Goal: Transaction & Acquisition: Purchase product/service

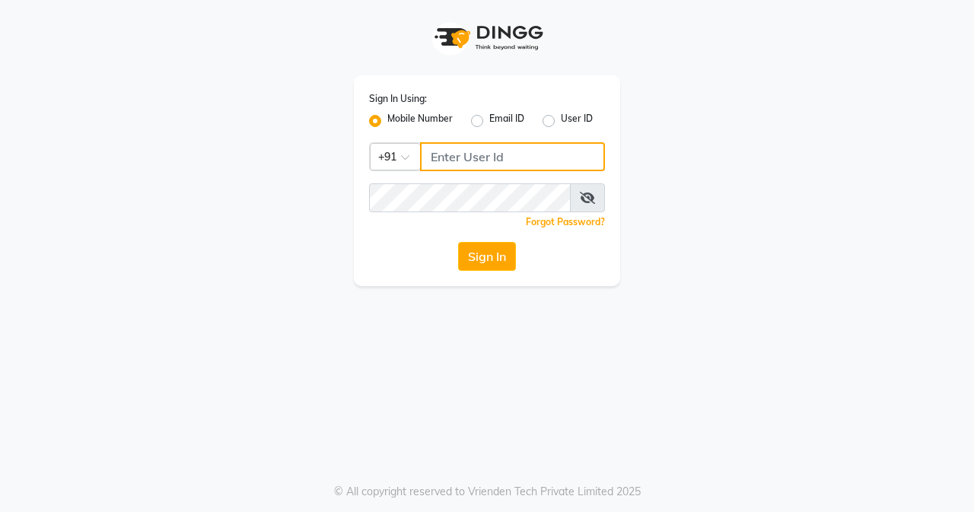
click at [510, 157] on input "Username" at bounding box center [512, 156] width 185 height 29
type input "7045700805"
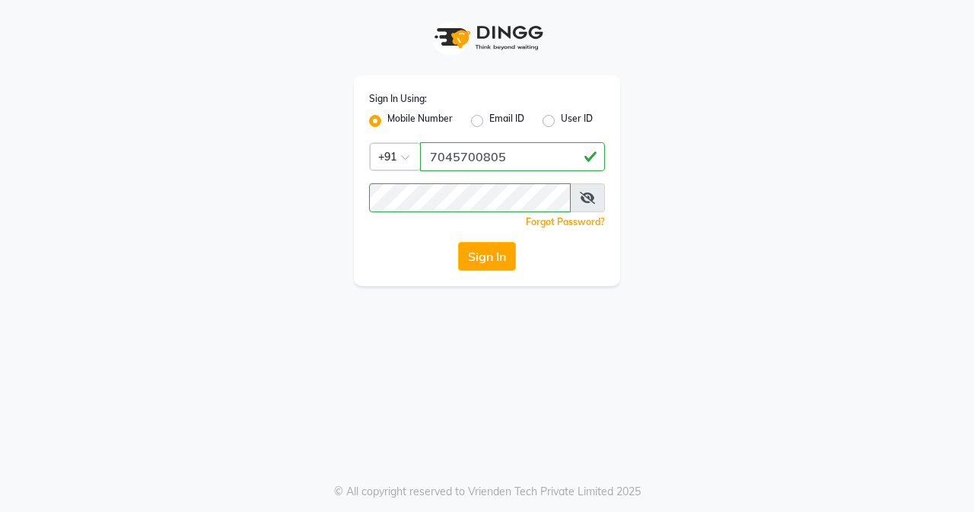
click at [494, 259] on button "Sign In" at bounding box center [487, 256] width 58 height 29
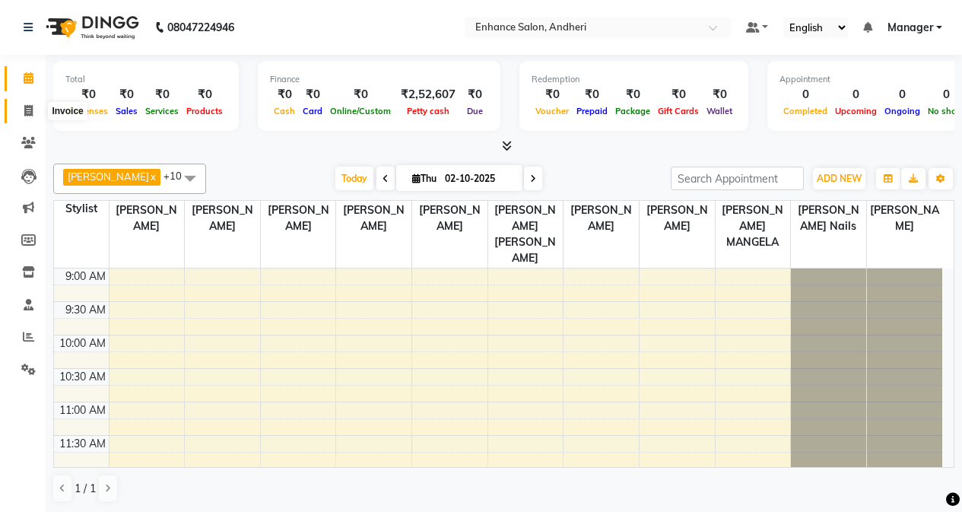
click at [32, 105] on icon at bounding box center [28, 110] width 8 height 11
select select "service"
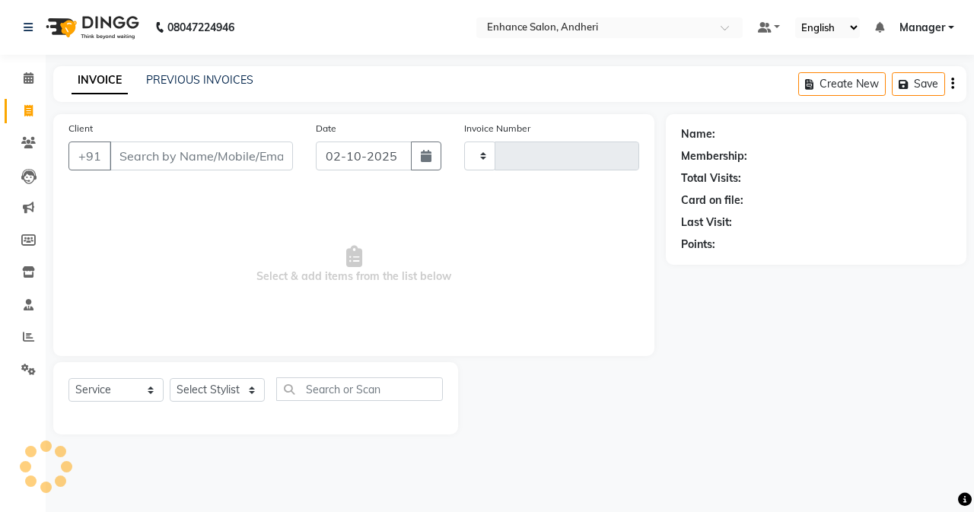
type input "3174"
select select "7236"
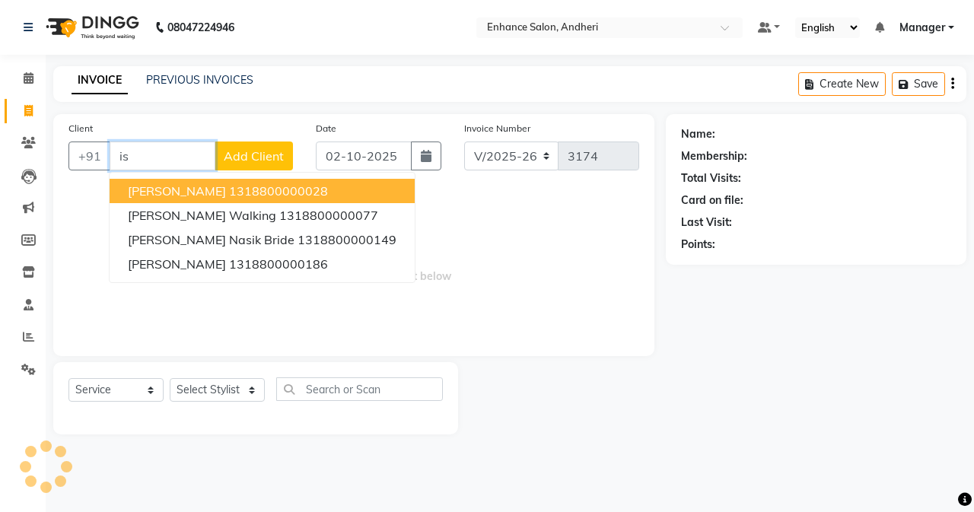
type input "i"
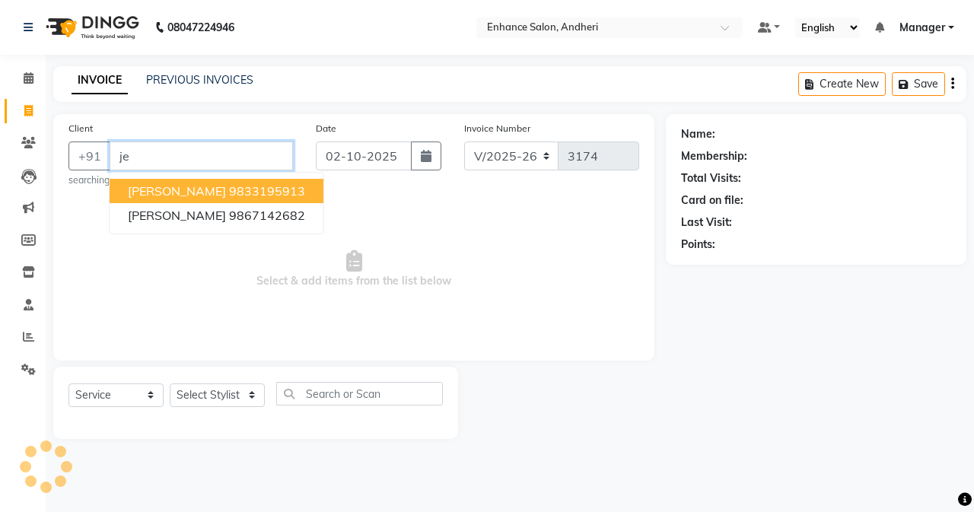
type input "j"
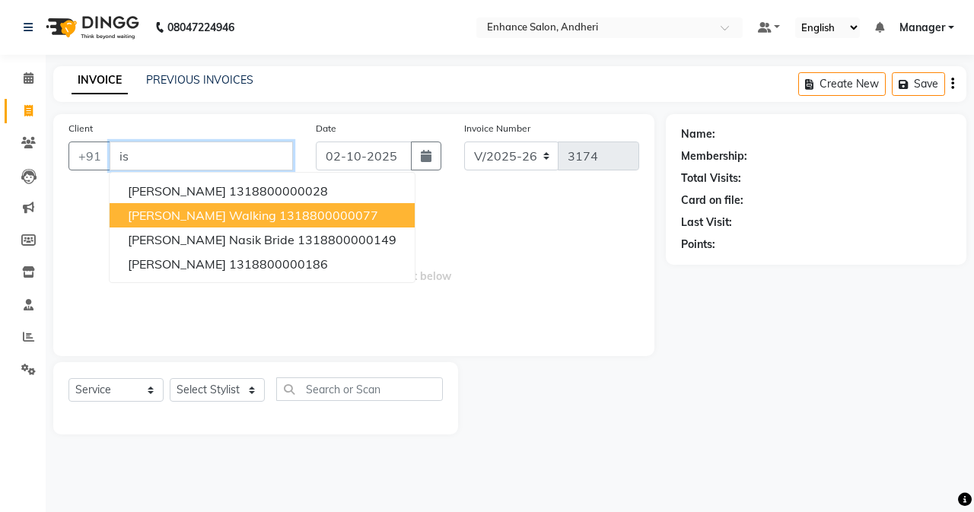
type input "i"
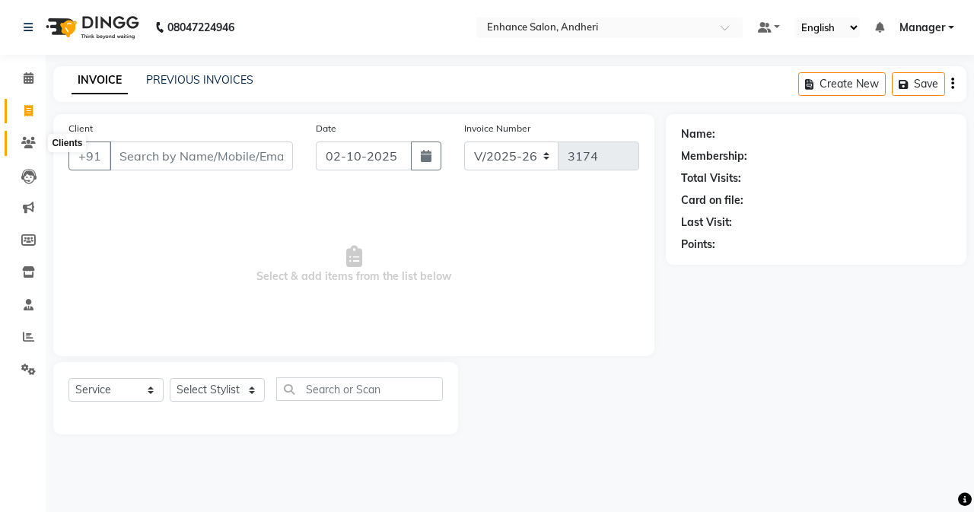
click at [27, 146] on icon at bounding box center [28, 142] width 14 height 11
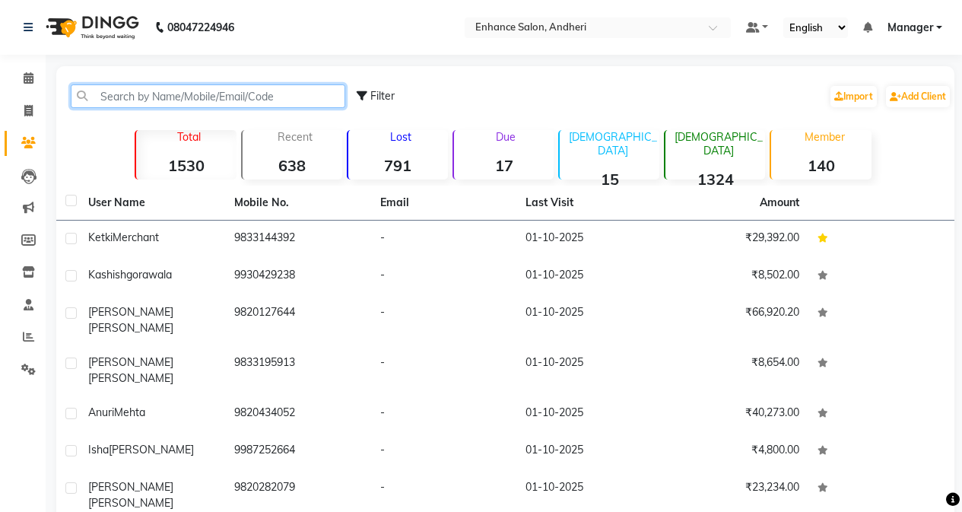
click at [208, 86] on input "text" at bounding box center [208, 96] width 275 height 24
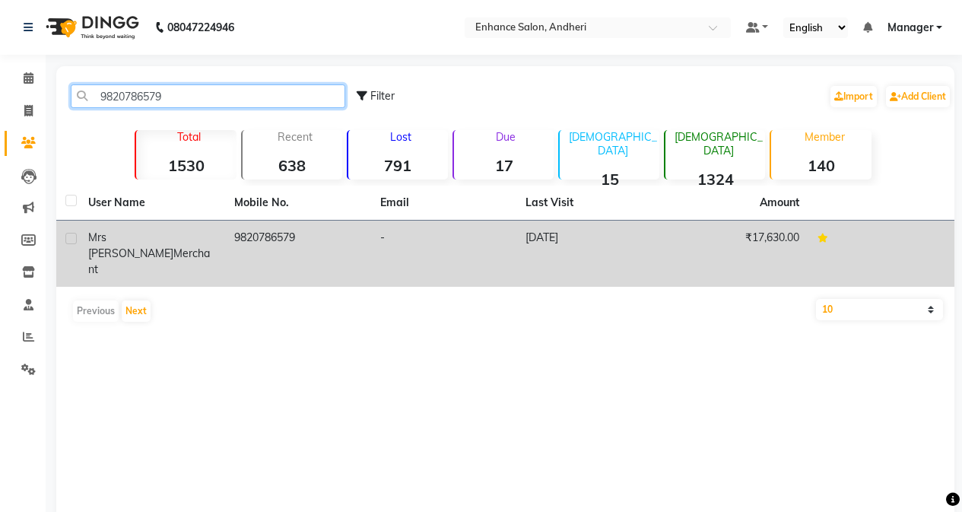
type input "9820786579"
click at [151, 243] on span "mrs [PERSON_NAME]" at bounding box center [130, 245] width 85 height 30
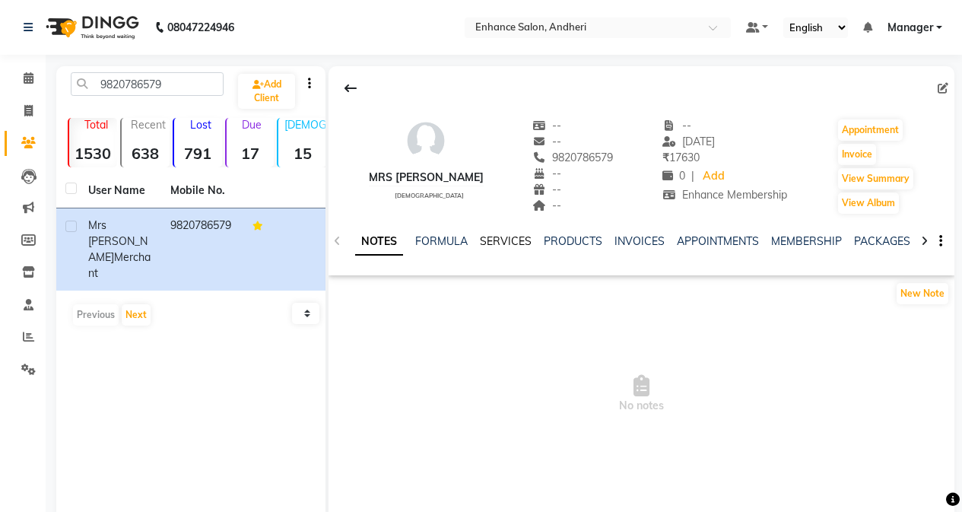
click at [513, 243] on link "SERVICES" at bounding box center [506, 241] width 52 height 14
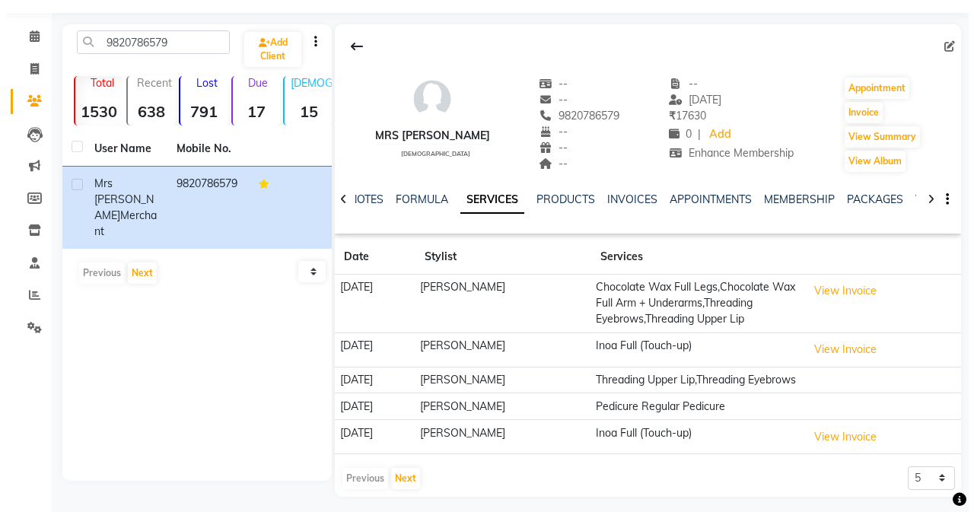
scroll to position [81, 0]
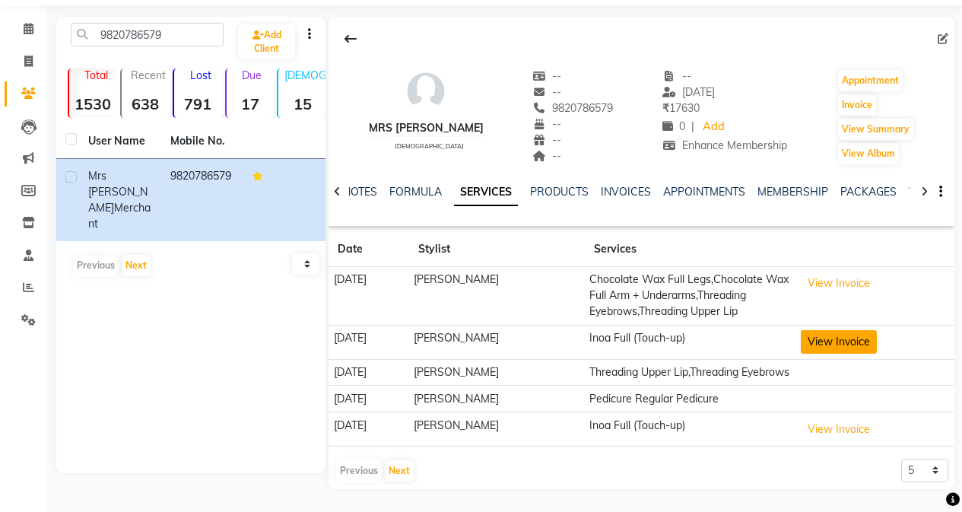
click at [853, 330] on button "View Invoice" at bounding box center [839, 342] width 76 height 24
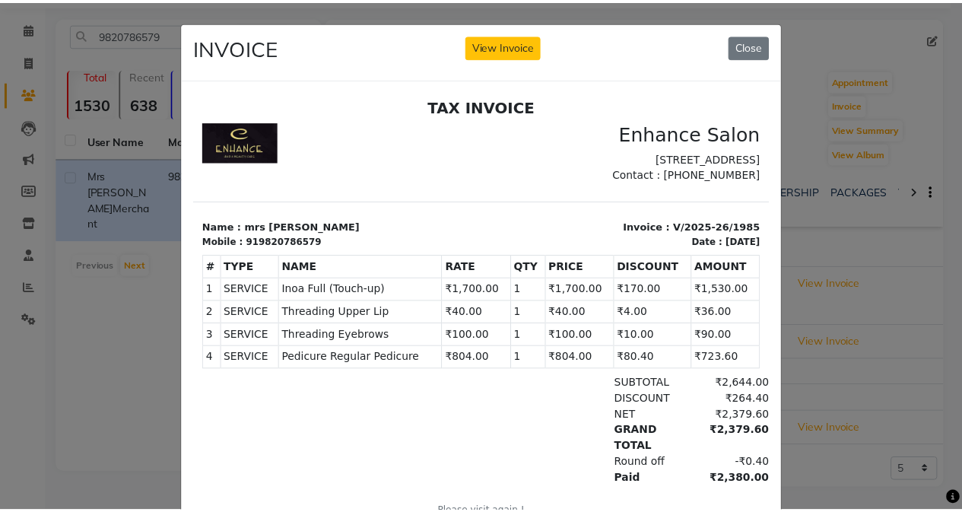
scroll to position [12, 0]
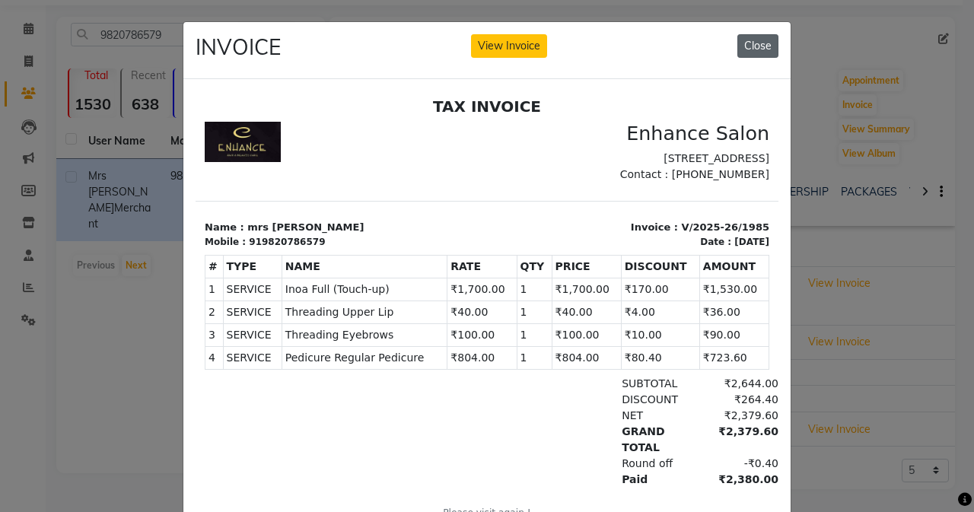
click at [762, 45] on button "Close" at bounding box center [757, 46] width 41 height 24
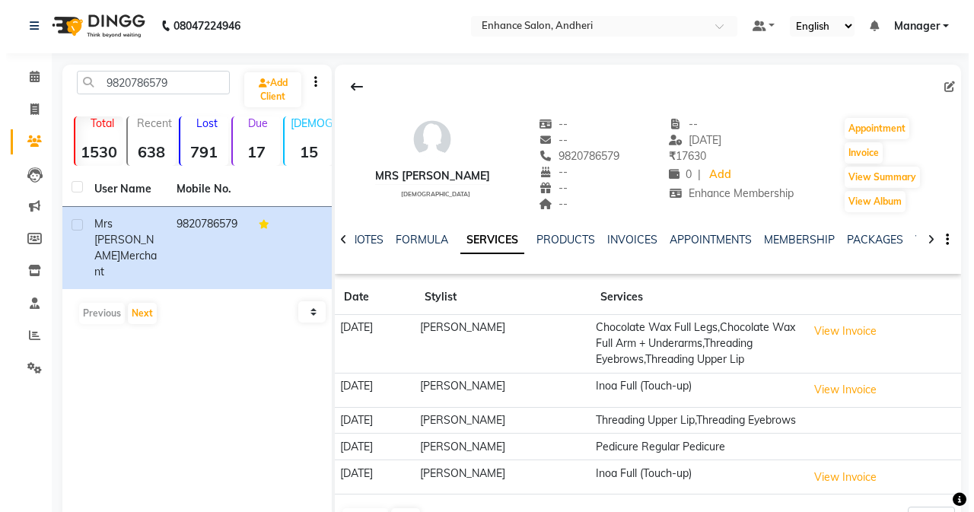
scroll to position [0, 0]
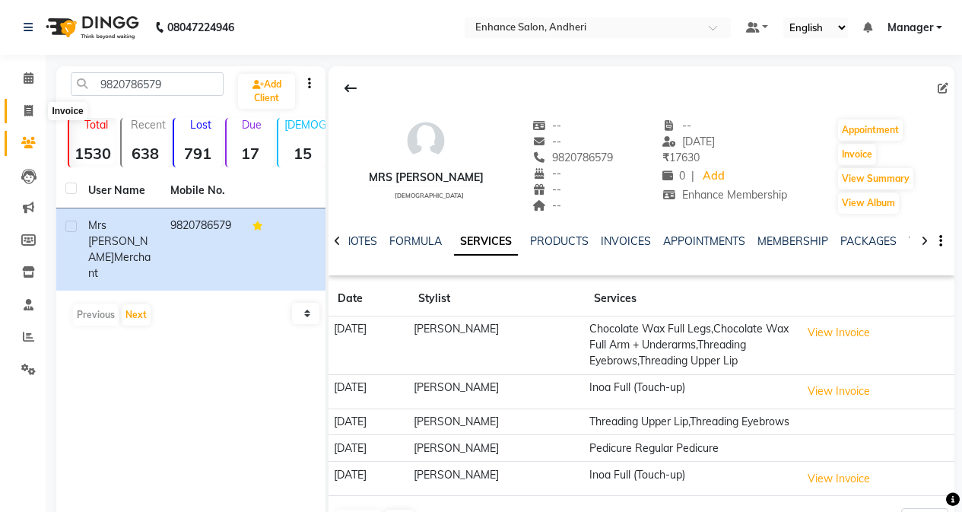
click at [30, 106] on icon at bounding box center [28, 110] width 8 height 11
select select "service"
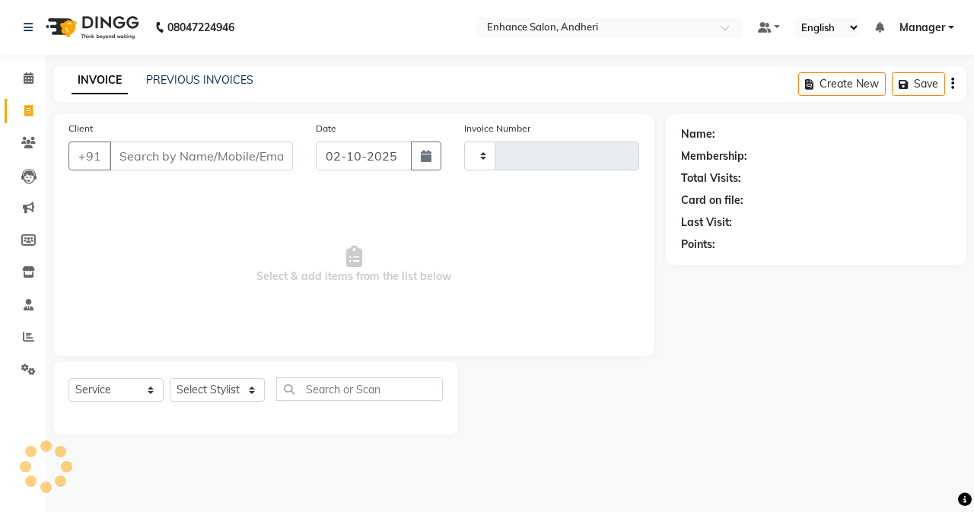
type input "3174"
select select "7236"
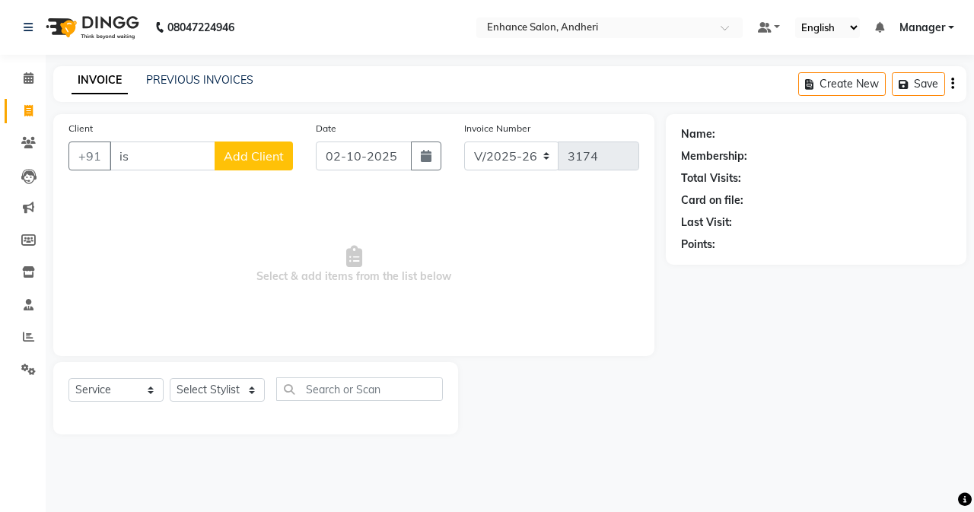
type input "i"
type input "9"
type input "9819973274"
click at [243, 132] on div "Client [PHONE_NUMBER] Add Client" at bounding box center [180, 151] width 247 height 62
click at [249, 156] on span "Add Client" at bounding box center [254, 155] width 60 height 15
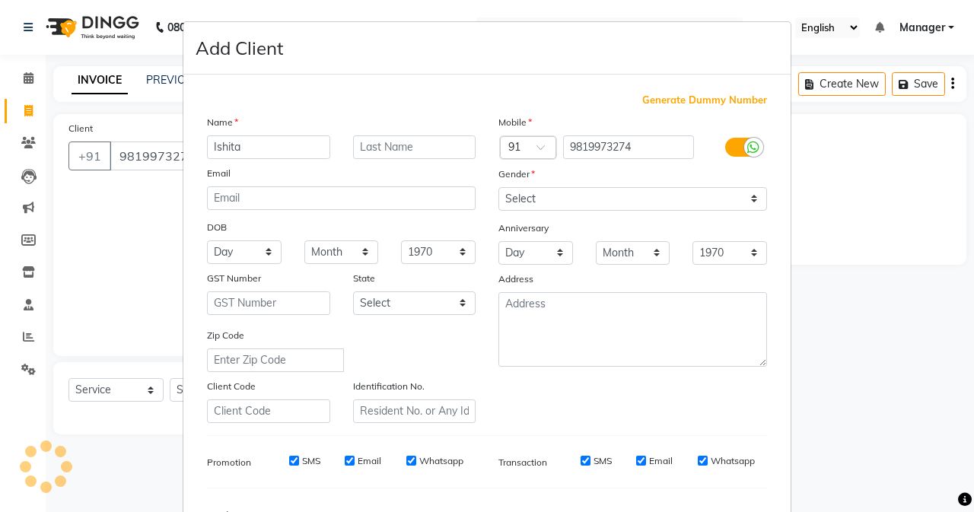
type input "Ishita"
click at [383, 154] on input "text" at bounding box center [414, 147] width 123 height 24
type input "[PERSON_NAME]"
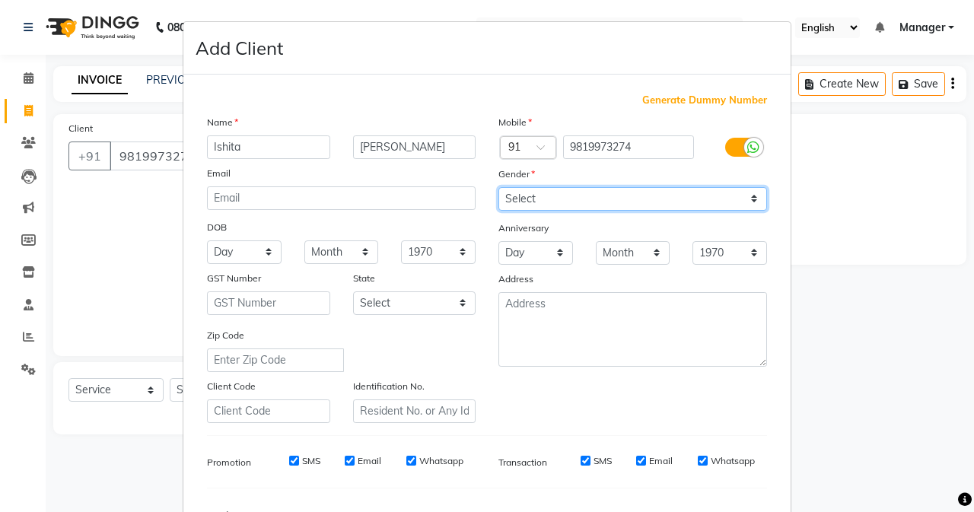
drag, startPoint x: 559, startPoint y: 196, endPoint x: 556, endPoint y: 208, distance: 12.5
click at [559, 196] on select "Select [DEMOGRAPHIC_DATA] [DEMOGRAPHIC_DATA] Other Prefer Not To Say" at bounding box center [632, 199] width 268 height 24
select select "[DEMOGRAPHIC_DATA]"
click at [498, 187] on select "Select [DEMOGRAPHIC_DATA] [DEMOGRAPHIC_DATA] Other Prefer Not To Say" at bounding box center [632, 199] width 268 height 24
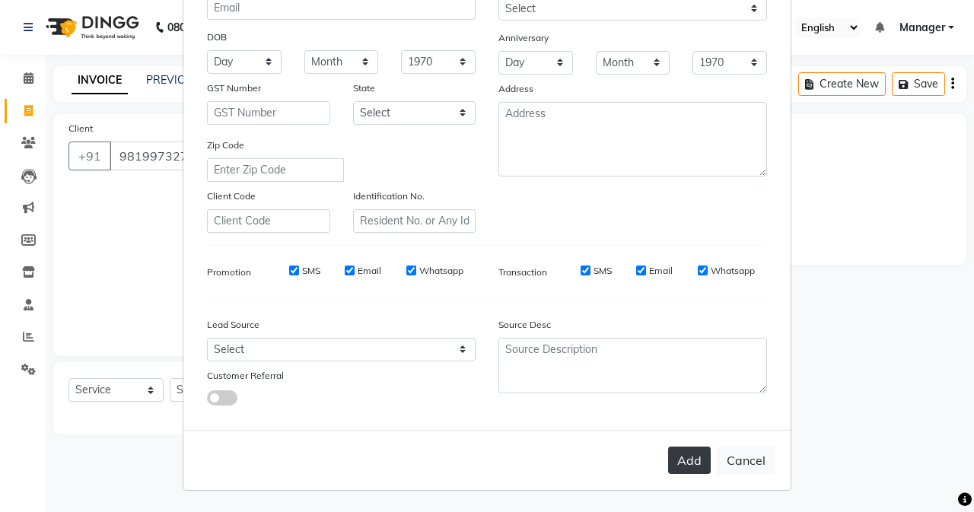
click at [690, 454] on button "Add" at bounding box center [689, 459] width 43 height 27
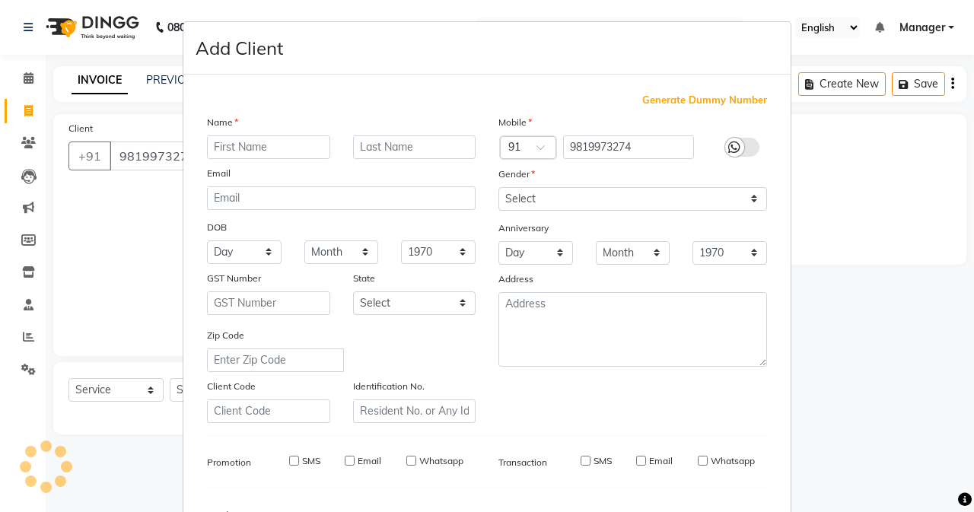
select select
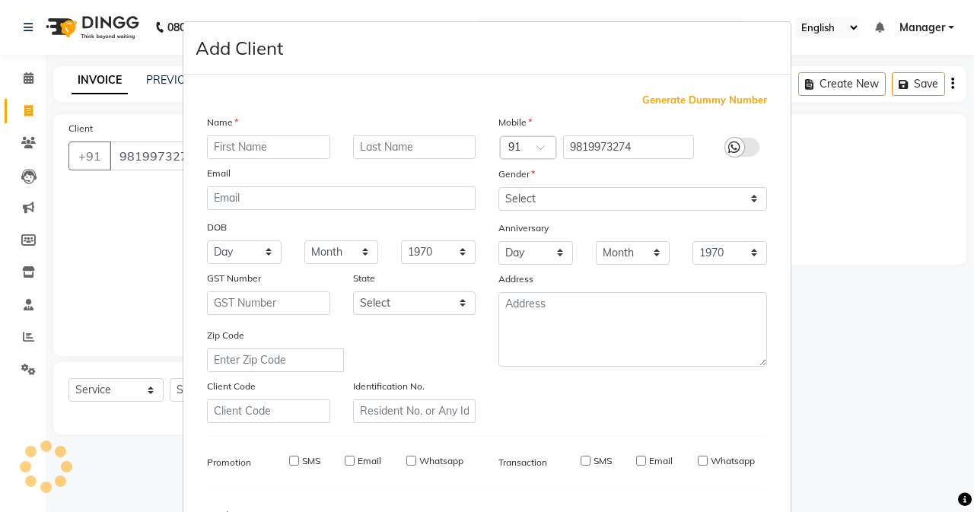
select select
checkbox input "false"
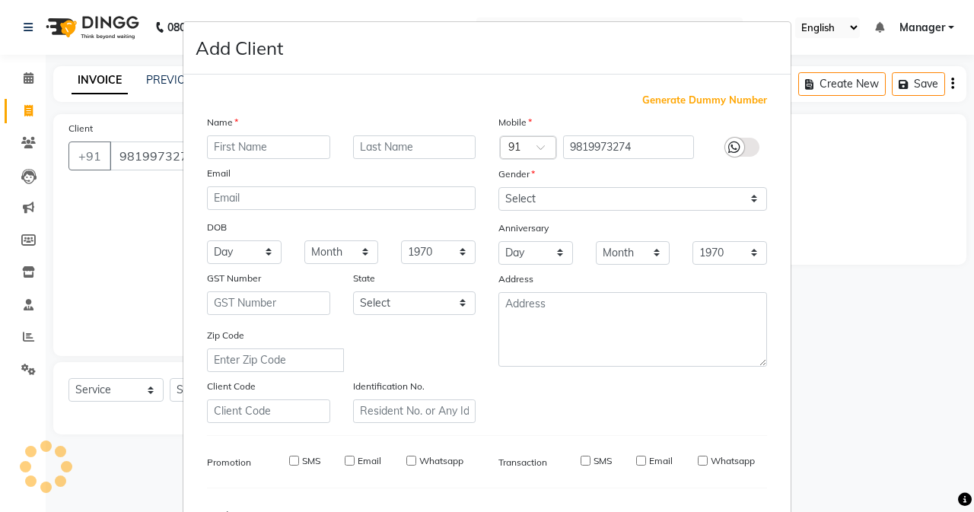
checkbox input "false"
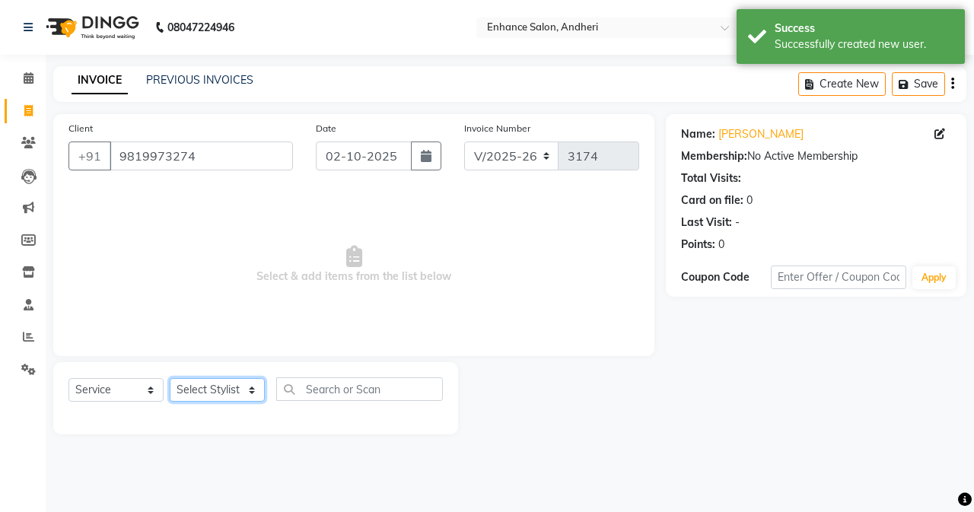
click at [207, 388] on select "Select Stylist Admin [PERSON_NAME] [PERSON_NAME] [PERSON_NAME] Manager [PERSON_…" at bounding box center [217, 390] width 95 height 24
select select "61731"
click at [170, 378] on select "Select Stylist Admin [PERSON_NAME] [PERSON_NAME] [PERSON_NAME] Manager [PERSON_…" at bounding box center [217, 390] width 95 height 24
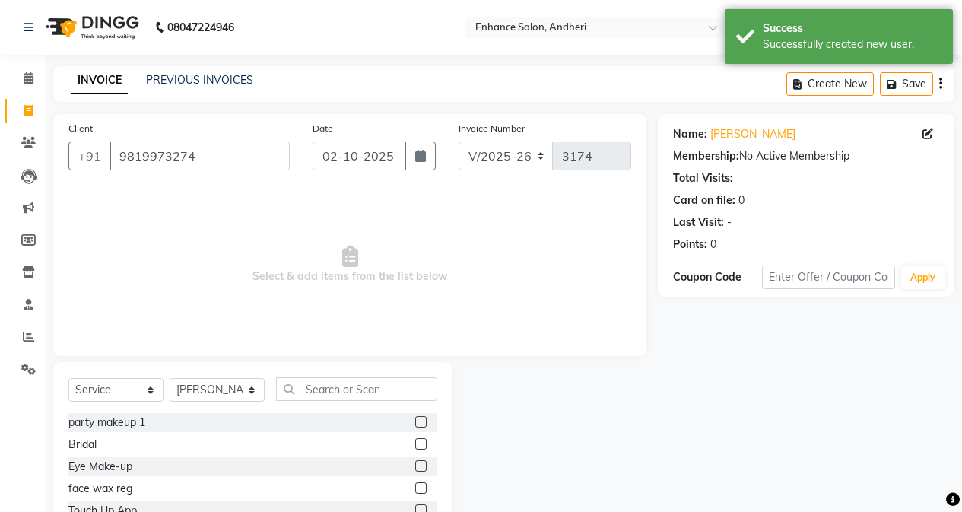
click at [331, 376] on div "Select Service Product Membership Package Voucher Prepaid Gift Card Select Styl…" at bounding box center [252, 474] width 399 height 224
click at [329, 386] on input "text" at bounding box center [356, 389] width 161 height 24
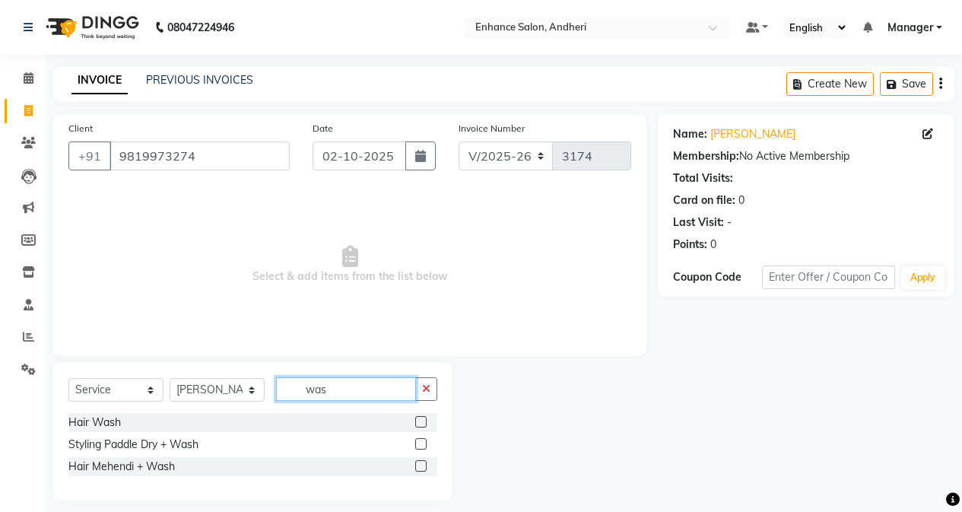
type input "was"
click at [415, 424] on label at bounding box center [420, 421] width 11 height 11
click at [415, 424] on input "checkbox" at bounding box center [420, 423] width 10 height 10
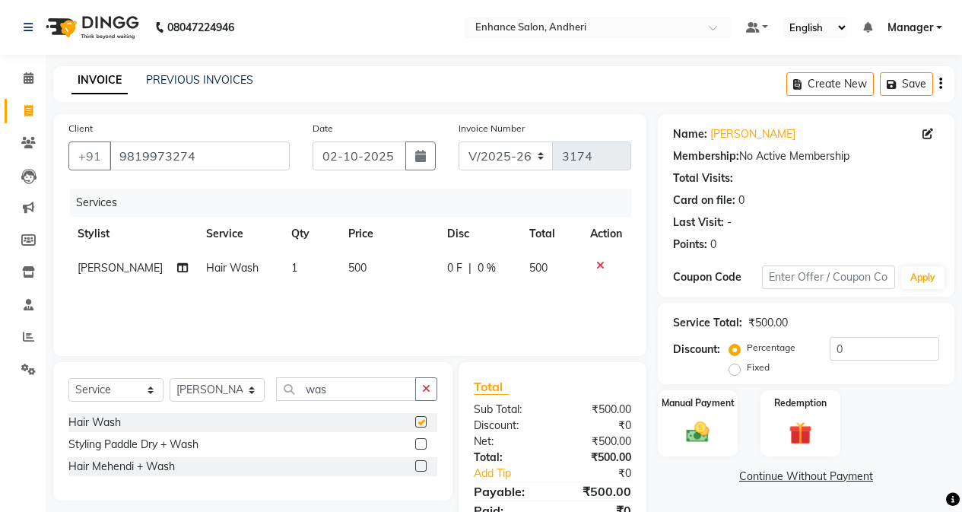
checkbox input "false"
click at [355, 392] on input "was" at bounding box center [346, 389] width 140 height 24
type input "w"
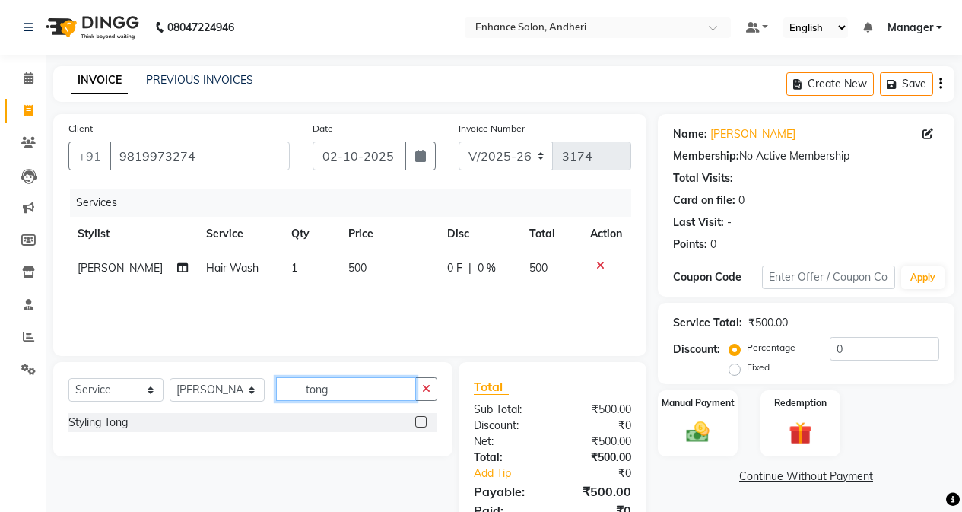
type input "tong"
click at [424, 426] on label at bounding box center [420, 421] width 11 height 11
click at [424, 426] on input "checkbox" at bounding box center [420, 423] width 10 height 10
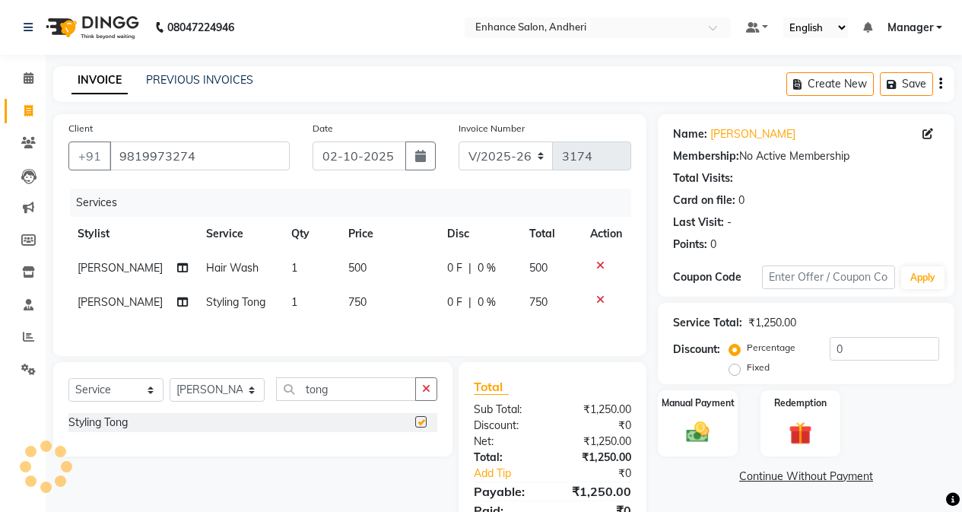
click at [359, 316] on td "750" at bounding box center [388, 302] width 99 height 34
checkbox input "false"
select select "61731"
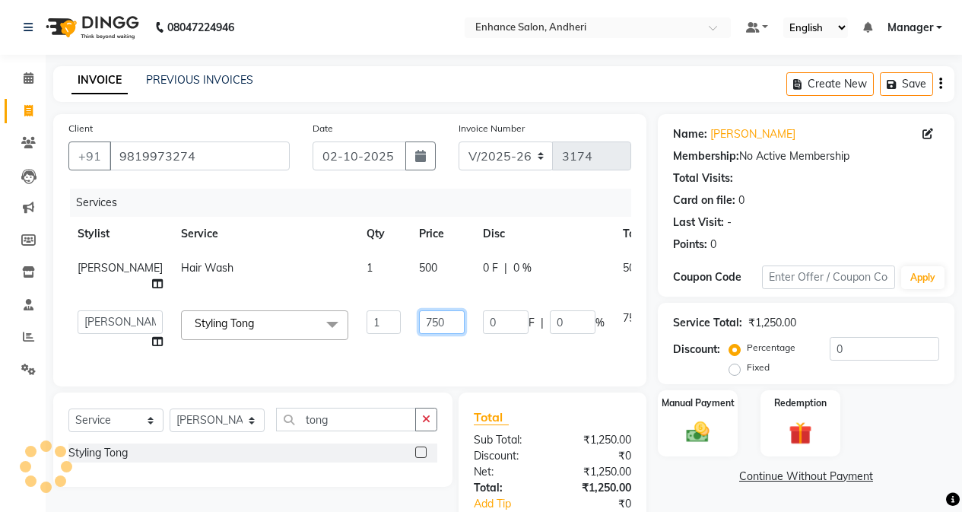
click at [419, 332] on input "750" at bounding box center [442, 322] width 46 height 24
type input "7"
type input "1200"
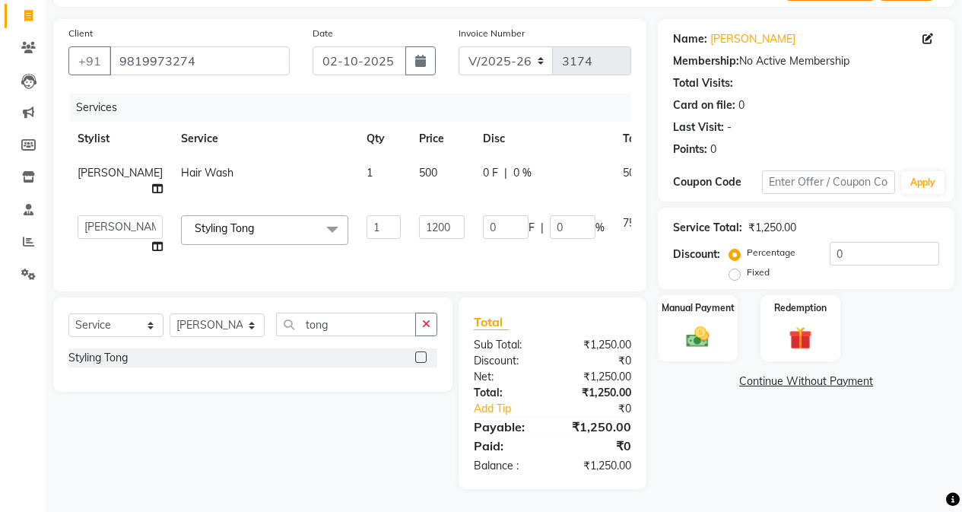
scroll to position [99, 0]
click at [648, 396] on div "Total Sub Total: ₹1,250.00 Discount: ₹0 Net: ₹1,250.00 Total: ₹1,250.00 Add Tip…" at bounding box center [555, 393] width 205 height 192
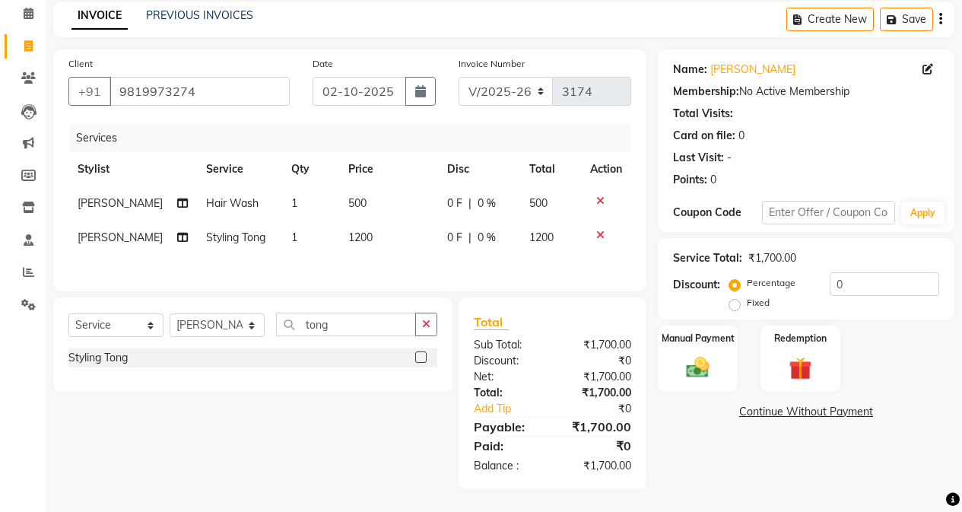
click at [827, 274] on div "Percentage Fixed" at bounding box center [780, 294] width 97 height 40
click at [836, 272] on input "0" at bounding box center [885, 284] width 110 height 24
type input "10"
click at [721, 338] on div "Manual Payment" at bounding box center [697, 358] width 83 height 69
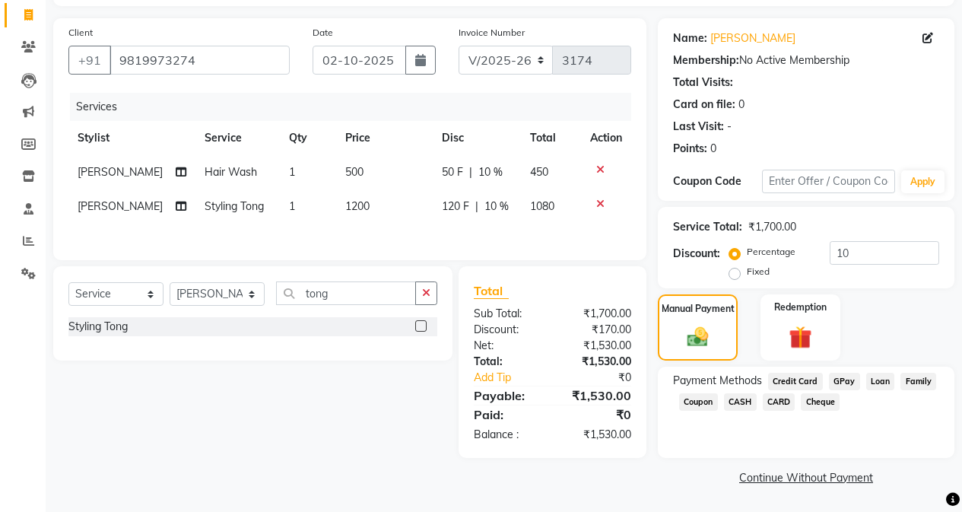
click at [729, 395] on span "CASH" at bounding box center [740, 401] width 33 height 17
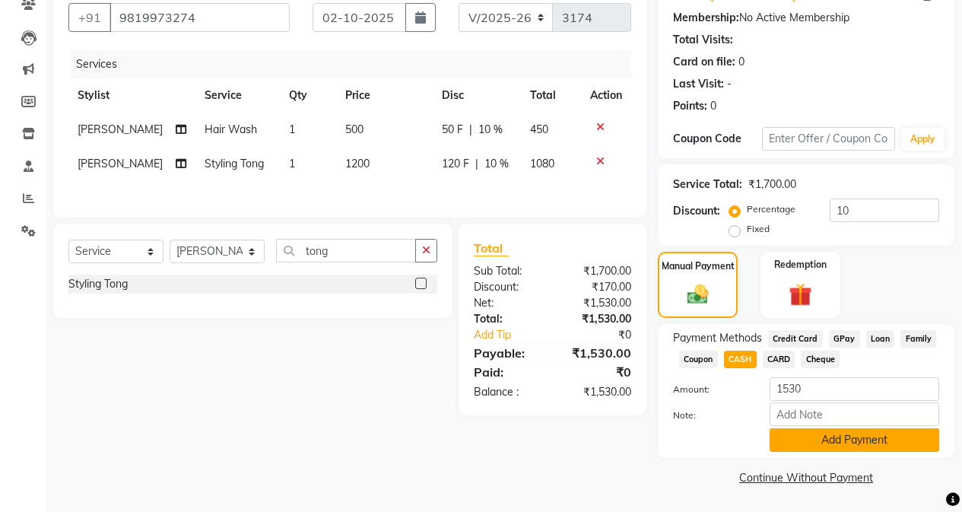
click at [787, 437] on button "Add Payment" at bounding box center [855, 440] width 170 height 24
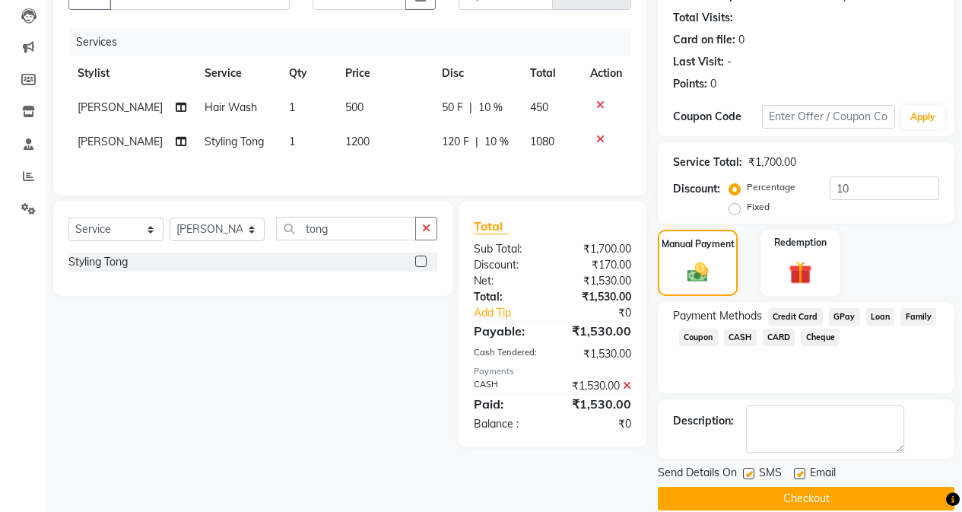
scroll to position [182, 0]
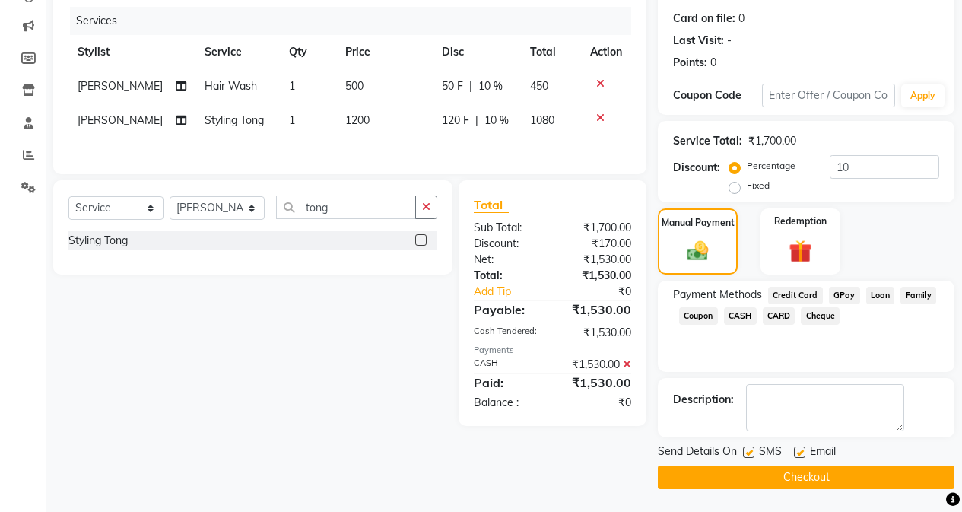
click at [745, 456] on label at bounding box center [748, 451] width 11 height 11
click at [745, 456] on input "checkbox" at bounding box center [748, 453] width 10 height 10
checkbox input "false"
click at [741, 481] on button "Checkout" at bounding box center [806, 477] width 297 height 24
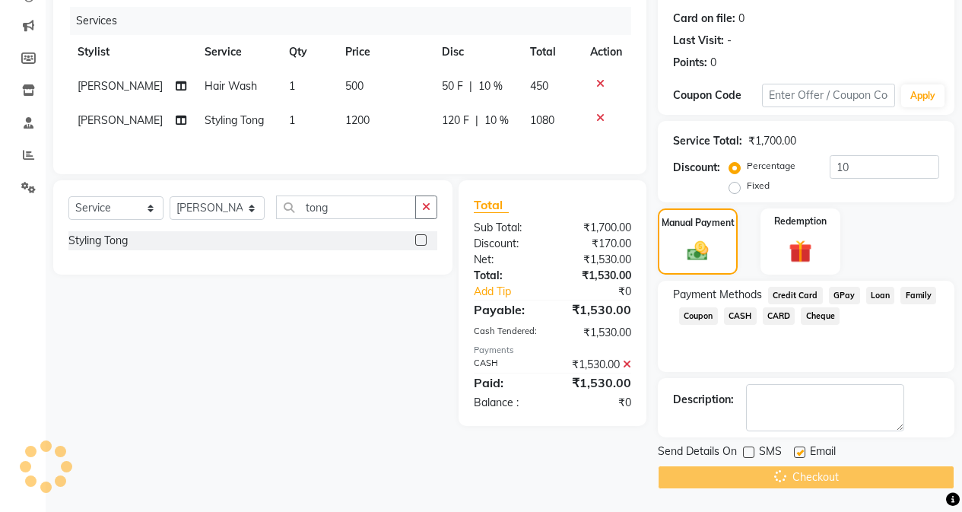
scroll to position [105, 0]
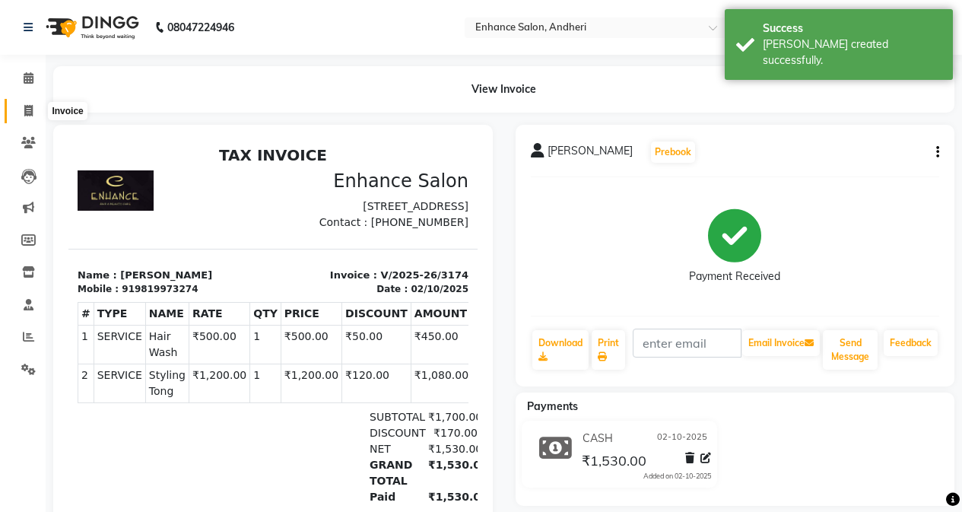
click at [32, 113] on icon at bounding box center [28, 110] width 8 height 11
select select "service"
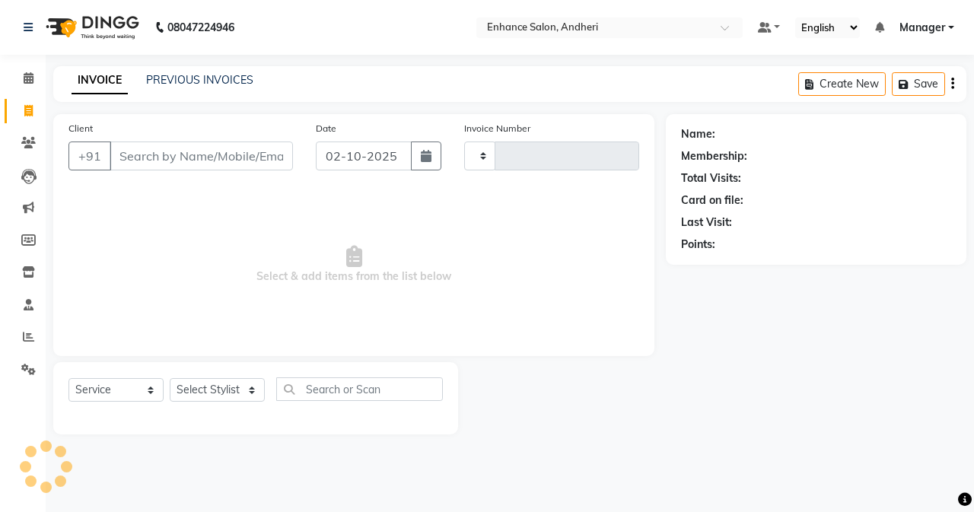
type input "3175"
select select "7236"
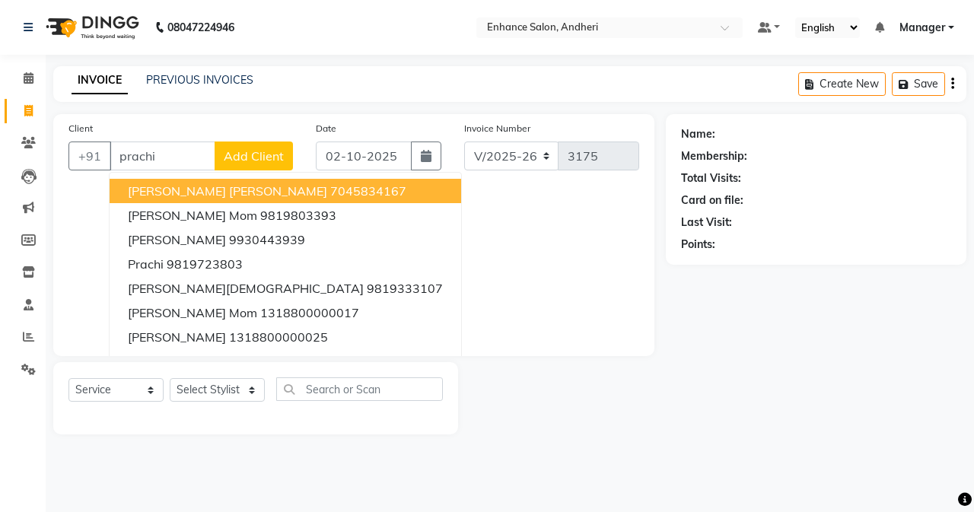
click at [154, 193] on span "[PERSON_NAME] [PERSON_NAME]" at bounding box center [227, 190] width 199 height 15
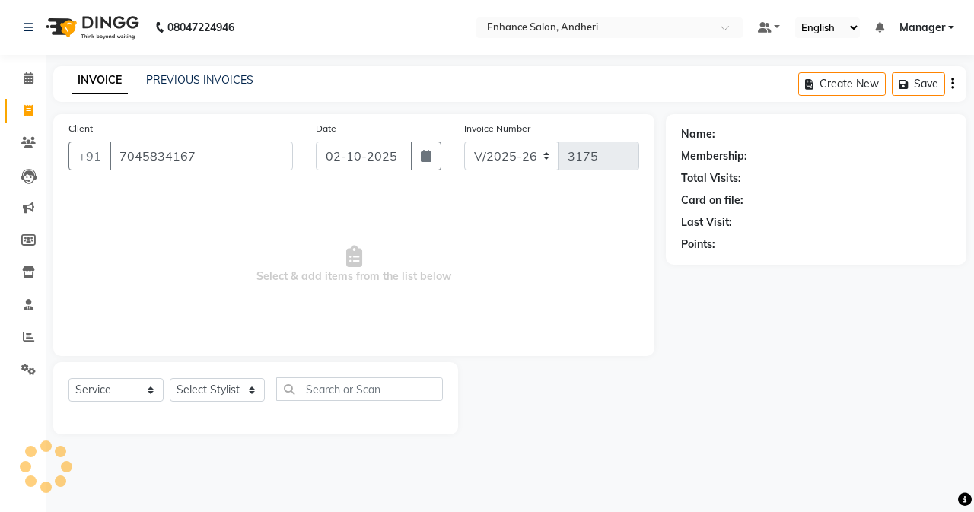
type input "7045834167"
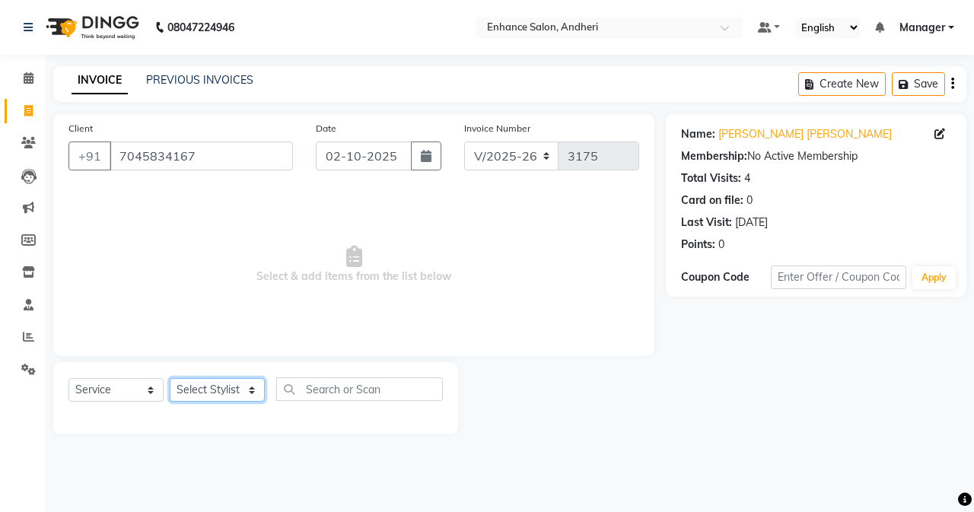
click at [205, 391] on select "Select Stylist Admin [PERSON_NAME] [PERSON_NAME] [PERSON_NAME] Manager [PERSON_…" at bounding box center [217, 390] width 95 height 24
select select "61731"
click at [170, 378] on select "Select Stylist Admin [PERSON_NAME] [PERSON_NAME] [PERSON_NAME] Manager [PERSON_…" at bounding box center [217, 390] width 95 height 24
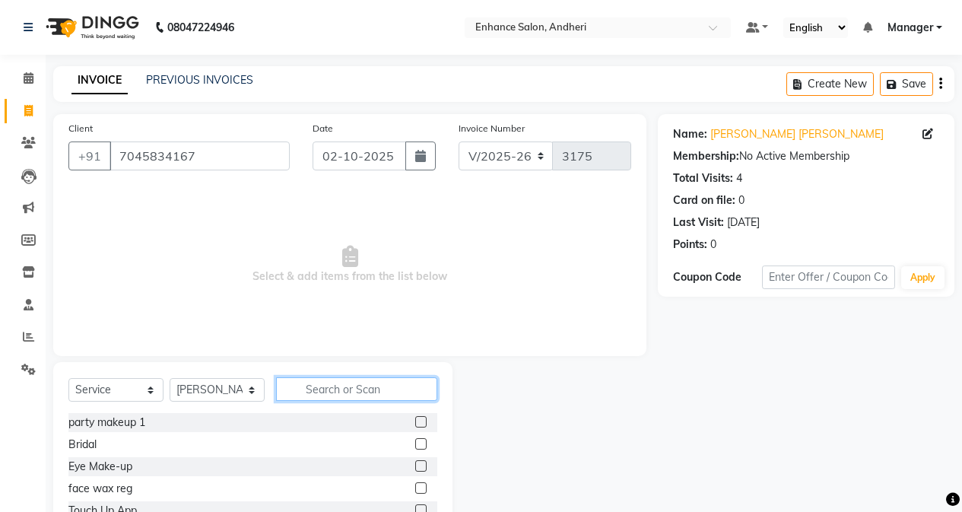
click at [364, 387] on input "text" at bounding box center [356, 389] width 161 height 24
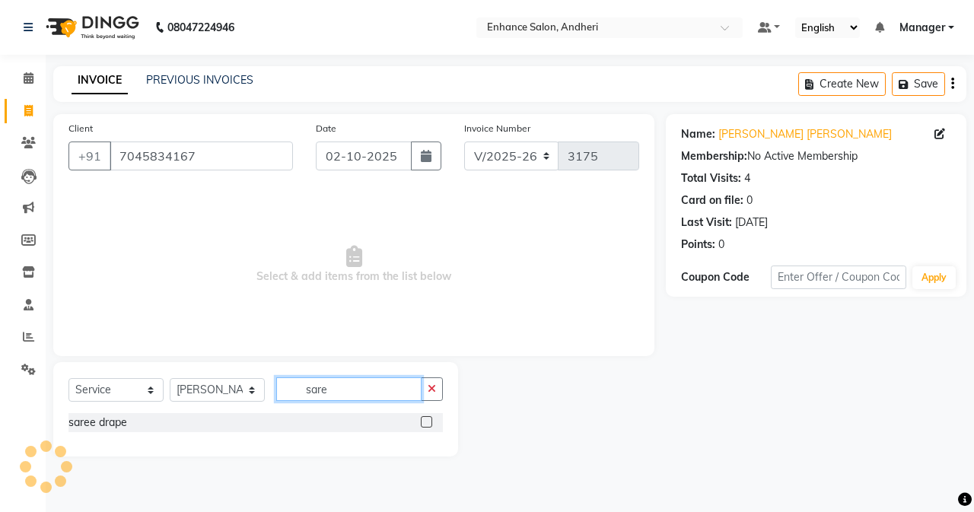
type input "sare"
click at [429, 420] on label at bounding box center [426, 421] width 11 height 11
click at [429, 420] on input "checkbox" at bounding box center [426, 423] width 10 height 10
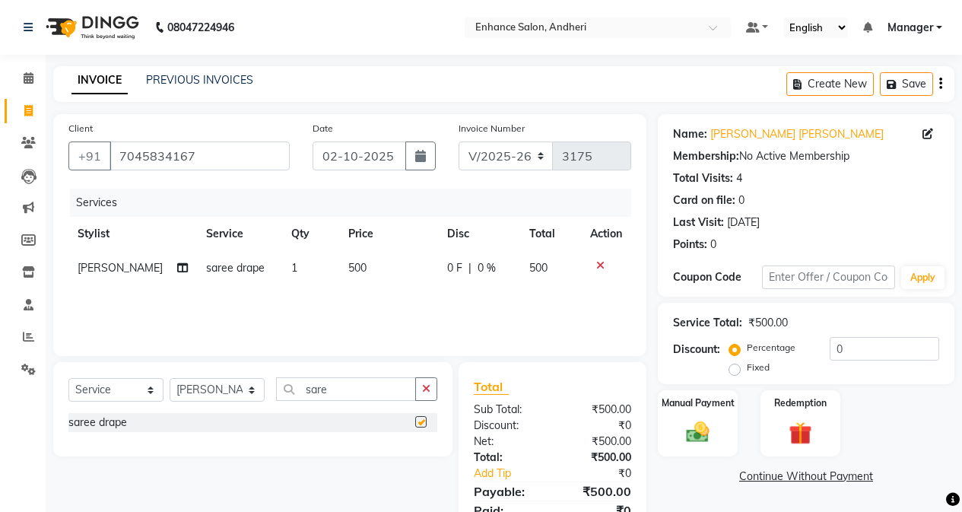
checkbox input "false"
click at [396, 269] on td "500" at bounding box center [388, 268] width 99 height 34
select select "61731"
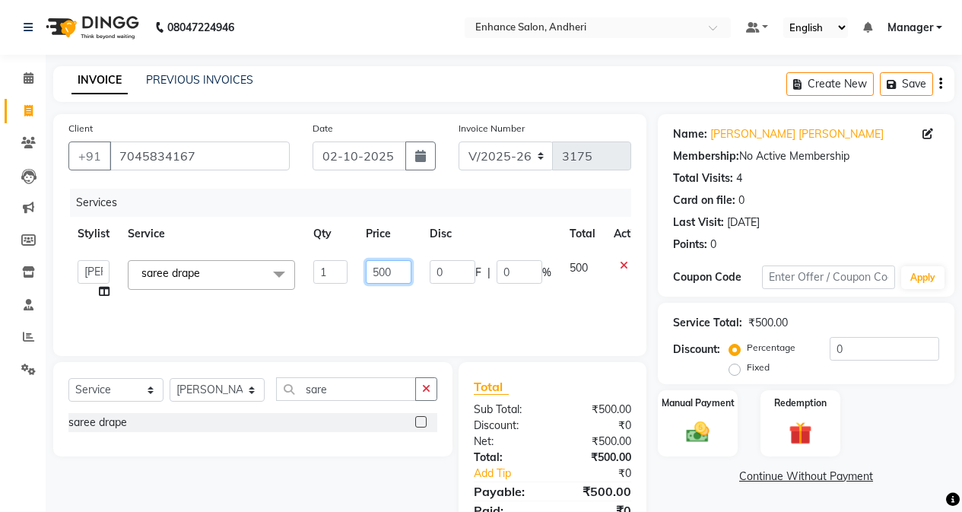
click at [380, 271] on input "500" at bounding box center [389, 272] width 46 height 24
type input "1000"
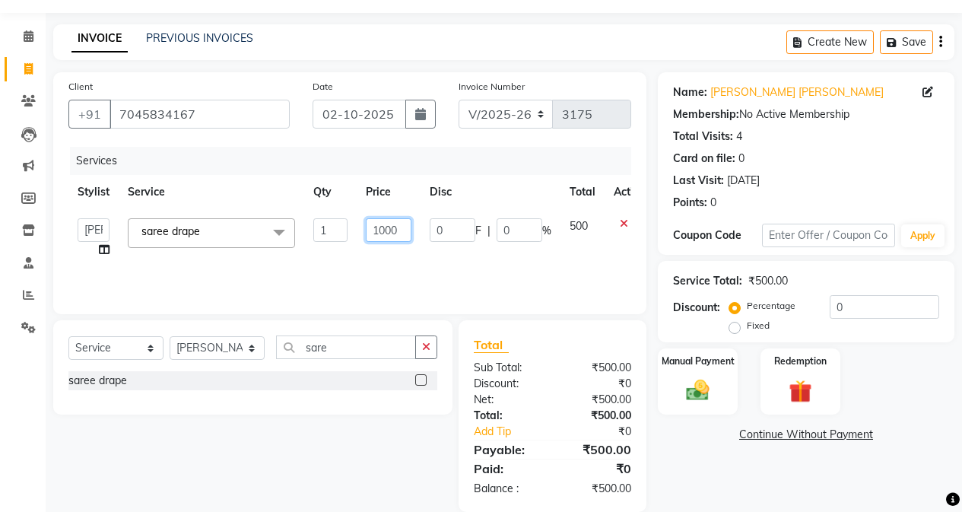
scroll to position [65, 0]
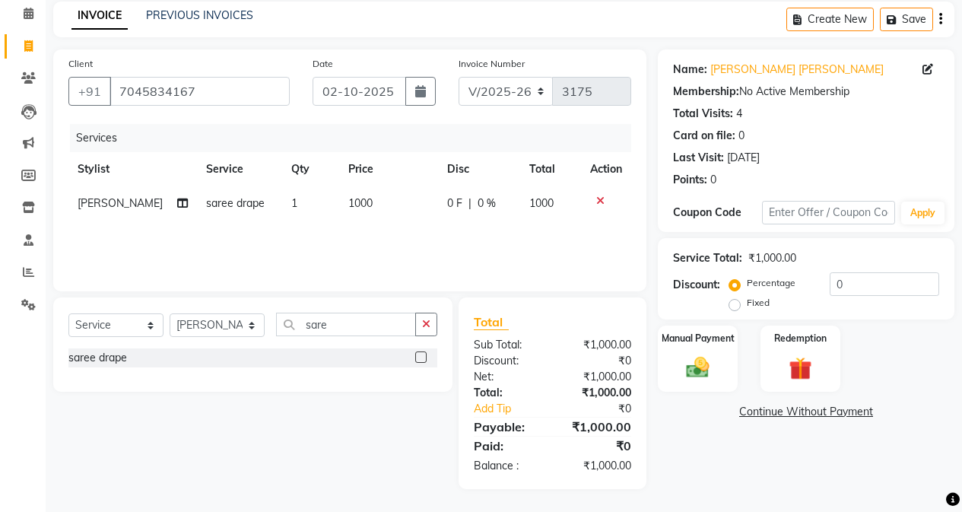
click at [362, 385] on div "Select Service Product Membership Package Voucher Prepaid Gift Card Select Styl…" at bounding box center [252, 344] width 399 height 94
click at [781, 408] on link "Continue Without Payment" at bounding box center [806, 412] width 291 height 16
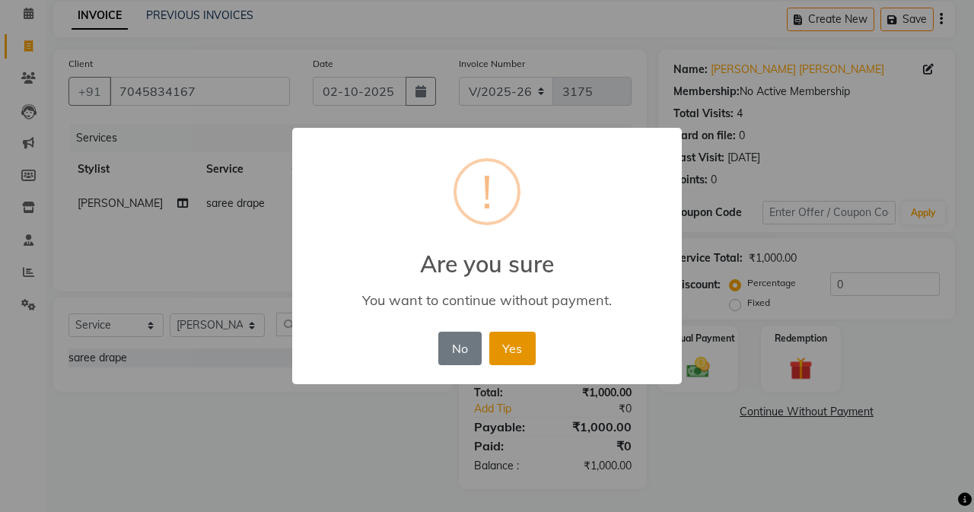
click at [496, 340] on button "Yes" at bounding box center [512, 348] width 46 height 33
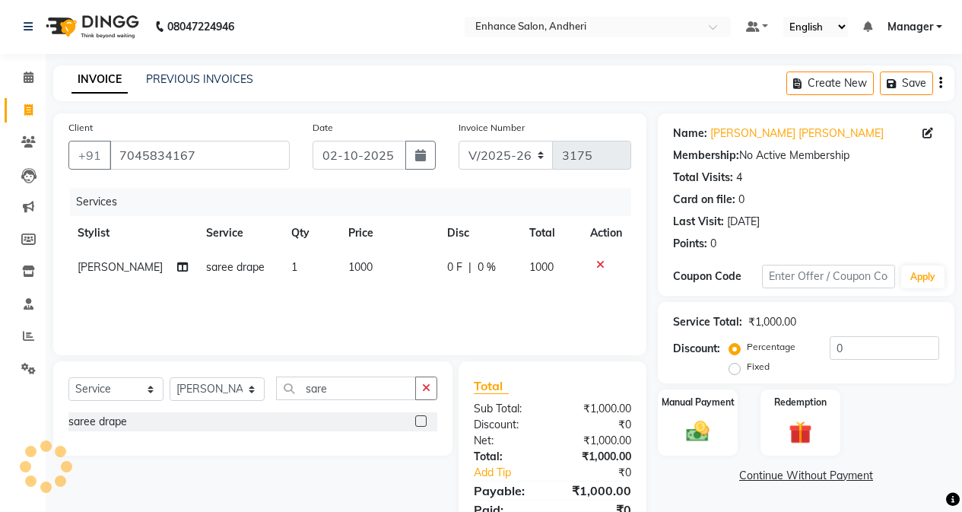
scroll to position [0, 0]
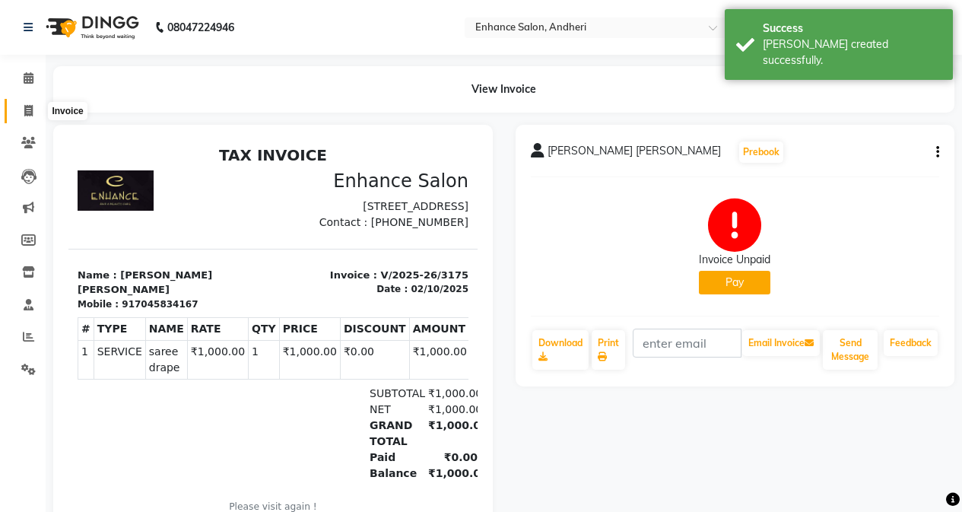
click at [27, 108] on icon at bounding box center [28, 110] width 8 height 11
select select "7236"
select select "service"
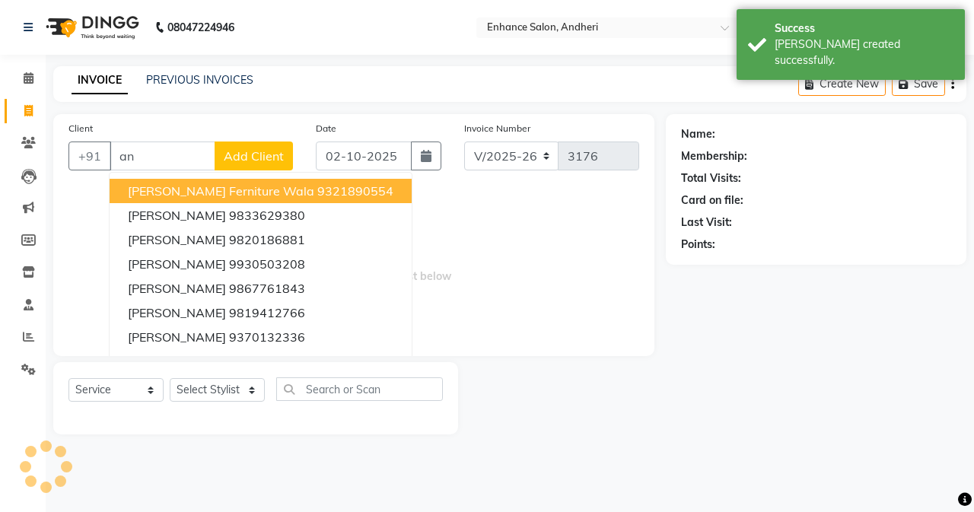
type input "a"
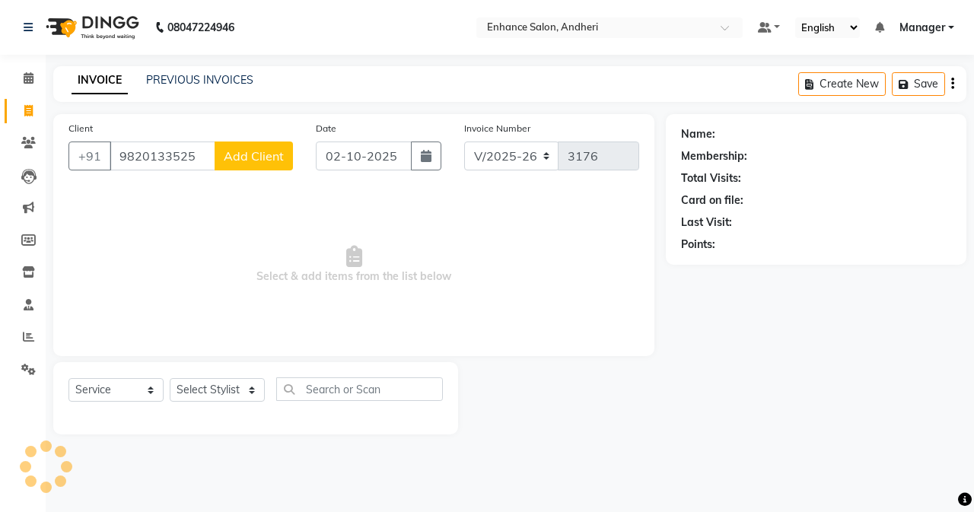
type input "9820133525"
click at [226, 170] on div "Client [PHONE_NUMBER] Add Client" at bounding box center [180, 151] width 247 height 62
click at [229, 154] on span "Add Client" at bounding box center [254, 155] width 60 height 15
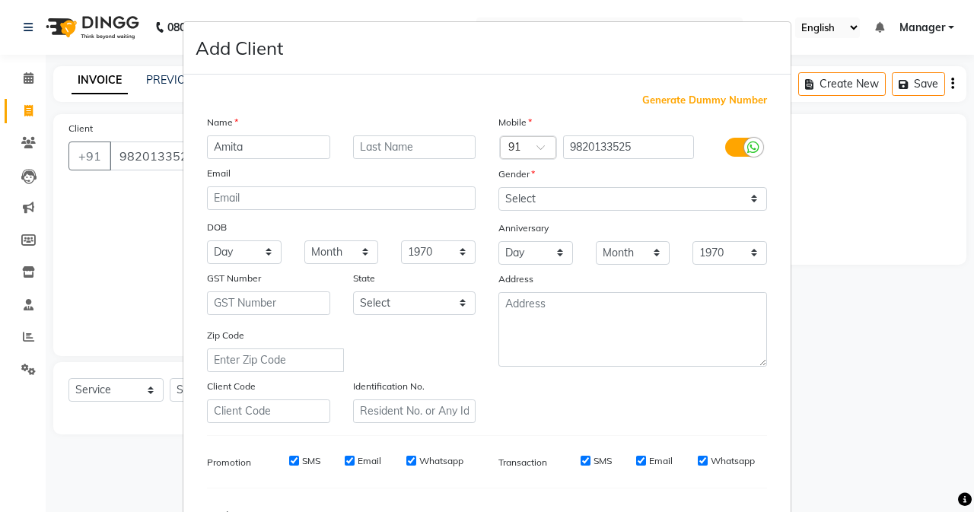
type input "Amita"
drag, startPoint x: 373, startPoint y: 147, endPoint x: 338, endPoint y: 124, distance: 41.8
click at [373, 145] on input "text" at bounding box center [414, 147] width 123 height 24
type input "Wadia"
drag, startPoint x: 550, startPoint y: 190, endPoint x: 548, endPoint y: 210, distance: 19.8
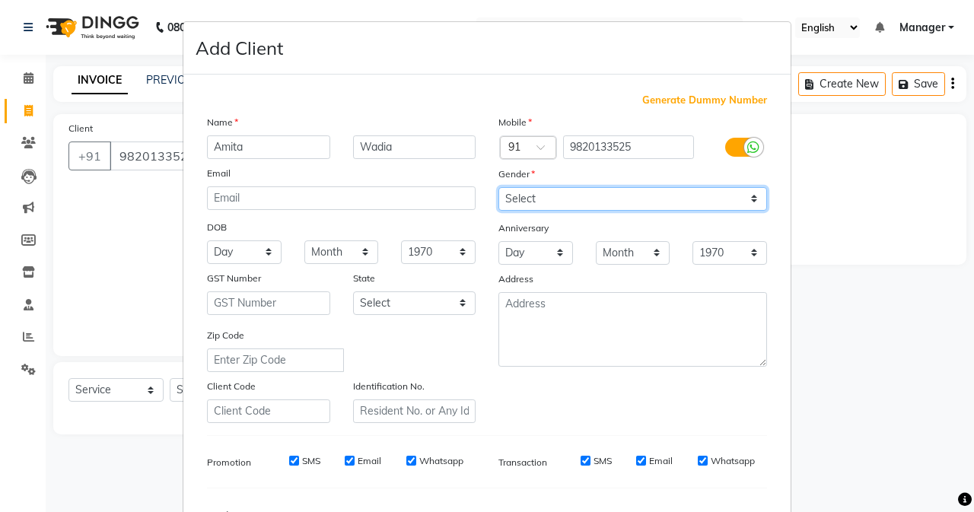
click at [550, 192] on select "Select [DEMOGRAPHIC_DATA] [DEMOGRAPHIC_DATA] Other Prefer Not To Say" at bounding box center [632, 199] width 268 height 24
select select "[DEMOGRAPHIC_DATA]"
click at [498, 187] on select "Select [DEMOGRAPHIC_DATA] [DEMOGRAPHIC_DATA] Other Prefer Not To Say" at bounding box center [632, 199] width 268 height 24
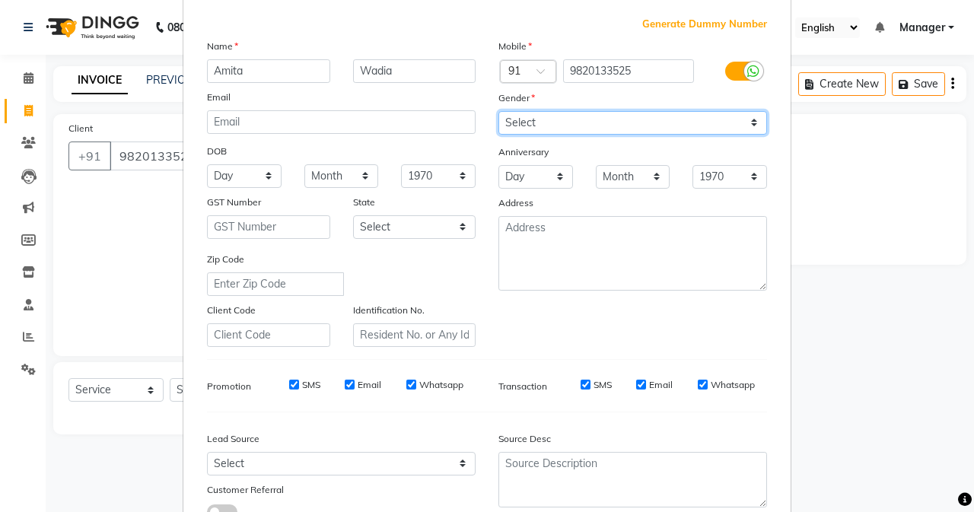
scroll to position [190, 0]
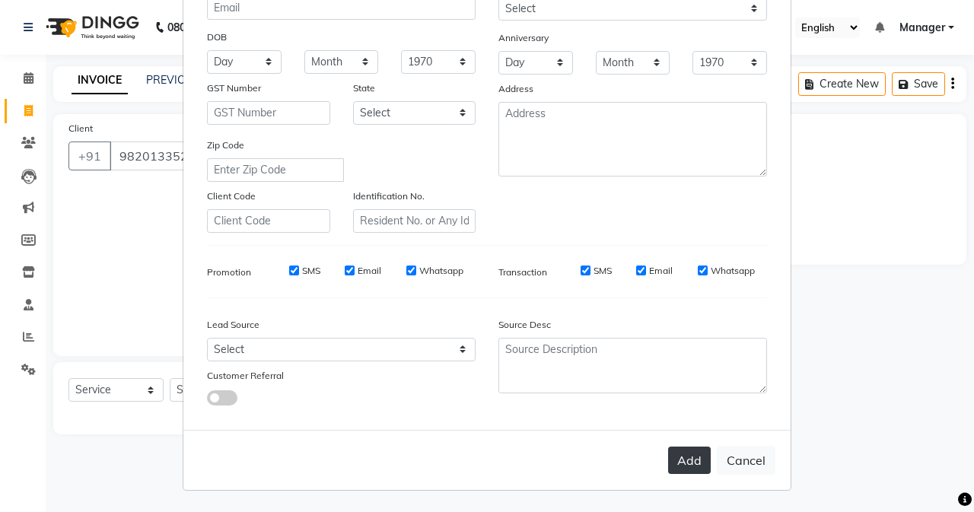
click at [676, 453] on button "Add" at bounding box center [689, 459] width 43 height 27
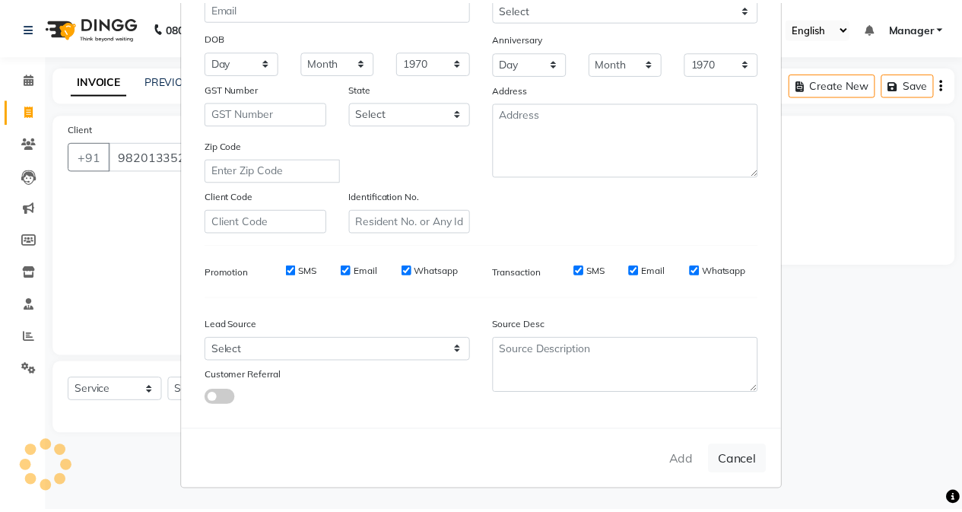
scroll to position [0, 0]
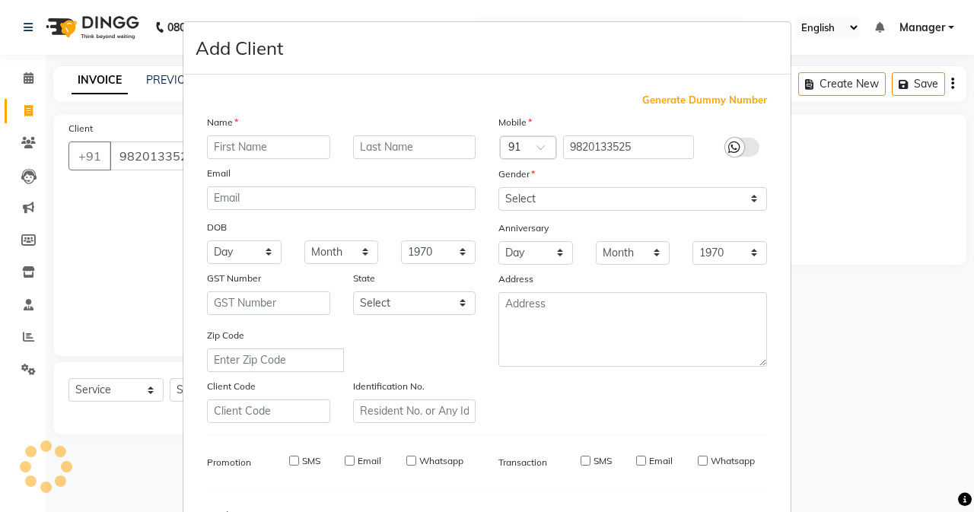
select select
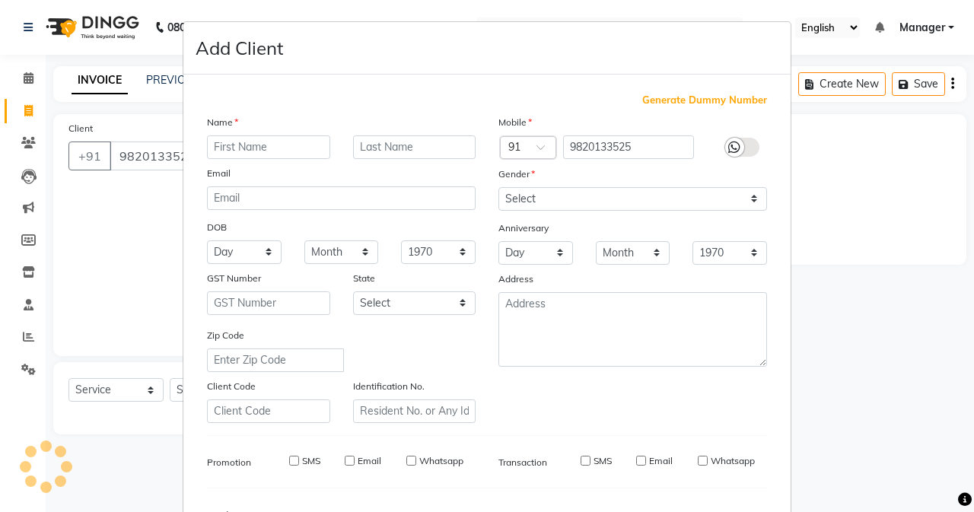
select select
checkbox input "false"
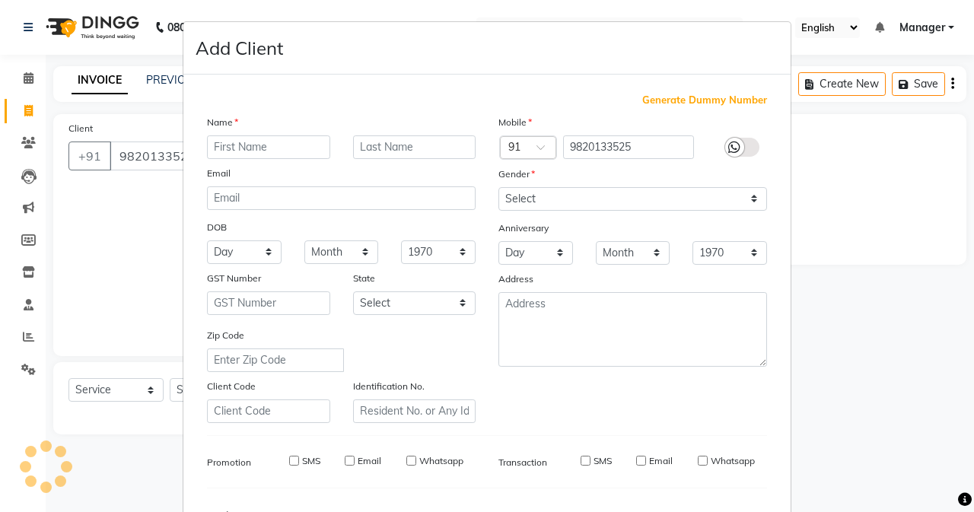
checkbox input "false"
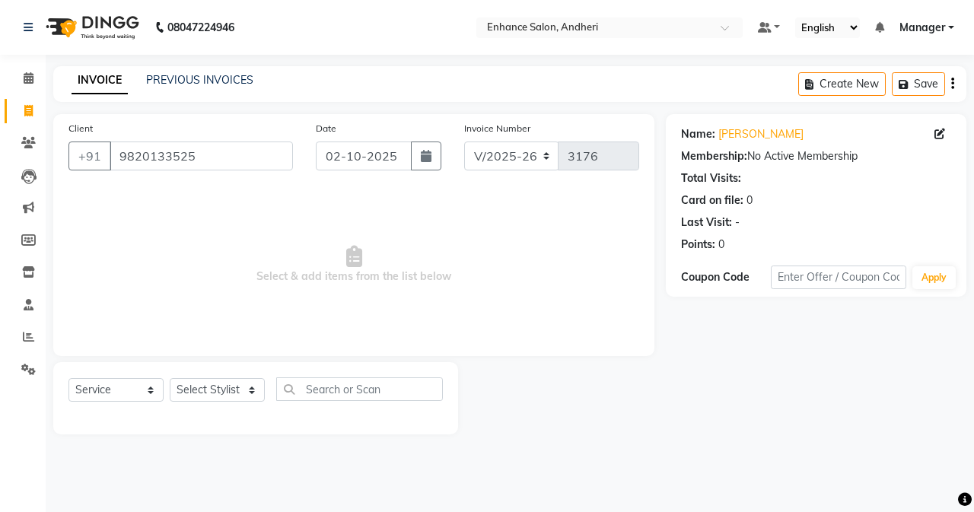
click at [910, 406] on div "Name: [PERSON_NAME] Membership: No Active Membership Total Visits: Card on file…" at bounding box center [821, 274] width 312 height 320
click at [238, 389] on select "Select Stylist Admin [PERSON_NAME] [PERSON_NAME] [PERSON_NAME] Manager [PERSON_…" at bounding box center [217, 390] width 95 height 24
select select "61730"
click at [170, 378] on select "Select Stylist Admin [PERSON_NAME] [PERSON_NAME] [PERSON_NAME] Manager [PERSON_…" at bounding box center [217, 390] width 95 height 24
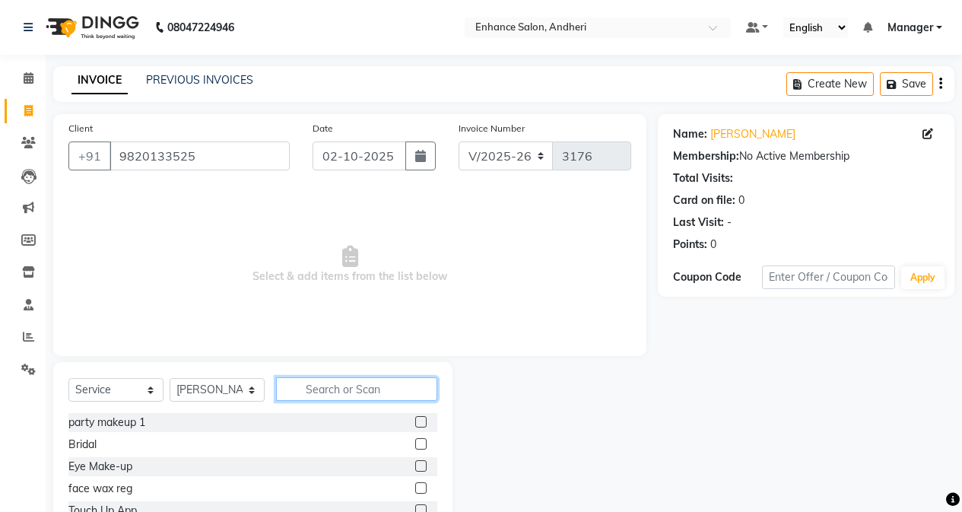
click at [343, 386] on input "text" at bounding box center [356, 389] width 161 height 24
type input "h"
click at [415, 421] on label at bounding box center [420, 421] width 11 height 11
click at [415, 421] on input "checkbox" at bounding box center [420, 423] width 10 height 10
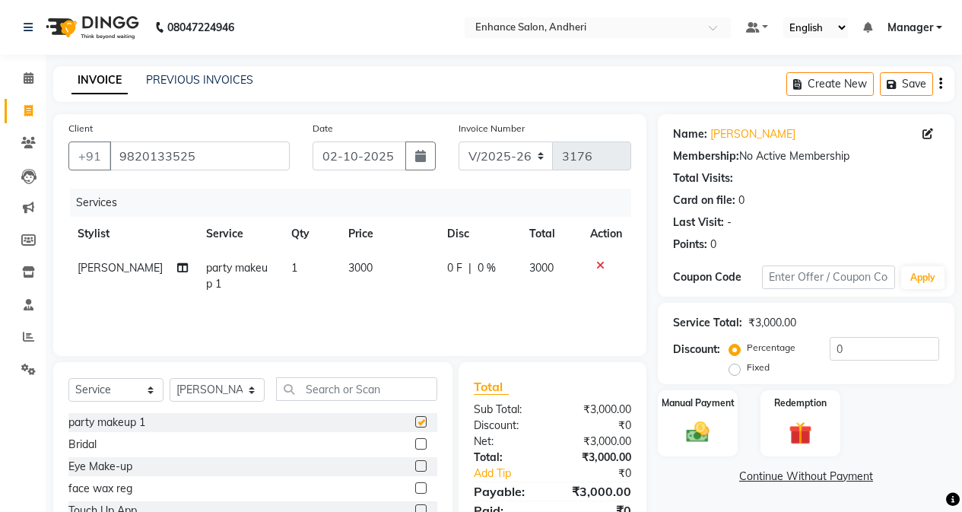
checkbox input "false"
click at [405, 265] on td "3000" at bounding box center [388, 276] width 99 height 50
select select "61730"
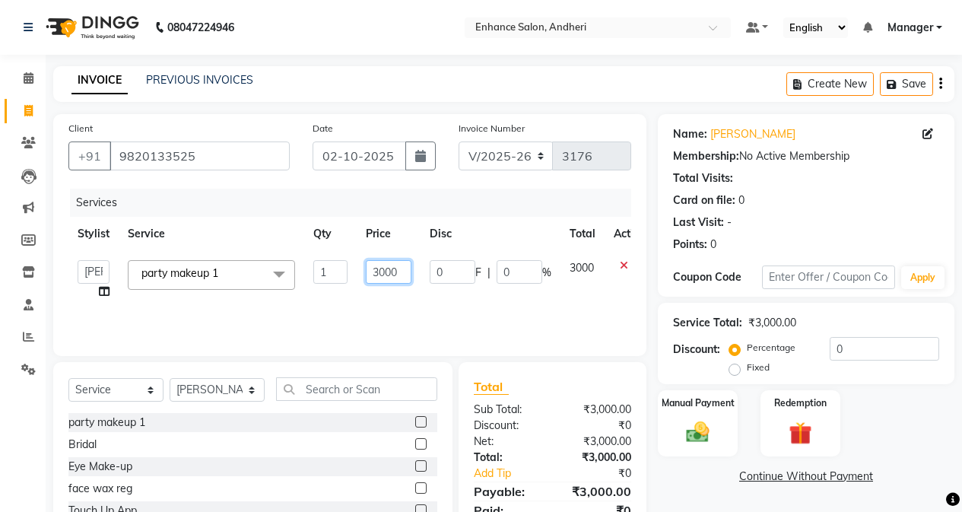
click at [381, 266] on input "3000" at bounding box center [389, 272] width 46 height 24
type input "10000"
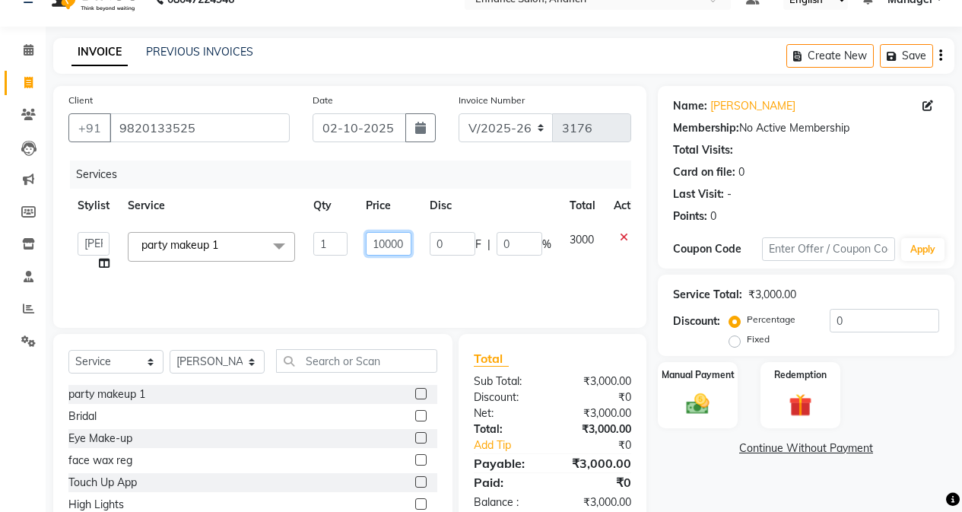
scroll to position [76, 0]
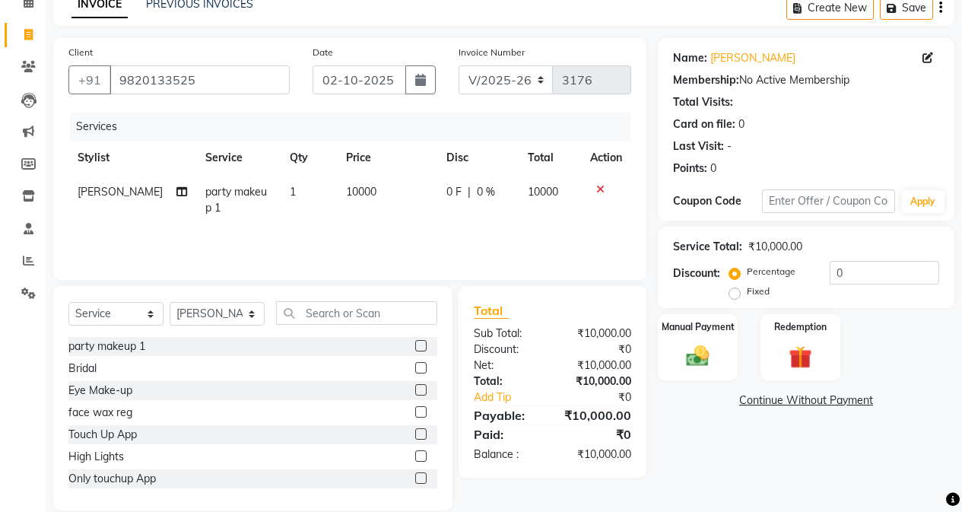
drag, startPoint x: 659, startPoint y: 419, endPoint x: 672, endPoint y: 421, distance: 12.3
click at [672, 421] on div "Name: [PERSON_NAME] Membership: No Active Membership Total Visits: Card on file…" at bounding box center [812, 274] width 308 height 472
click at [621, 412] on div "₹10,000.00" at bounding box center [597, 415] width 91 height 18
click at [692, 430] on div "Name: [PERSON_NAME] Membership: No Active Membership Total Visits: Card on file…" at bounding box center [812, 274] width 308 height 472
click at [176, 197] on icon at bounding box center [181, 191] width 11 height 11
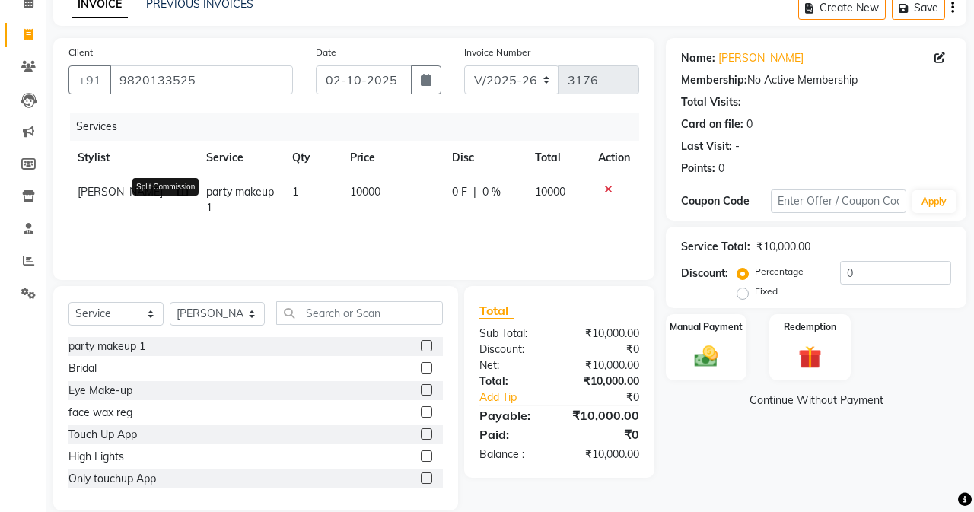
select select "61730"
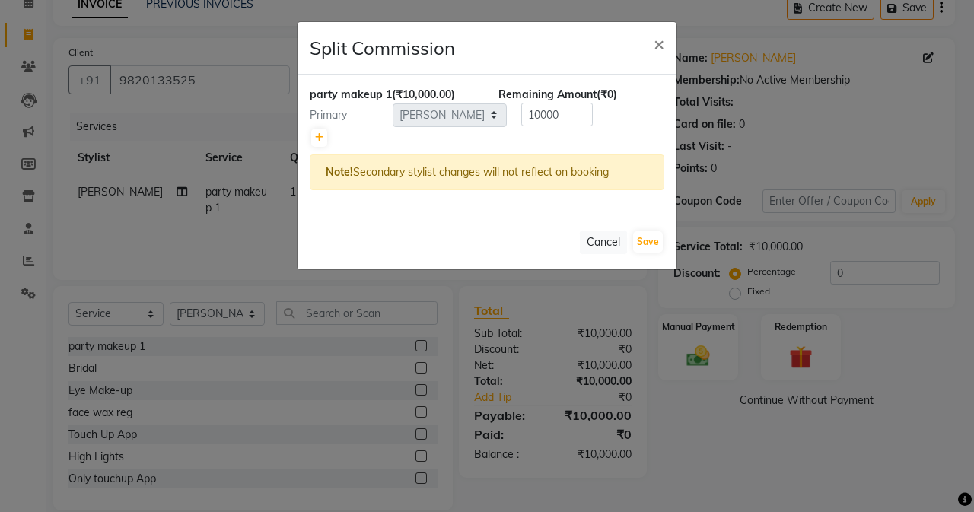
click at [316, 148] on div at bounding box center [487, 137] width 354 height 21
click at [316, 130] on link at bounding box center [319, 138] width 16 height 18
type input "5000"
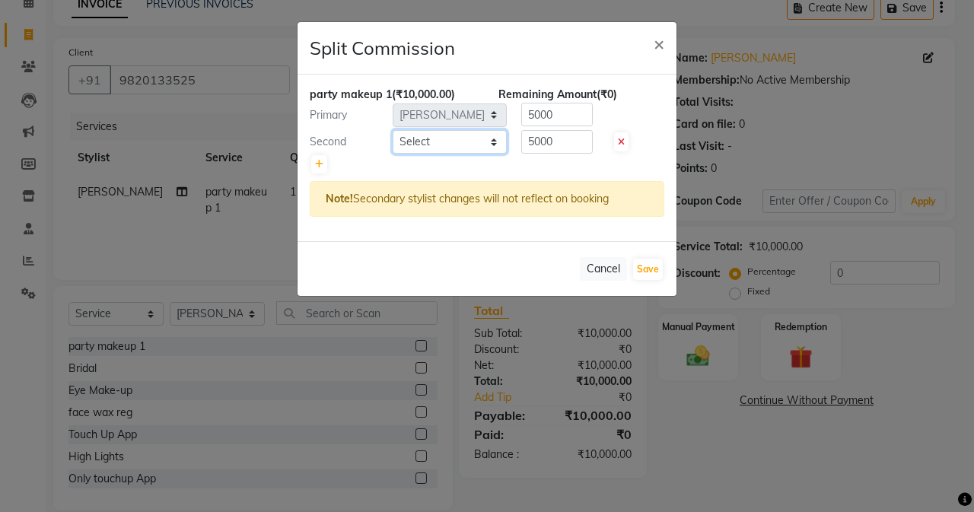
click at [413, 141] on select "Select Admin [PERSON_NAME] [PERSON_NAME] [PERSON_NAME] Manager [PERSON_NAME] [P…" at bounding box center [449, 142] width 114 height 24
select select "61732"
click at [392, 130] on select "Select Admin [PERSON_NAME] [PERSON_NAME] [PERSON_NAME] Manager [PERSON_NAME] [P…" at bounding box center [449, 142] width 114 height 24
click at [561, 139] on input "5000" at bounding box center [556, 142] width 71 height 24
type input "5"
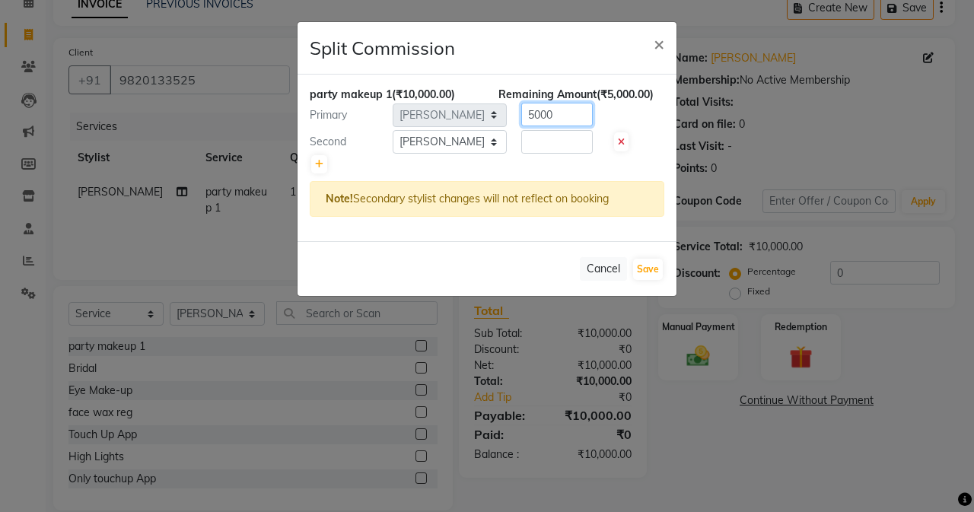
drag, startPoint x: 580, startPoint y: 115, endPoint x: 594, endPoint y: 75, distance: 42.1
click at [580, 114] on input "5000" at bounding box center [556, 115] width 71 height 24
type input "5"
click at [543, 149] on input "number" at bounding box center [556, 142] width 71 height 24
type input "3000"
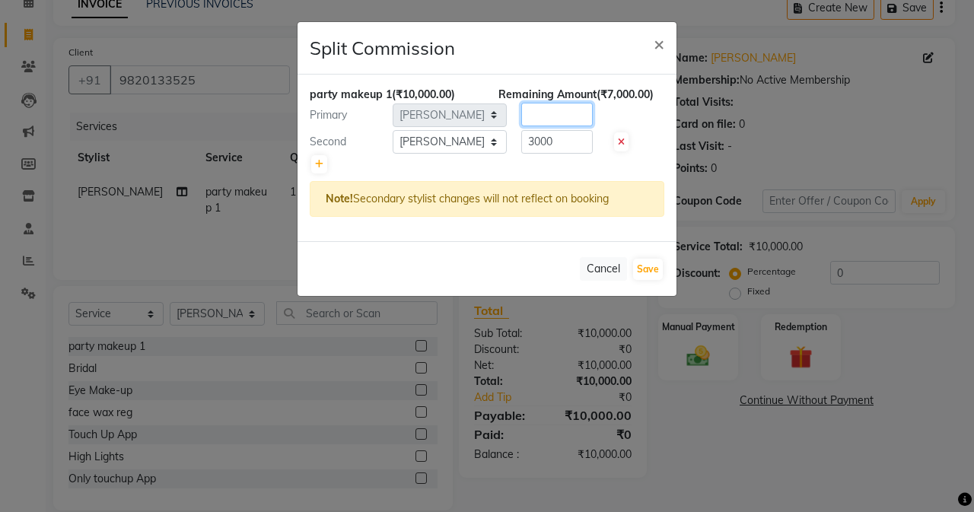
click at [535, 109] on input "number" at bounding box center [556, 115] width 71 height 24
type input "7000"
click at [647, 268] on button "Save" at bounding box center [648, 269] width 30 height 21
select select "Select"
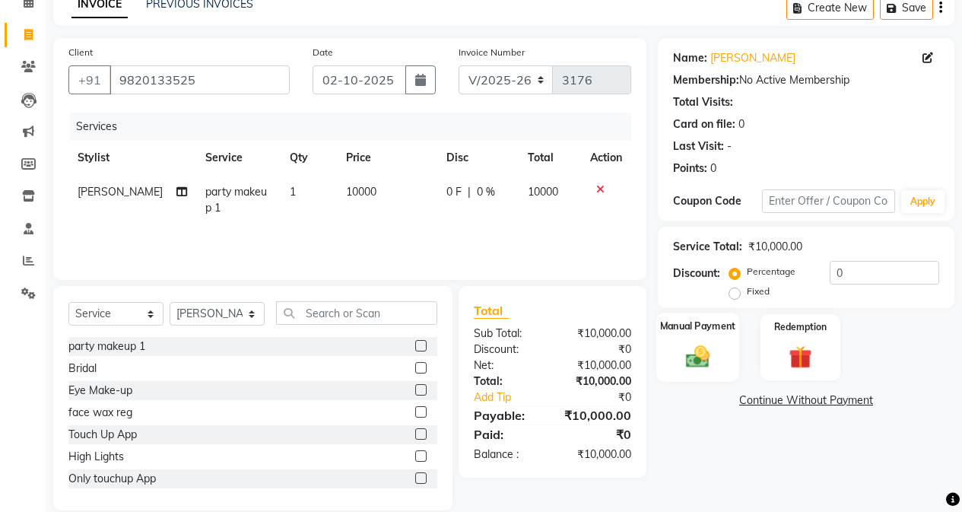
click at [699, 373] on div "Manual Payment" at bounding box center [697, 347] width 83 height 69
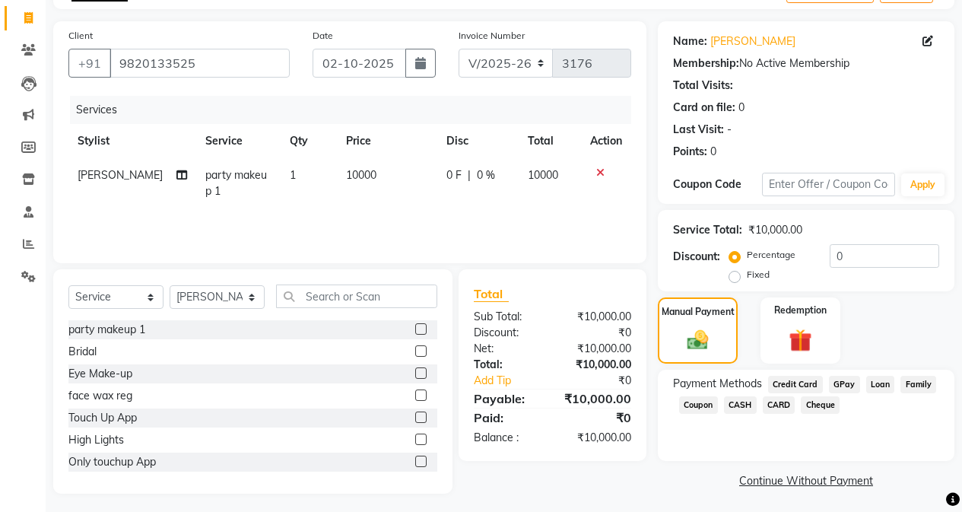
scroll to position [97, 0]
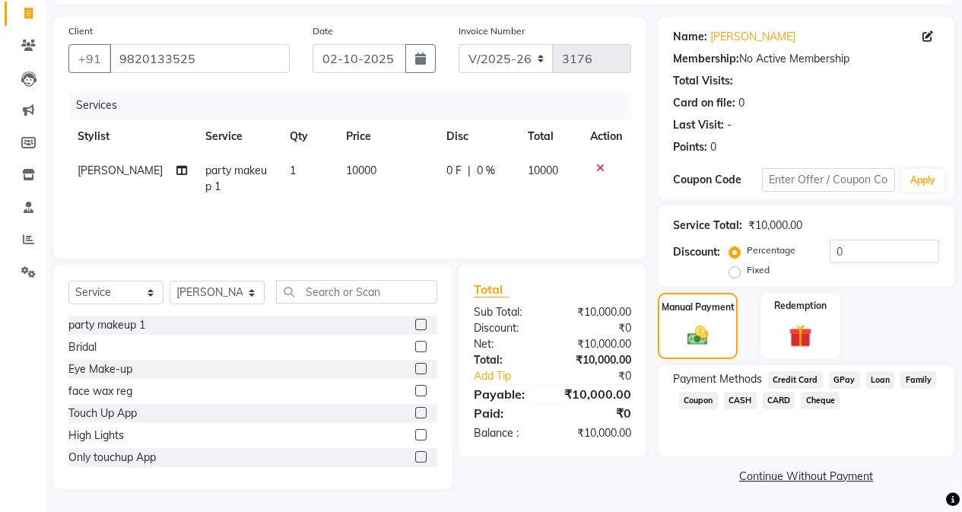
click at [744, 395] on span "CASH" at bounding box center [740, 400] width 33 height 17
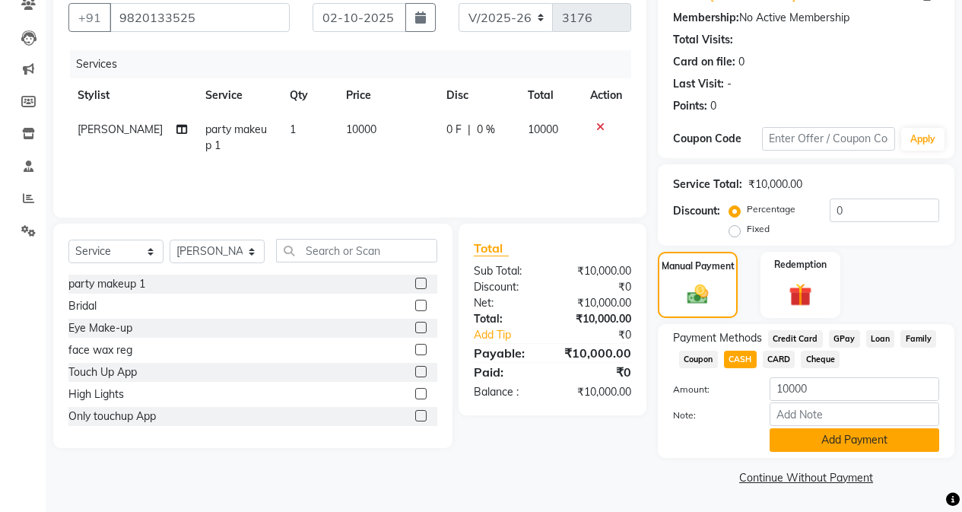
click at [839, 449] on button "Add Payment" at bounding box center [855, 440] width 170 height 24
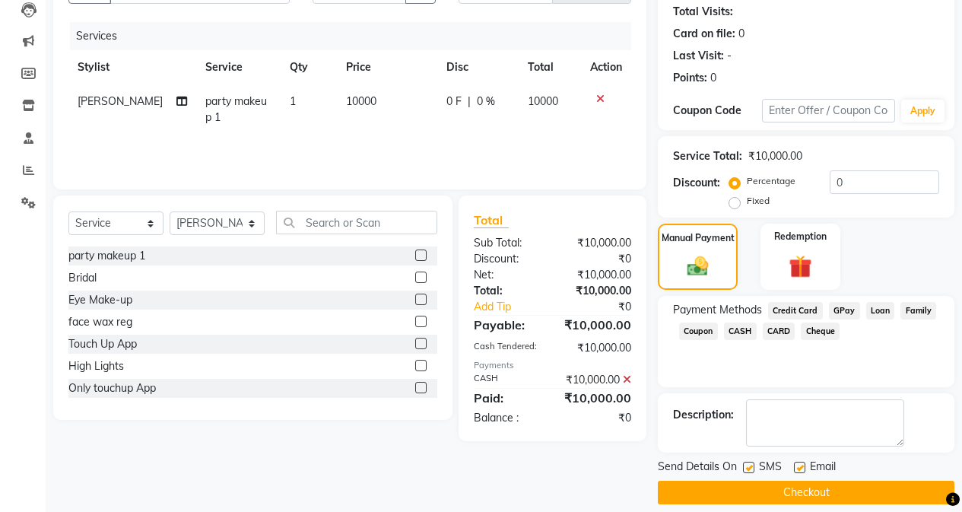
scroll to position [182, 0]
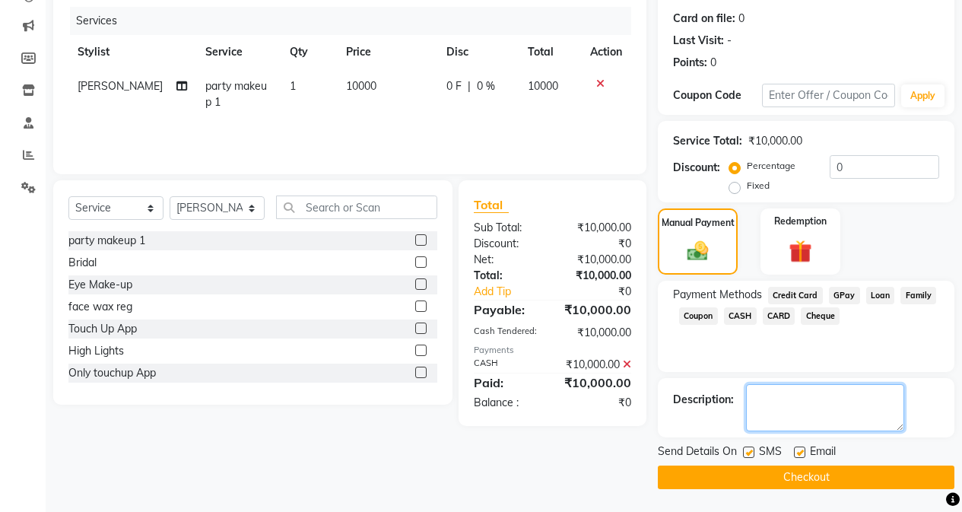
click at [771, 389] on textarea at bounding box center [825, 407] width 158 height 47
type textarea "with [PERSON_NAME]"
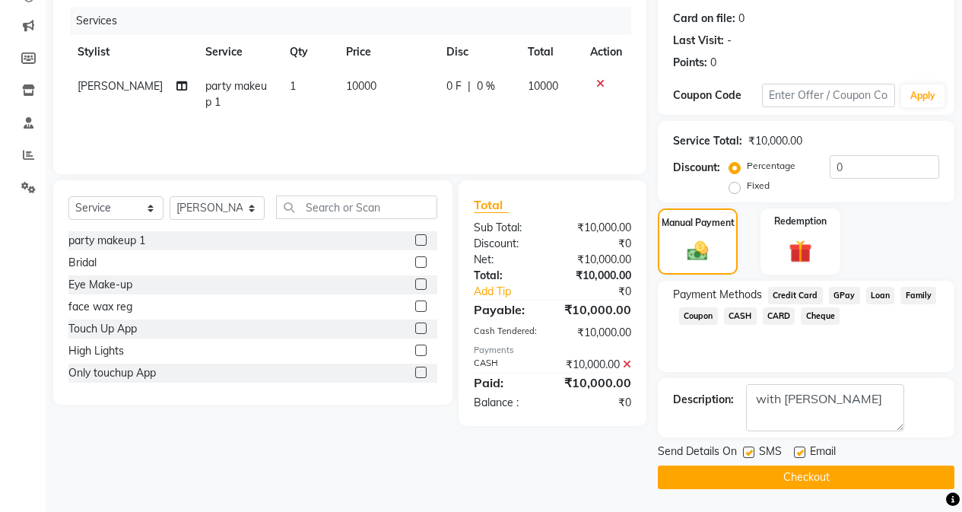
click at [697, 470] on button "Checkout" at bounding box center [806, 477] width 297 height 24
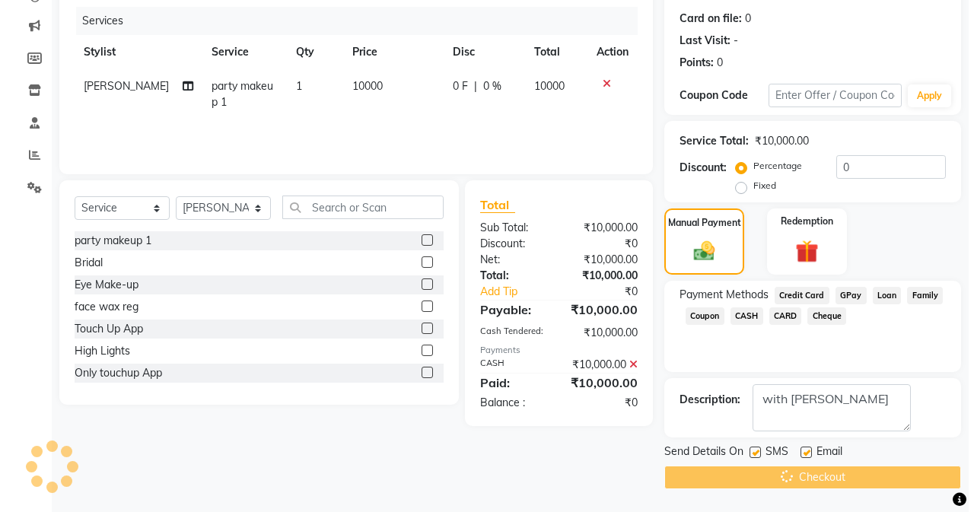
scroll to position [0, 0]
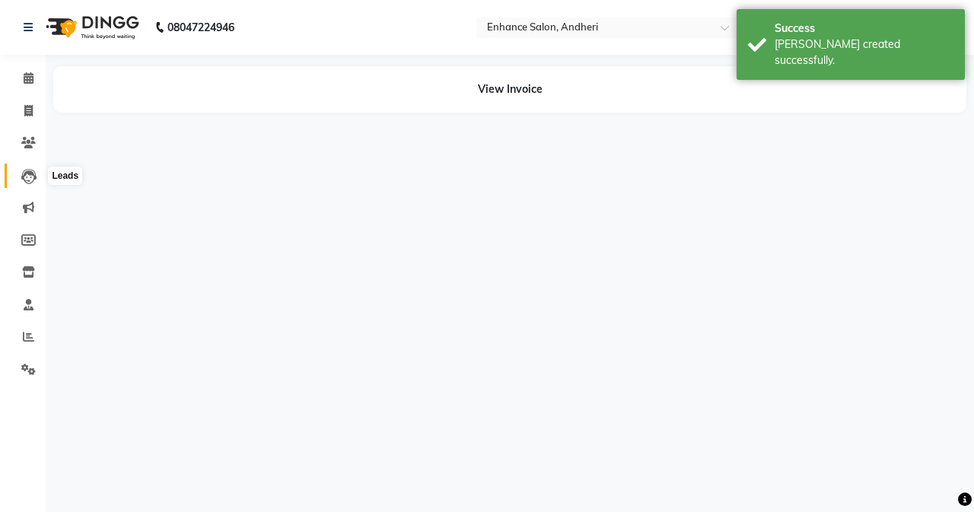
select select "61730"
select select "61732"
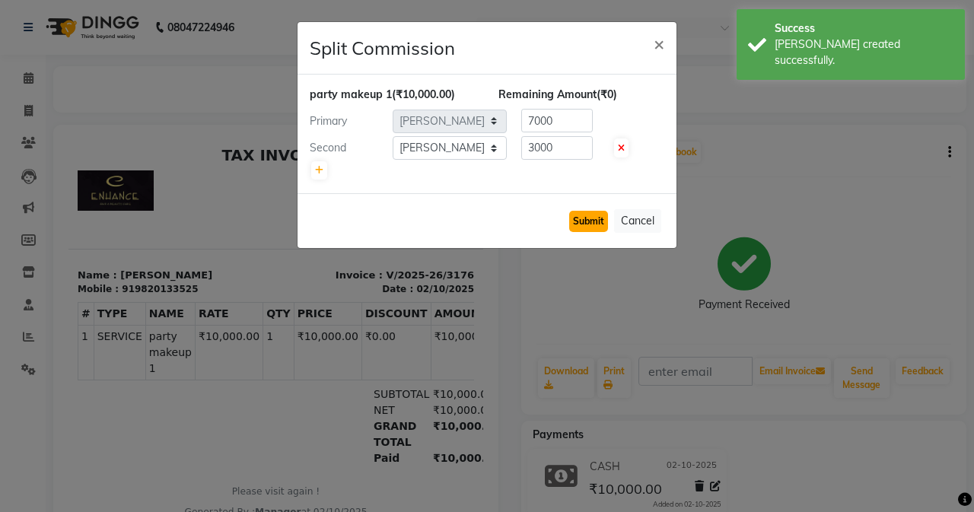
click at [592, 211] on button "Submit" at bounding box center [588, 221] width 39 height 21
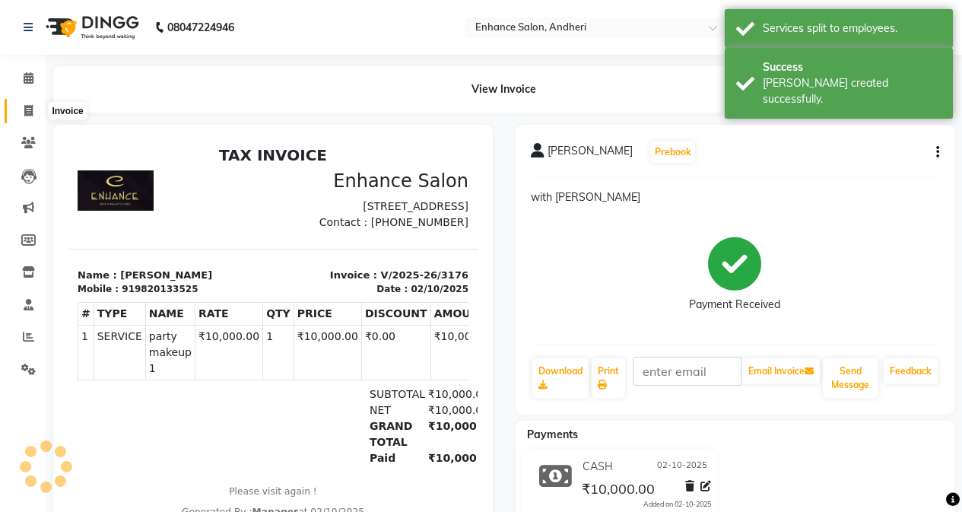
click at [29, 109] on icon at bounding box center [28, 110] width 8 height 11
select select "service"
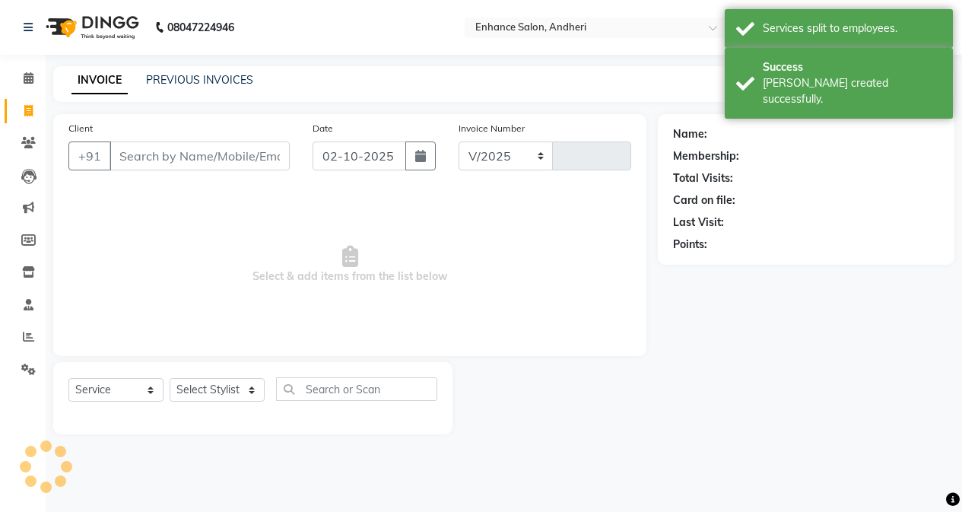
select select "7236"
type input "3177"
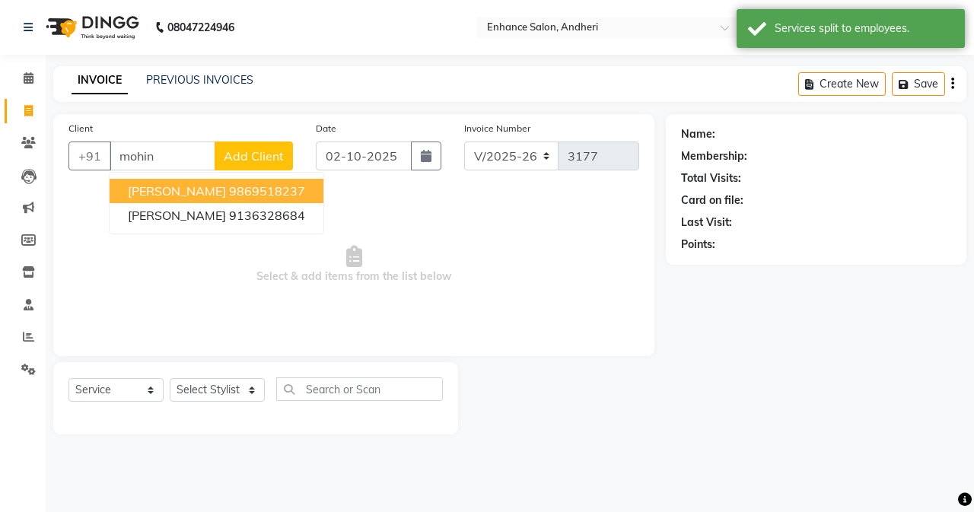
click at [141, 192] on span "[PERSON_NAME]" at bounding box center [177, 190] width 98 height 15
type input "9869518237"
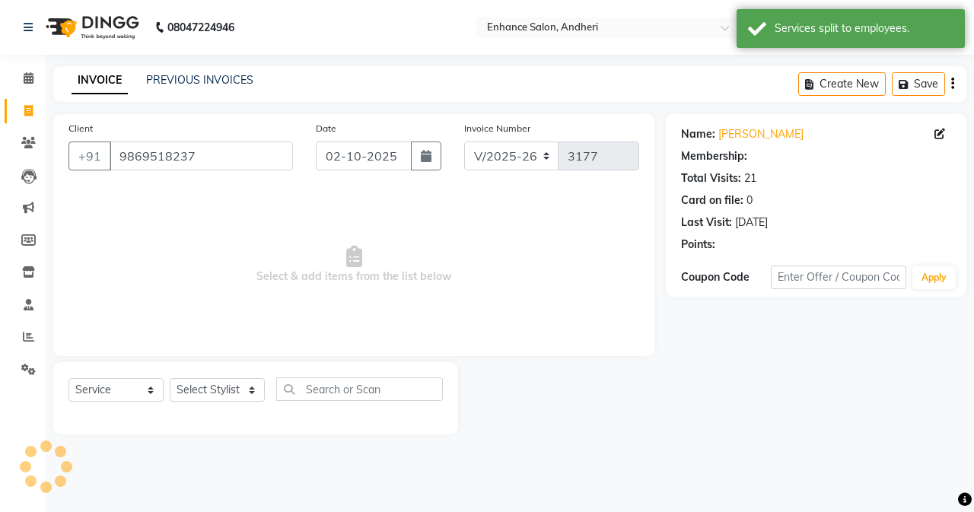
select select "1: Object"
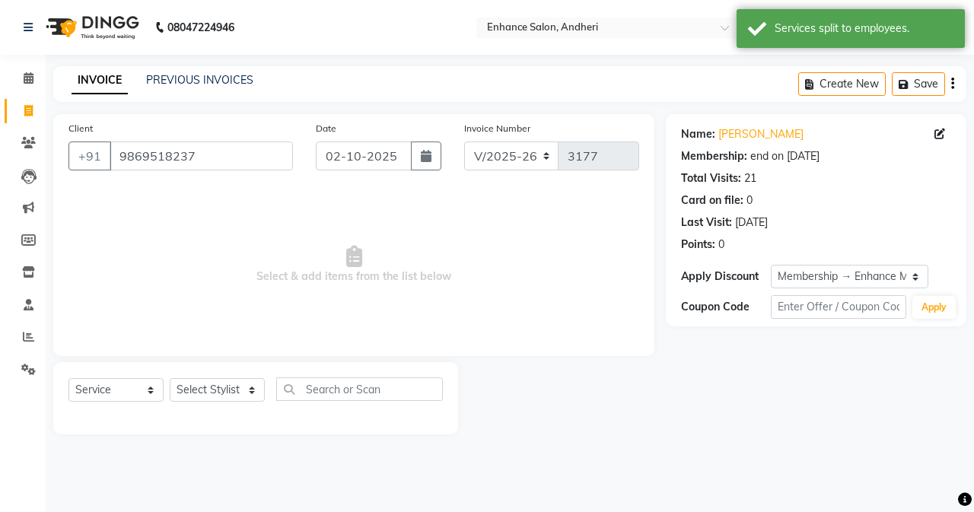
click at [187, 374] on div "Select Service Product Membership Package Voucher Prepaid Gift Card Select Styl…" at bounding box center [255, 398] width 405 height 72
click at [189, 402] on select "Select Stylist Admin [PERSON_NAME] [PERSON_NAME] [PERSON_NAME] Manager [PERSON_…" at bounding box center [217, 390] width 95 height 24
select select "61732"
click at [170, 378] on select "Select Stylist Admin [PERSON_NAME] [PERSON_NAME] [PERSON_NAME] Manager [PERSON_…" at bounding box center [217, 390] width 95 height 24
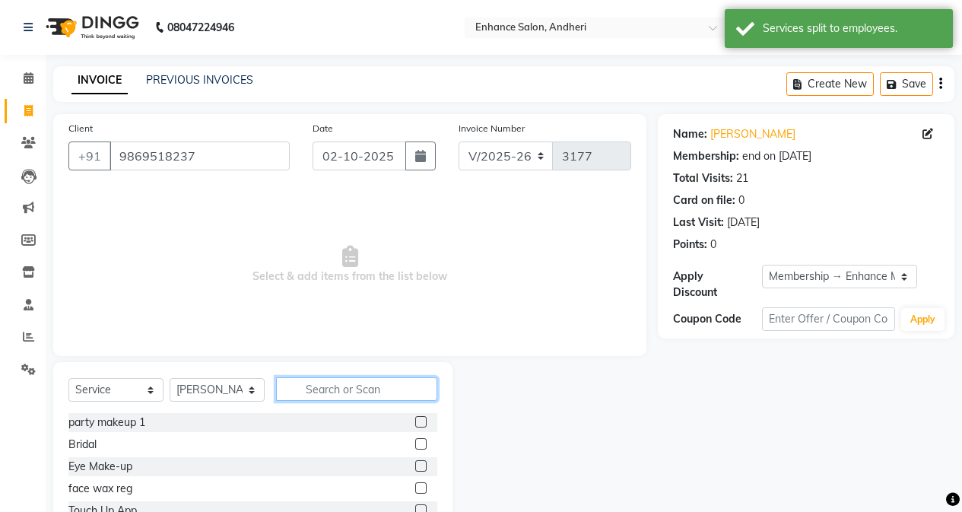
click at [408, 395] on input "text" at bounding box center [356, 389] width 161 height 24
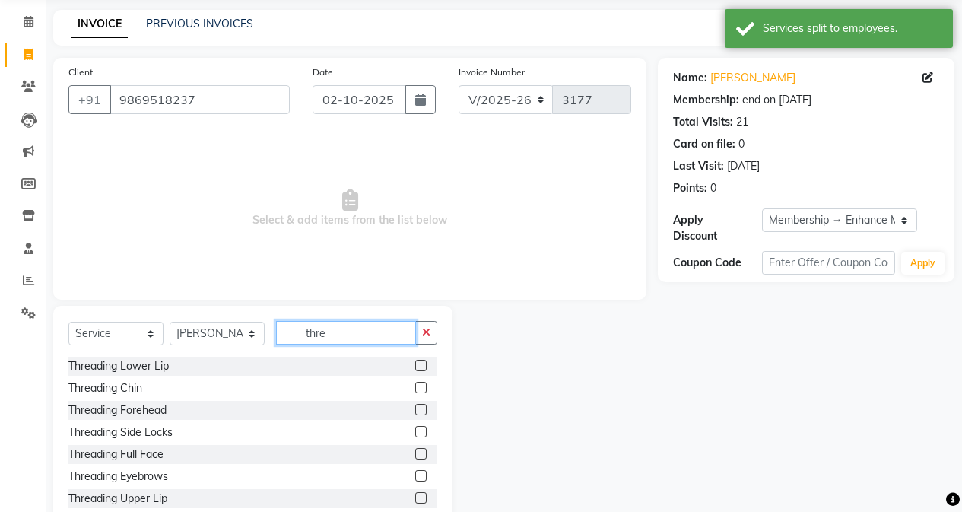
scroll to position [97, 0]
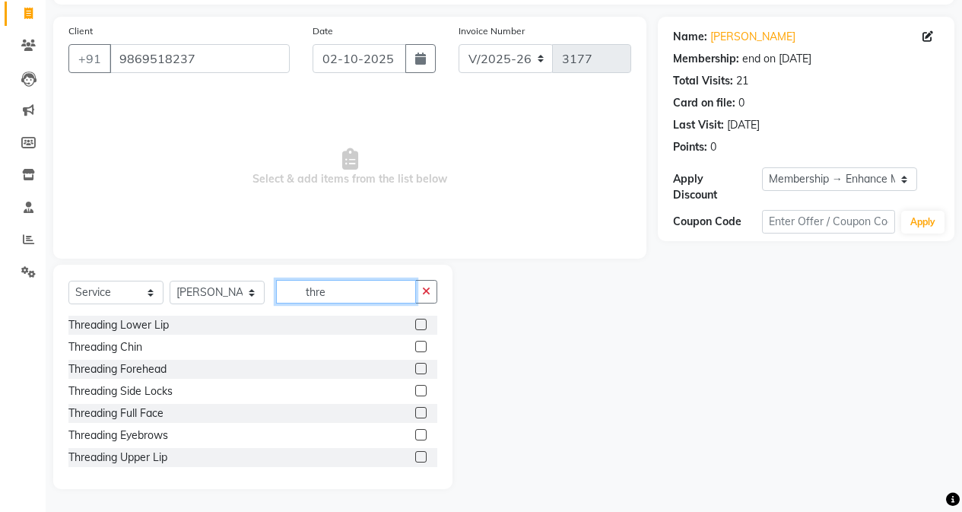
type input "thre"
click at [415, 347] on label at bounding box center [420, 346] width 11 height 11
click at [415, 347] on input "checkbox" at bounding box center [420, 347] width 10 height 10
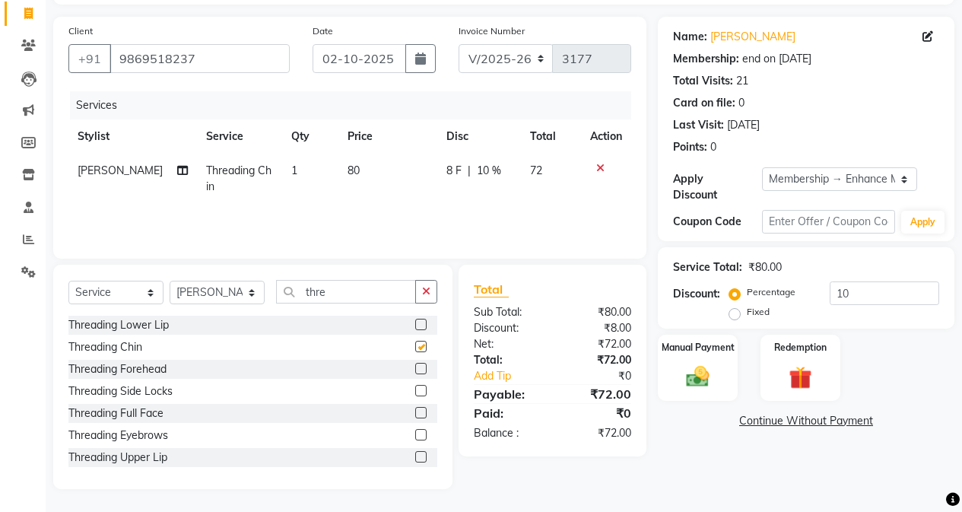
scroll to position [2, 0]
checkbox input "false"
click at [415, 438] on div at bounding box center [420, 435] width 10 height 16
click at [415, 453] on label at bounding box center [420, 454] width 11 height 11
click at [415, 453] on input "checkbox" at bounding box center [420, 455] width 10 height 10
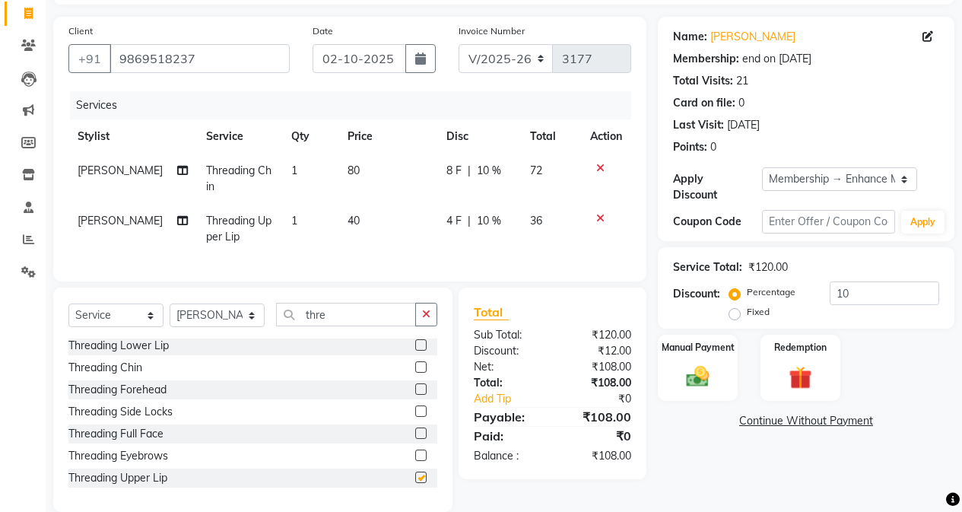
checkbox input "false"
click at [415, 461] on label at bounding box center [420, 454] width 11 height 11
click at [415, 461] on input "checkbox" at bounding box center [420, 456] width 10 height 10
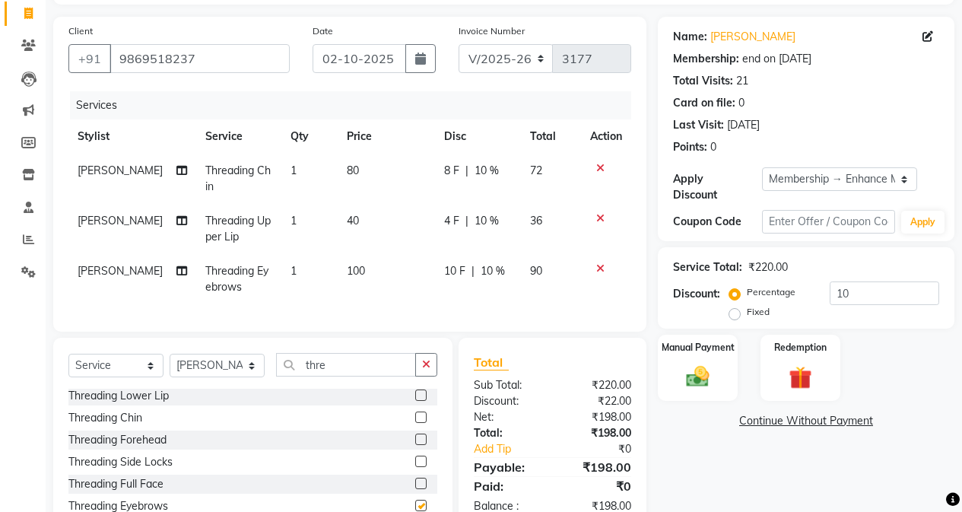
checkbox input "false"
drag, startPoint x: 841, startPoint y: 273, endPoint x: 859, endPoint y: 275, distance: 18.3
click at [843, 281] on input "10" at bounding box center [885, 293] width 110 height 24
click at [859, 281] on input "10" at bounding box center [885, 293] width 110 height 24
type input "1"
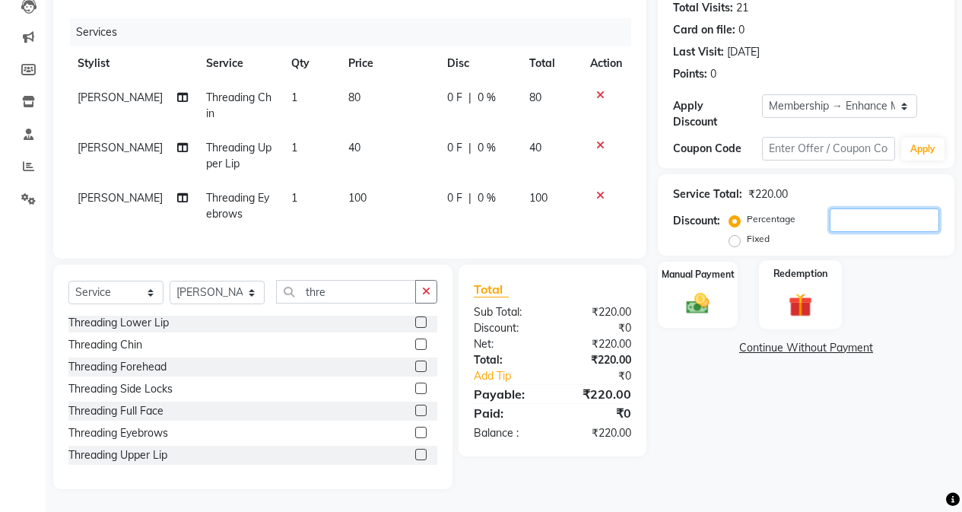
scroll to position [182, 0]
click at [370, 91] on td "80" at bounding box center [388, 106] width 99 height 50
select select "61732"
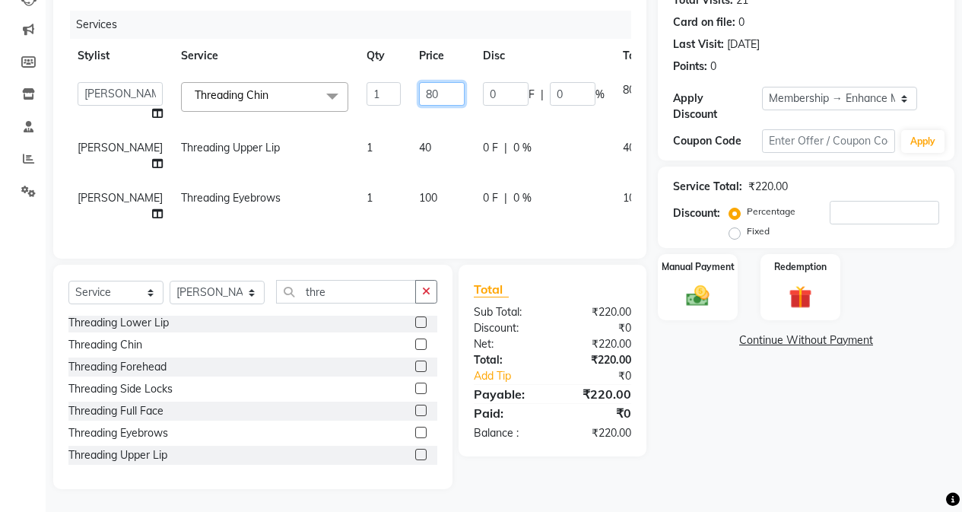
drag, startPoint x: 400, startPoint y: 89, endPoint x: 415, endPoint y: 116, distance: 30.7
click at [411, 110] on td "80" at bounding box center [442, 102] width 64 height 58
type input "8"
type input "60"
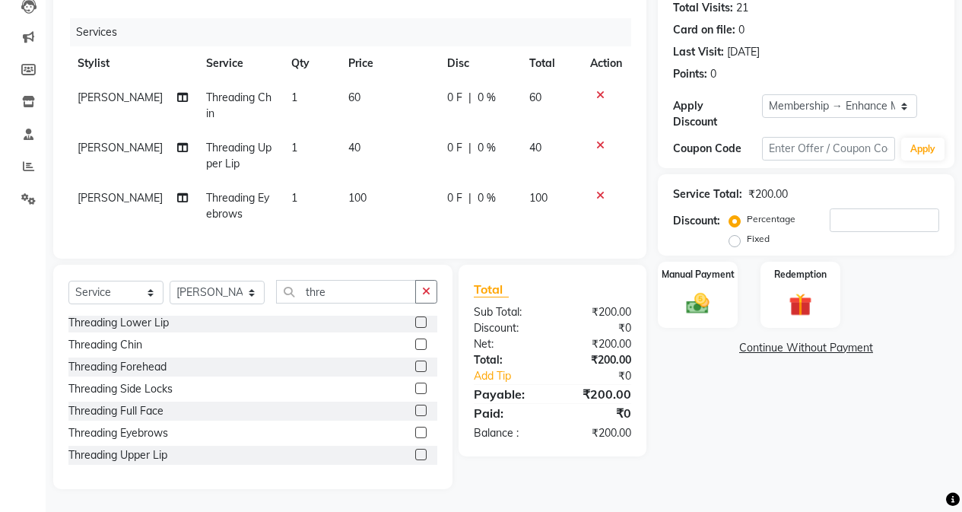
click at [824, 413] on div "Name: [PERSON_NAME] Membership: end on [DATE] Total Visits: 21 Card on file: 0 …" at bounding box center [812, 216] width 308 height 545
click at [711, 290] on img at bounding box center [697, 303] width 39 height 27
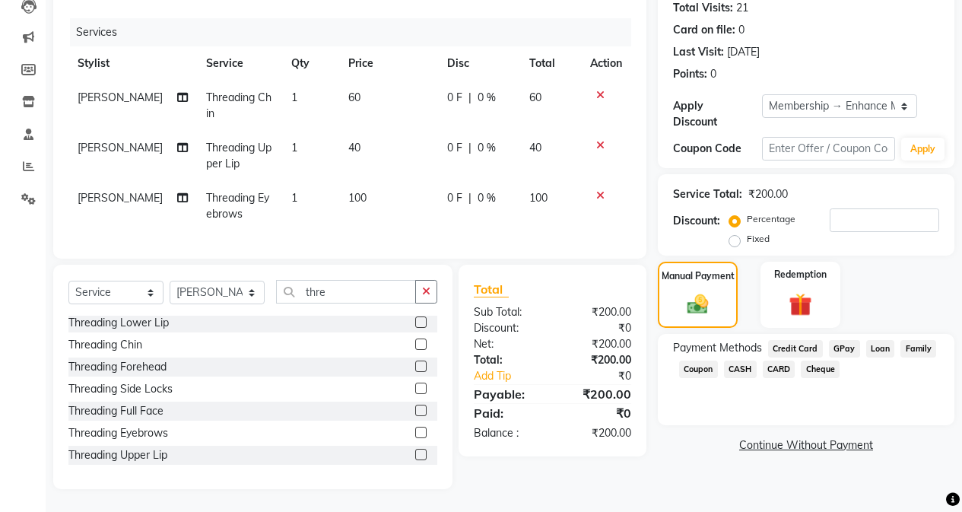
click at [753, 360] on span "CASH" at bounding box center [740, 368] width 33 height 17
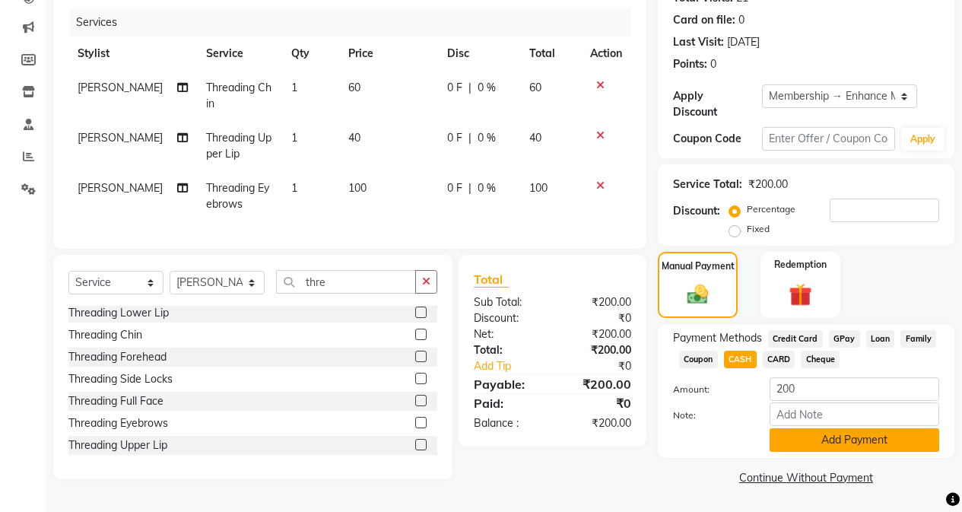
click at [788, 428] on button "Add Payment" at bounding box center [855, 440] width 170 height 24
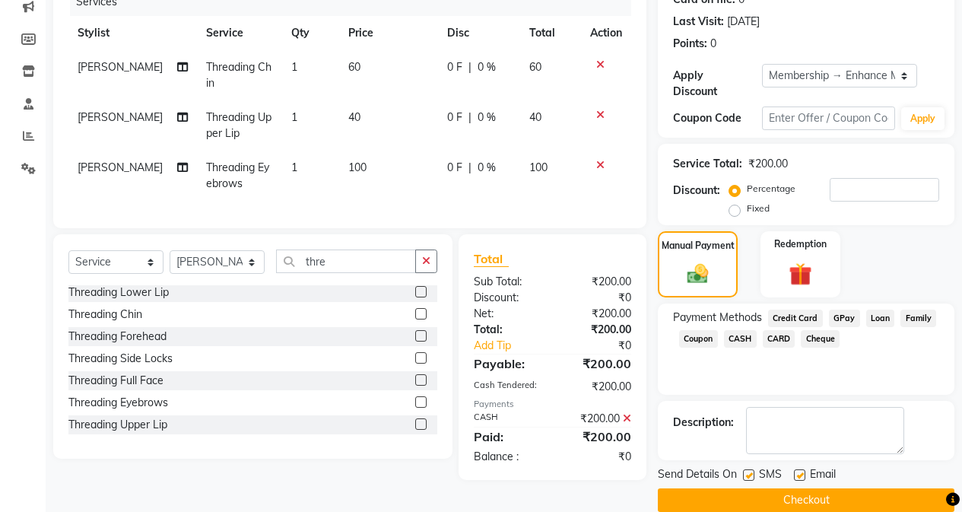
scroll to position [211, 0]
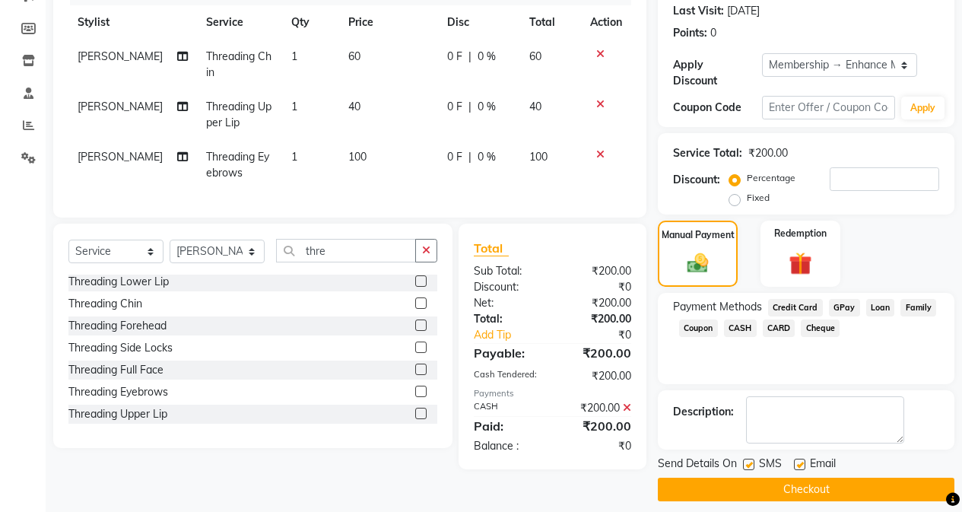
click at [768, 478] on button "Checkout" at bounding box center [806, 490] width 297 height 24
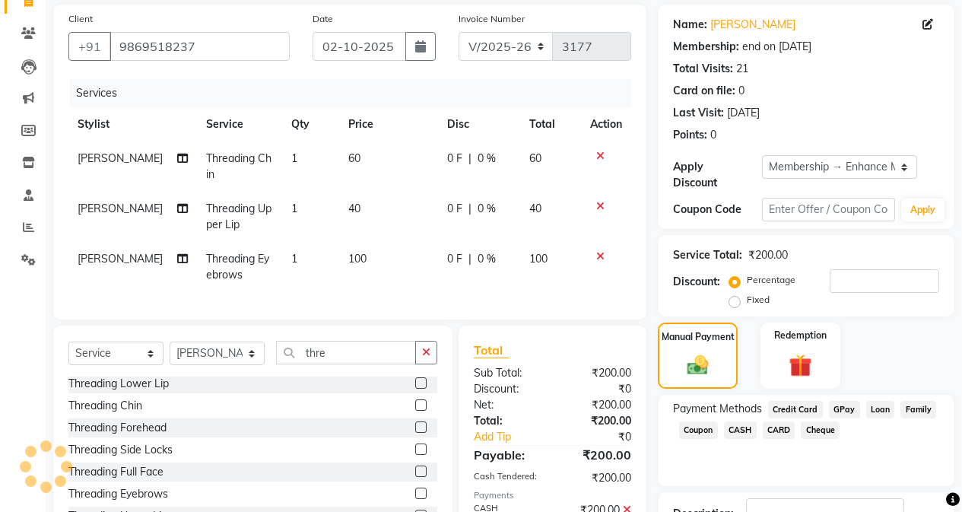
scroll to position [0, 0]
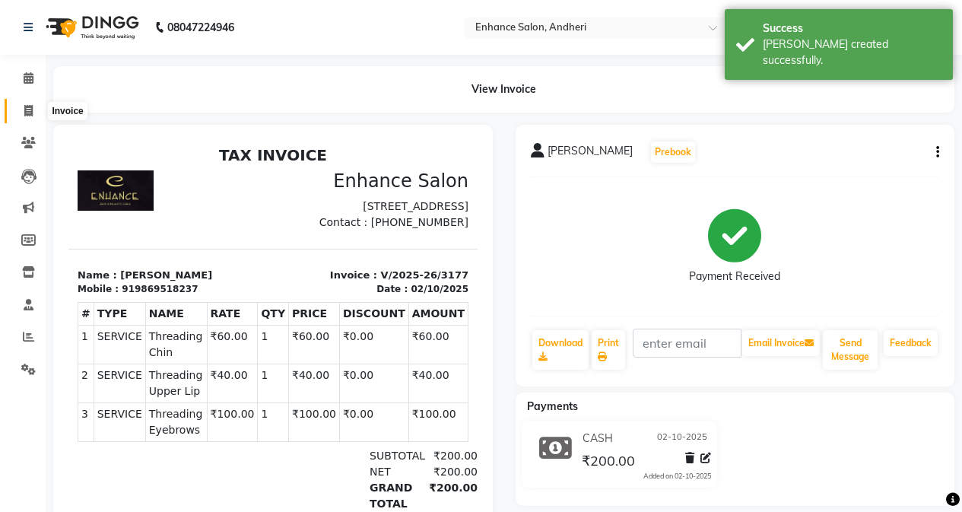
click at [37, 104] on span at bounding box center [28, 111] width 27 height 17
select select "service"
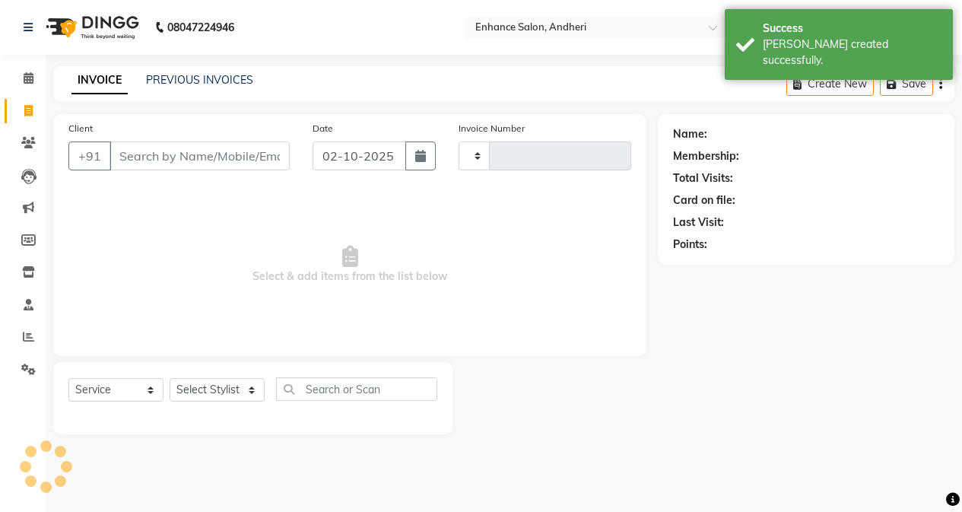
type input "3178"
select select "7236"
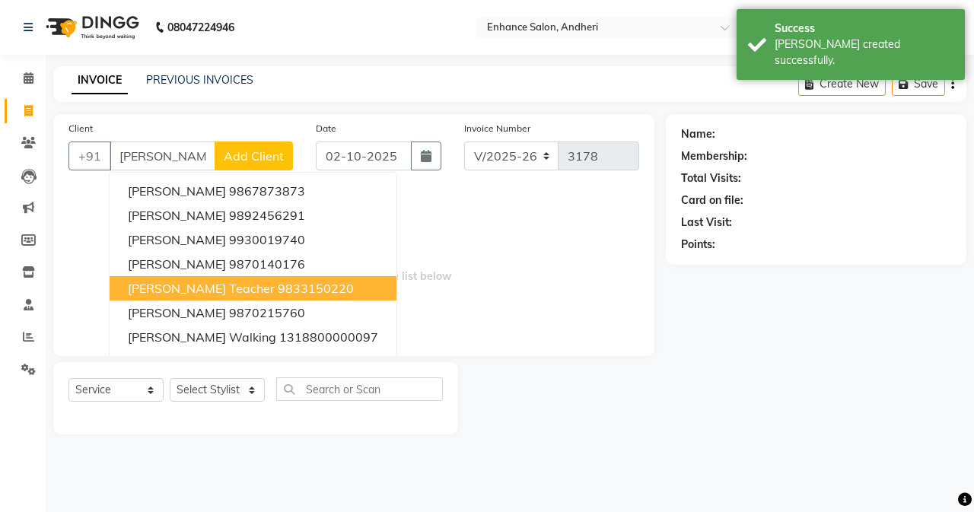
drag, startPoint x: 198, startPoint y: 288, endPoint x: 214, endPoint y: 292, distance: 16.4
click at [209, 291] on span "[PERSON_NAME] teacher" at bounding box center [201, 288] width 147 height 15
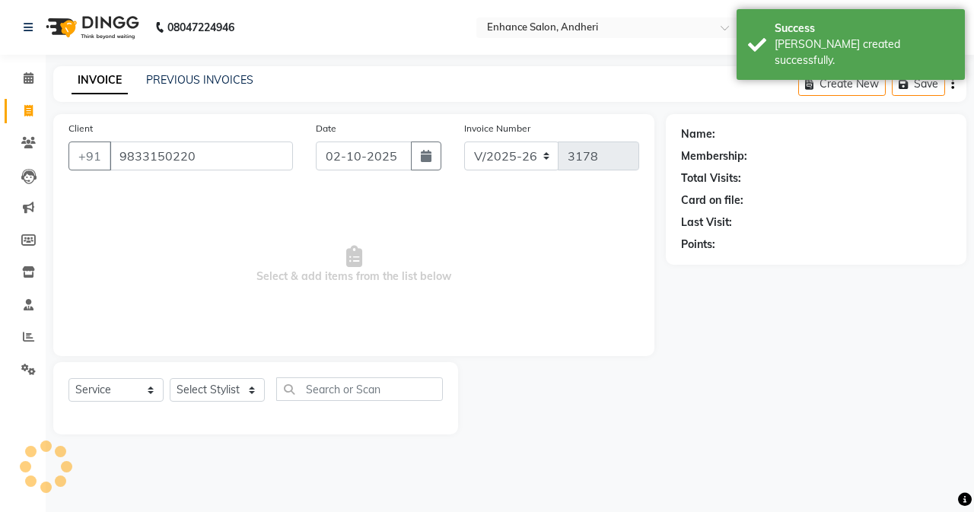
type input "9833150220"
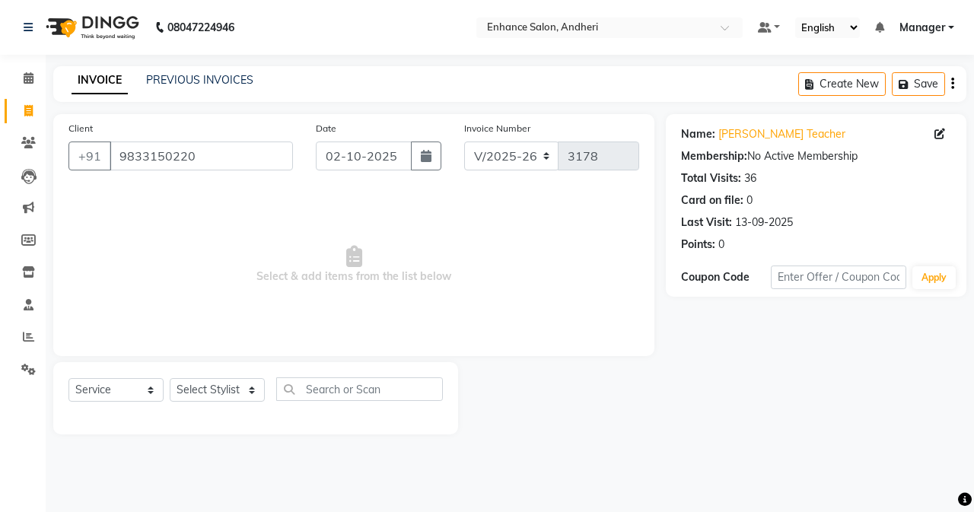
click at [235, 375] on div "Select Service Product Membership Package Voucher Prepaid Gift Card Select Styl…" at bounding box center [255, 398] width 405 height 72
drag, startPoint x: 243, startPoint y: 392, endPoint x: 243, endPoint y: 380, distance: 12.9
click at [243, 391] on select "Select Stylist Admin [PERSON_NAME] [PERSON_NAME] [PERSON_NAME] Manager [PERSON_…" at bounding box center [217, 390] width 95 height 24
select select "61735"
click at [170, 378] on select "Select Stylist Admin [PERSON_NAME] [PERSON_NAME] [PERSON_NAME] Manager [PERSON_…" at bounding box center [217, 390] width 95 height 24
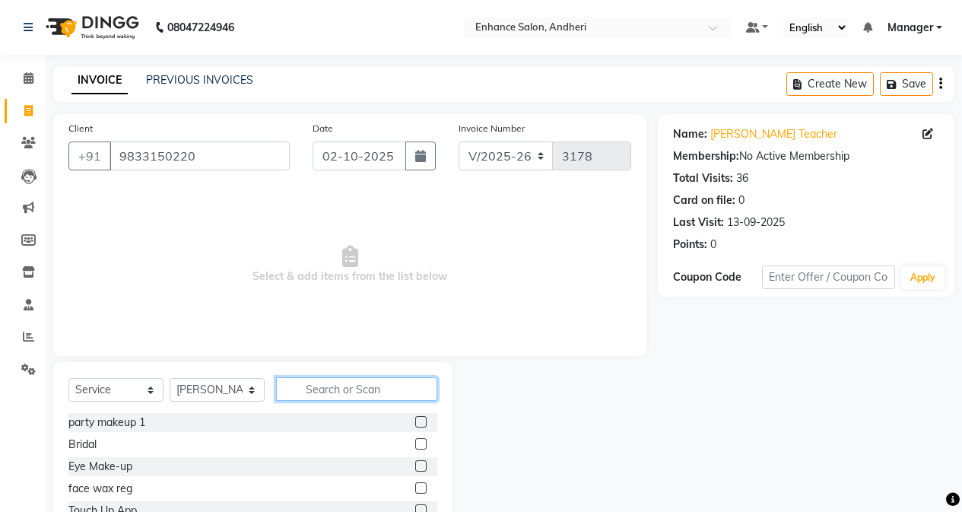
click at [319, 392] on input "text" at bounding box center [356, 389] width 161 height 24
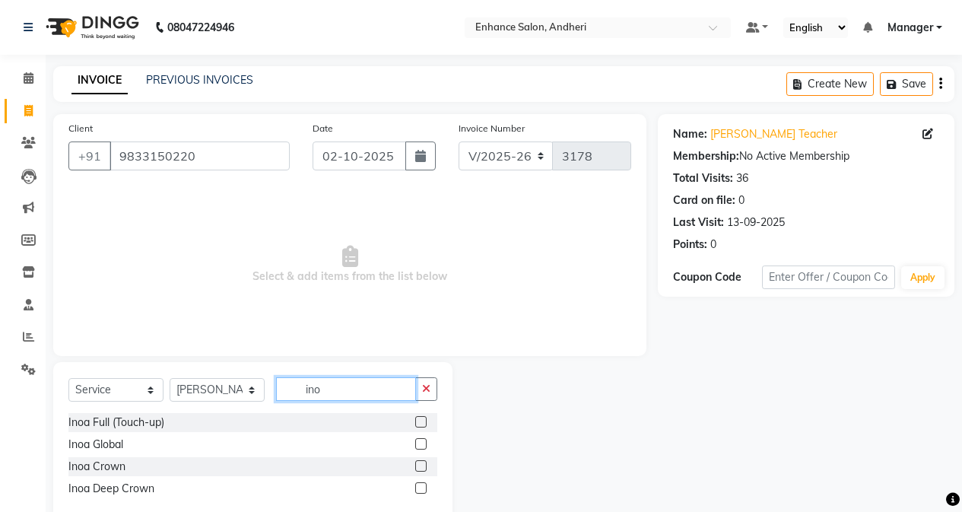
type input "ino"
click at [424, 419] on label at bounding box center [420, 421] width 11 height 11
click at [424, 419] on input "checkbox" at bounding box center [420, 423] width 10 height 10
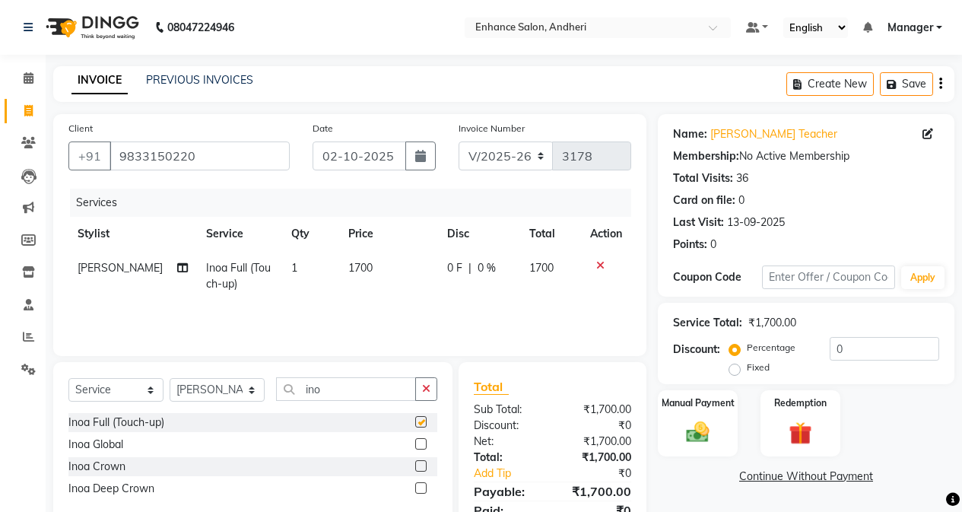
checkbox input "false"
click at [237, 391] on select "Select Stylist Admin [PERSON_NAME] [PERSON_NAME] [PERSON_NAME] Manager [PERSON_…" at bounding box center [217, 390] width 95 height 24
click at [367, 387] on input "ino" at bounding box center [346, 389] width 140 height 24
type input "i"
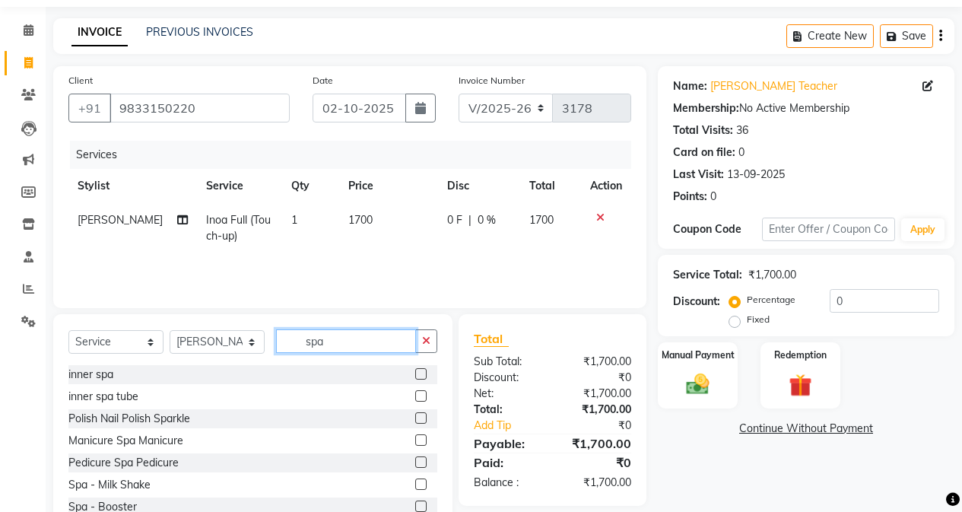
scroll to position [97, 0]
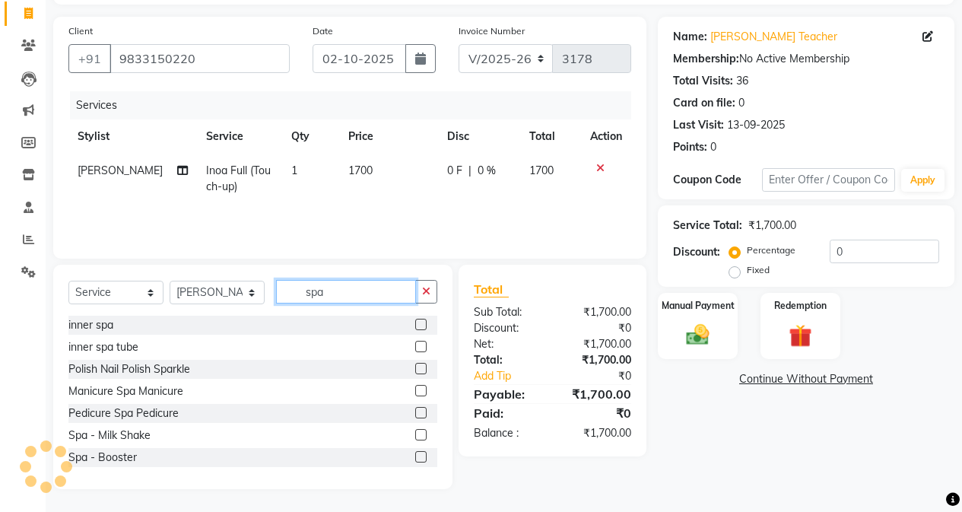
type input "spa"
click at [415, 412] on label at bounding box center [420, 412] width 11 height 11
click at [415, 412] on input "checkbox" at bounding box center [420, 413] width 10 height 10
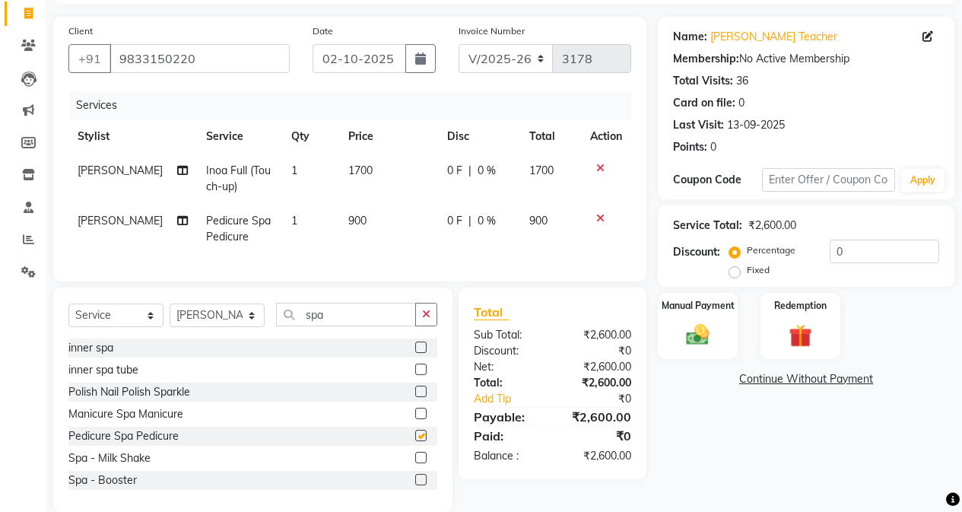
checkbox input "false"
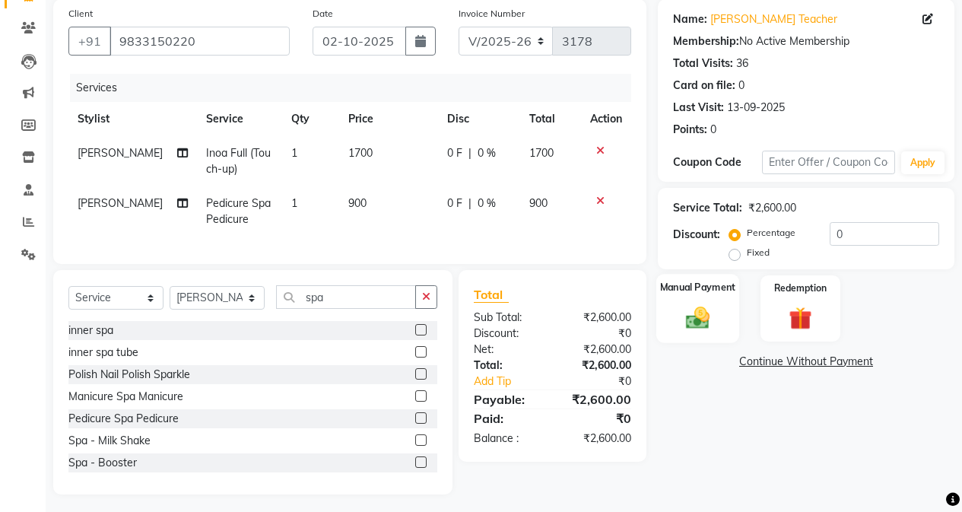
scroll to position [132, 0]
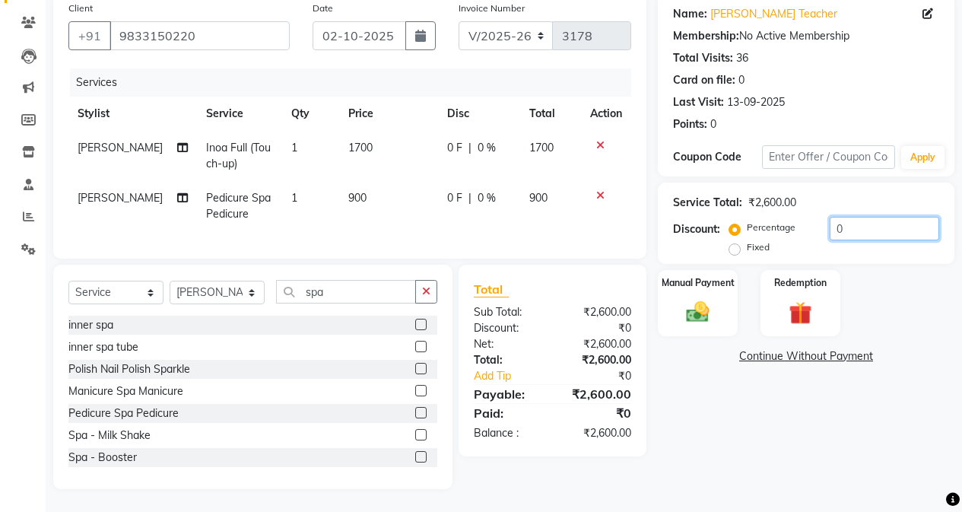
click at [833, 222] on input "0" at bounding box center [885, 229] width 110 height 24
type input "10"
click at [707, 323] on div "Manual Payment" at bounding box center [697, 302] width 83 height 69
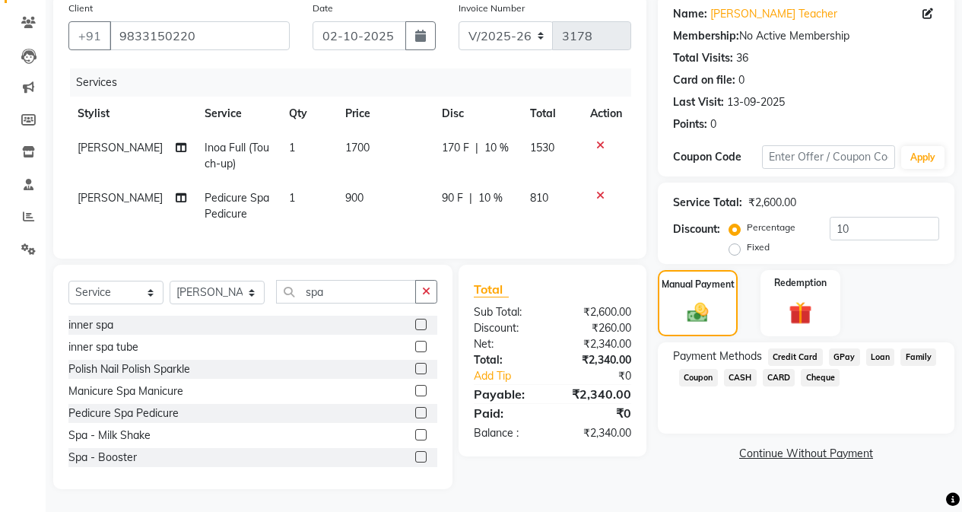
click at [840, 348] on span "GPay" at bounding box center [844, 356] width 31 height 17
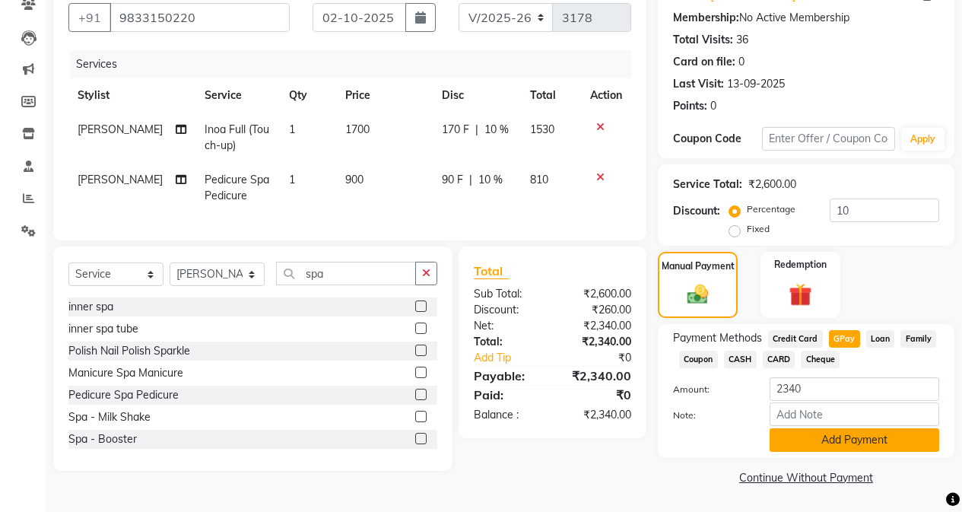
click at [804, 441] on button "Add Payment" at bounding box center [855, 440] width 170 height 24
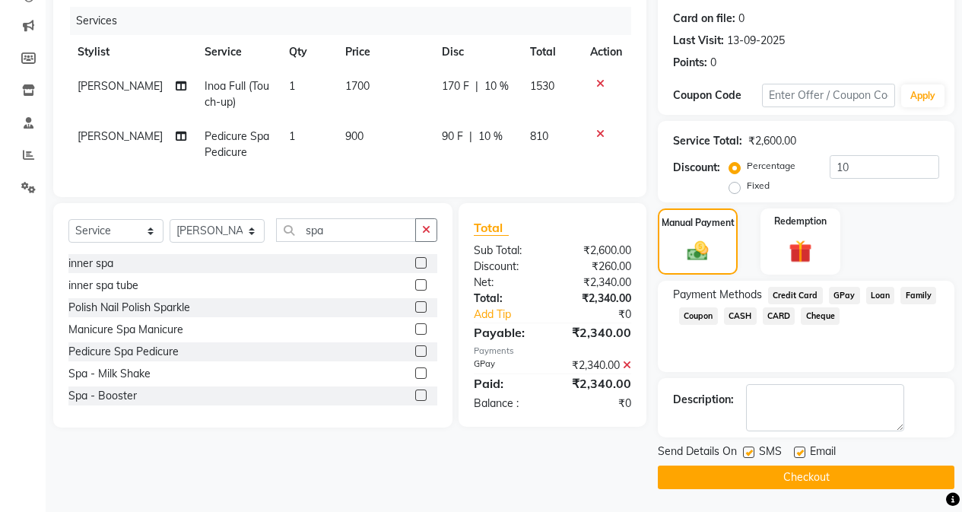
click at [770, 475] on button "Checkout" at bounding box center [806, 477] width 297 height 24
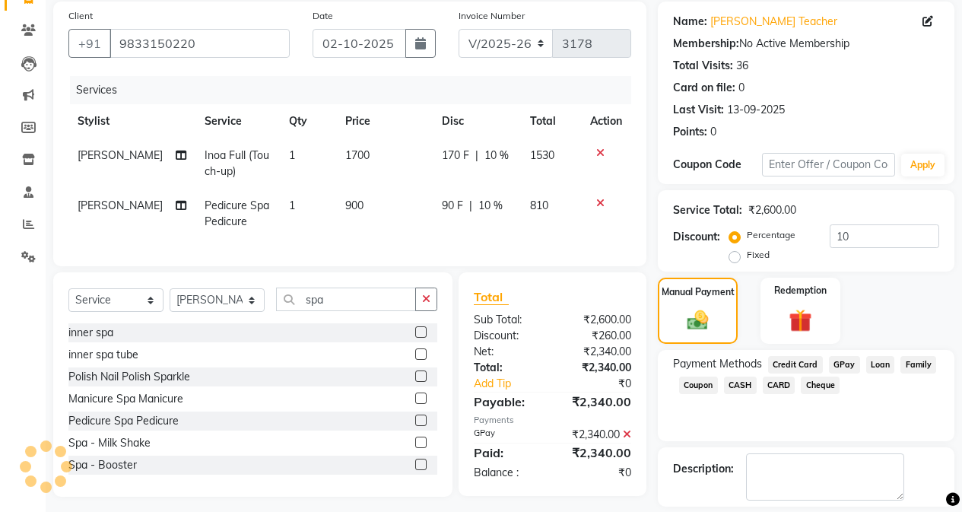
scroll to position [0, 0]
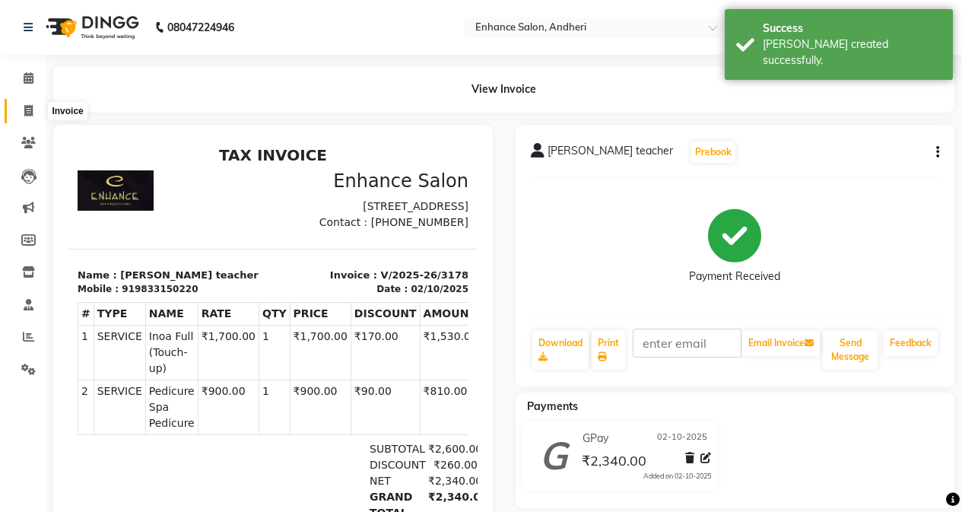
click at [26, 110] on icon at bounding box center [28, 110] width 8 height 11
select select "7236"
select select "service"
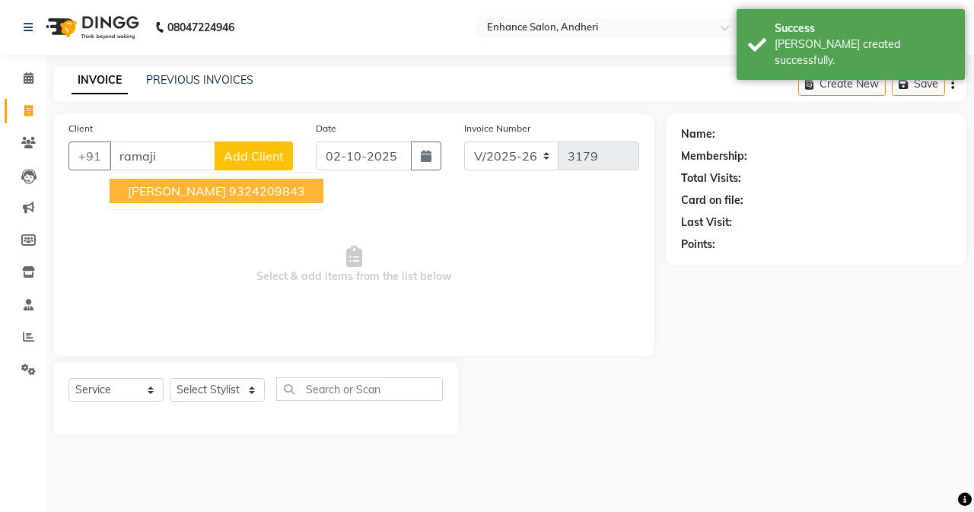
click at [146, 189] on span "[PERSON_NAME]" at bounding box center [177, 190] width 98 height 15
type input "9324209843"
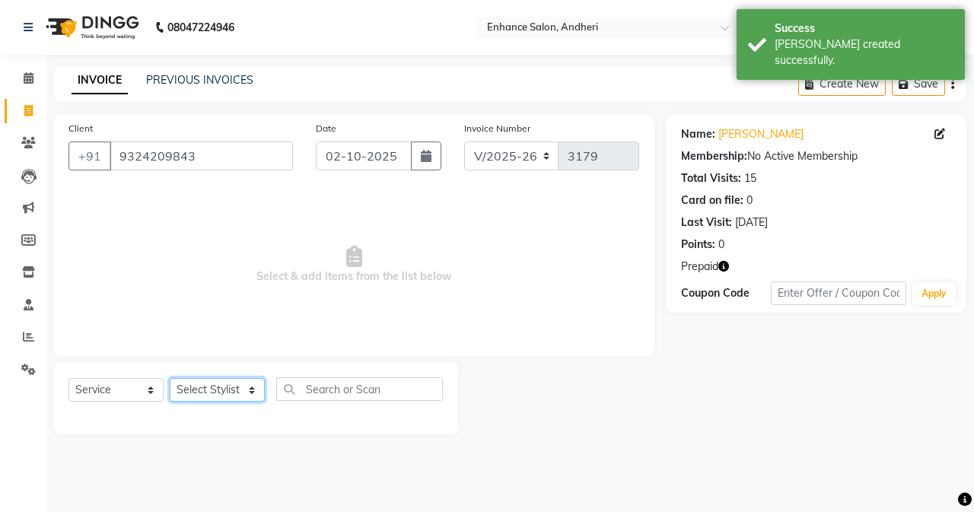
click at [205, 389] on select "Select Stylist Admin [PERSON_NAME] [PERSON_NAME] [PERSON_NAME] Manager [PERSON_…" at bounding box center [217, 390] width 95 height 24
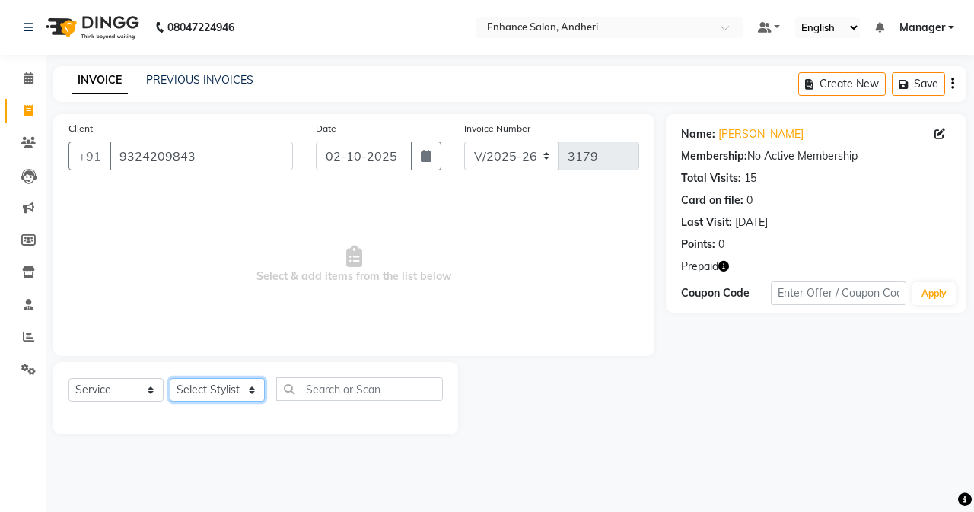
select select "61733"
click at [170, 378] on select "Select Stylist Admin [PERSON_NAME] [PERSON_NAME] [PERSON_NAME] Manager [PERSON_…" at bounding box center [217, 390] width 95 height 24
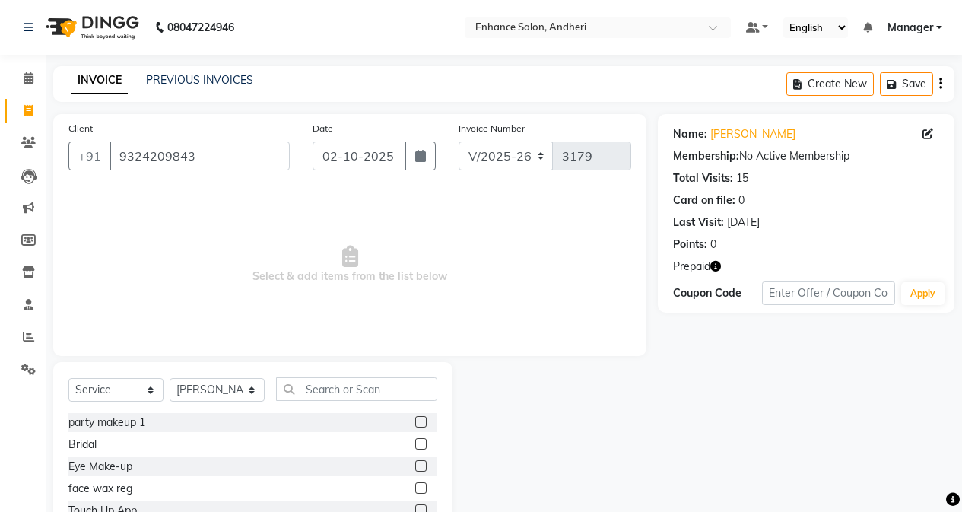
drag, startPoint x: 352, startPoint y: 366, endPoint x: 354, endPoint y: 377, distance: 11.6
click at [354, 377] on div "Select Service Product Membership Package Voucher Prepaid Gift Card Select Styl…" at bounding box center [252, 474] width 399 height 224
click at [354, 377] on input "text" at bounding box center [356, 389] width 161 height 24
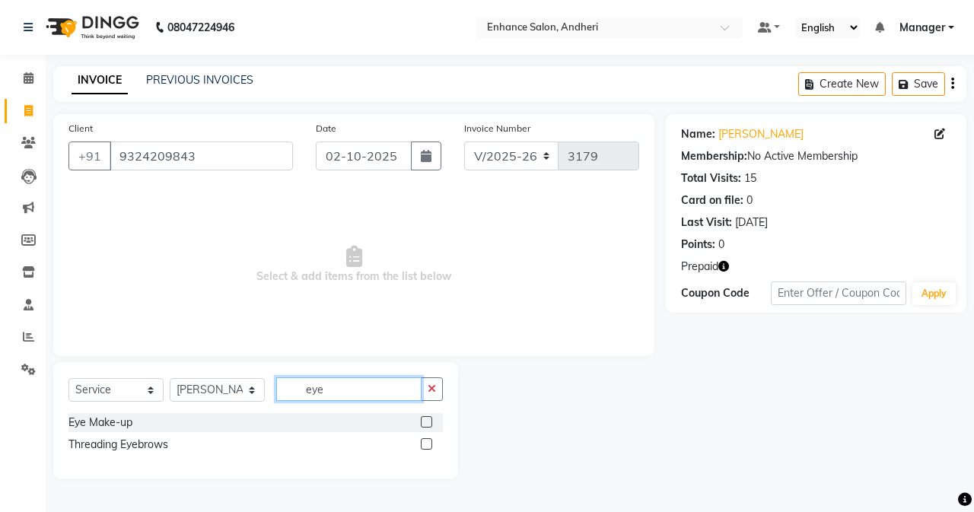
type input "eye"
drag, startPoint x: 431, startPoint y: 440, endPoint x: 421, endPoint y: 443, distance: 10.3
click at [421, 443] on label at bounding box center [426, 443] width 11 height 11
click at [421, 443] on input "checkbox" at bounding box center [426, 445] width 10 height 10
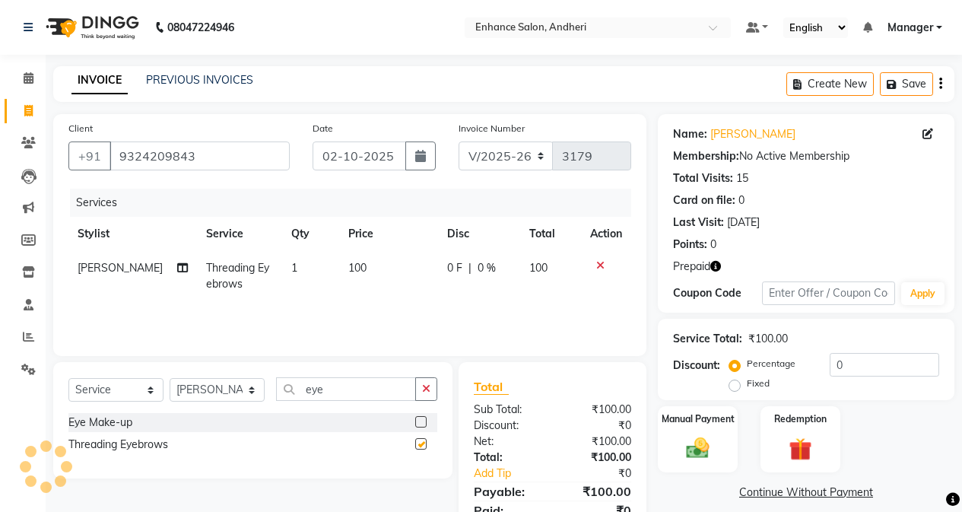
checkbox input "false"
click at [213, 392] on select "Select Stylist Admin [PERSON_NAME] [PERSON_NAME] [PERSON_NAME] Manager [PERSON_…" at bounding box center [217, 390] width 95 height 24
select select "61731"
click at [170, 378] on select "Select Stylist Admin [PERSON_NAME] [PERSON_NAME] [PERSON_NAME] Manager [PERSON_…" at bounding box center [217, 390] width 95 height 24
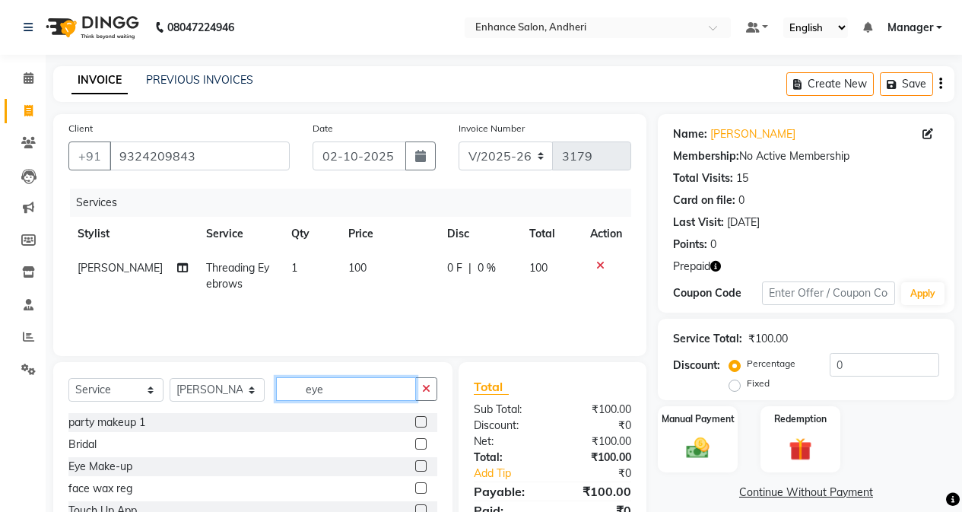
click at [346, 385] on input "eye" at bounding box center [346, 389] width 140 height 24
type input "e"
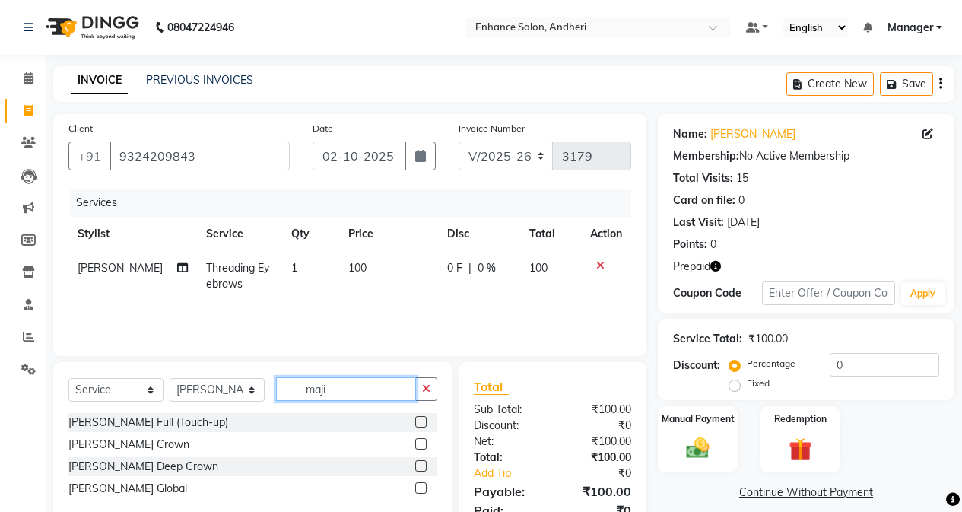
type input "maji"
click at [420, 421] on label at bounding box center [420, 421] width 11 height 11
click at [420, 421] on input "checkbox" at bounding box center [420, 423] width 10 height 10
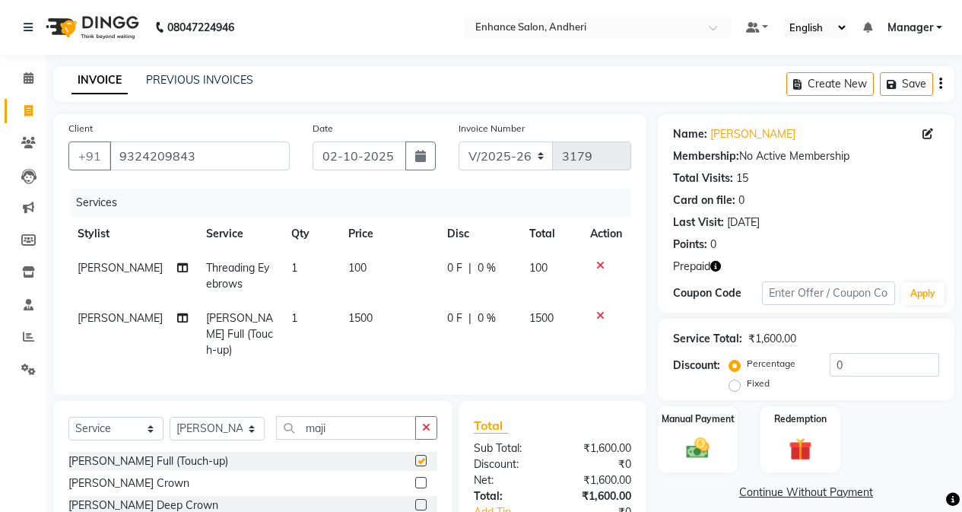
checkbox input "false"
click at [256, 430] on select "Select Stylist Admin [PERSON_NAME] [PERSON_NAME] [PERSON_NAME] Manager [PERSON_…" at bounding box center [217, 429] width 95 height 24
select select "61734"
click at [170, 417] on select "Select Stylist Admin [PERSON_NAME] [PERSON_NAME] [PERSON_NAME] Manager [PERSON_…" at bounding box center [217, 429] width 95 height 24
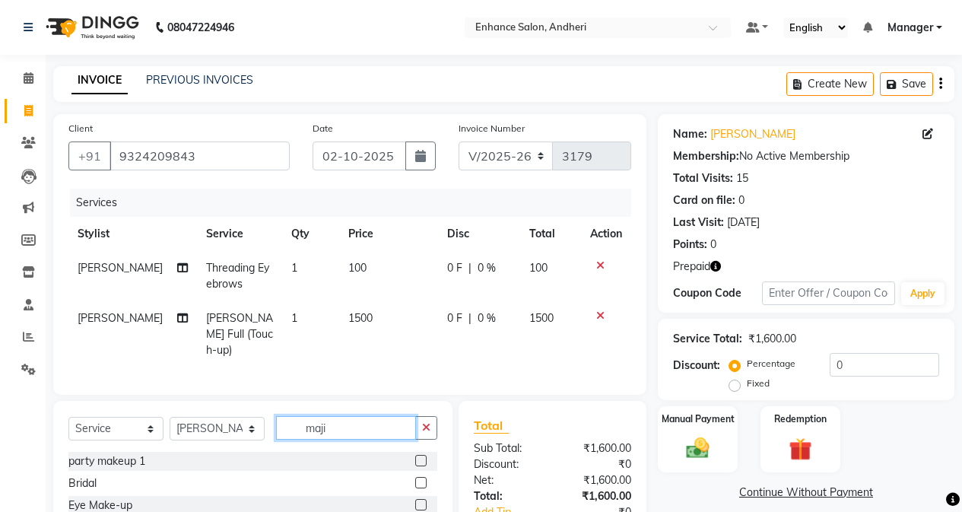
click at [355, 426] on input "maji" at bounding box center [346, 428] width 140 height 24
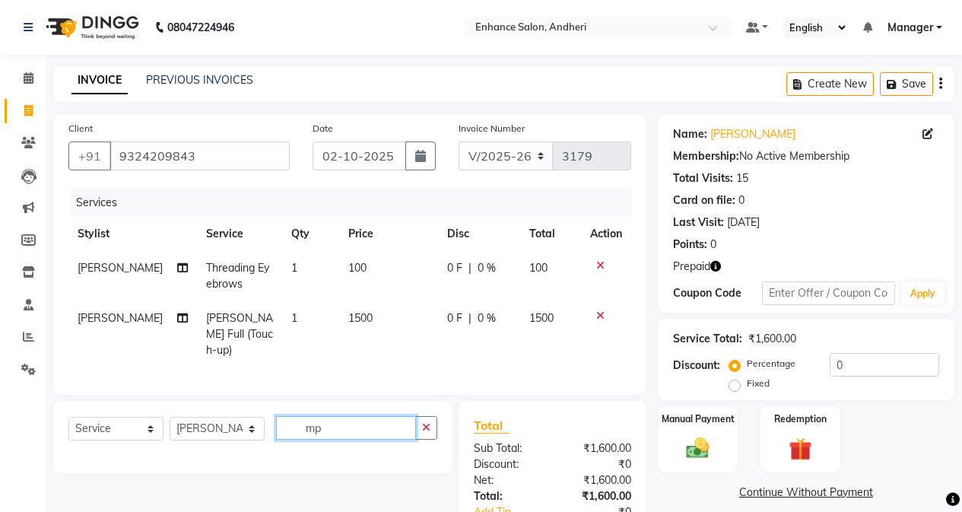
type input "m"
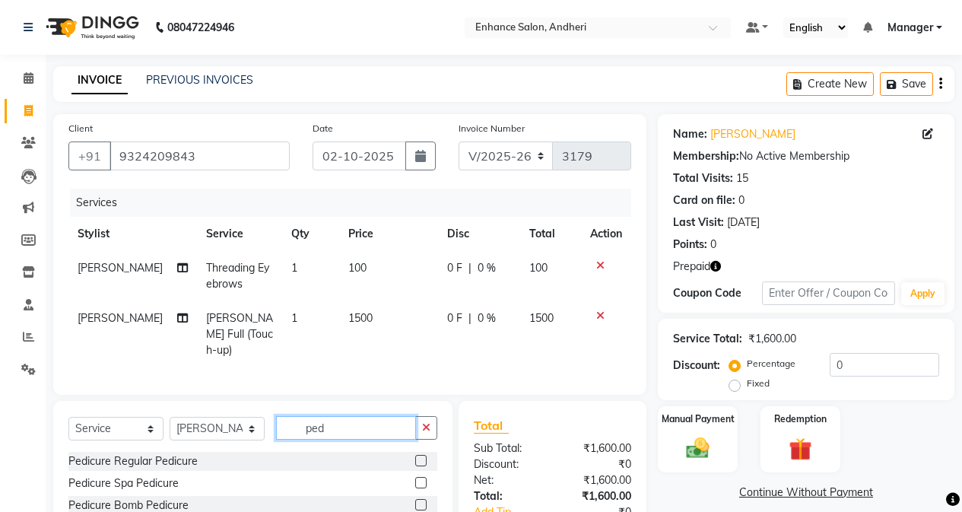
type input "ped"
click at [425, 456] on label at bounding box center [420, 460] width 11 height 11
click at [425, 456] on input "checkbox" at bounding box center [420, 461] width 10 height 10
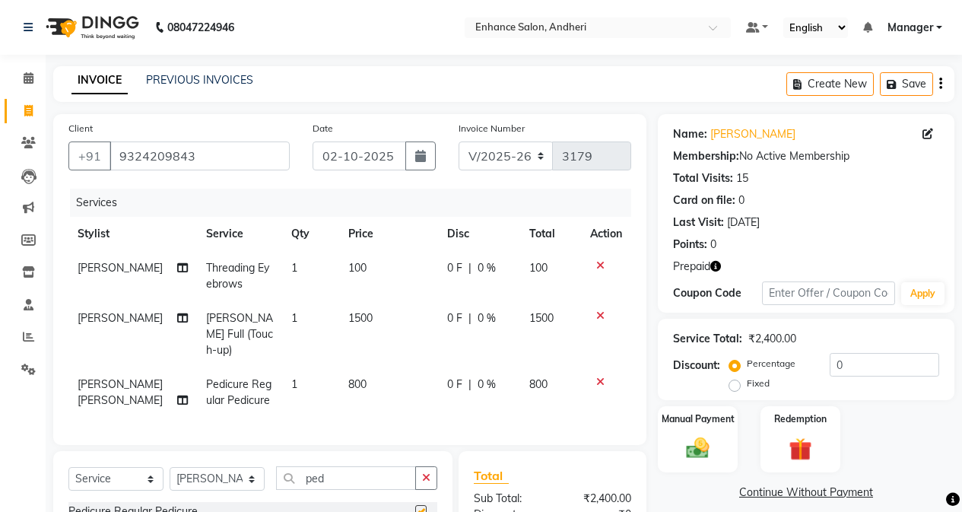
checkbox input "false"
click at [231, 467] on select "Select Stylist Admin [PERSON_NAME] [PERSON_NAME] [PERSON_NAME] Manager [PERSON_…" at bounding box center [217, 479] width 95 height 24
select select "61731"
click at [170, 467] on select "Select Stylist Admin [PERSON_NAME] [PERSON_NAME] [PERSON_NAME] Manager [PERSON_…" at bounding box center [217, 479] width 95 height 24
click at [328, 476] on input "ped" at bounding box center [346, 478] width 140 height 24
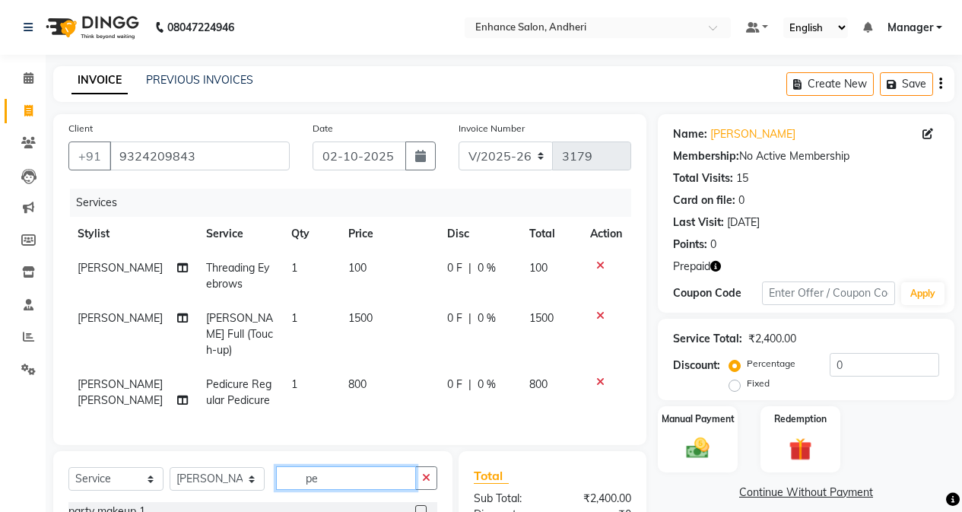
type input "p"
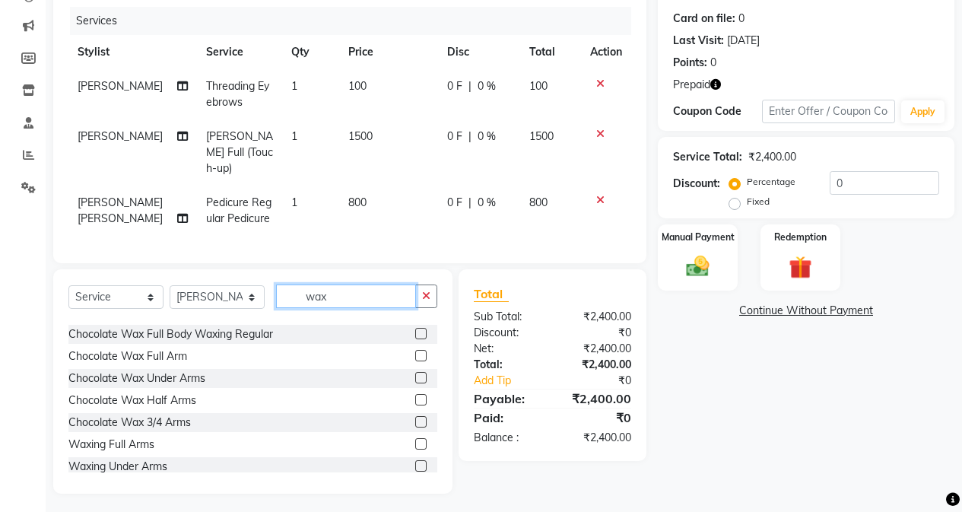
scroll to position [456, 0]
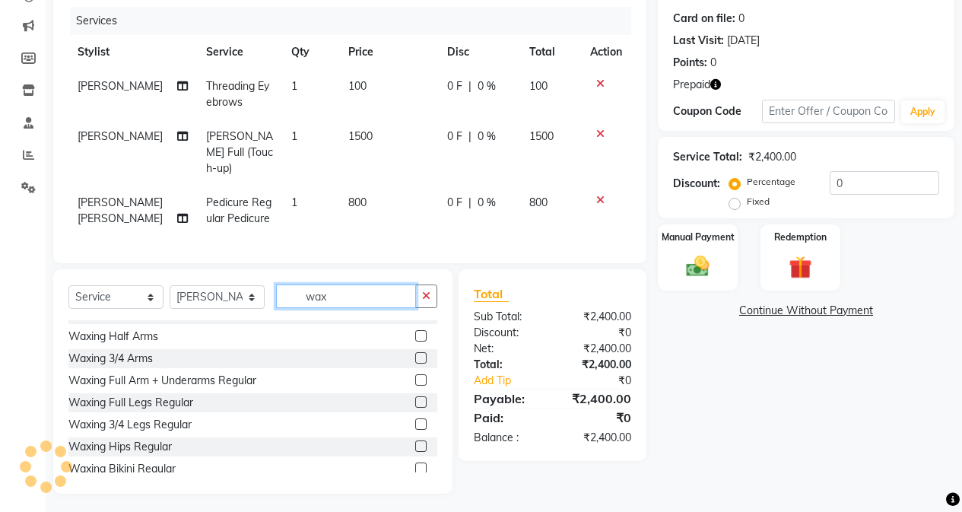
type input "wax"
click at [415, 378] on label at bounding box center [420, 379] width 11 height 11
click at [415, 378] on input "checkbox" at bounding box center [420, 381] width 10 height 10
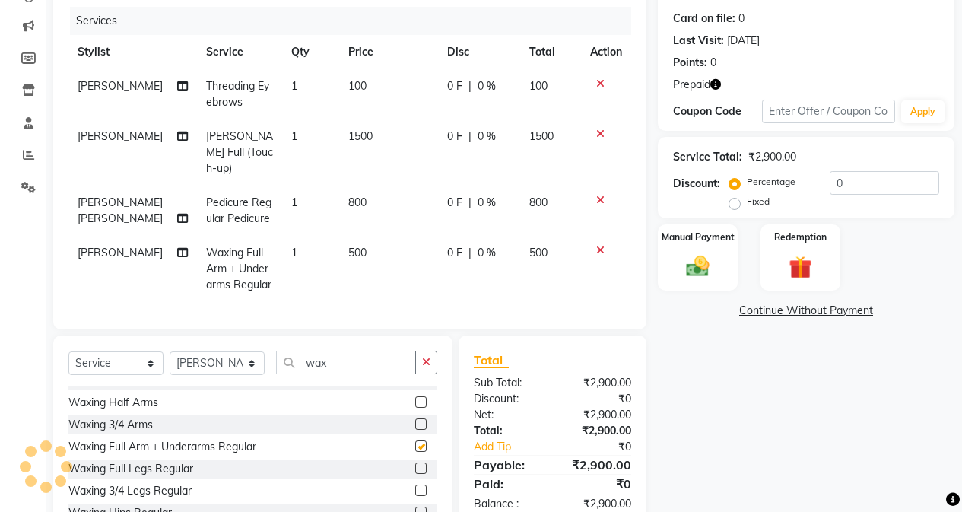
checkbox input "false"
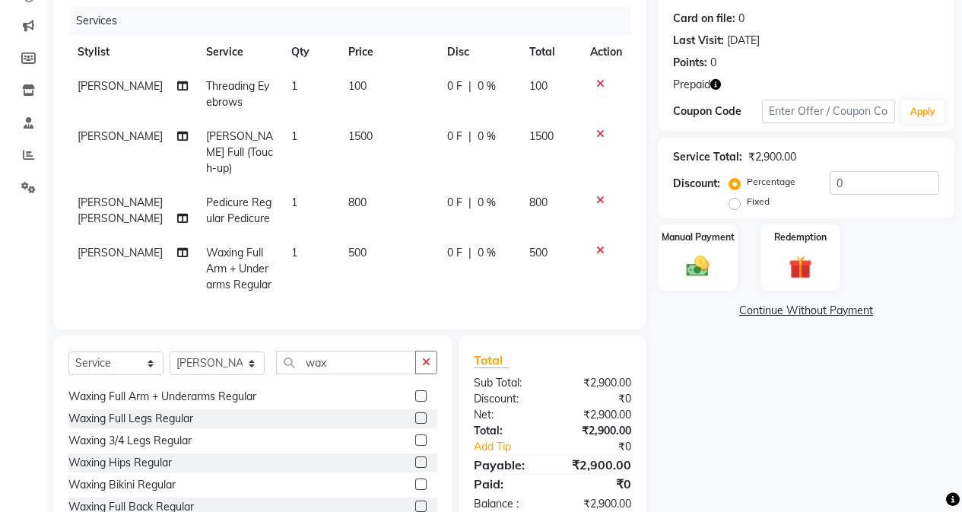
scroll to position [532, 0]
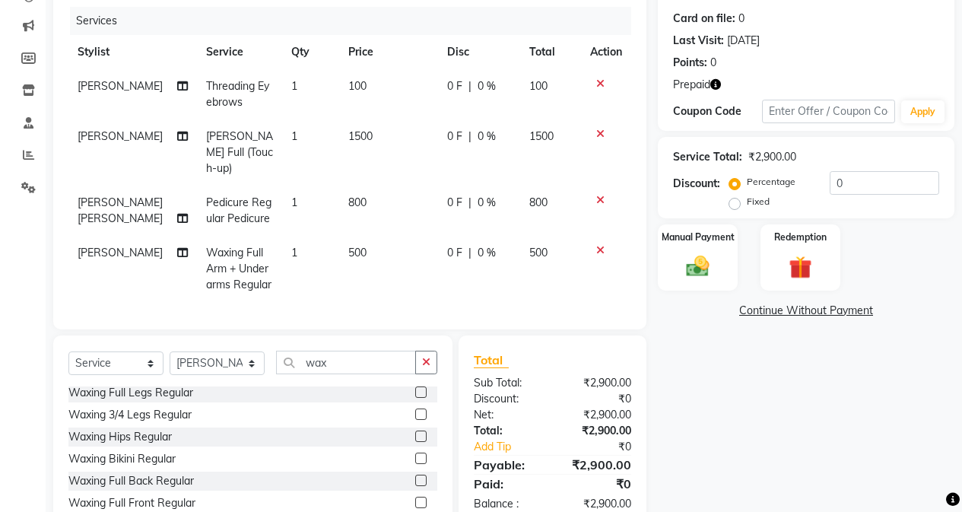
click at [415, 408] on label at bounding box center [420, 413] width 11 height 11
click at [415, 410] on input "checkbox" at bounding box center [420, 415] width 10 height 10
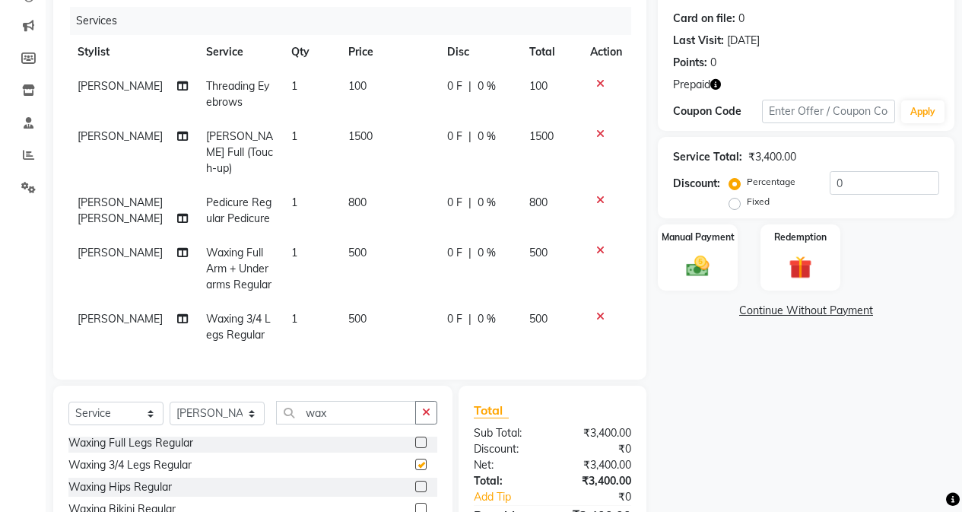
checkbox input "false"
click at [376, 246] on td "500" at bounding box center [388, 269] width 99 height 66
select select "61731"
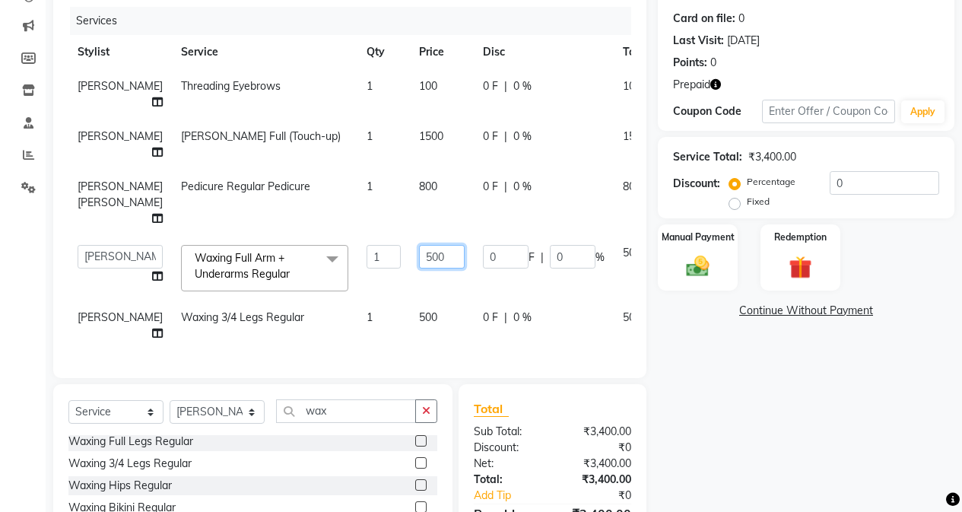
click at [419, 268] on input "500" at bounding box center [442, 257] width 46 height 24
click at [419, 263] on input "300" at bounding box center [442, 257] width 46 height 24
type input "350"
click at [395, 313] on tbody "[PERSON_NAME] Threading Eyebrows 1 100 0 F | 0 % 100 [PERSON_NAME] [PERSON_NAME…" at bounding box center [388, 209] width 640 height 281
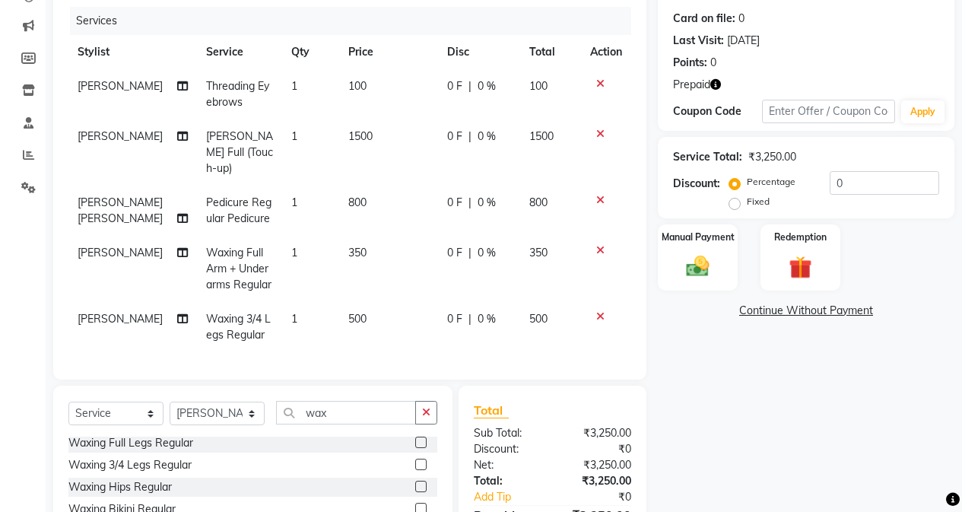
click at [393, 306] on td "500" at bounding box center [388, 327] width 99 height 50
select select "61731"
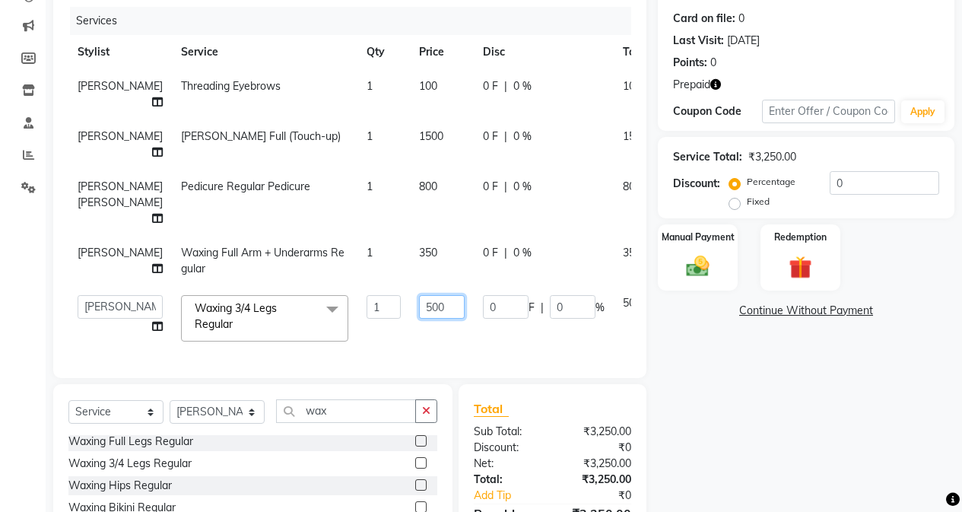
click at [419, 319] on input "500" at bounding box center [442, 307] width 46 height 24
type input "400"
click at [773, 383] on div "Name: [PERSON_NAME] Membership: No Active Membership Total Visits: 15 Card on f…" at bounding box center [812, 270] width 308 height 676
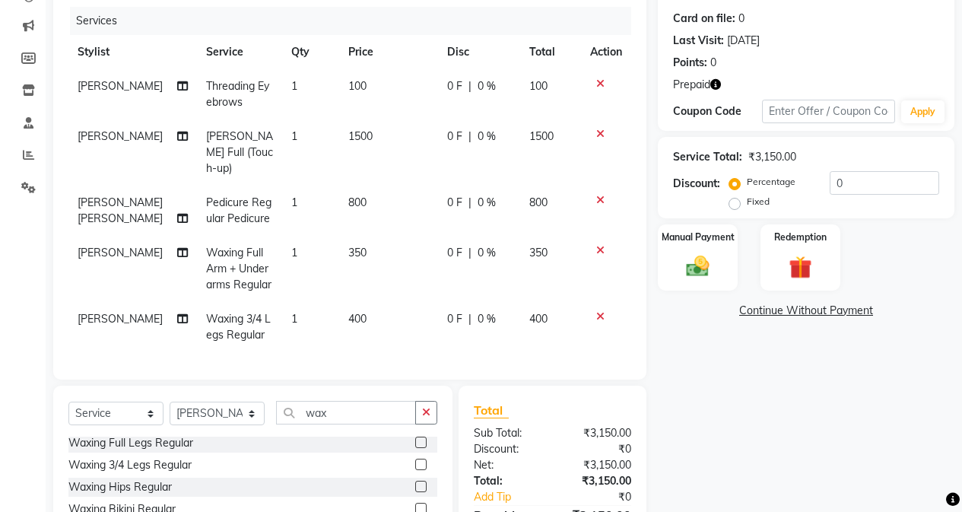
click at [824, 305] on link "Continue Without Payment" at bounding box center [806, 311] width 291 height 16
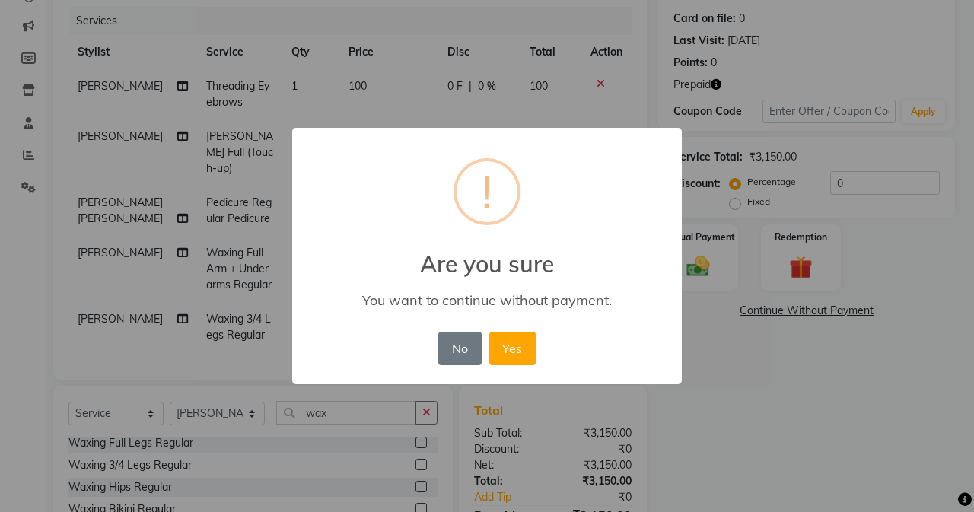
click at [437, 350] on div "No No Yes" at bounding box center [486, 348] width 104 height 41
click at [451, 344] on button "No" at bounding box center [459, 348] width 43 height 33
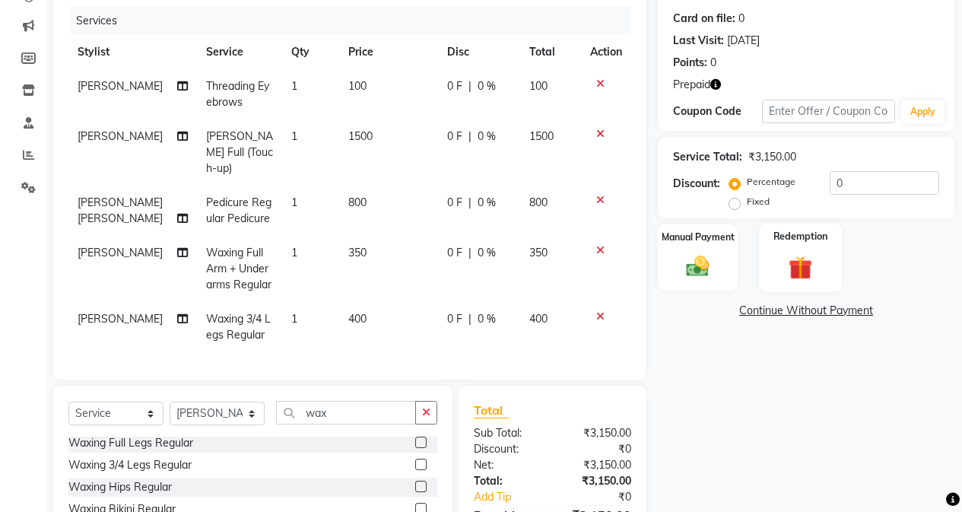
click at [774, 244] on div "Redemption" at bounding box center [800, 257] width 83 height 69
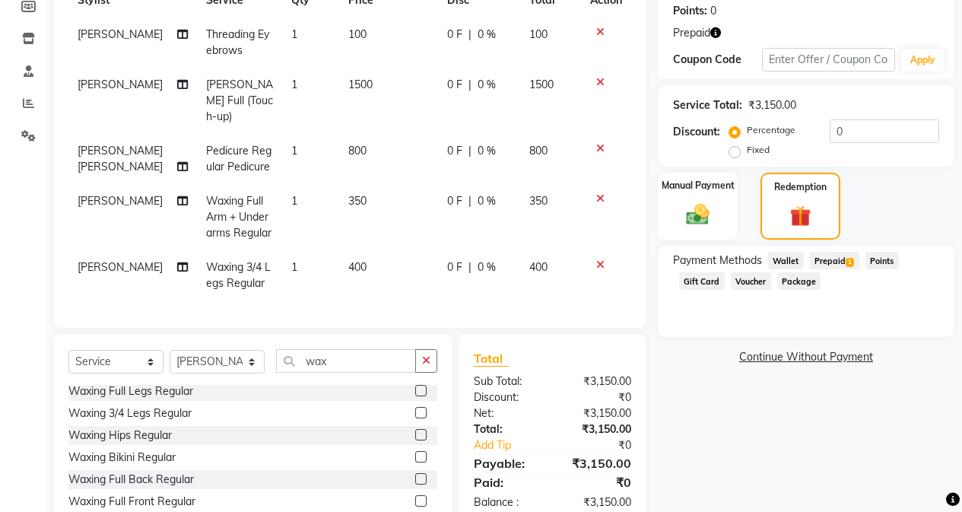
scroll to position [287, 0]
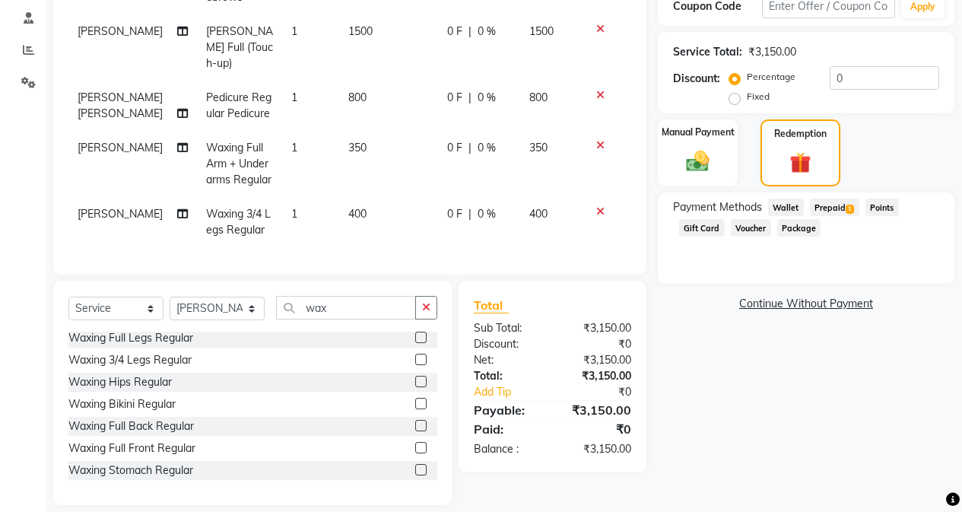
click at [839, 211] on span "Prepaid 1" at bounding box center [834, 207] width 49 height 17
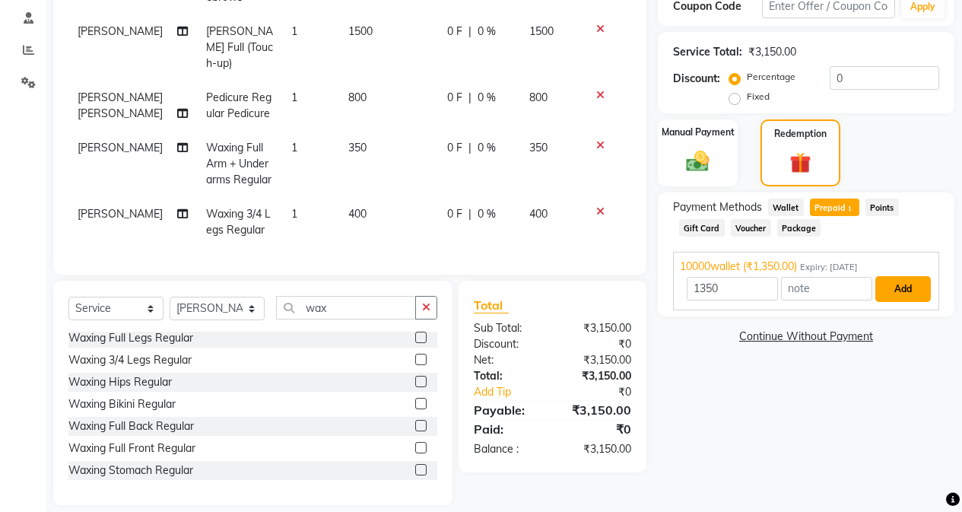
click at [907, 290] on button "Add" at bounding box center [903, 289] width 56 height 26
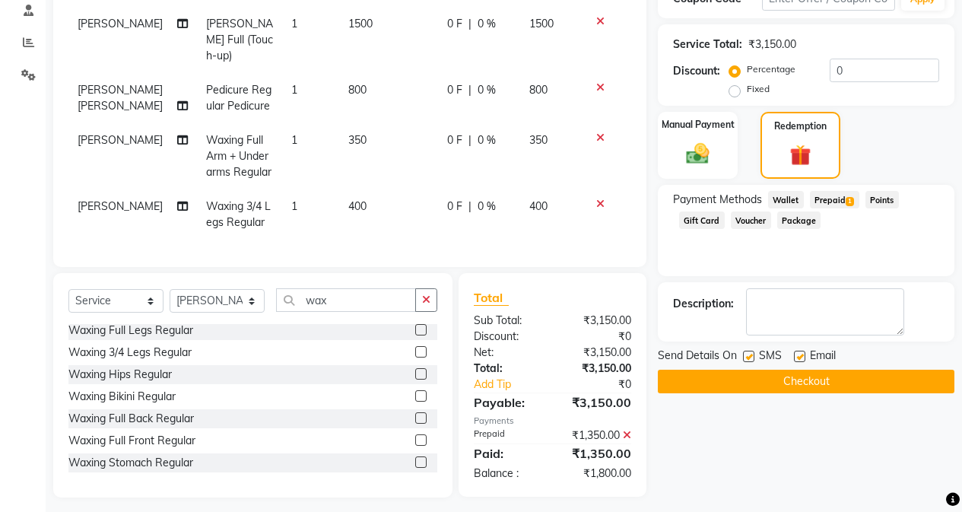
scroll to position [298, 0]
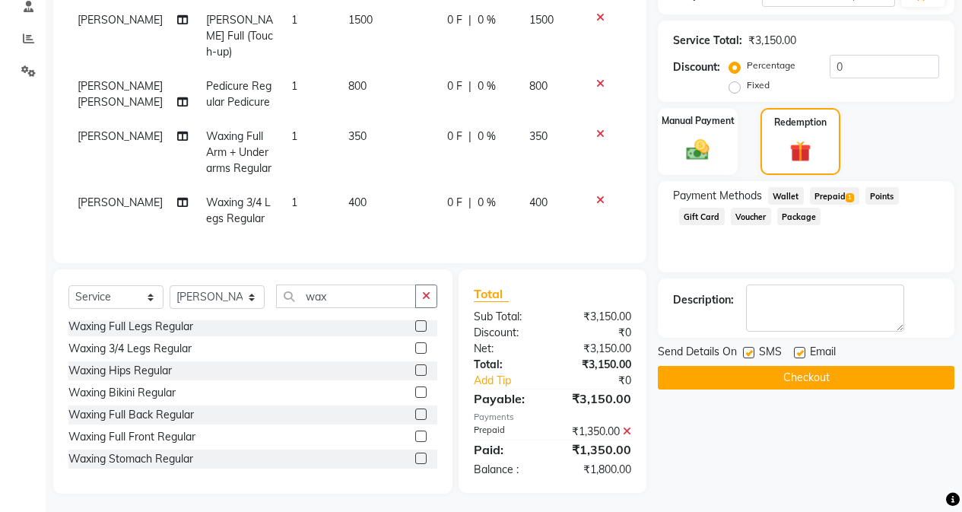
click at [748, 379] on button "Checkout" at bounding box center [806, 378] width 297 height 24
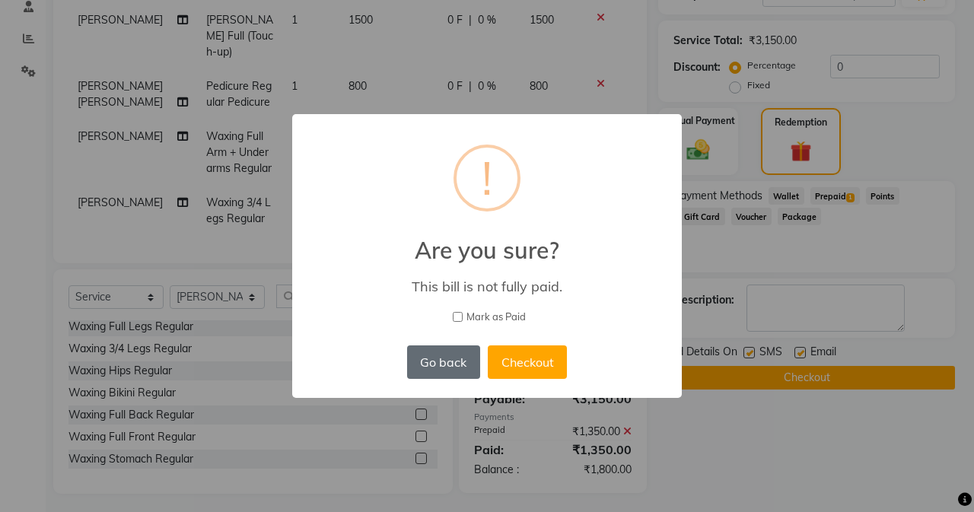
click at [438, 356] on button "Go back" at bounding box center [443, 361] width 73 height 33
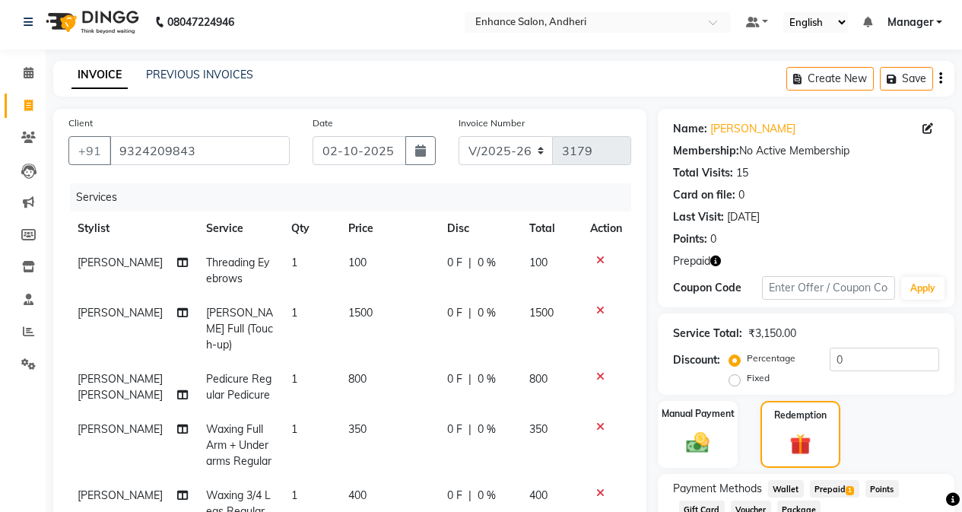
scroll to position [0, 0]
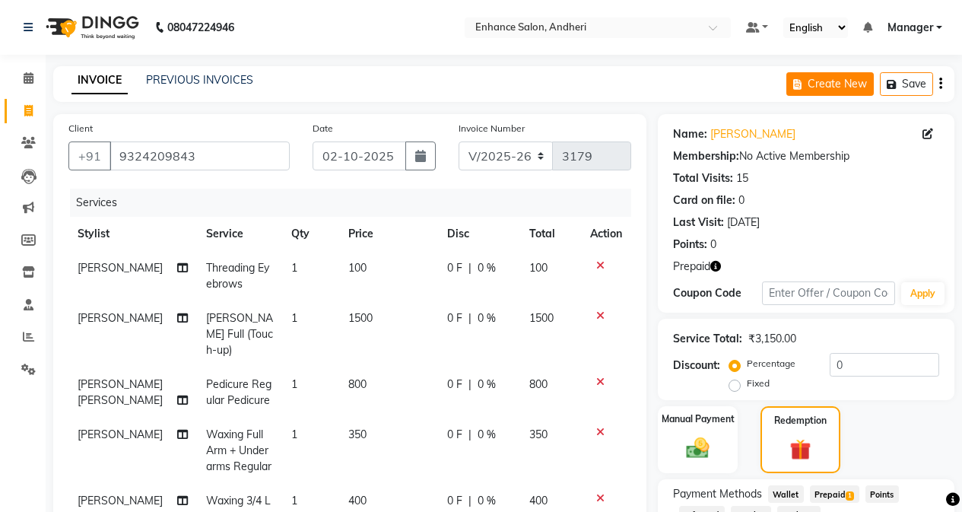
click at [832, 84] on button "Create New" at bounding box center [829, 84] width 87 height 24
click at [717, 435] on div "Manual Payment" at bounding box center [697, 440] width 83 height 71
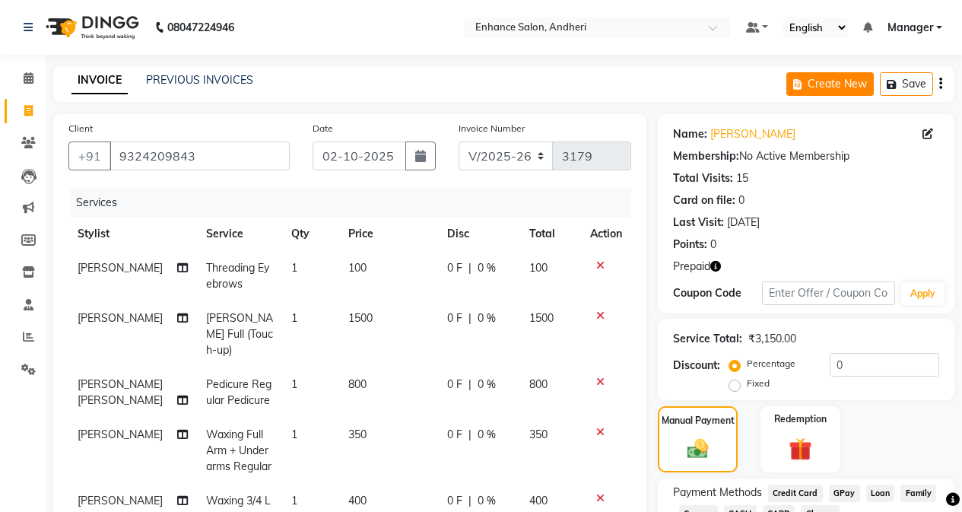
click at [833, 83] on button "Create New" at bounding box center [829, 84] width 87 height 24
select select "service"
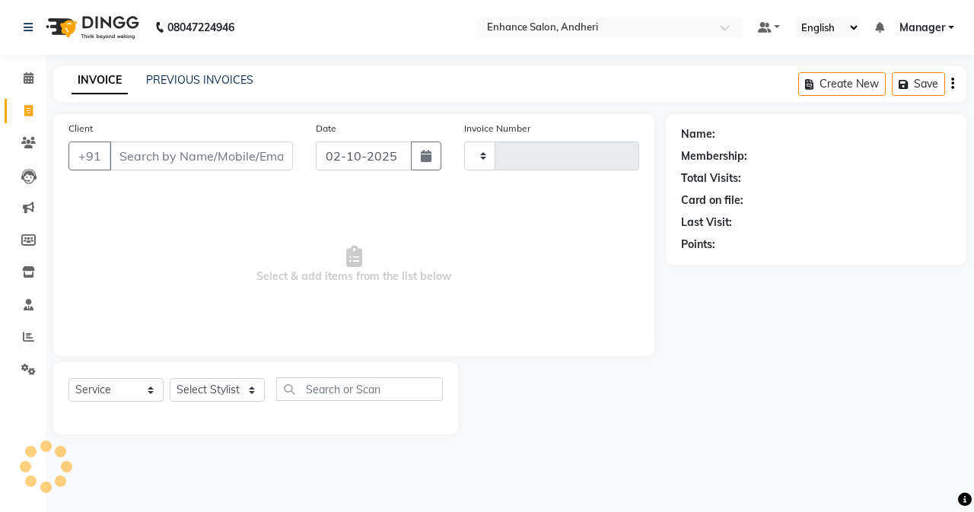
type input "3179"
select select "7236"
click at [181, 80] on link "PREVIOUS INVOICES" at bounding box center [199, 80] width 107 height 14
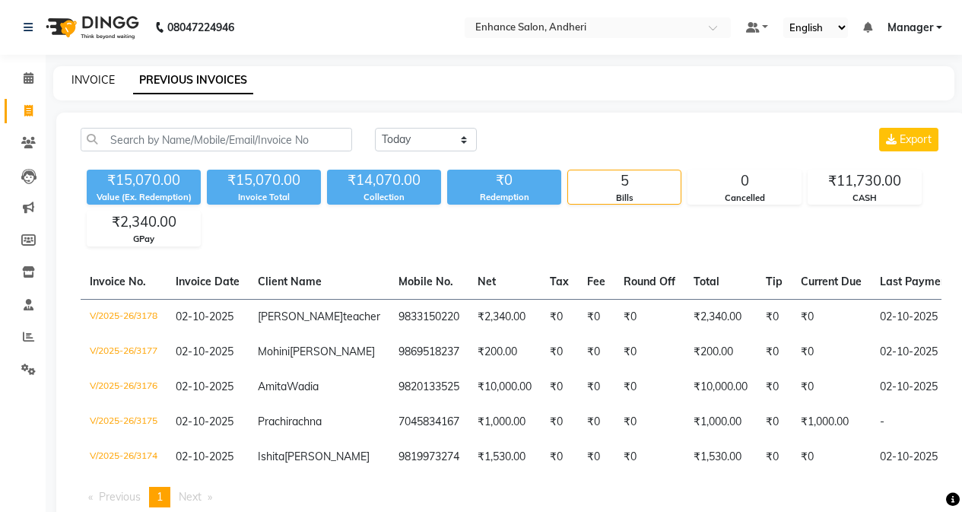
click at [88, 77] on link "INVOICE" at bounding box center [92, 80] width 43 height 14
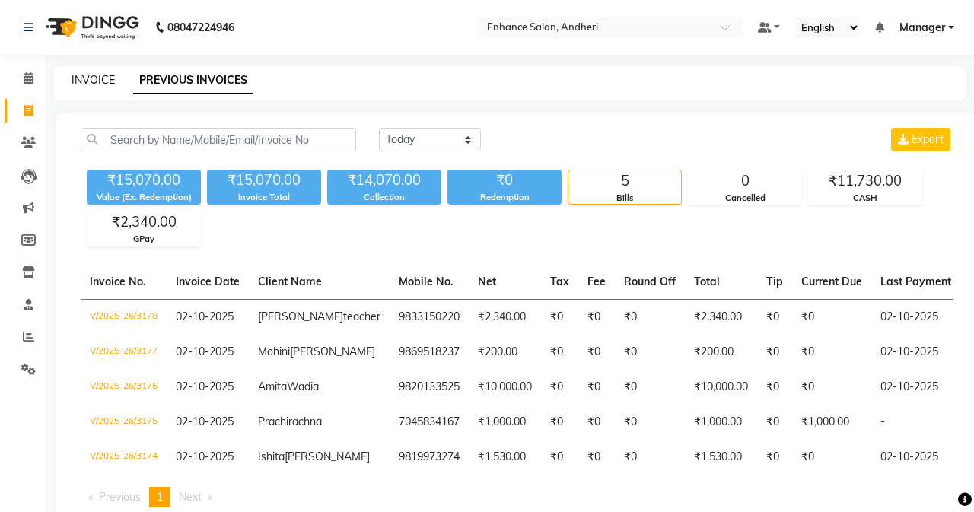
select select "7236"
select select "service"
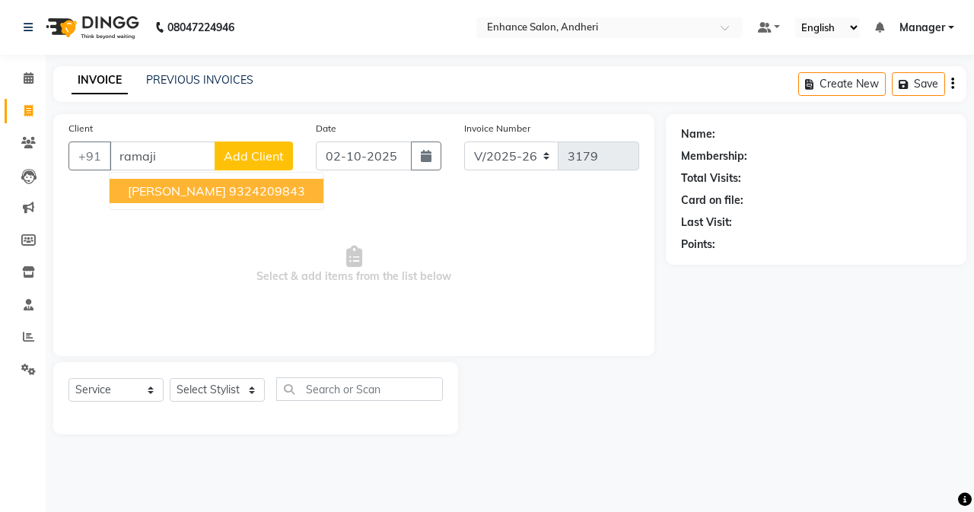
click at [182, 195] on span "[PERSON_NAME]" at bounding box center [177, 190] width 98 height 15
type input "9324209843"
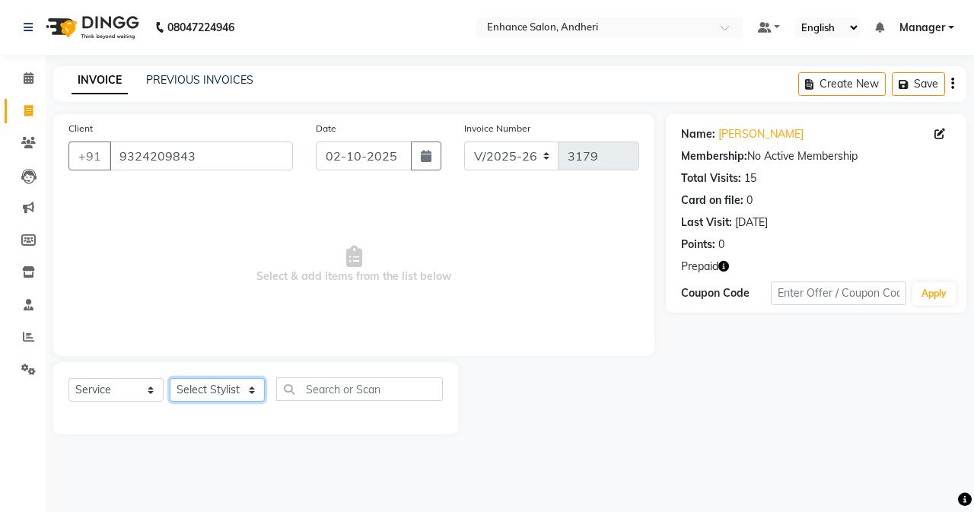
drag, startPoint x: 225, startPoint y: 395, endPoint x: 225, endPoint y: 379, distance: 16.0
click at [225, 393] on select "Select Stylist Admin [PERSON_NAME] [PERSON_NAME] [PERSON_NAME] Manager [PERSON_…" at bounding box center [217, 390] width 95 height 24
select select "61775"
click at [170, 378] on select "Select Stylist Admin [PERSON_NAME] [PERSON_NAME] [PERSON_NAME] Manager [PERSON_…" at bounding box center [217, 390] width 95 height 24
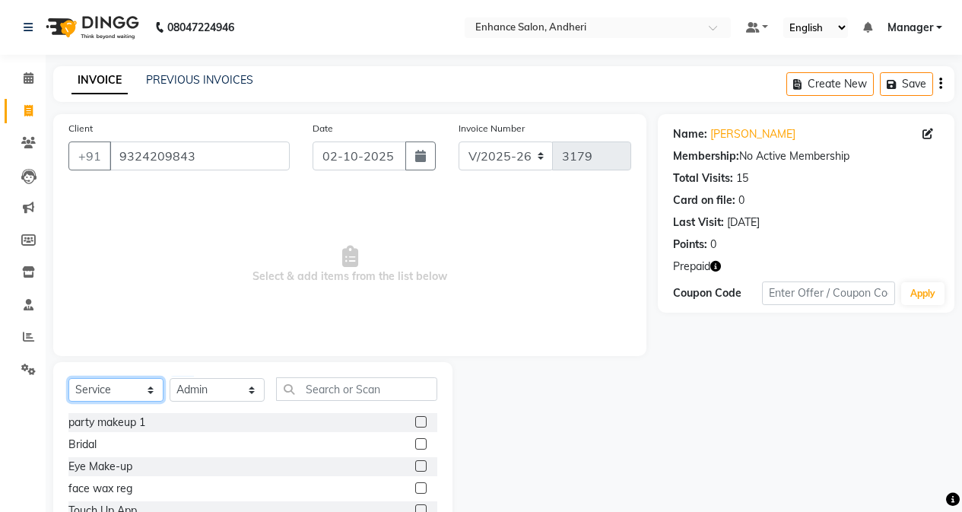
click at [125, 395] on select "Select Service Product Membership Package Voucher Prepaid Gift Card" at bounding box center [115, 390] width 95 height 24
select select "P"
click at [68, 378] on select "Select Service Product Membership Package Voucher Prepaid Gift Card" at bounding box center [115, 390] width 95 height 24
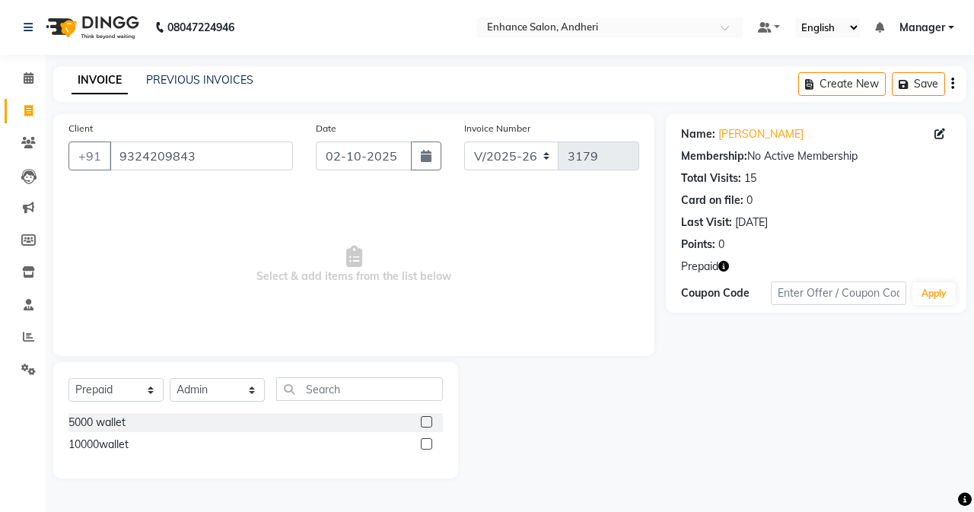
click at [427, 440] on label at bounding box center [426, 443] width 11 height 11
click at [427, 440] on input "checkbox" at bounding box center [426, 445] width 10 height 10
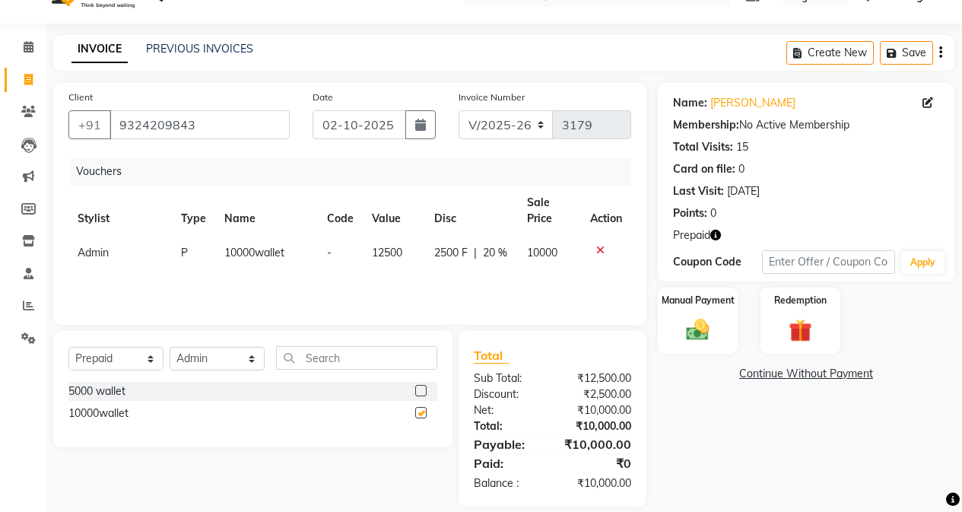
scroll to position [49, 0]
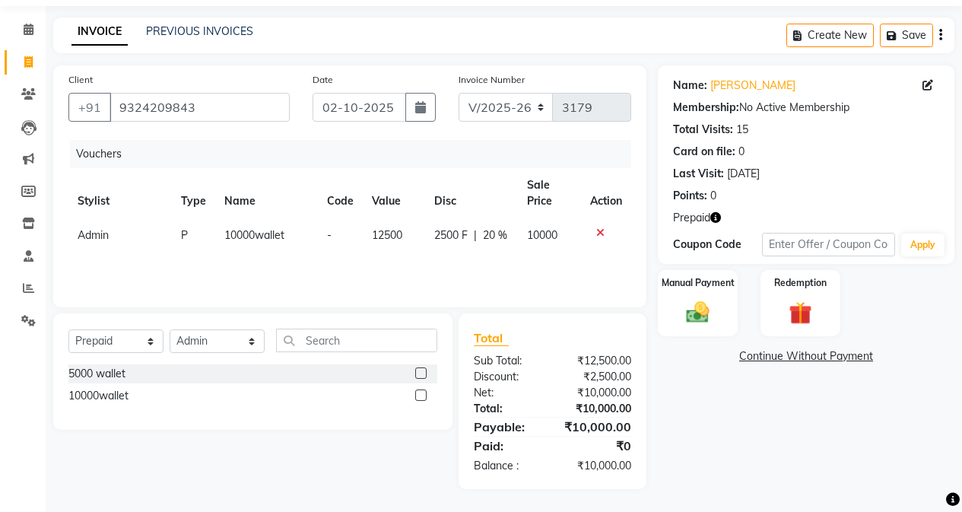
checkbox input "false"
click at [700, 322] on img at bounding box center [697, 312] width 39 height 27
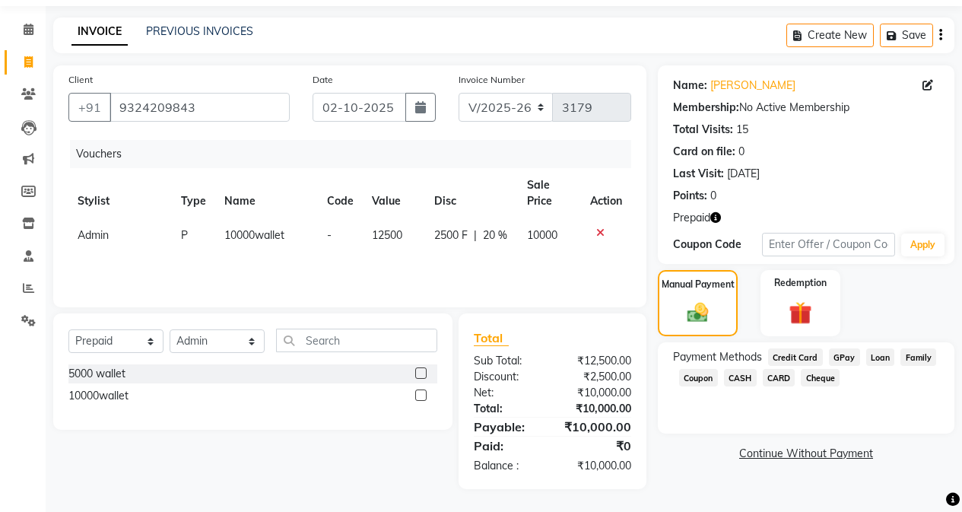
click at [780, 376] on span "CARD" at bounding box center [779, 377] width 33 height 17
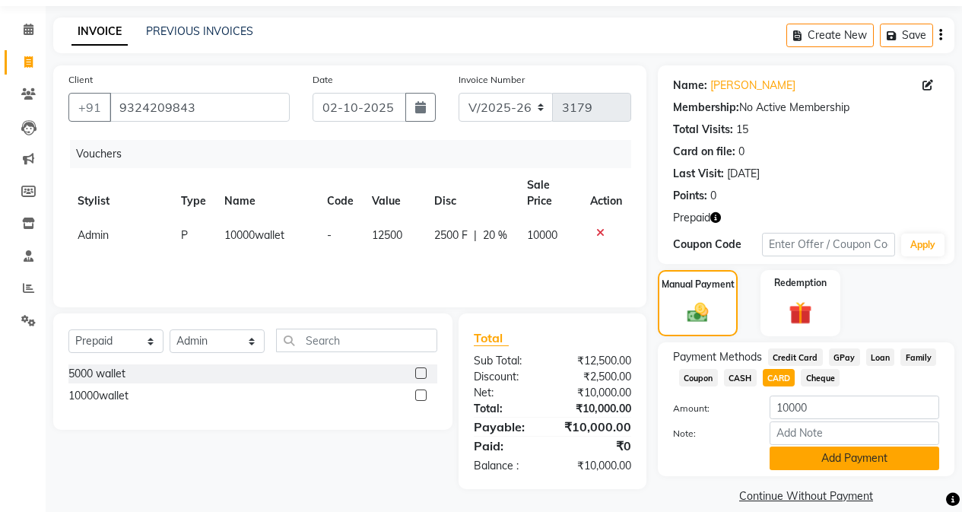
click at [793, 453] on button "Add Payment" at bounding box center [855, 458] width 170 height 24
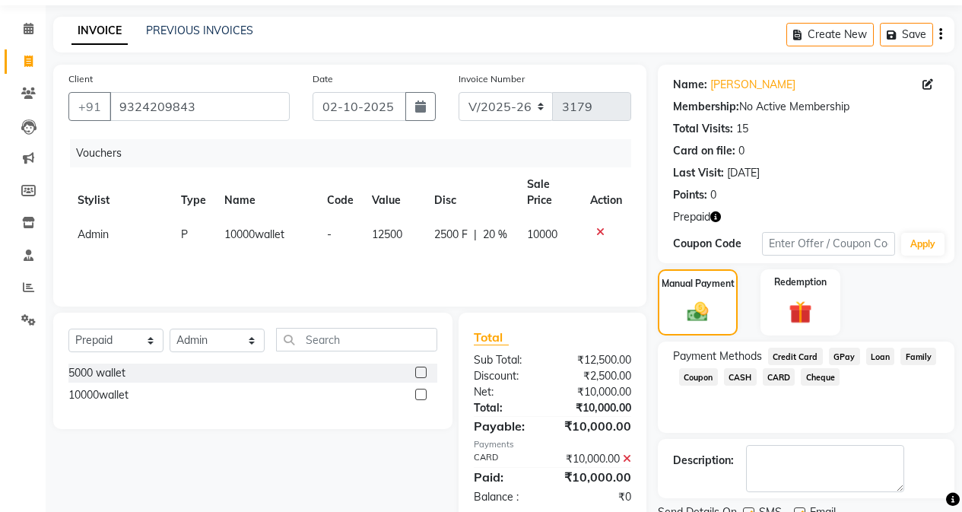
scroll to position [110, 0]
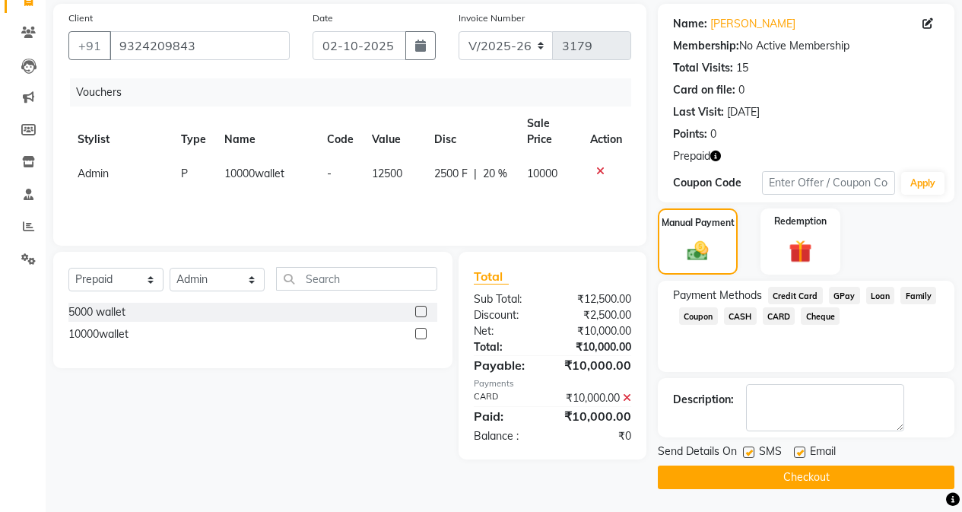
click at [770, 484] on button "Checkout" at bounding box center [806, 477] width 297 height 24
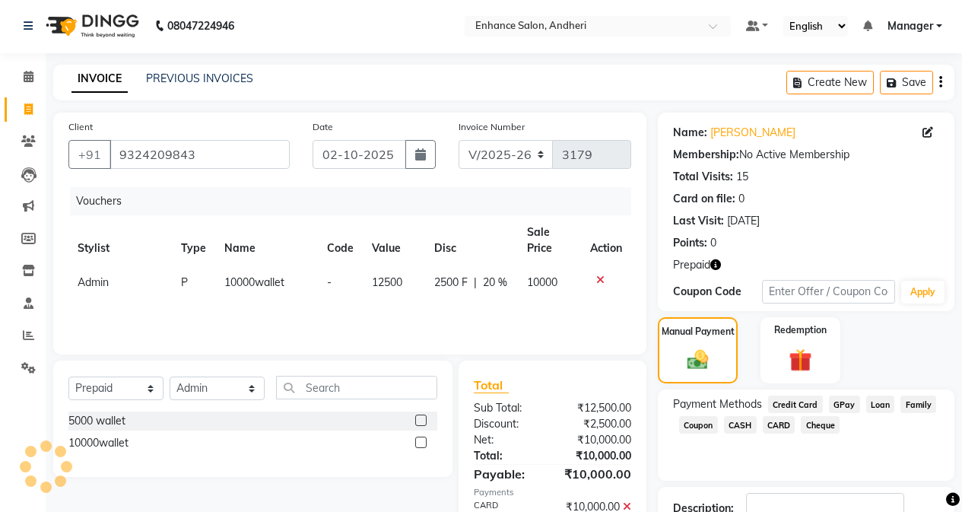
scroll to position [0, 0]
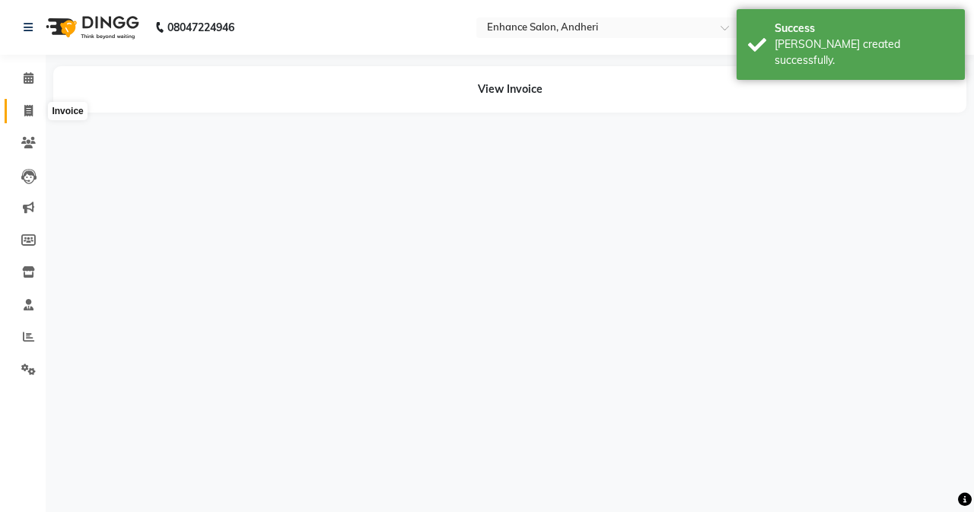
click at [27, 108] on icon at bounding box center [28, 110] width 8 height 11
select select "7236"
select select "service"
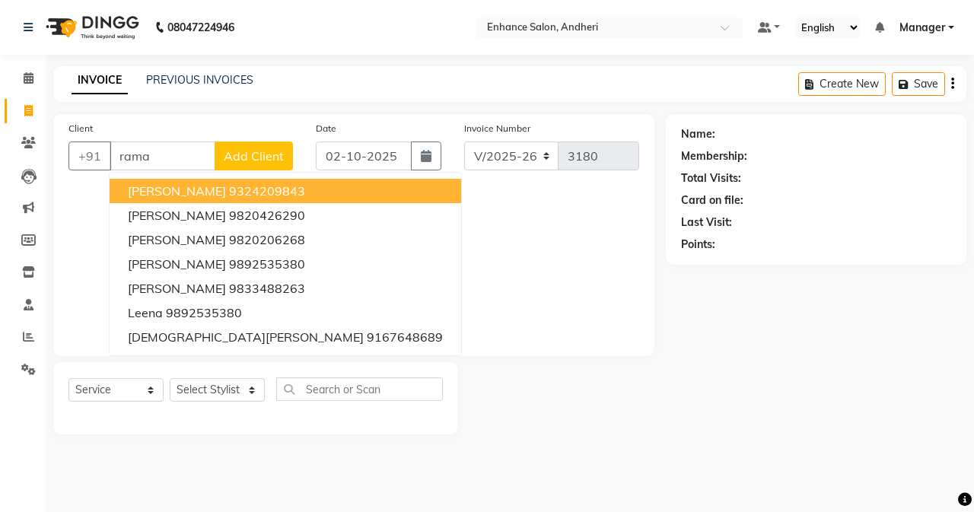
click at [207, 195] on span "[PERSON_NAME]" at bounding box center [177, 190] width 98 height 15
type input "9324209843"
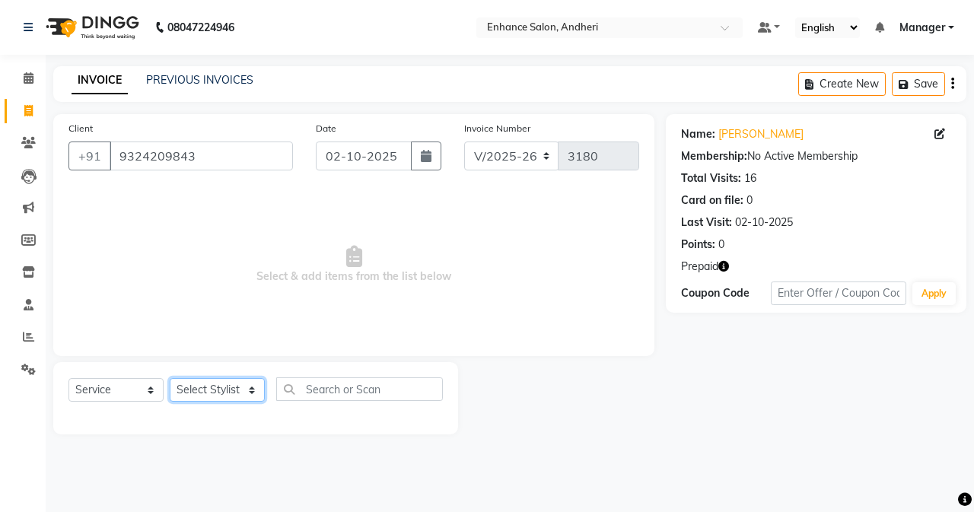
drag, startPoint x: 204, startPoint y: 389, endPoint x: 203, endPoint y: 378, distance: 10.7
click at [204, 389] on select "Select Stylist Admin [PERSON_NAME] [PERSON_NAME] [PERSON_NAME] Manager [PERSON_…" at bounding box center [217, 390] width 95 height 24
select select "61731"
click at [170, 378] on select "Select Stylist Admin [PERSON_NAME] [PERSON_NAME] [PERSON_NAME] Manager [PERSON_…" at bounding box center [217, 390] width 95 height 24
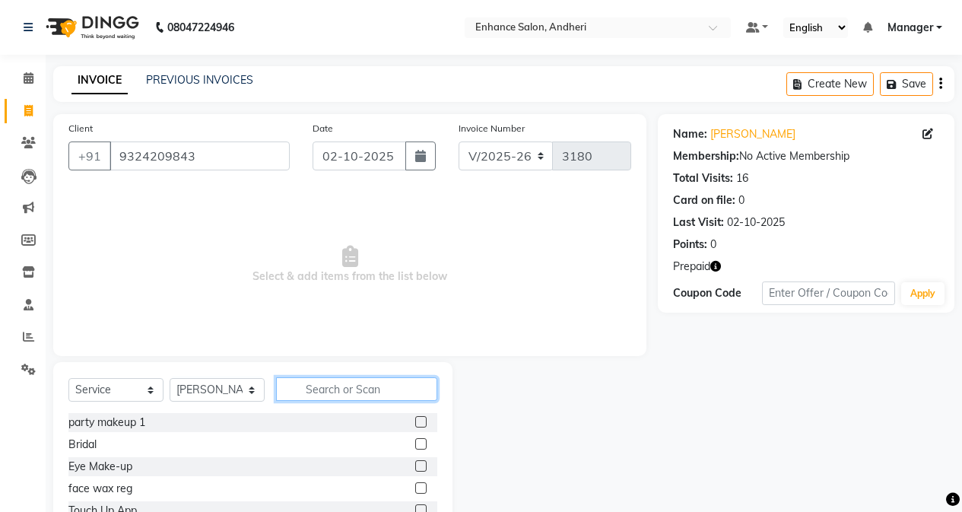
click at [357, 387] on input "text" at bounding box center [356, 389] width 161 height 24
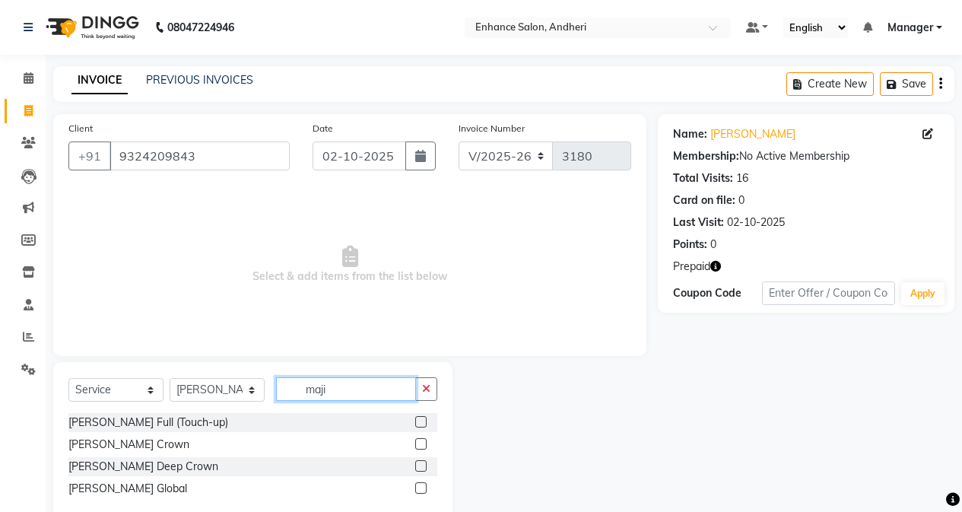
type input "maji"
click at [420, 425] on label at bounding box center [420, 421] width 11 height 11
click at [420, 425] on input "checkbox" at bounding box center [420, 423] width 10 height 10
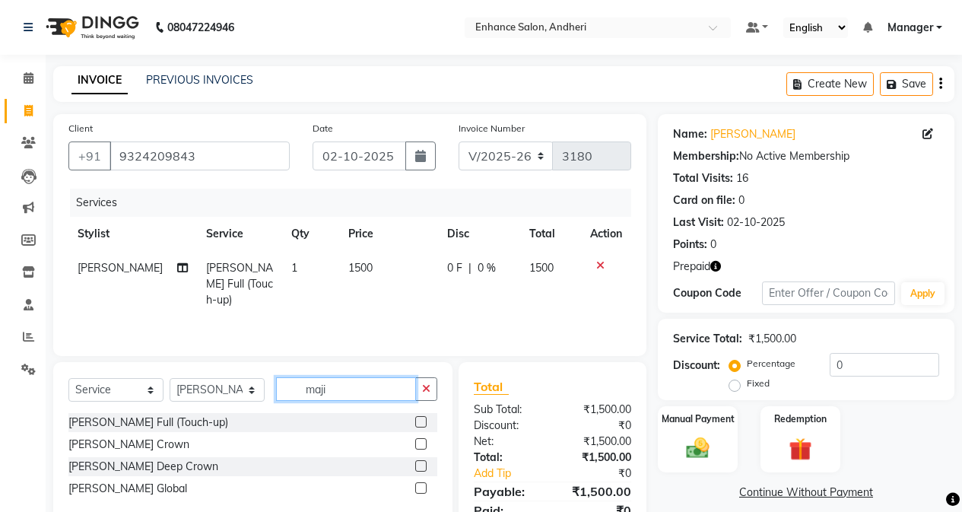
checkbox input "false"
click at [365, 389] on input "maji" at bounding box center [346, 389] width 140 height 24
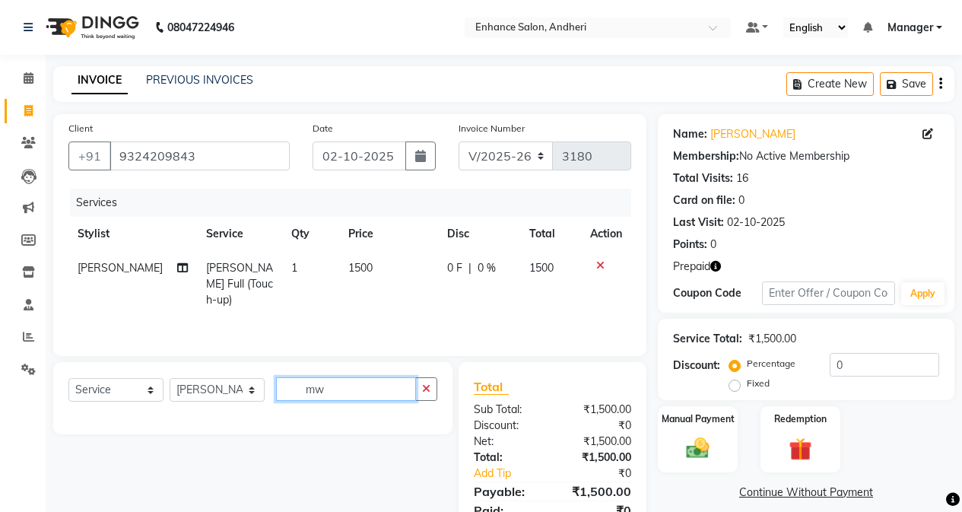
type input "m"
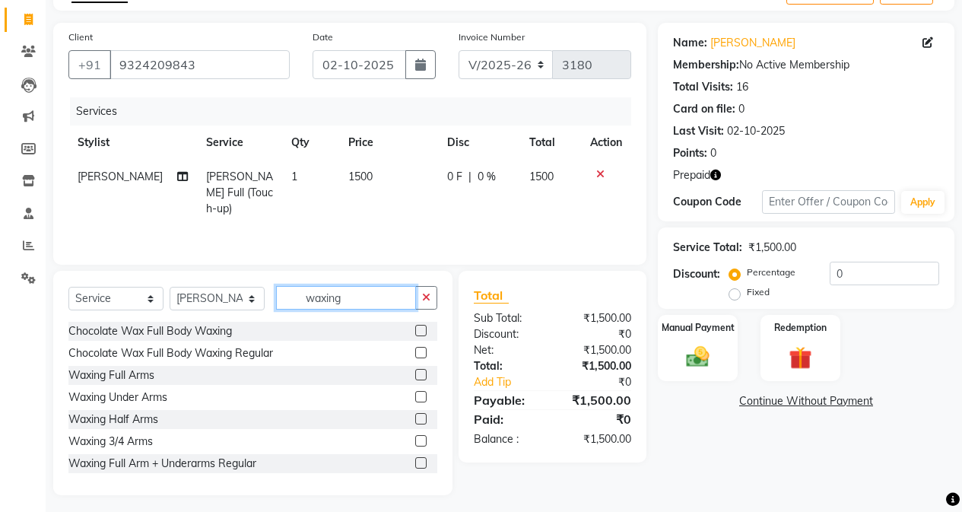
scroll to position [97, 0]
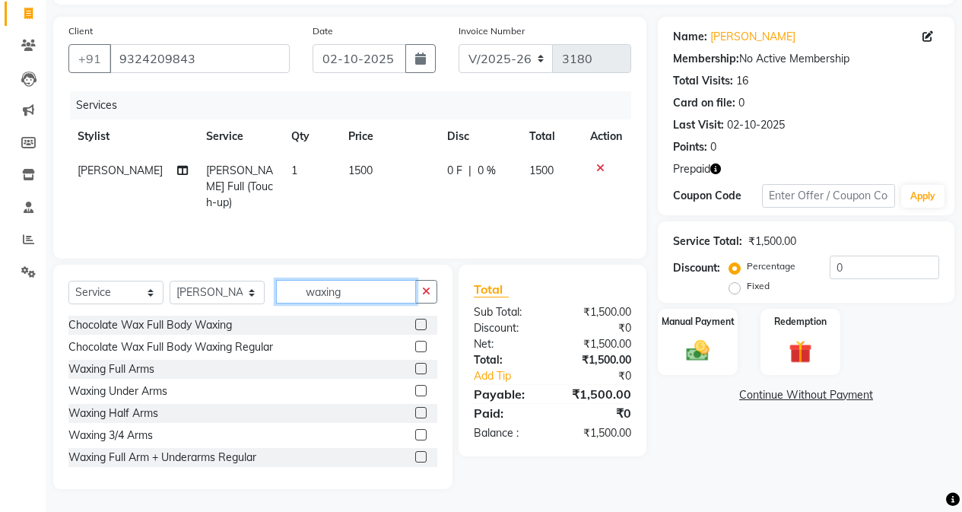
type input "waxing"
click at [415, 367] on label at bounding box center [420, 368] width 11 height 11
click at [415, 367] on input "checkbox" at bounding box center [420, 369] width 10 height 10
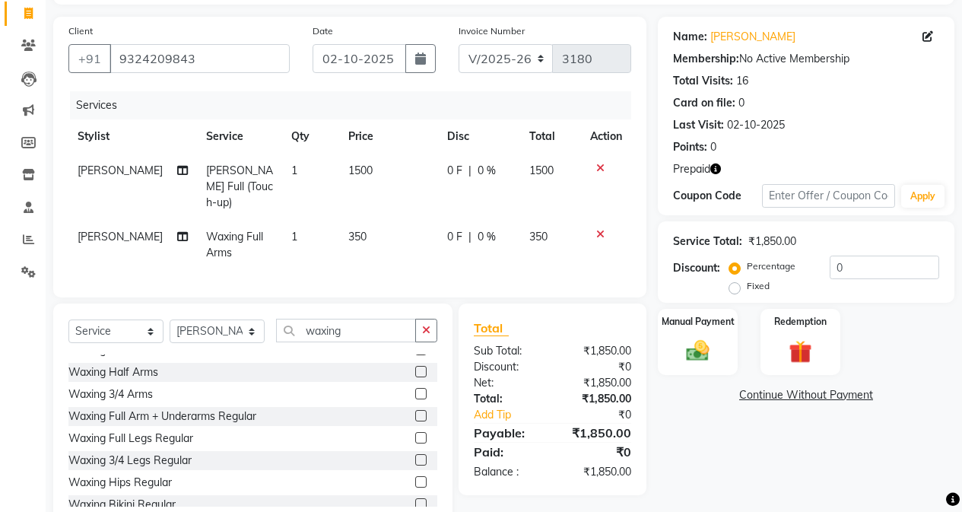
checkbox input "false"
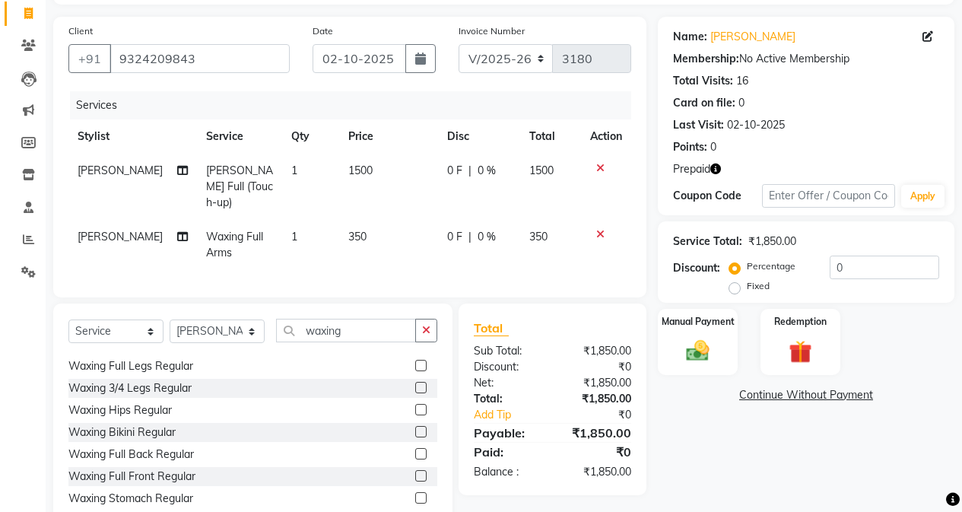
click at [415, 382] on label at bounding box center [420, 387] width 11 height 11
click at [415, 383] on input "checkbox" at bounding box center [420, 388] width 10 height 10
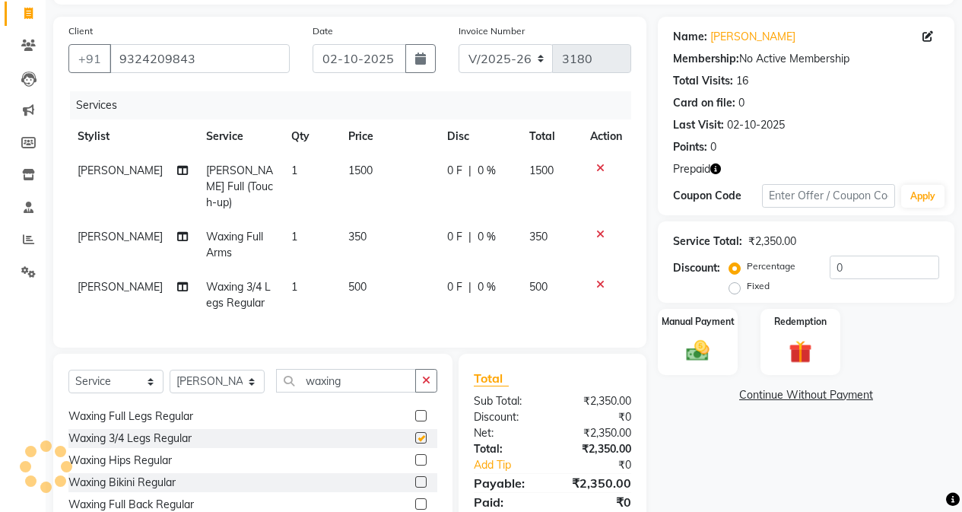
checkbox input "false"
click at [374, 285] on td "500" at bounding box center [388, 295] width 99 height 50
select select "61731"
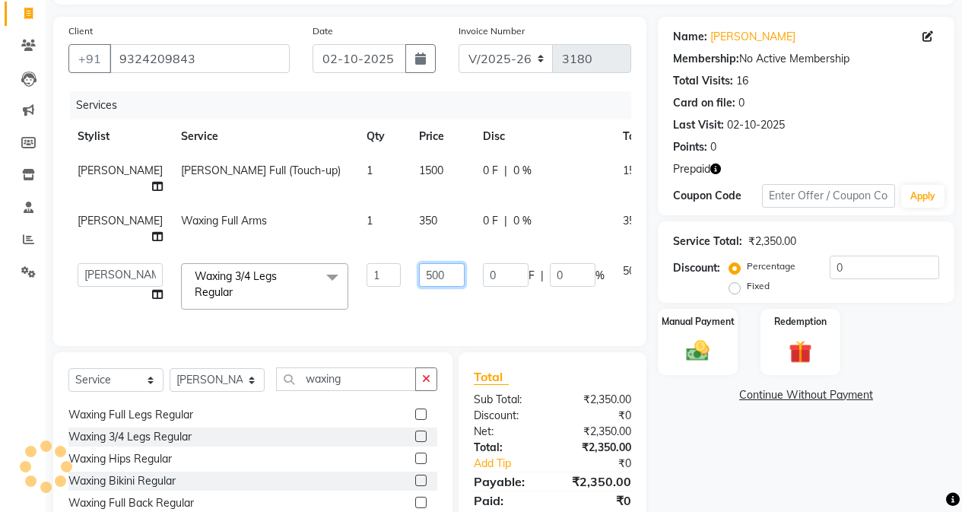
click at [419, 287] on input "500" at bounding box center [442, 275] width 46 height 24
type input "400"
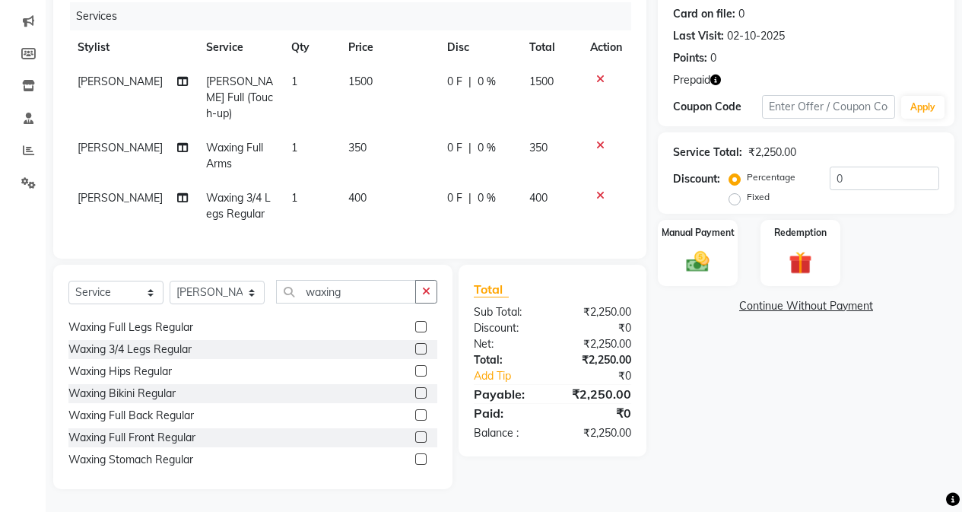
scroll to position [182, 0]
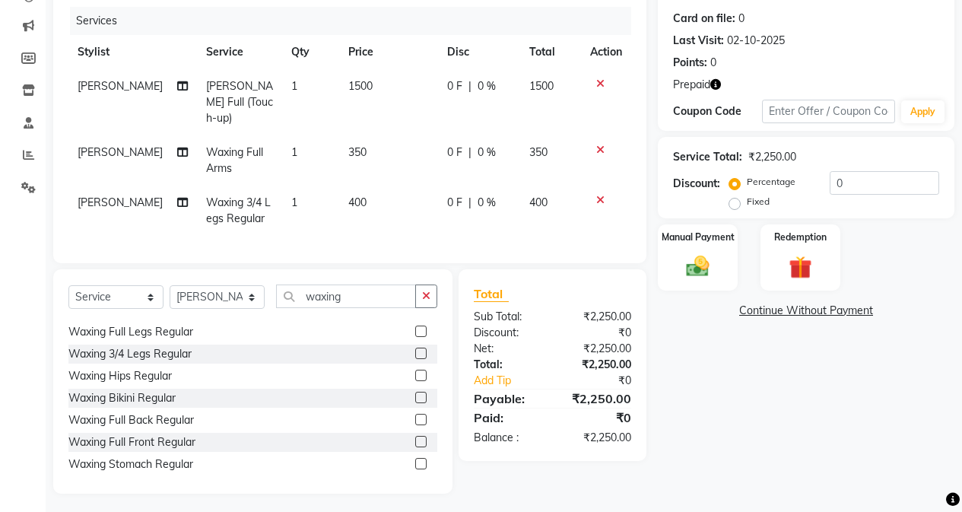
click at [672, 341] on div "Name: [PERSON_NAME] Membership: No Active Membership Total Visits: 16 Card on f…" at bounding box center [812, 212] width 308 height 561
click at [205, 295] on select "Select Stylist Admin [PERSON_NAME] [PERSON_NAME] [PERSON_NAME] Manager [PERSON_…" at bounding box center [217, 297] width 95 height 24
select select "61733"
click at [170, 285] on select "Select Stylist Admin [PERSON_NAME] [PERSON_NAME] [PERSON_NAME] Manager [PERSON_…" at bounding box center [217, 297] width 95 height 24
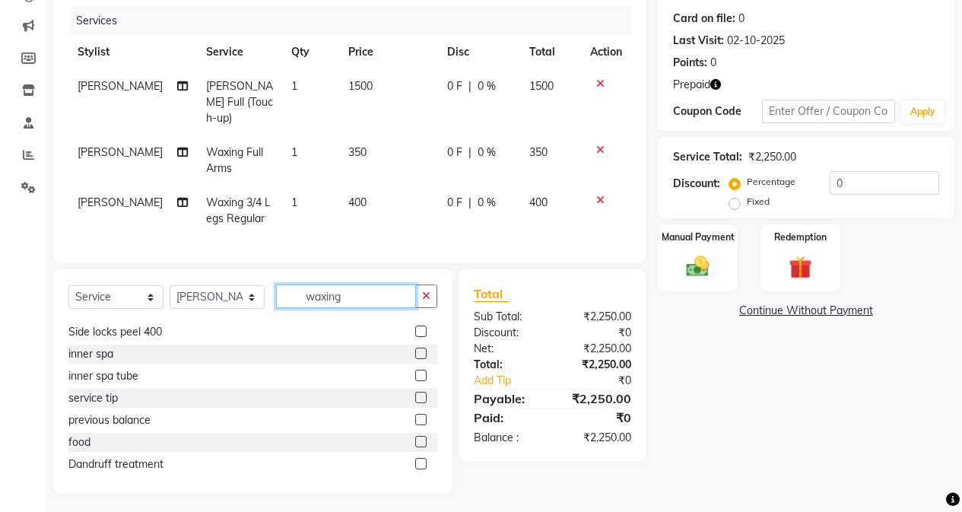
click at [369, 285] on input "waxing" at bounding box center [346, 296] width 140 height 24
type input "w"
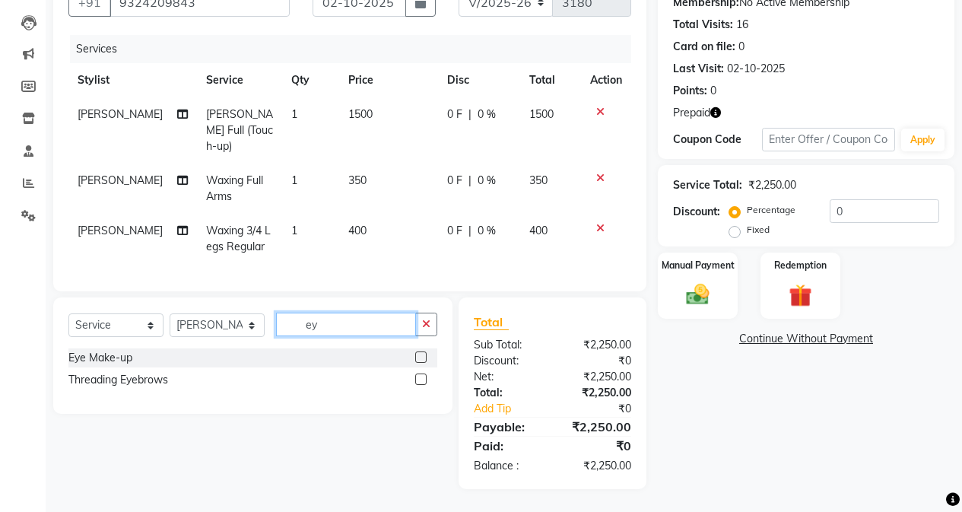
scroll to position [149, 0]
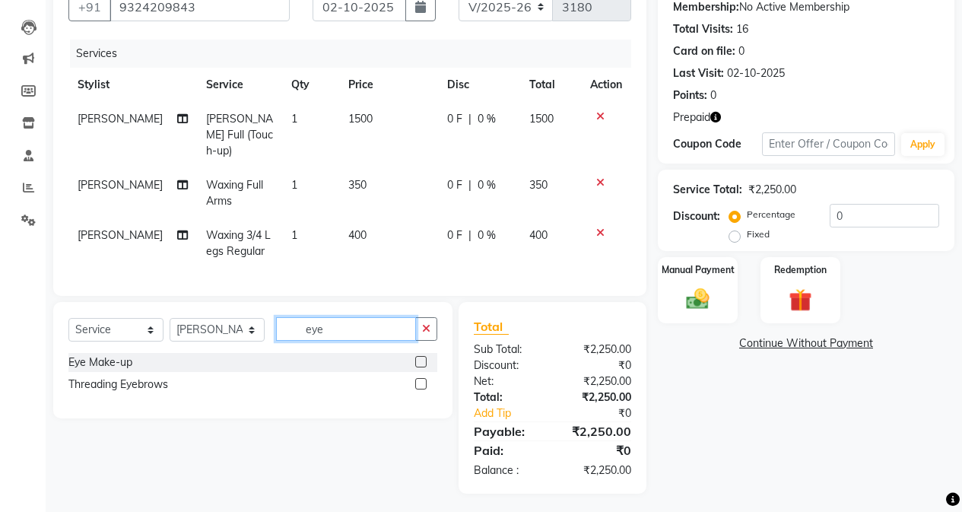
type input "eye"
click at [425, 381] on label at bounding box center [420, 383] width 11 height 11
click at [425, 381] on input "checkbox" at bounding box center [420, 385] width 10 height 10
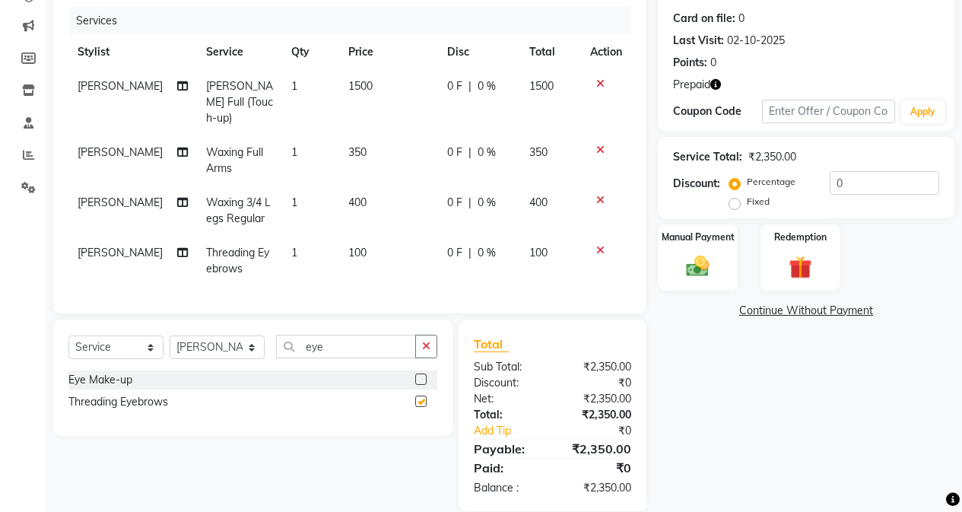
checkbox input "false"
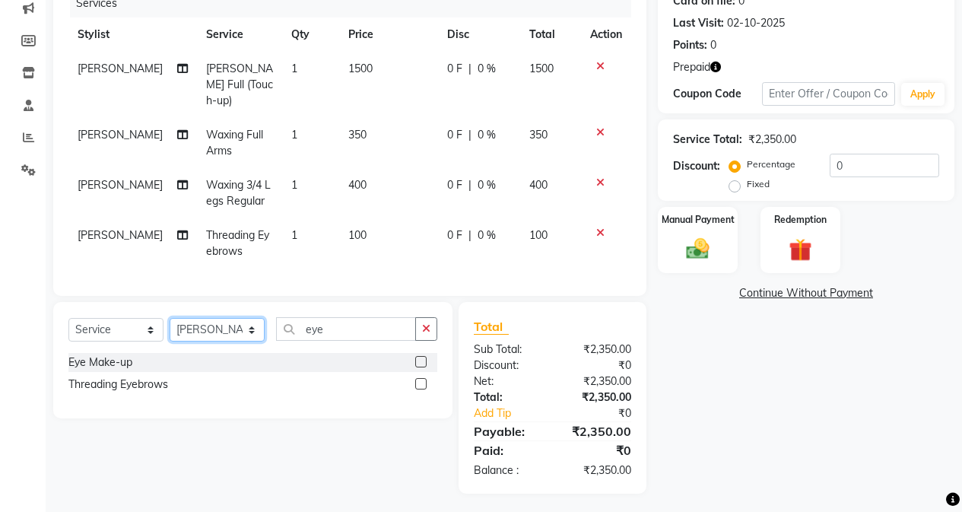
click at [216, 326] on select "Select Stylist Admin [PERSON_NAME] [PERSON_NAME] [PERSON_NAME] Manager [PERSON_…" at bounding box center [217, 330] width 95 height 24
click at [170, 318] on select "Select Stylist Admin [PERSON_NAME] [PERSON_NAME] [PERSON_NAME] Manager [PERSON_…" at bounding box center [217, 330] width 95 height 24
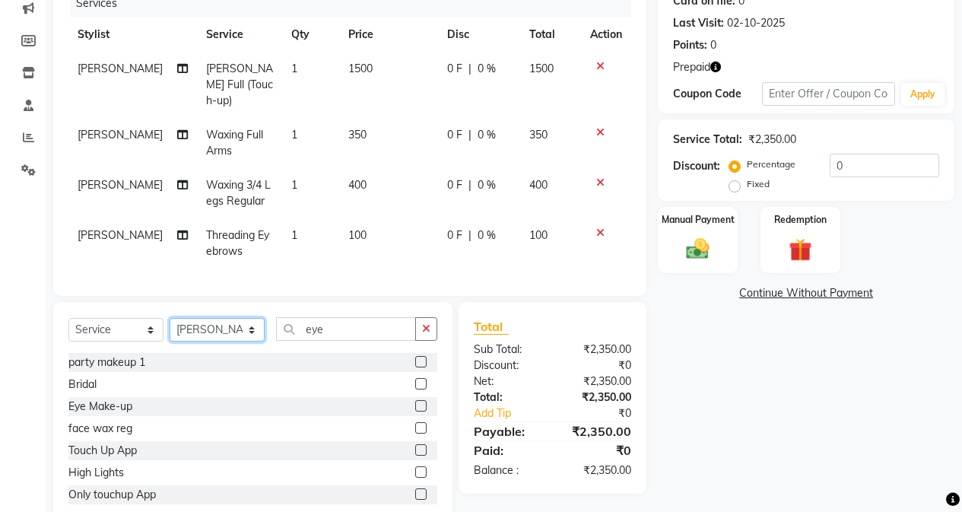
click at [249, 326] on select "Select Stylist Admin [PERSON_NAME] [PERSON_NAME] [PERSON_NAME] Manager [PERSON_…" at bounding box center [217, 330] width 95 height 24
select select "61734"
click at [170, 318] on select "Select Stylist Admin [PERSON_NAME] [PERSON_NAME] [PERSON_NAME] Manager [PERSON_…" at bounding box center [217, 330] width 95 height 24
click at [400, 310] on div "Select Service Product Membership Package Voucher Prepaid Gift Card Select Styl…" at bounding box center [252, 414] width 399 height 224
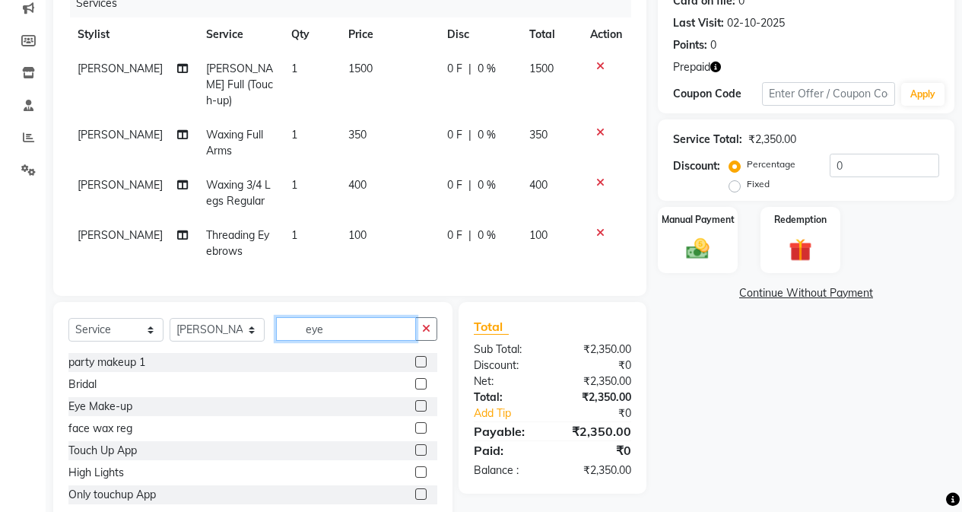
click at [402, 317] on input "eye" at bounding box center [346, 329] width 140 height 24
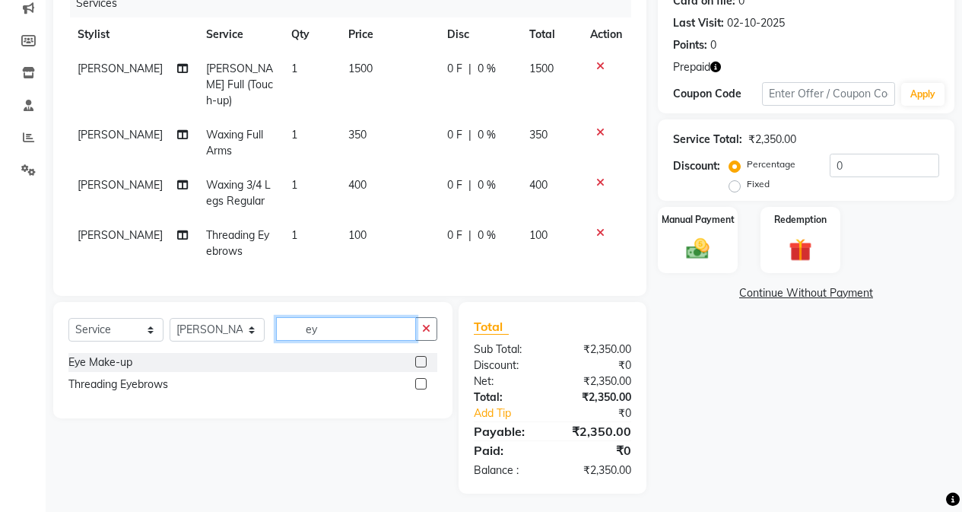
type input "e"
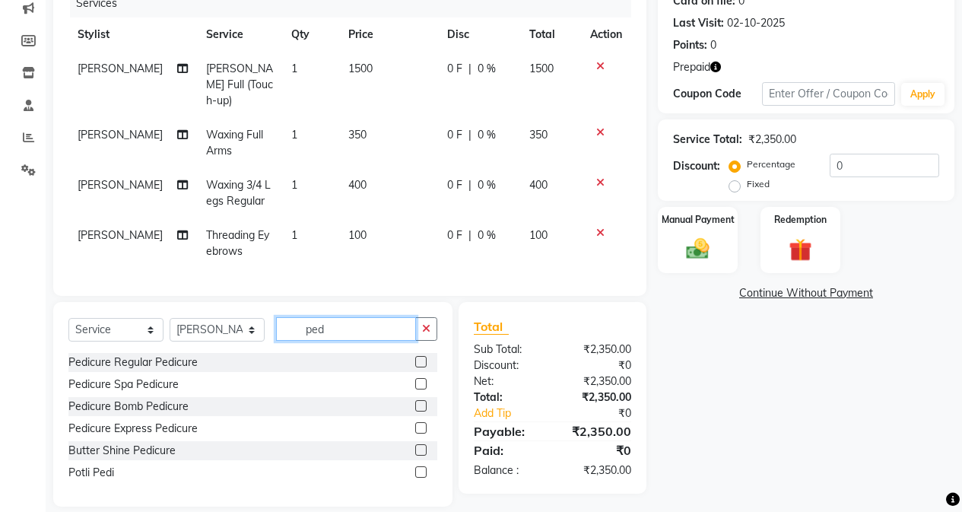
type input "ped"
click at [418, 357] on label at bounding box center [420, 361] width 11 height 11
click at [418, 357] on input "checkbox" at bounding box center [420, 362] width 10 height 10
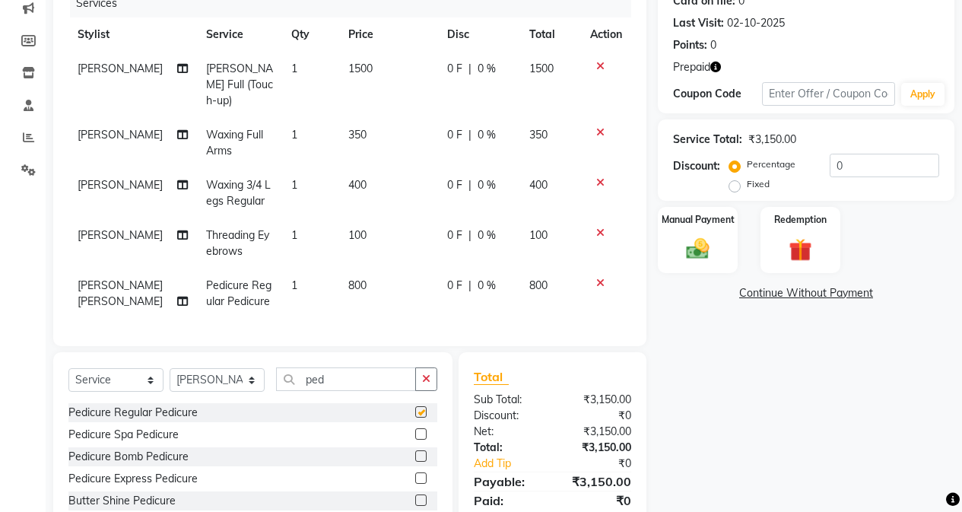
checkbox input "false"
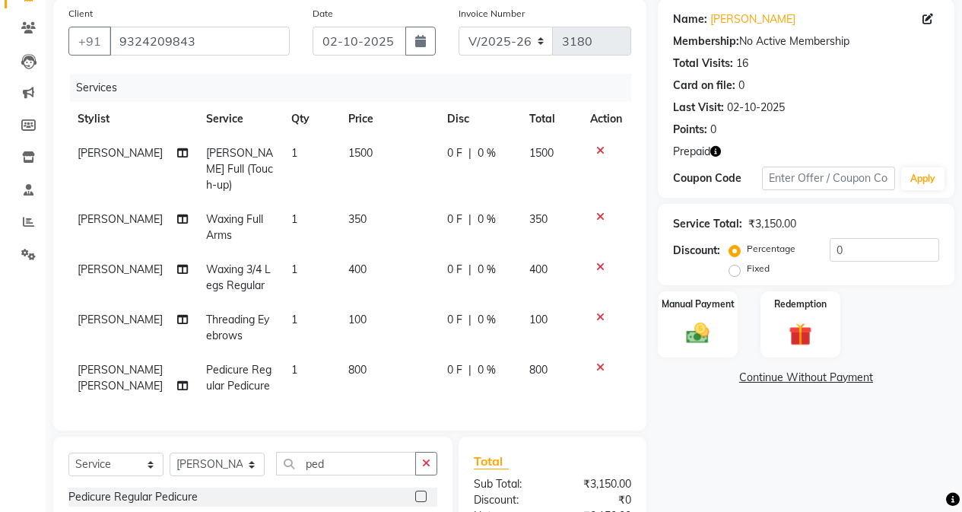
scroll to position [110, 0]
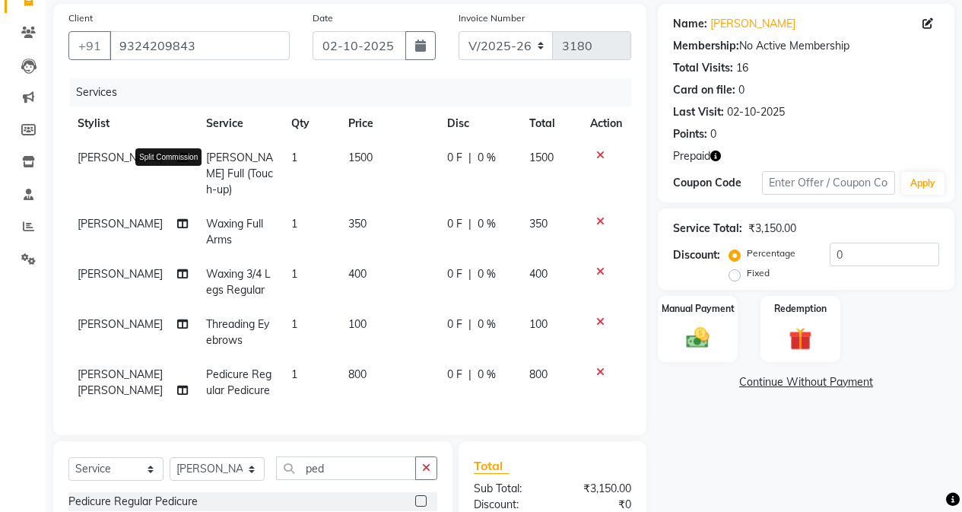
click at [177, 163] on icon at bounding box center [182, 157] width 11 height 11
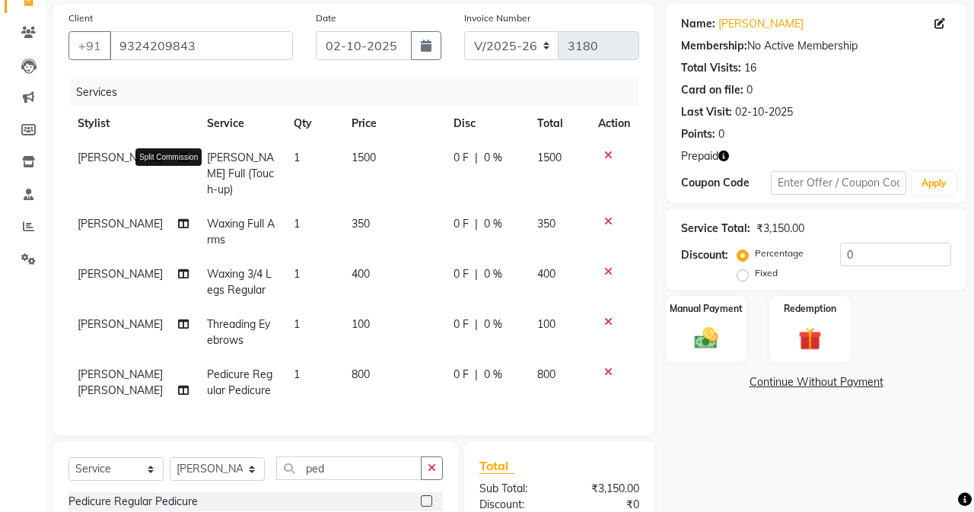
select select "61731"
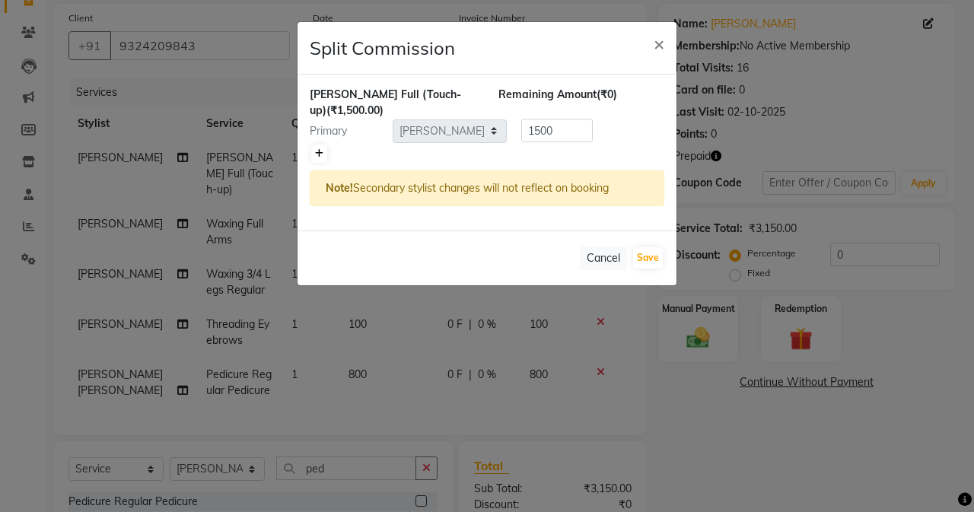
click at [322, 149] on icon at bounding box center [319, 153] width 8 height 9
type input "750"
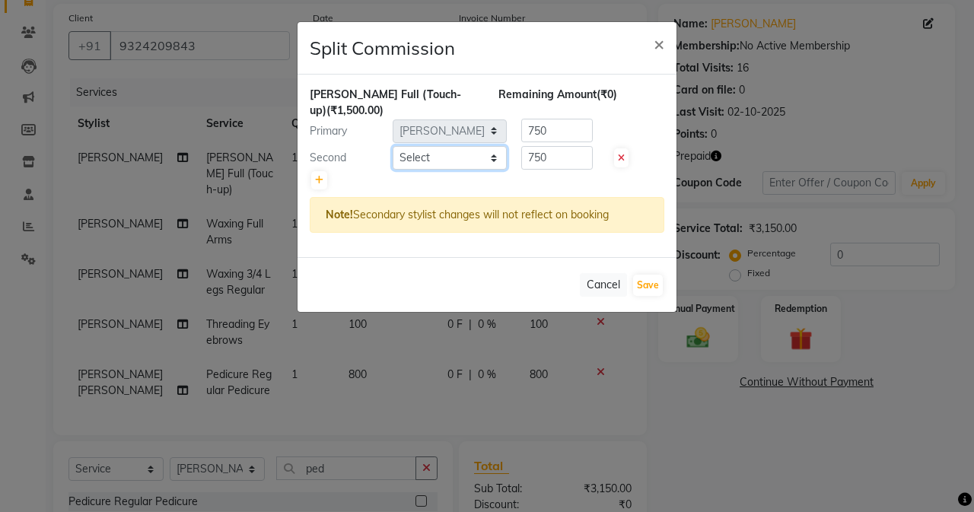
click at [485, 146] on select "Select Admin [PERSON_NAME] [PERSON_NAME] [PERSON_NAME] Manager [PERSON_NAME] [P…" at bounding box center [449, 158] width 114 height 24
select select "61734"
click at [392, 146] on select "Select Admin [PERSON_NAME] [PERSON_NAME] [PERSON_NAME] Manager [PERSON_NAME] [P…" at bounding box center [449, 158] width 114 height 24
click at [565, 146] on input "750" at bounding box center [556, 158] width 71 height 24
type input "7"
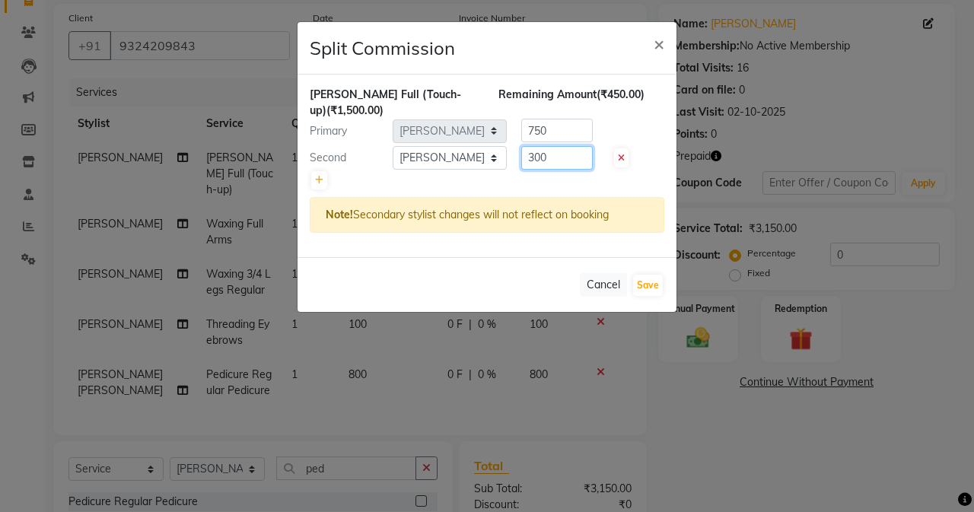
click at [565, 146] on input "300" at bounding box center [556, 158] width 71 height 24
type input "300"
click at [564, 119] on input "750" at bounding box center [556, 131] width 71 height 24
type input "7"
type input "1200"
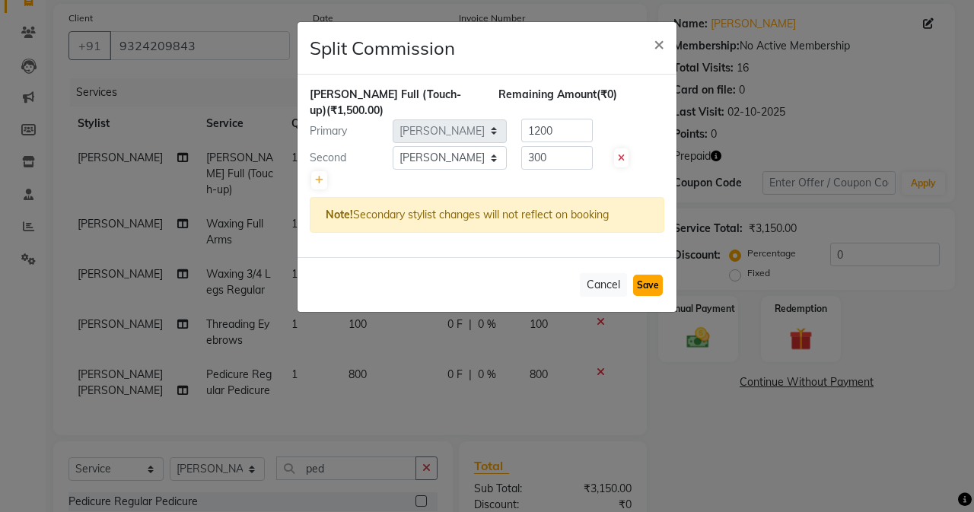
click at [647, 275] on button "Save" at bounding box center [648, 285] width 30 height 21
select select "Select"
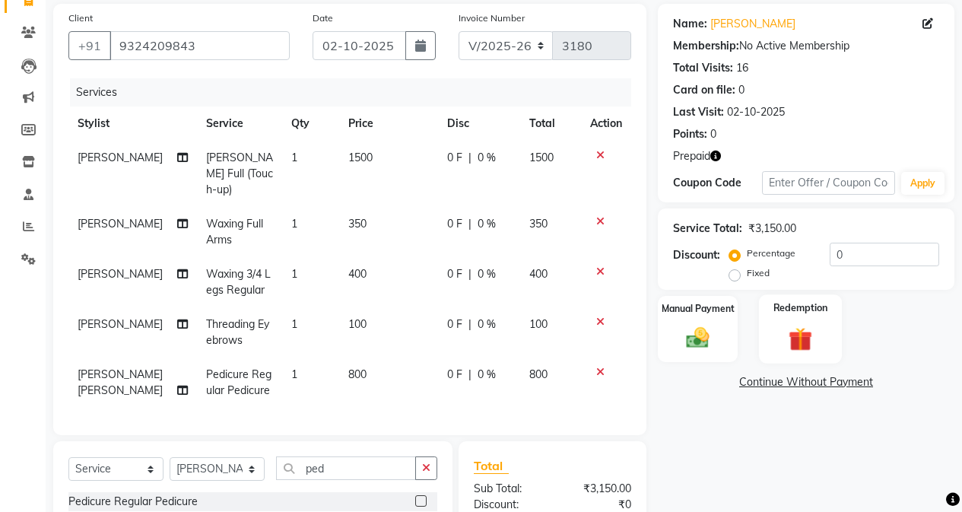
click at [802, 324] on img at bounding box center [800, 339] width 39 height 30
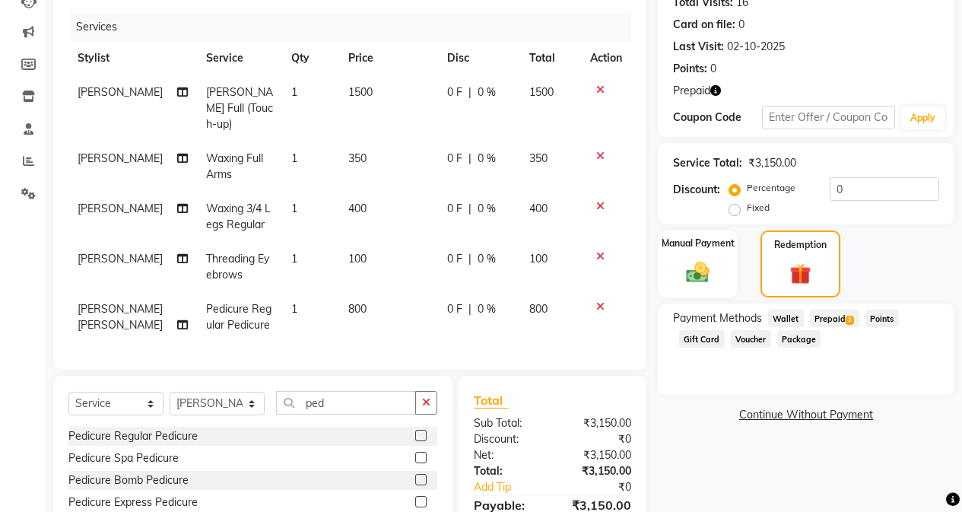
scroll to position [262, 0]
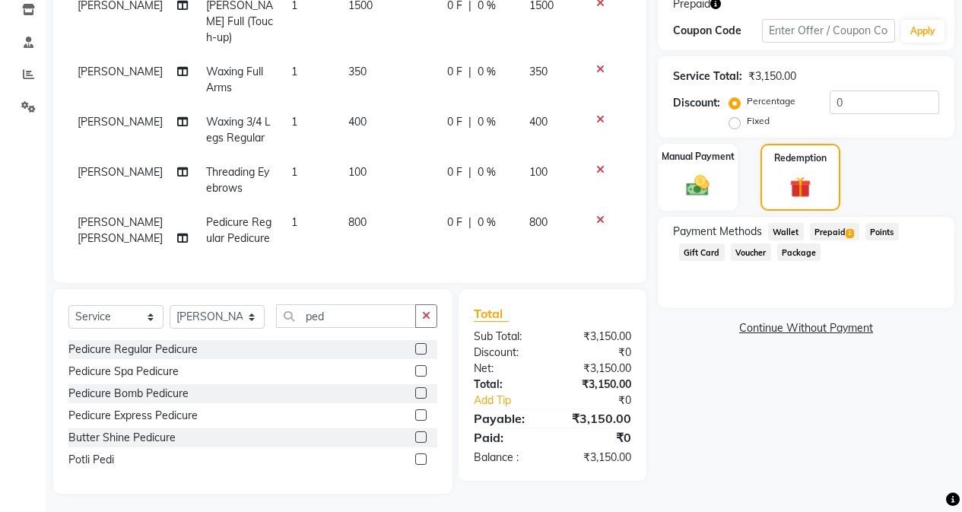
click at [822, 231] on span "Prepaid 2" at bounding box center [834, 231] width 49 height 17
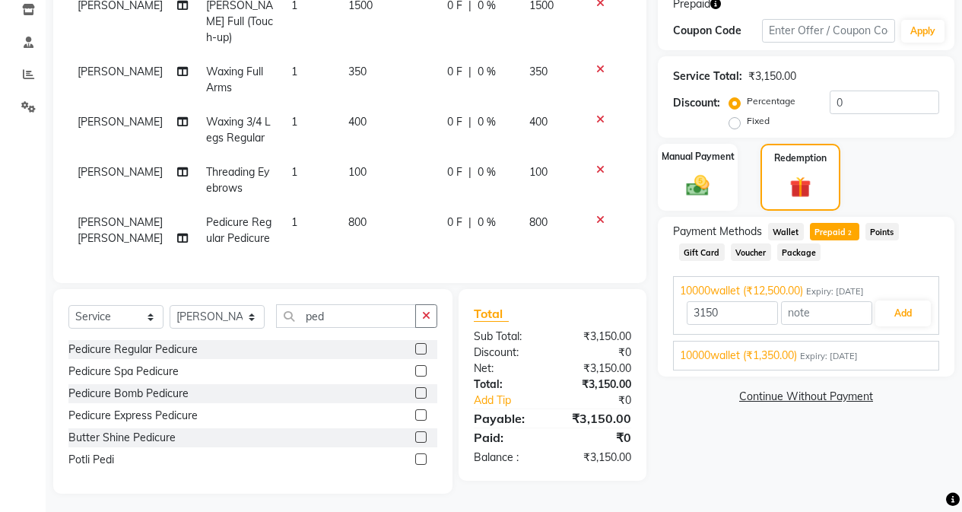
click at [842, 350] on span "Expiry: [DATE]" at bounding box center [829, 356] width 58 height 13
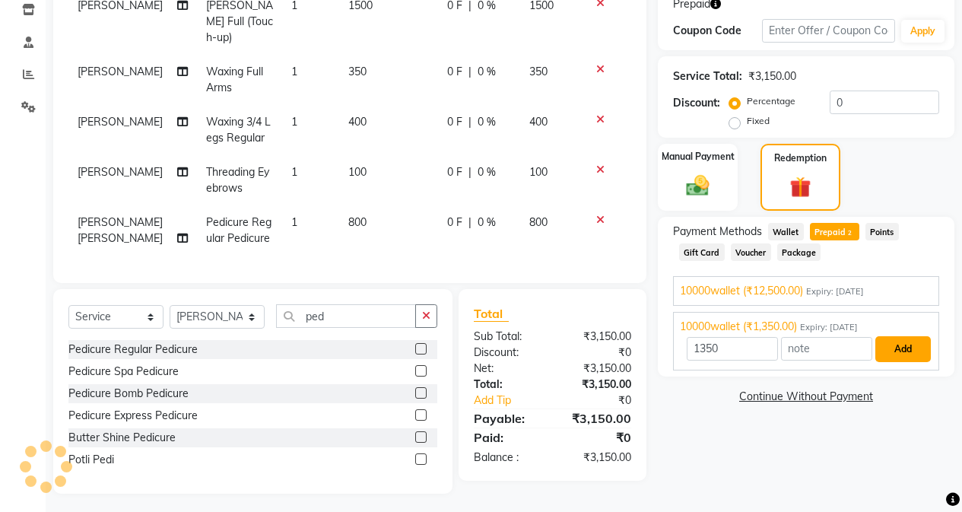
click at [895, 351] on button "Add" at bounding box center [903, 349] width 56 height 26
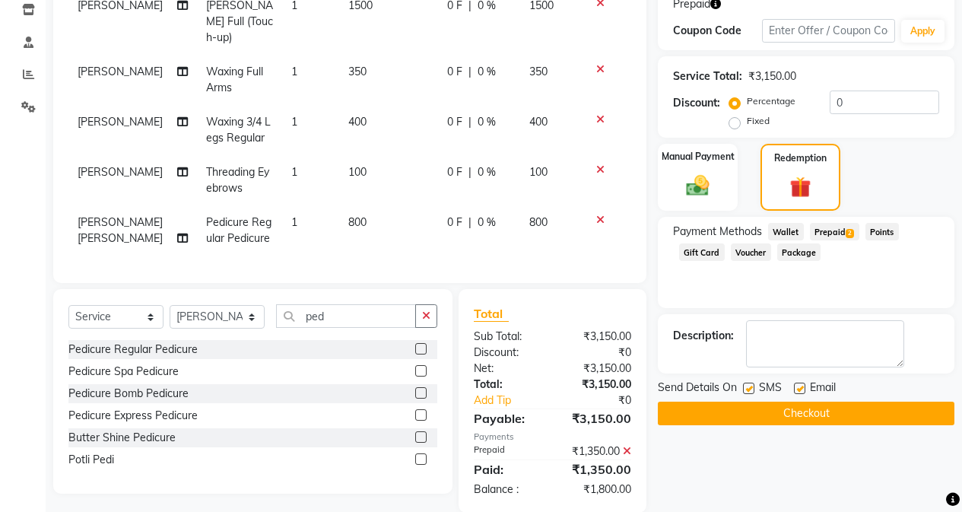
click at [824, 228] on span "Prepaid 2" at bounding box center [834, 231] width 49 height 17
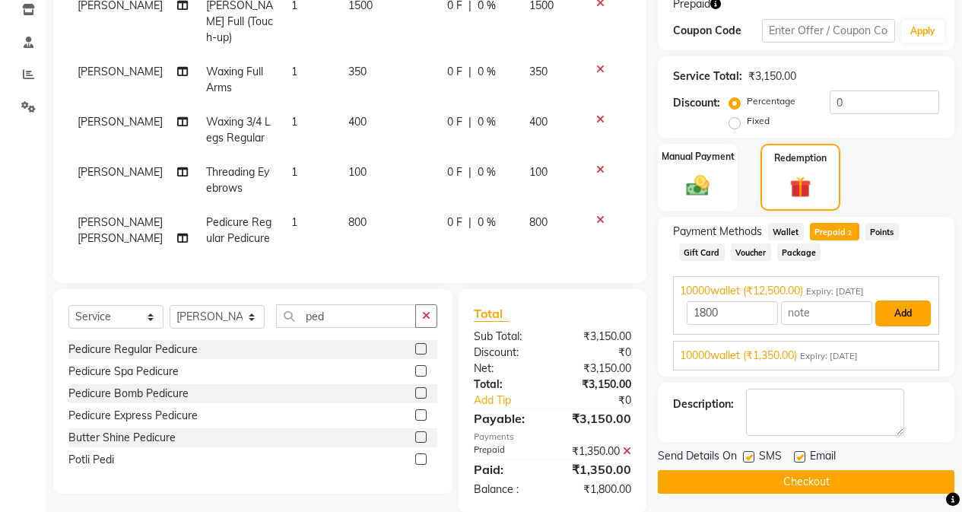
click at [905, 311] on button "Add" at bounding box center [903, 313] width 56 height 26
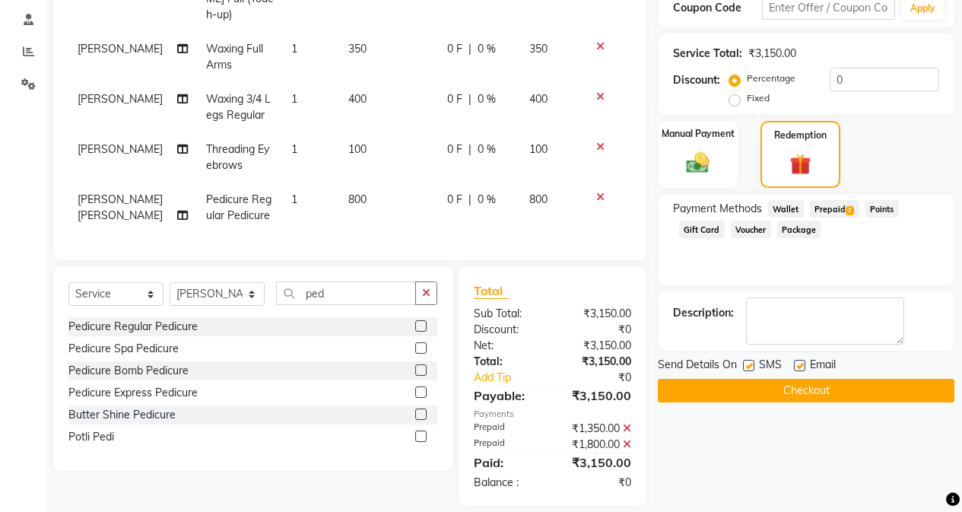
scroll to position [297, 0]
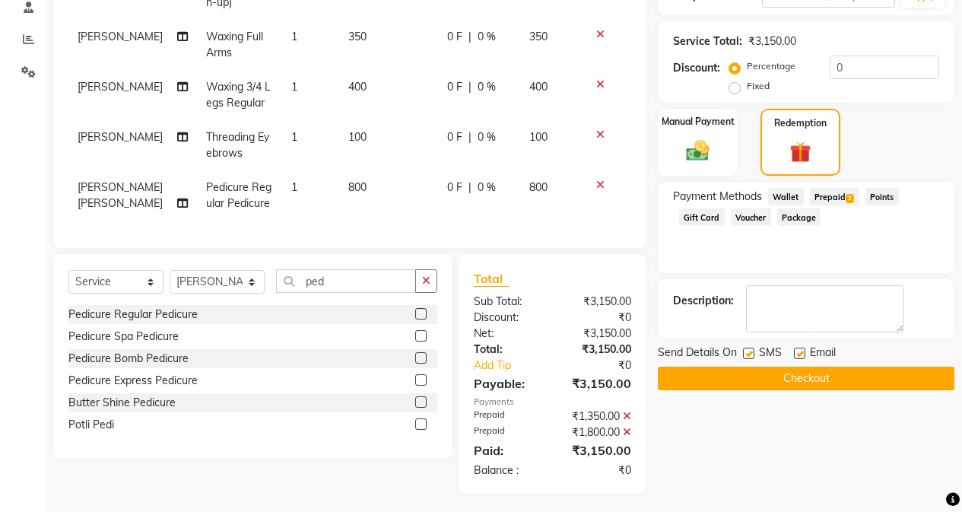
click at [853, 362] on div "Send Details On SMS Email" at bounding box center [806, 354] width 297 height 19
click at [855, 371] on button "Checkout" at bounding box center [806, 379] width 297 height 24
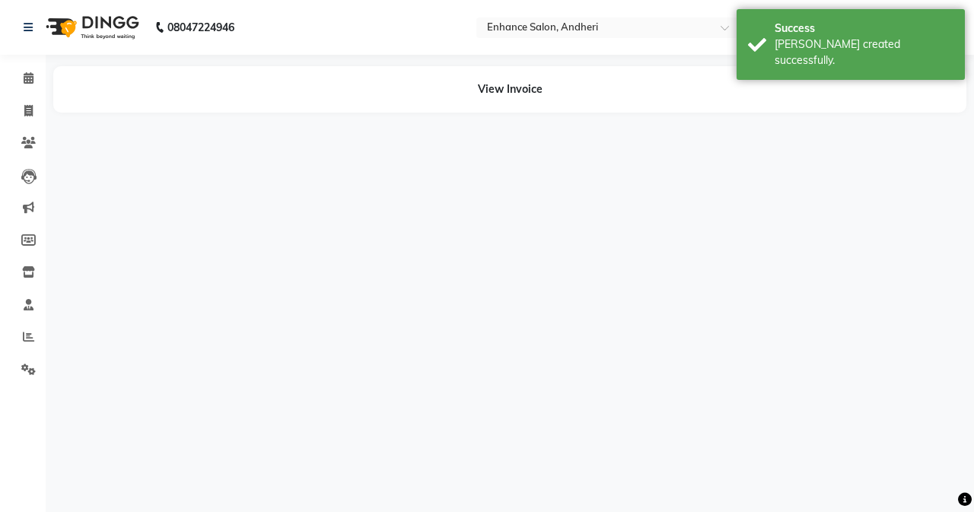
select select "61731"
select select "61734"
select select "61731"
select select "61733"
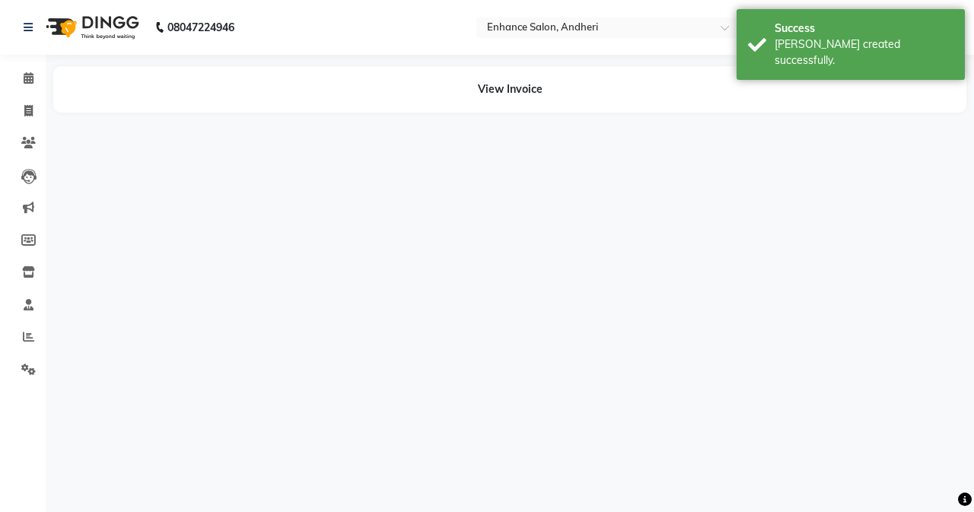
select select "61734"
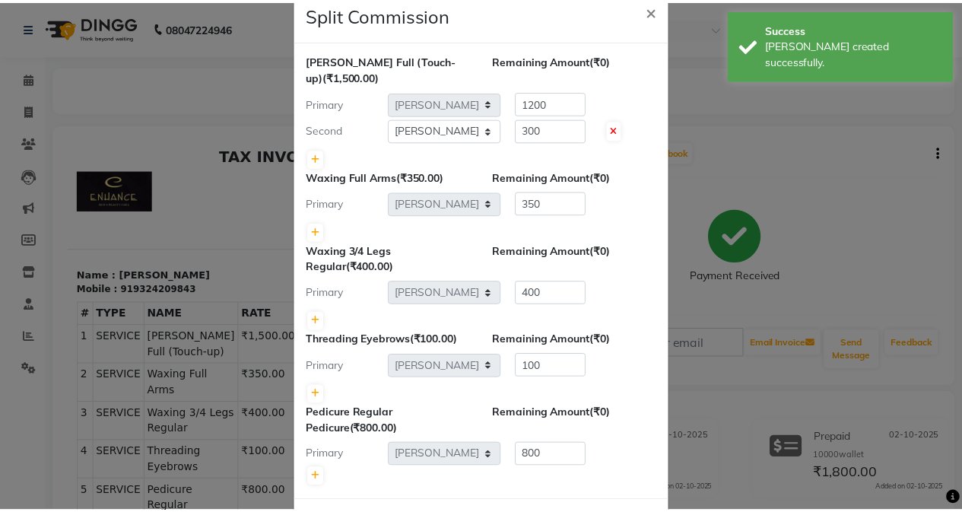
scroll to position [84, 0]
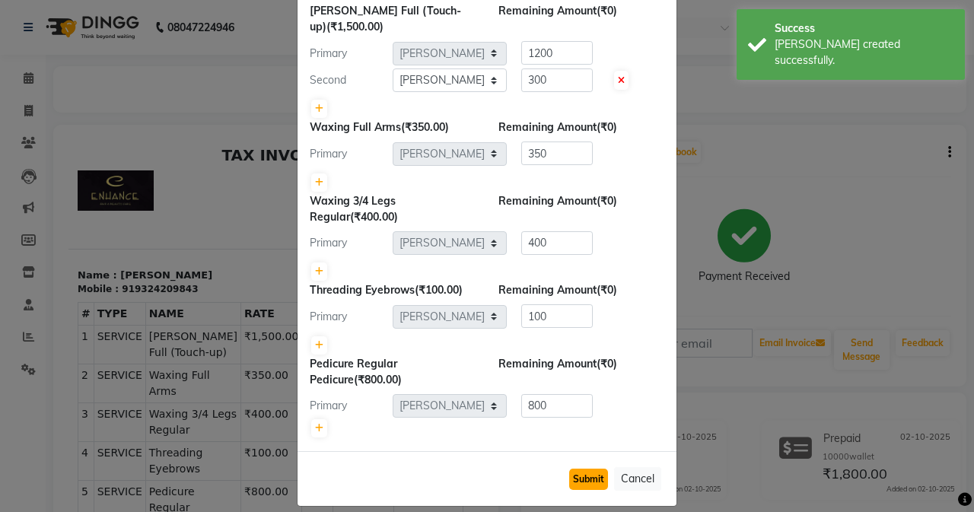
click at [570, 468] on button "Submit" at bounding box center [588, 478] width 39 height 21
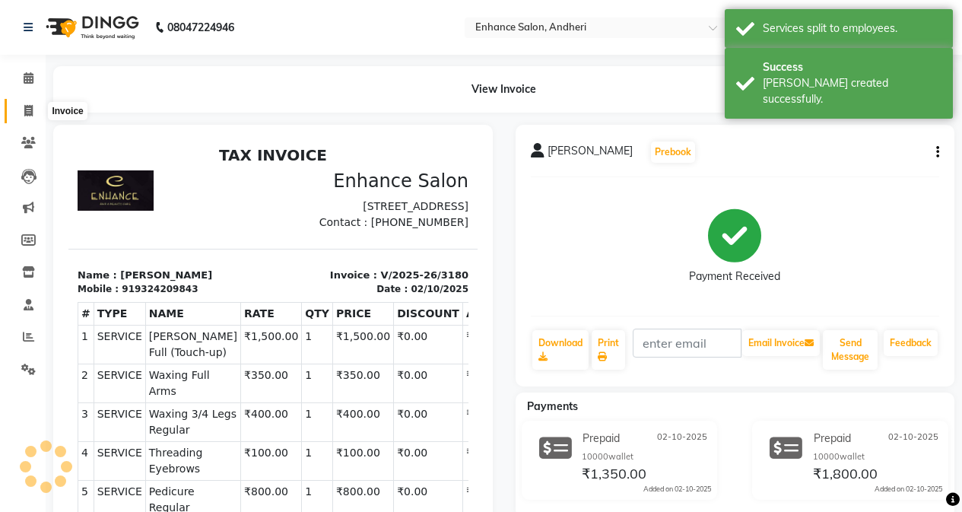
click at [30, 110] on icon at bounding box center [28, 110] width 8 height 11
select select "7236"
select select "service"
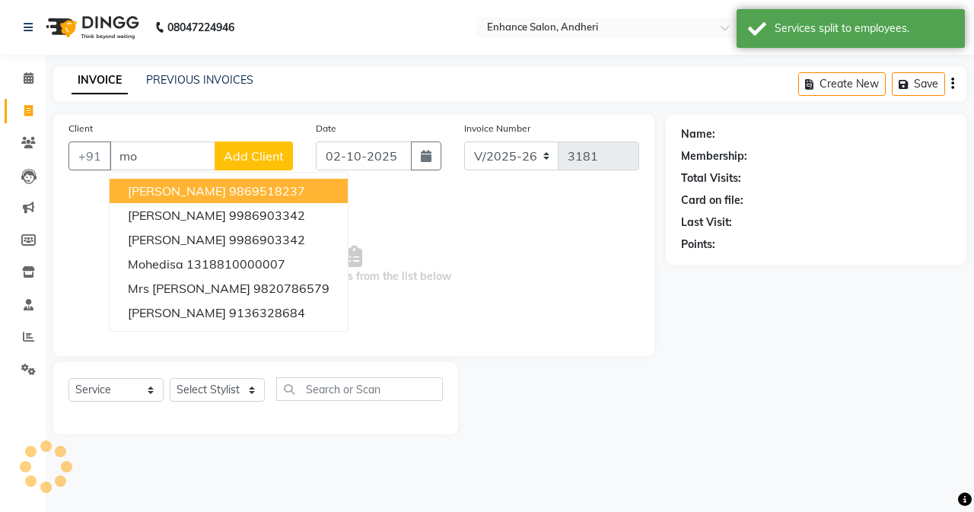
type input "m"
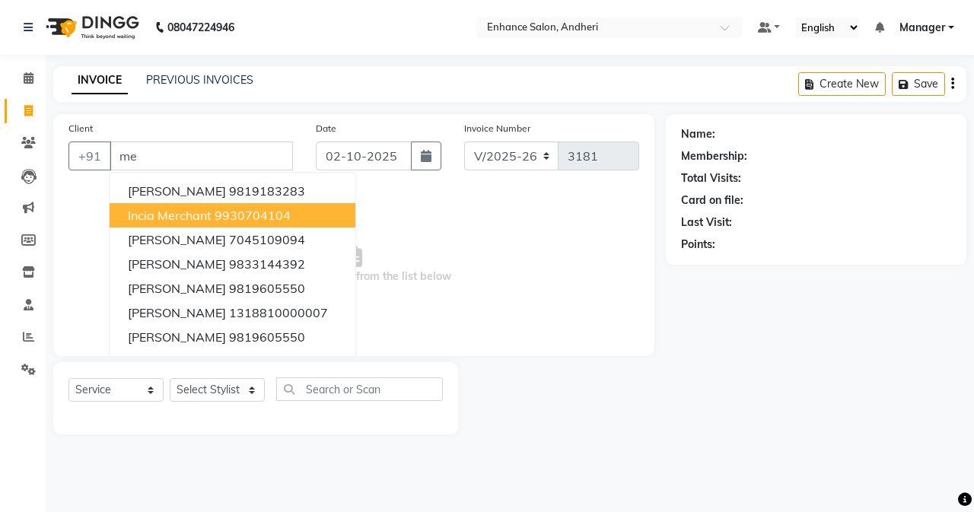
type input "m"
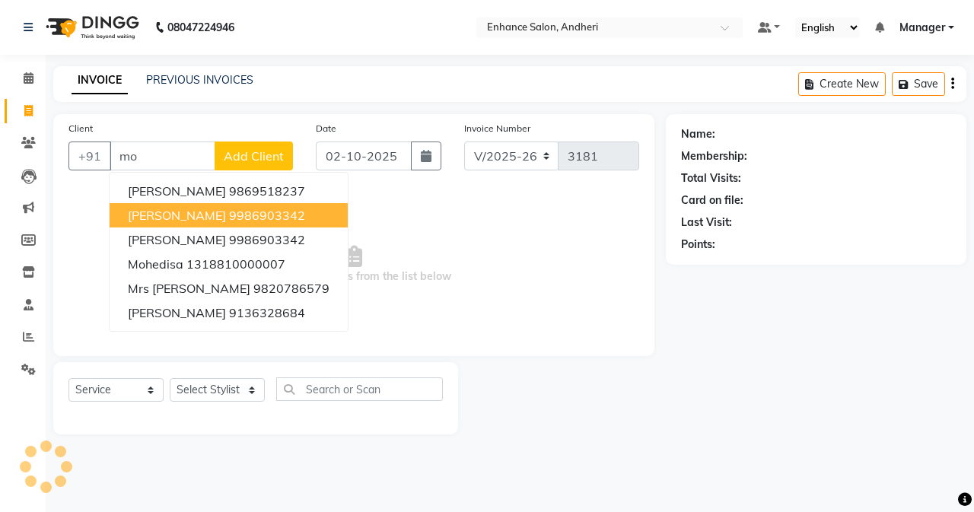
type input "m"
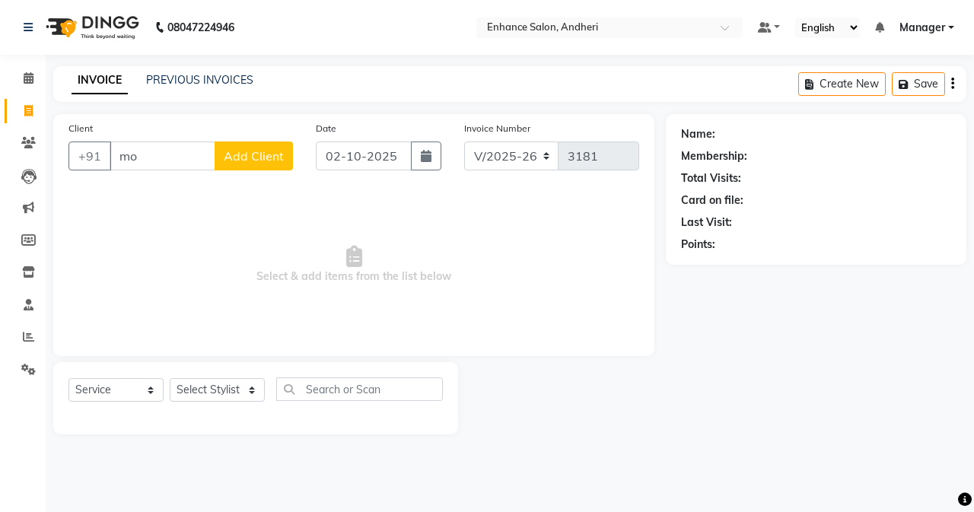
type input "m"
type input "0"
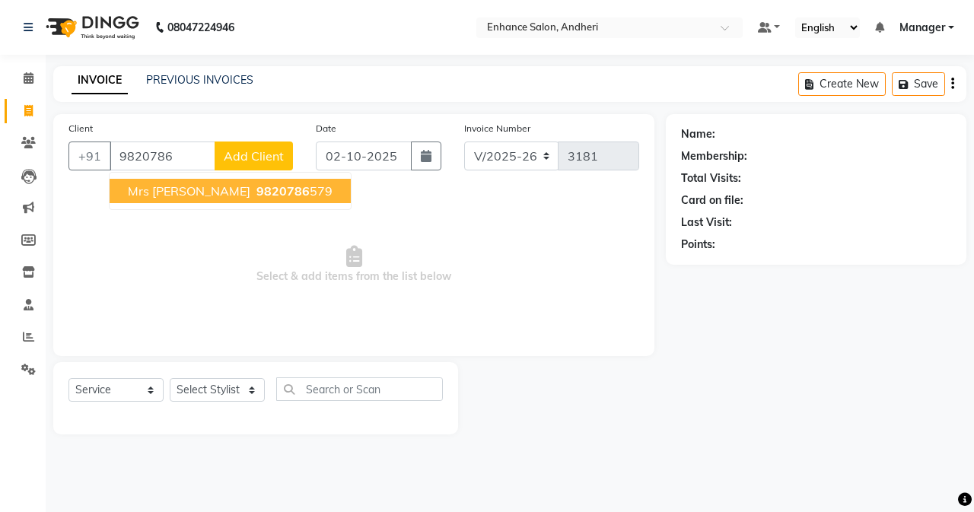
click at [230, 188] on span "mrs [PERSON_NAME]" at bounding box center [189, 190] width 122 height 15
type input "9820786579"
select select "1: Object"
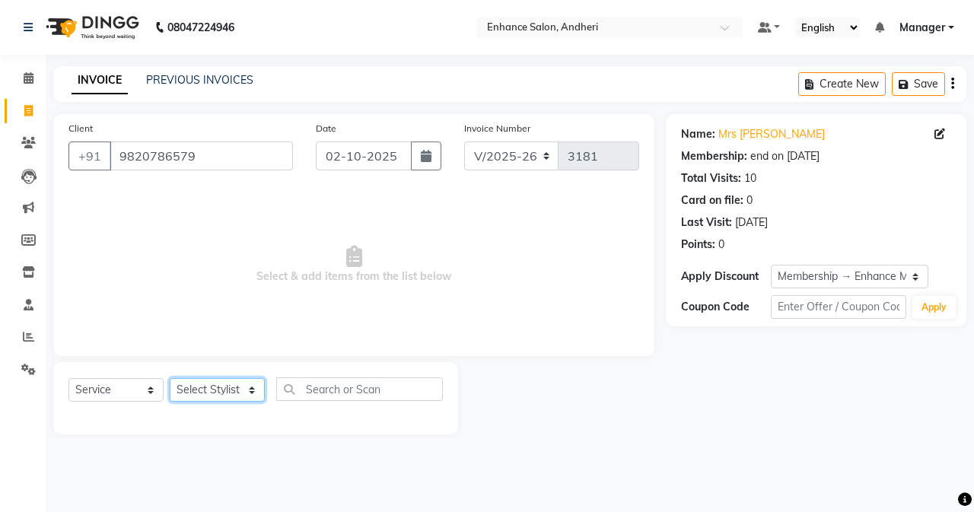
click at [210, 384] on select "Select Stylist Admin [PERSON_NAME] [PERSON_NAME] [PERSON_NAME] Manager [PERSON_…" at bounding box center [217, 390] width 95 height 24
select select "61730"
click at [170, 378] on select "Select Stylist Admin [PERSON_NAME] [PERSON_NAME] [PERSON_NAME] Manager [PERSON_…" at bounding box center [217, 390] width 95 height 24
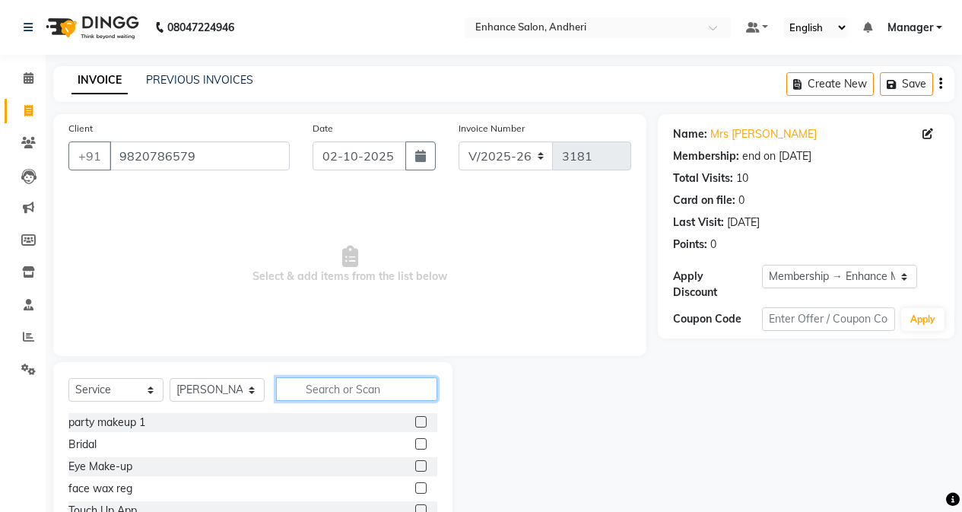
click at [332, 379] on input "text" at bounding box center [356, 389] width 161 height 24
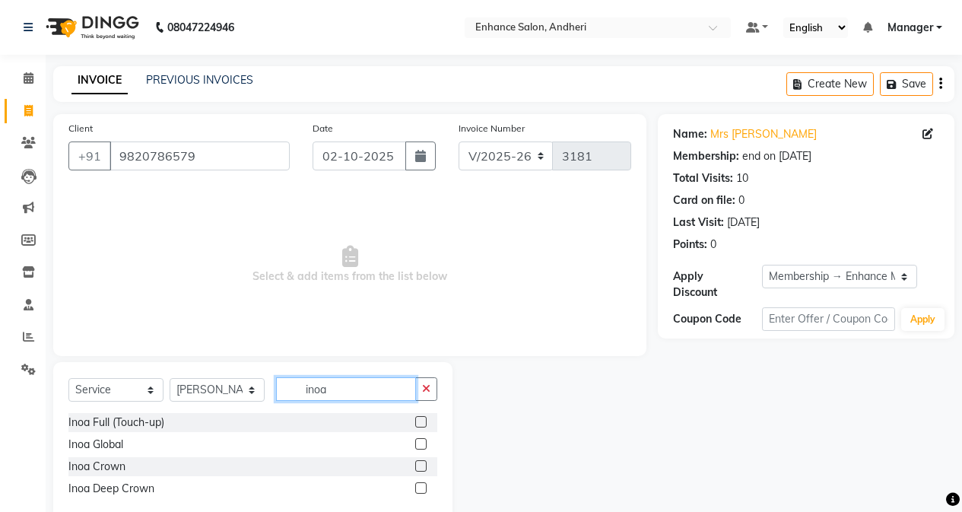
type input "inoa"
click at [421, 426] on label at bounding box center [420, 421] width 11 height 11
click at [421, 426] on input "checkbox" at bounding box center [420, 423] width 10 height 10
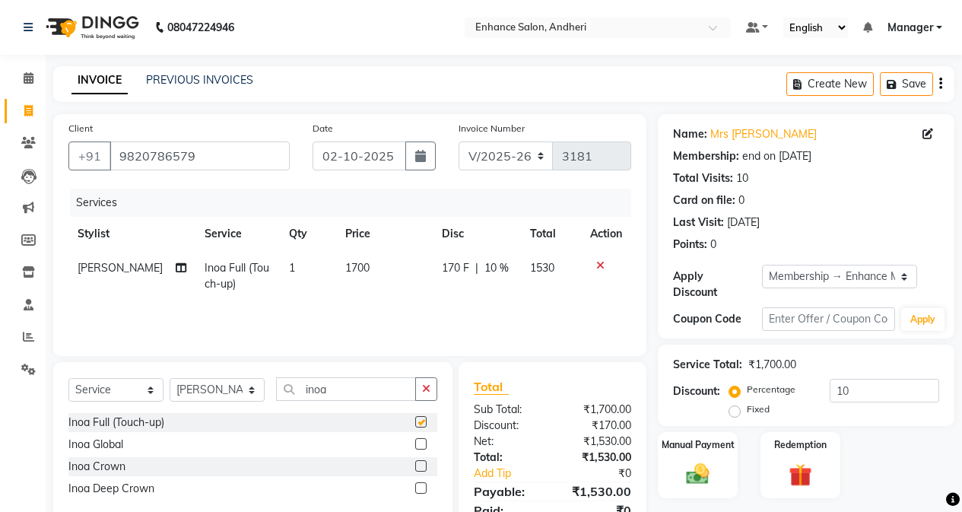
checkbox input "false"
click at [176, 273] on icon at bounding box center [181, 267] width 11 height 11
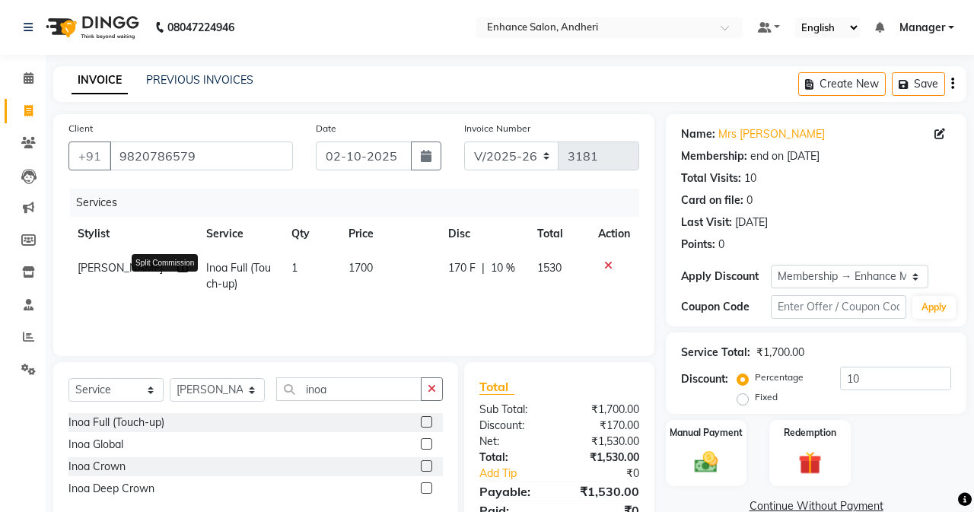
select select "61730"
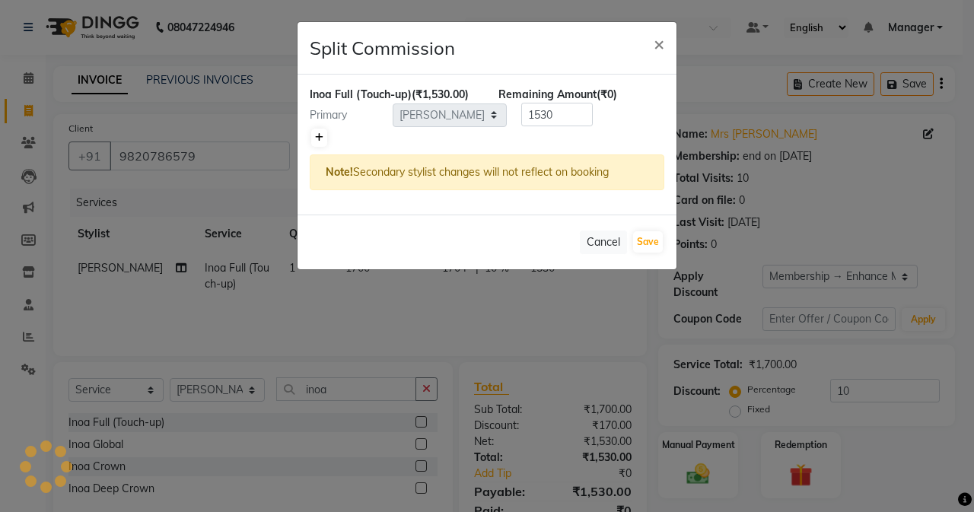
click at [320, 140] on icon at bounding box center [319, 137] width 8 height 9
type input "765"
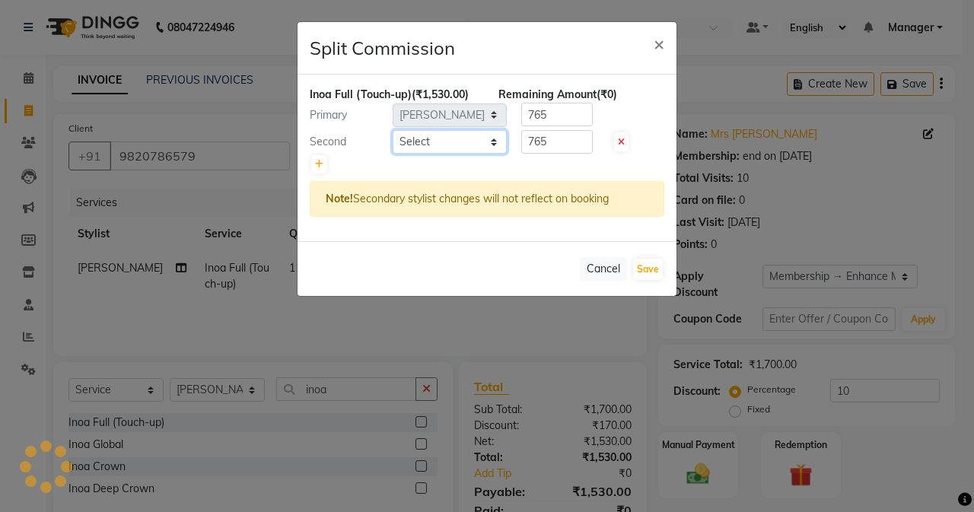
click at [415, 146] on select "Select Admin [PERSON_NAME] [PERSON_NAME] [PERSON_NAME] Manager [PERSON_NAME] [P…" at bounding box center [449, 142] width 114 height 24
click at [392, 130] on select "Select Admin [PERSON_NAME] [PERSON_NAME] [PERSON_NAME] Manager [PERSON_NAME] [P…" at bounding box center [449, 142] width 114 height 24
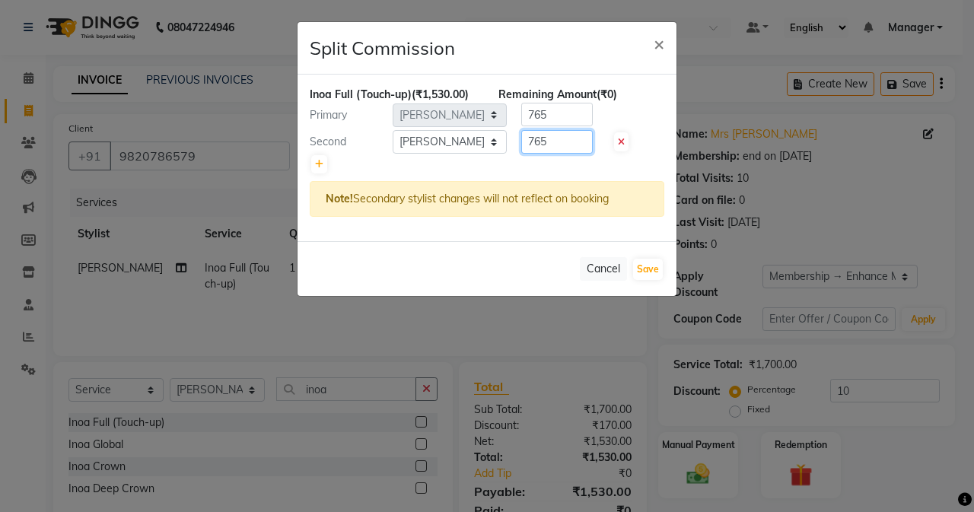
click at [566, 135] on input "765" at bounding box center [556, 142] width 71 height 24
click at [581, 130] on input "400" at bounding box center [556, 142] width 71 height 24
click at [581, 123] on input "765" at bounding box center [556, 115] width 71 height 24
click at [637, 260] on button "Save" at bounding box center [648, 269] width 30 height 21
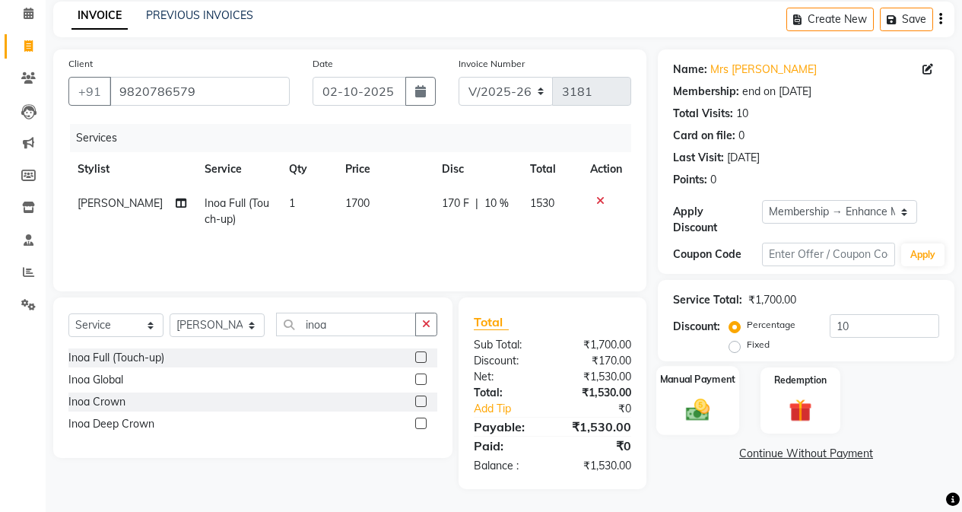
click at [699, 395] on img at bounding box center [697, 408] width 39 height 27
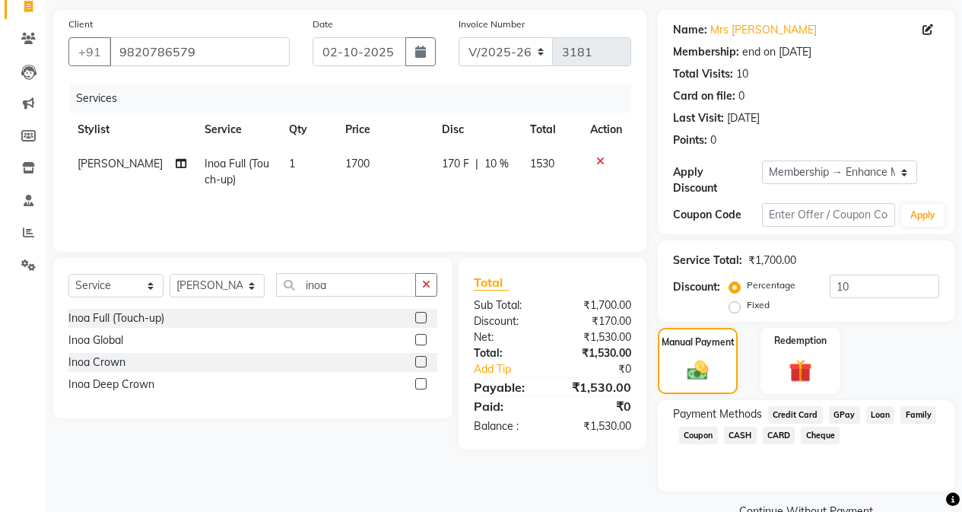
scroll to position [125, 0]
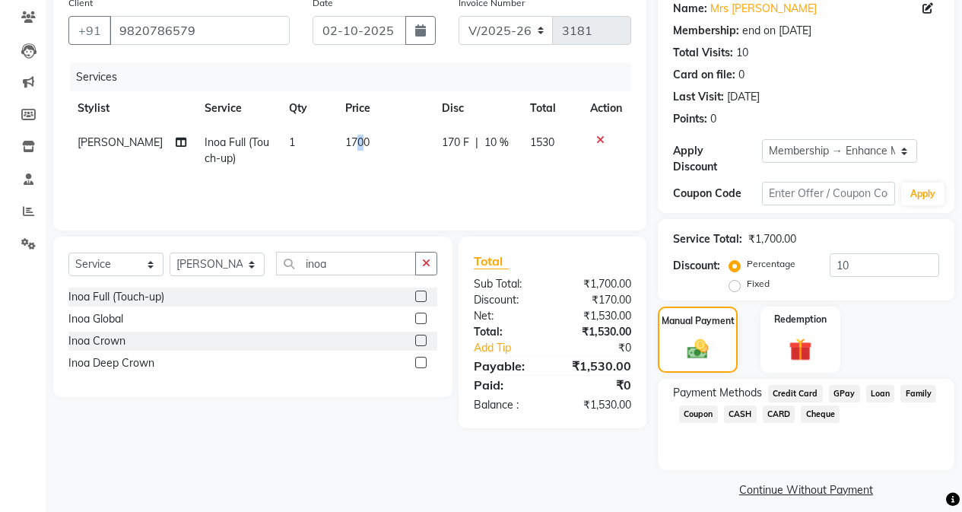
drag, startPoint x: 348, startPoint y: 141, endPoint x: 355, endPoint y: 148, distance: 9.7
click at [350, 142] on span "1700" at bounding box center [357, 142] width 24 height 14
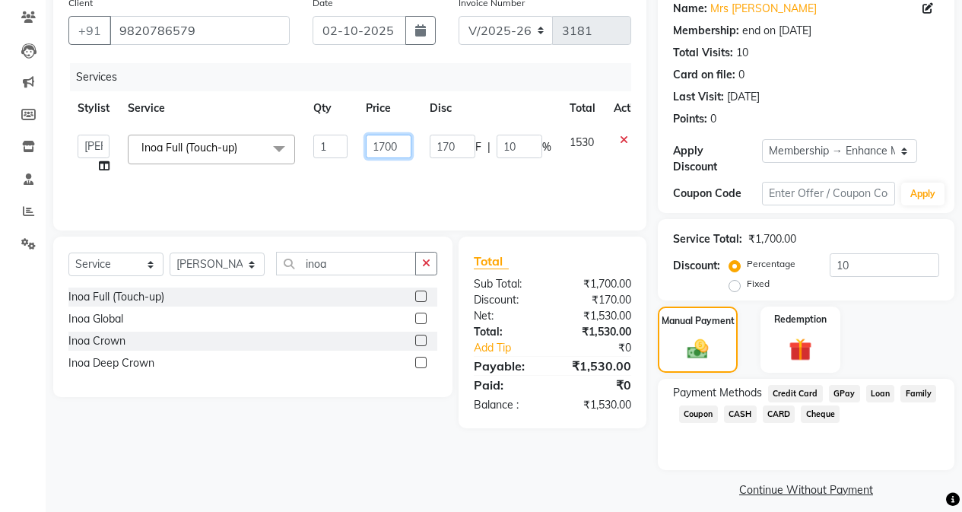
click at [403, 150] on input "1700" at bounding box center [389, 147] width 46 height 24
click at [404, 472] on div "Client [PHONE_NUMBER] Date [DATE] Invoice Number V/2025 V/[PHONE_NUMBER] Servic…" at bounding box center [350, 245] width 616 height 513
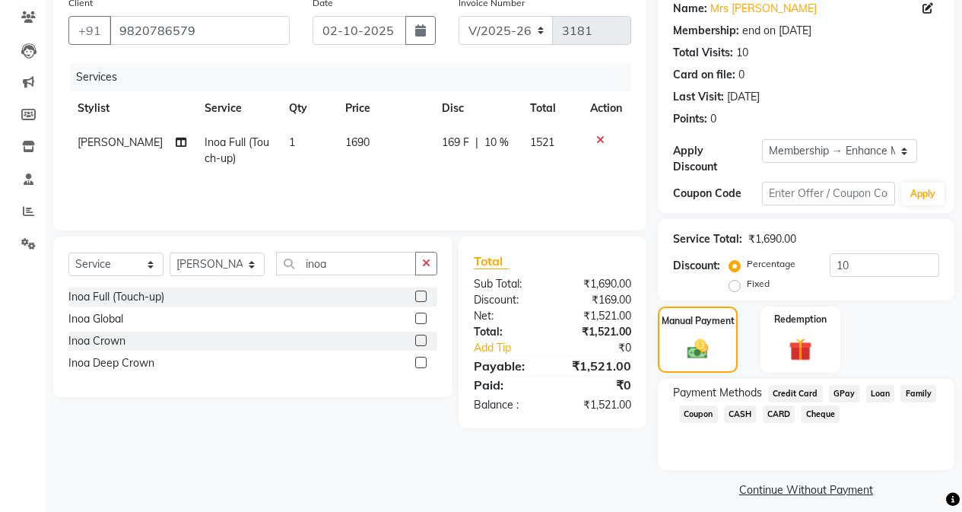
click at [369, 170] on td "1690" at bounding box center [384, 150] width 97 height 50
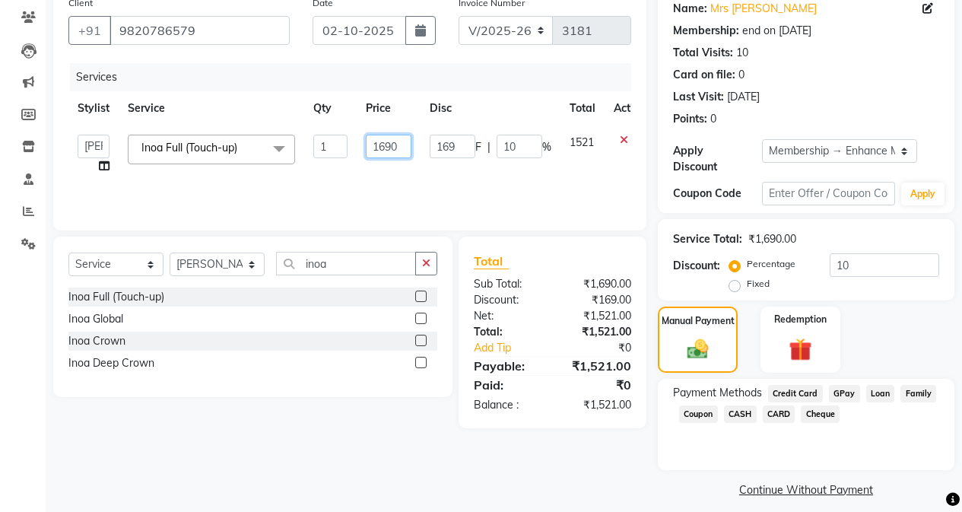
click at [405, 155] on input "1690" at bounding box center [389, 147] width 46 height 24
click at [447, 423] on div "Select Service Product Membership Package Voucher Prepaid Gift Card Select Styl…" at bounding box center [247, 333] width 411 height 192
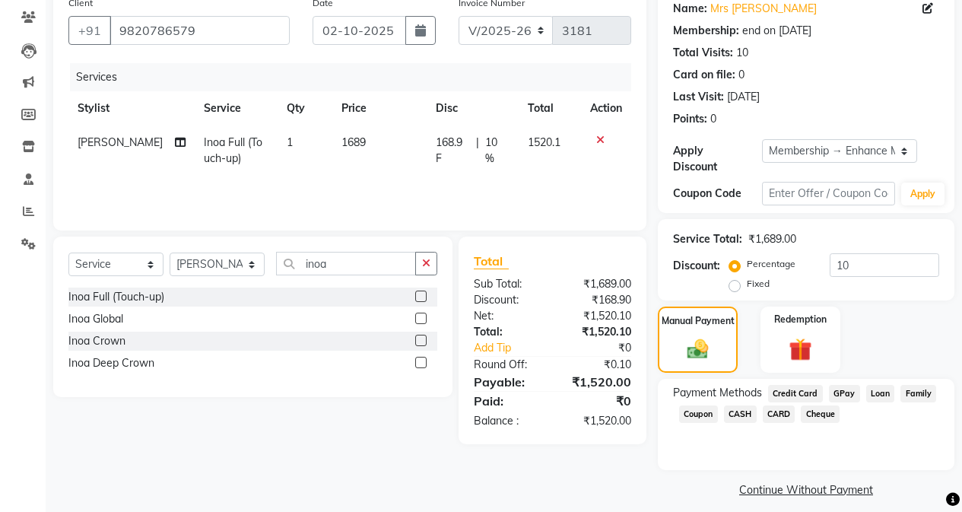
click at [729, 405] on span "CASH" at bounding box center [740, 413] width 33 height 17
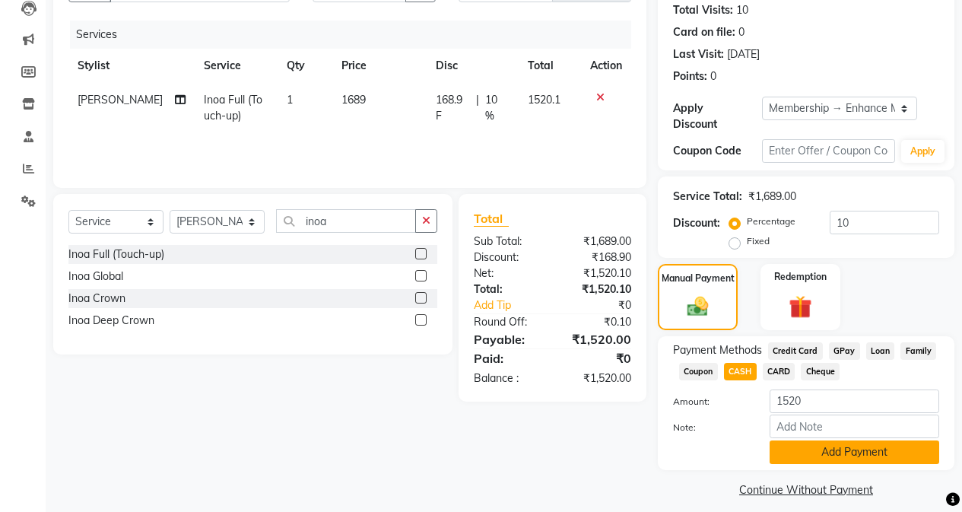
click at [808, 444] on button "Add Payment" at bounding box center [855, 452] width 170 height 24
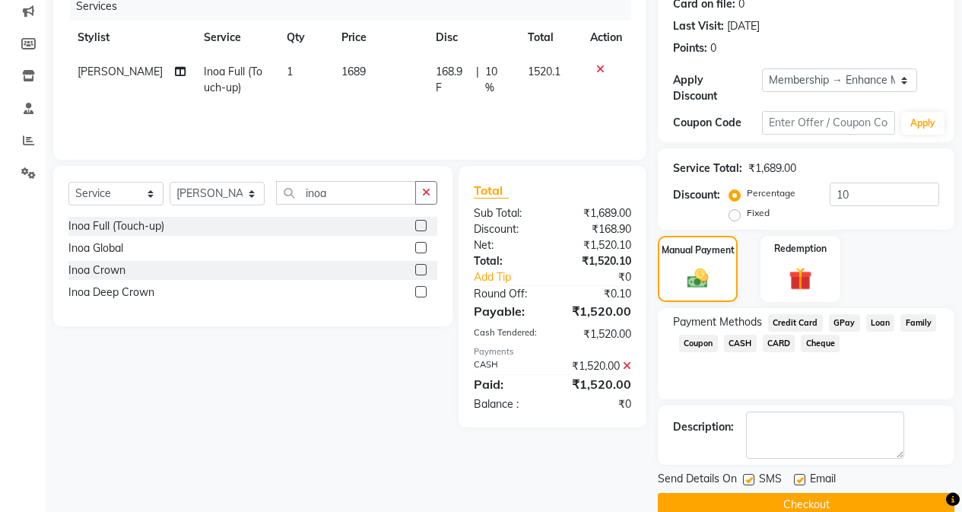
scroll to position [211, 0]
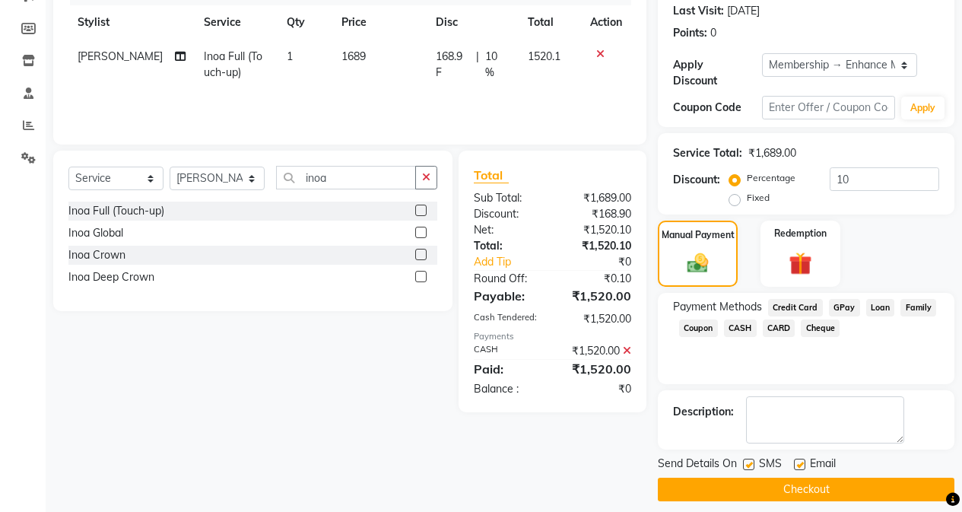
click at [778, 483] on button "Checkout" at bounding box center [806, 490] width 297 height 24
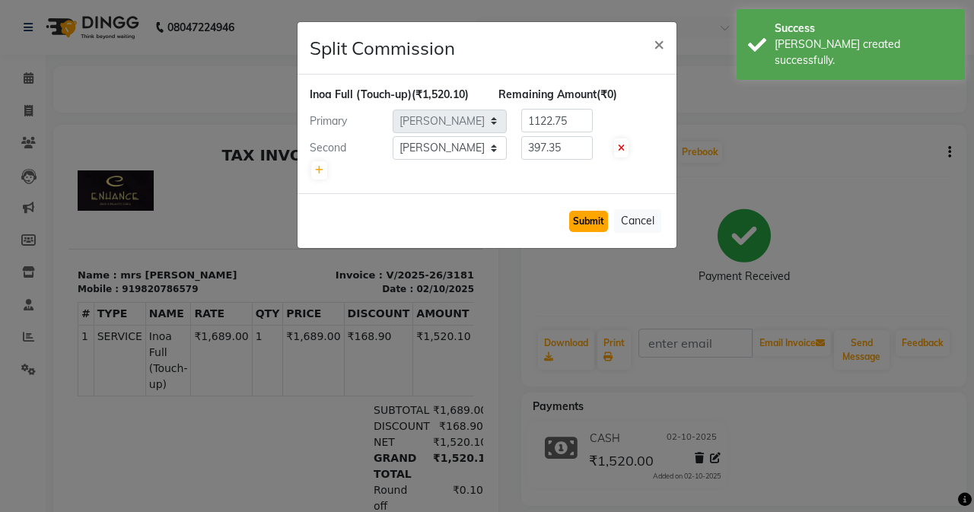
click at [587, 224] on button "Submit" at bounding box center [588, 221] width 39 height 21
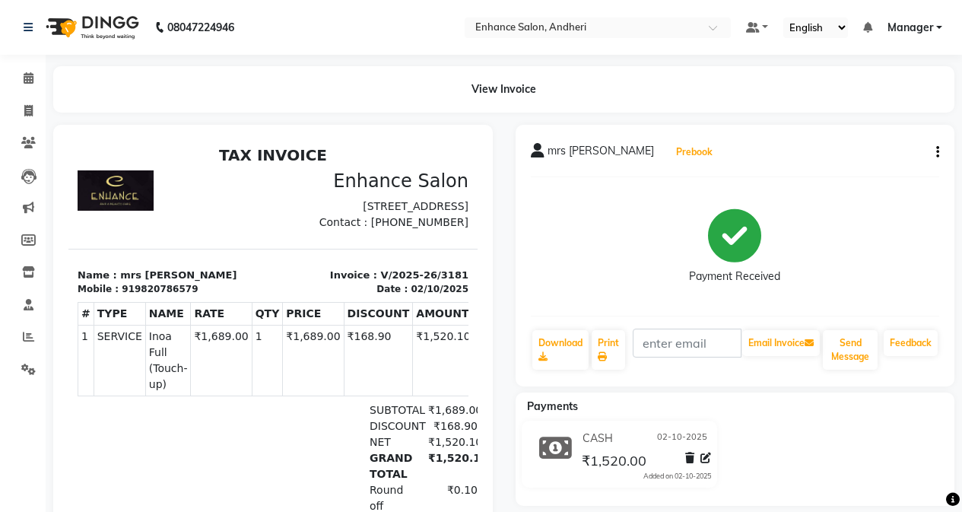
drag, startPoint x: 706, startPoint y: 146, endPoint x: 711, endPoint y: 169, distance: 23.4
click at [709, 166] on div "mrs [PERSON_NAME] Merchant Prebook Payment Received Download Print Email Invoic…" at bounding box center [736, 256] width 440 height 262
click at [617, 246] on div "Payment Received" at bounding box center [735, 246] width 409 height 114
click at [19, 113] on span at bounding box center [28, 111] width 27 height 17
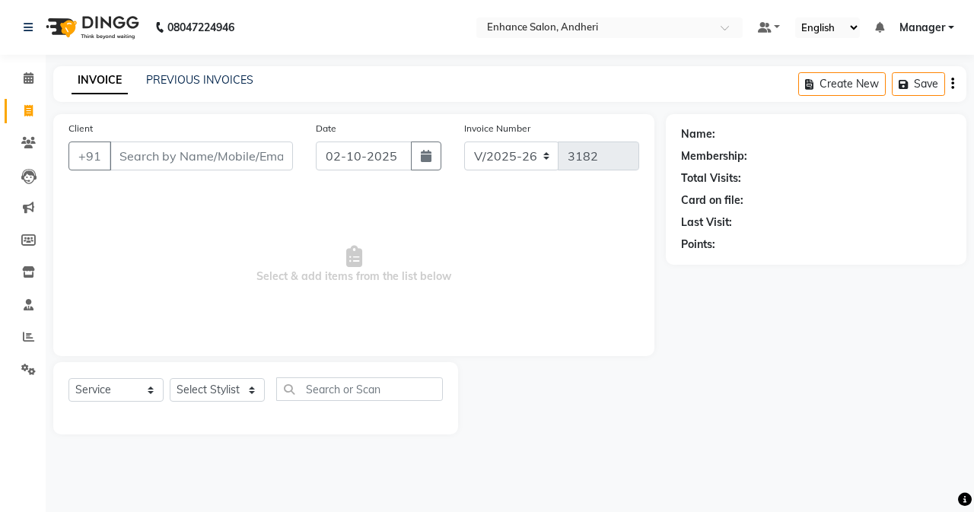
click at [17, 103] on span at bounding box center [28, 111] width 27 height 17
click at [189, 82] on link "PREVIOUS INVOICES" at bounding box center [199, 80] width 107 height 14
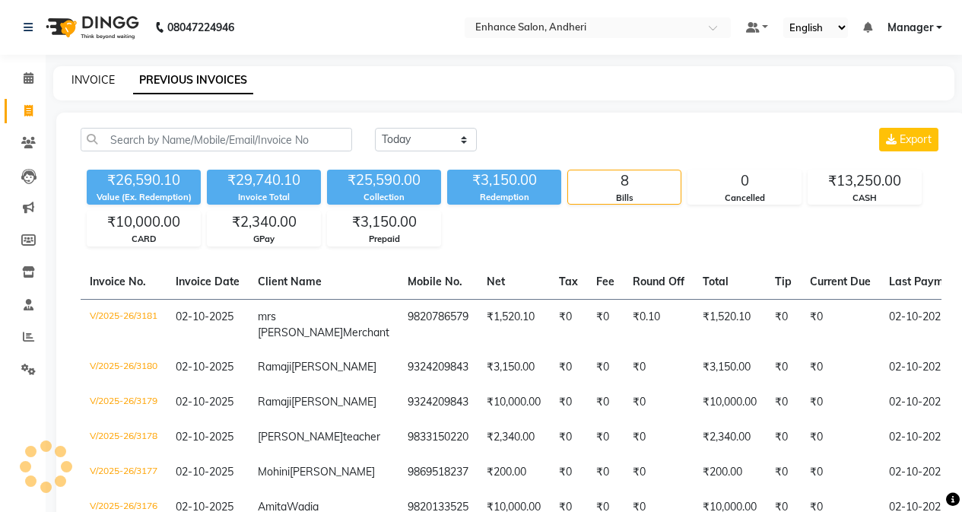
click at [81, 84] on link "INVOICE" at bounding box center [92, 80] width 43 height 14
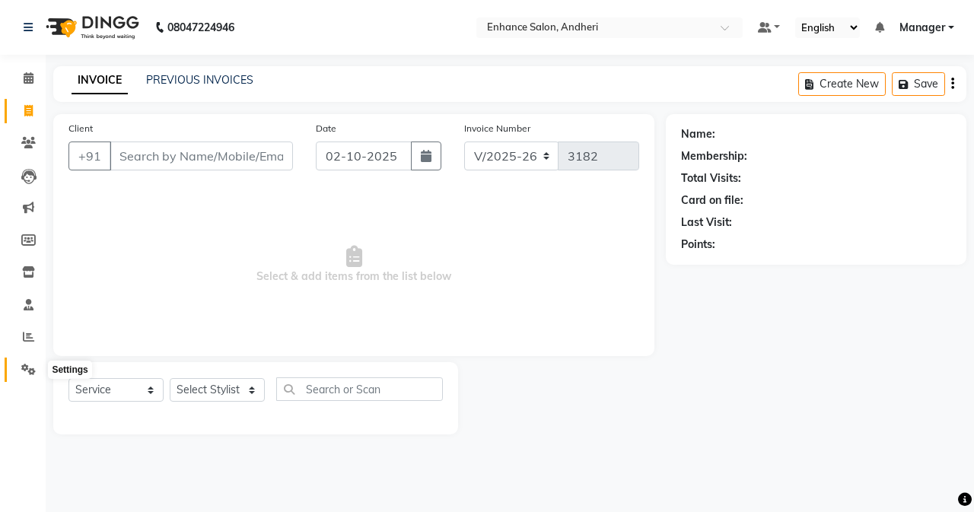
click at [21, 373] on icon at bounding box center [28, 369] width 14 height 11
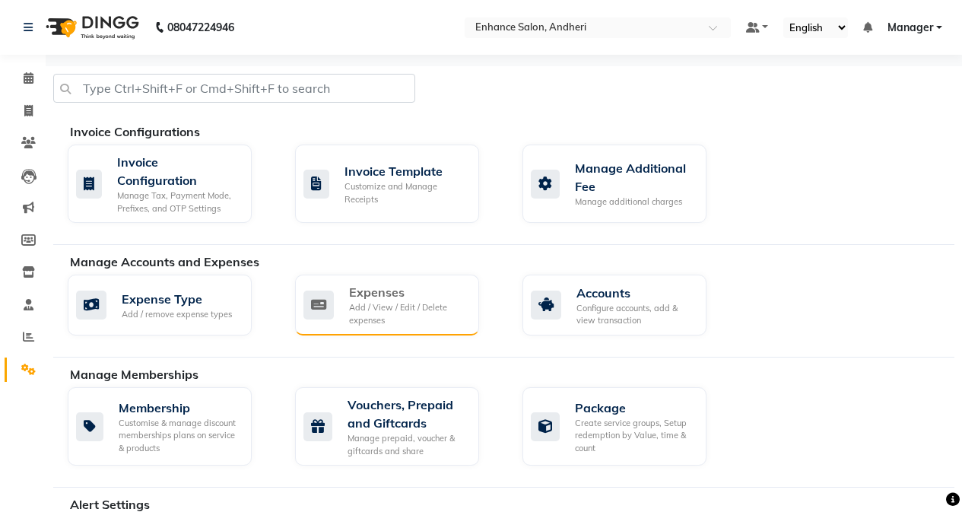
click at [440, 297] on div "Expenses" at bounding box center [408, 292] width 118 height 18
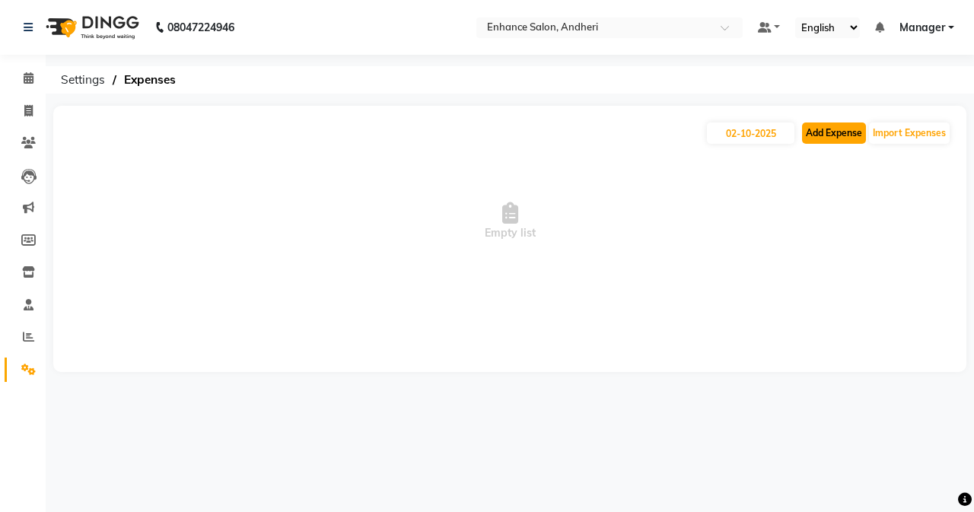
click at [845, 125] on button "Add Expense" at bounding box center [834, 132] width 64 height 21
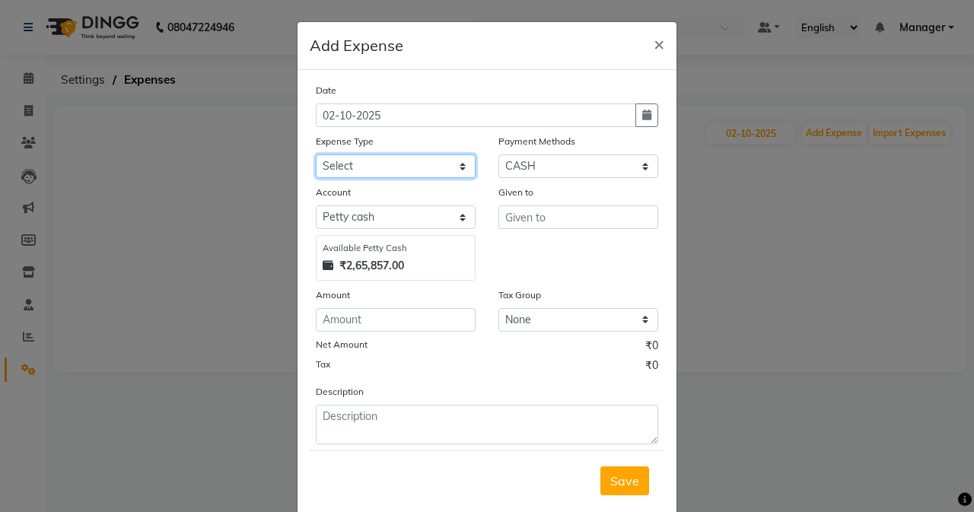
click at [395, 171] on select "Select Advance Salary Air Condition [PERSON_NAME] Aroma auto money Beauty Bazaa…" at bounding box center [396, 166] width 160 height 24
click at [316, 154] on select "Select Advance Salary Air Condition [PERSON_NAME] Aroma auto money Beauty Bazaa…" at bounding box center [396, 166] width 160 height 24
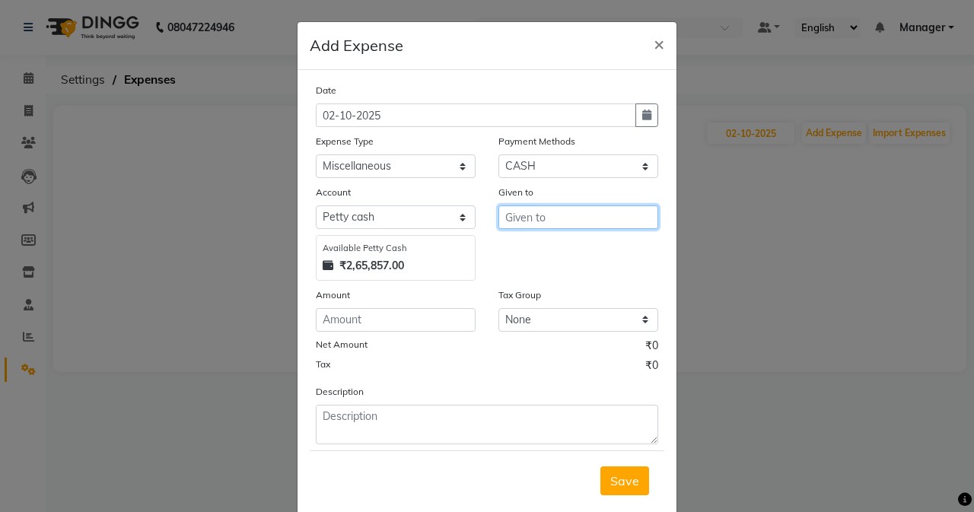
click at [526, 224] on input "text" at bounding box center [578, 217] width 160 height 24
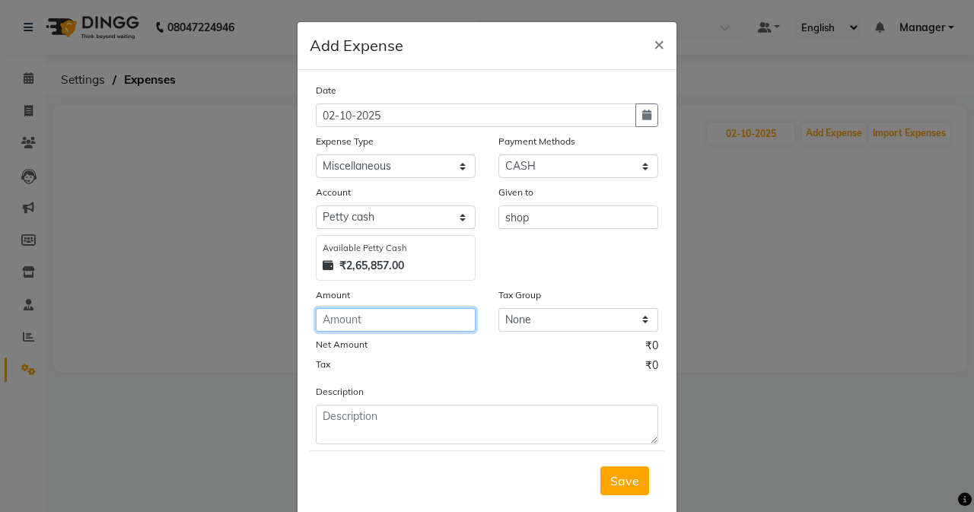
click at [446, 309] on input "number" at bounding box center [396, 320] width 160 height 24
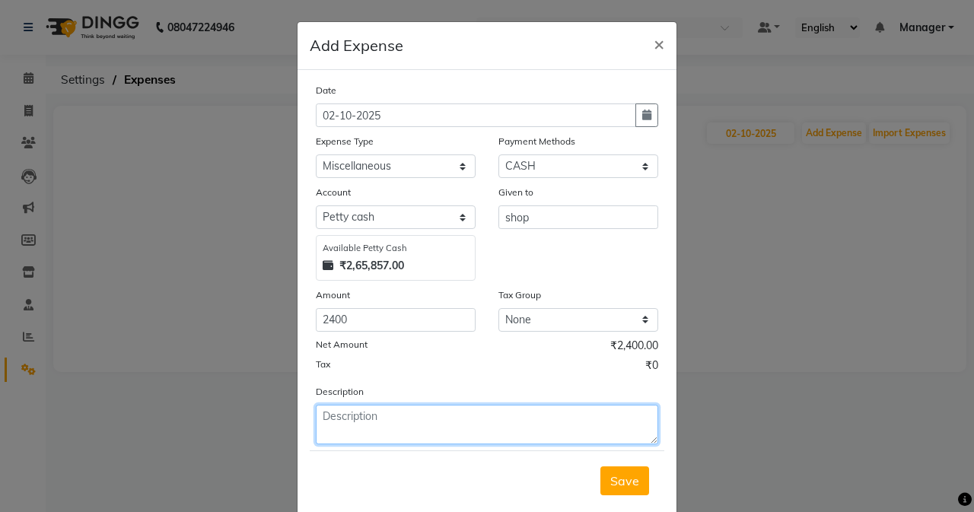
click at [327, 420] on textarea at bounding box center [487, 425] width 342 height 40
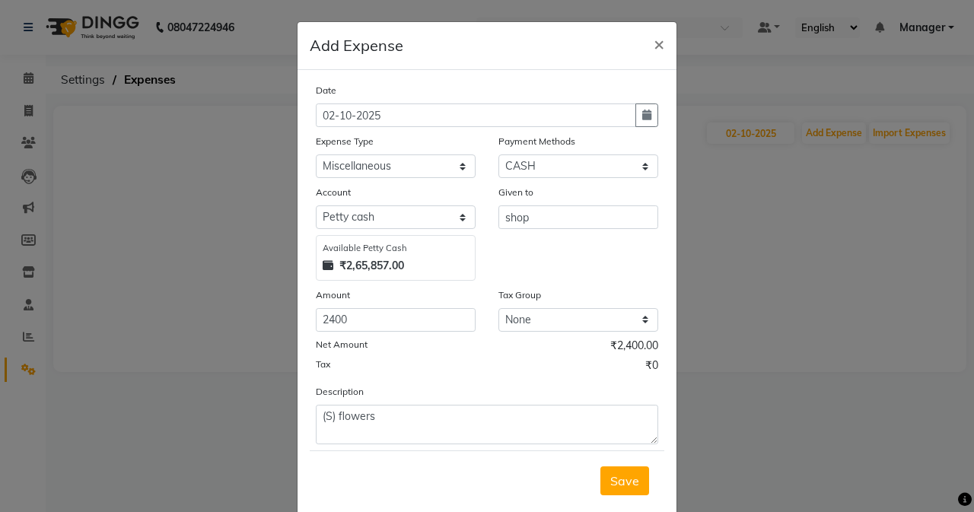
click at [605, 184] on div "Given to" at bounding box center [578, 194] width 160 height 21
click at [605, 214] on input "shop" at bounding box center [578, 217] width 160 height 24
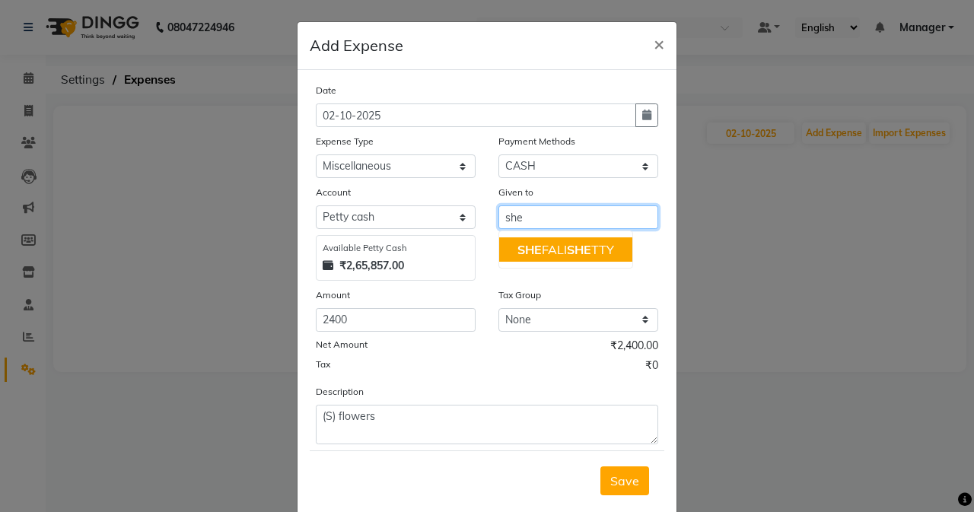
click at [557, 234] on ngb-typeahead-window "SHE FALI SHE TTY" at bounding box center [565, 249] width 135 height 38
click at [558, 247] on ngb-highlight "SHE FALI SHE TTY" at bounding box center [565, 249] width 97 height 15
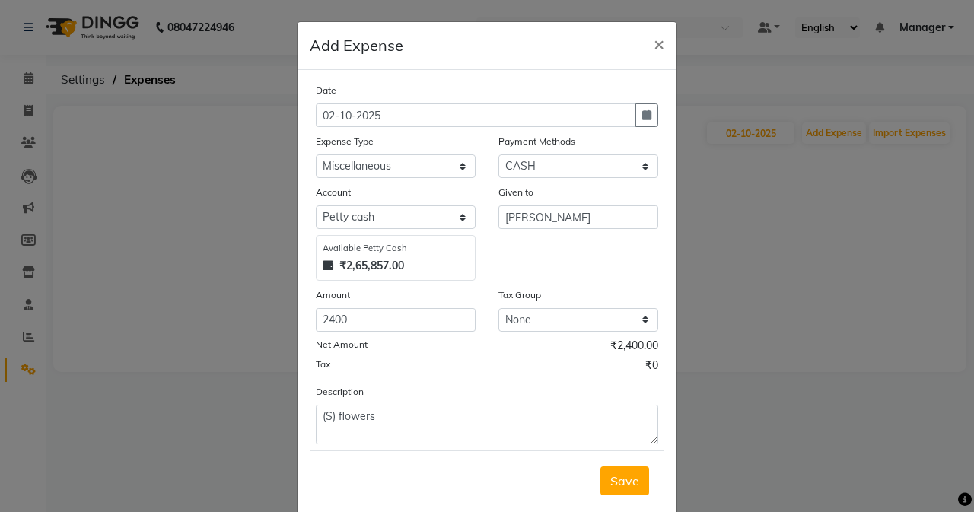
drag, startPoint x: 620, startPoint y: 481, endPoint x: 604, endPoint y: 450, distance: 34.4
click at [618, 481] on span "Save" at bounding box center [624, 480] width 29 height 15
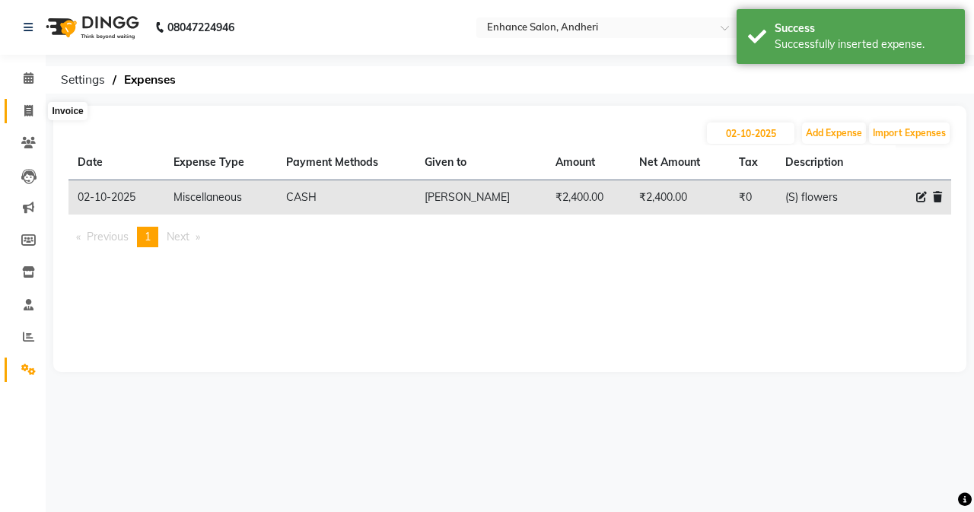
click at [27, 116] on icon at bounding box center [28, 110] width 8 height 11
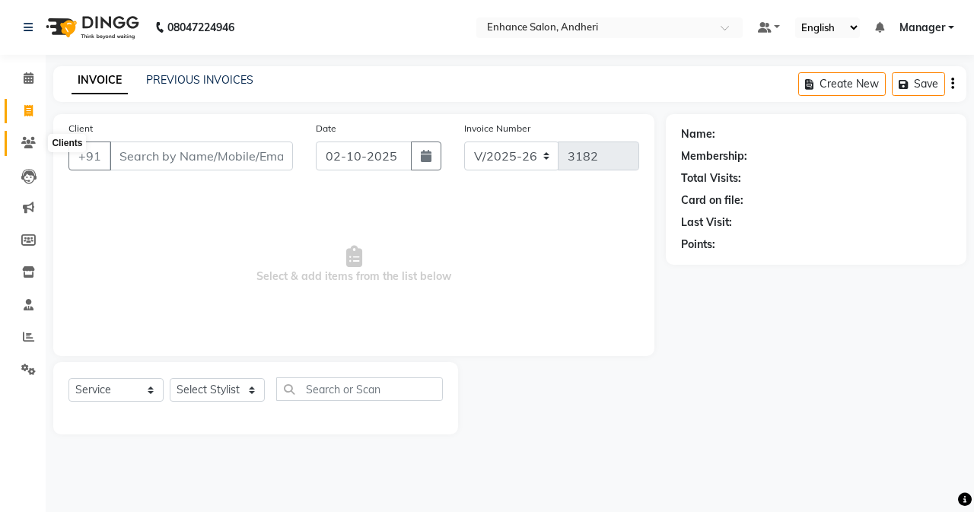
drag, startPoint x: 20, startPoint y: 148, endPoint x: 58, endPoint y: 147, distance: 38.1
click at [20, 148] on span at bounding box center [28, 143] width 27 height 17
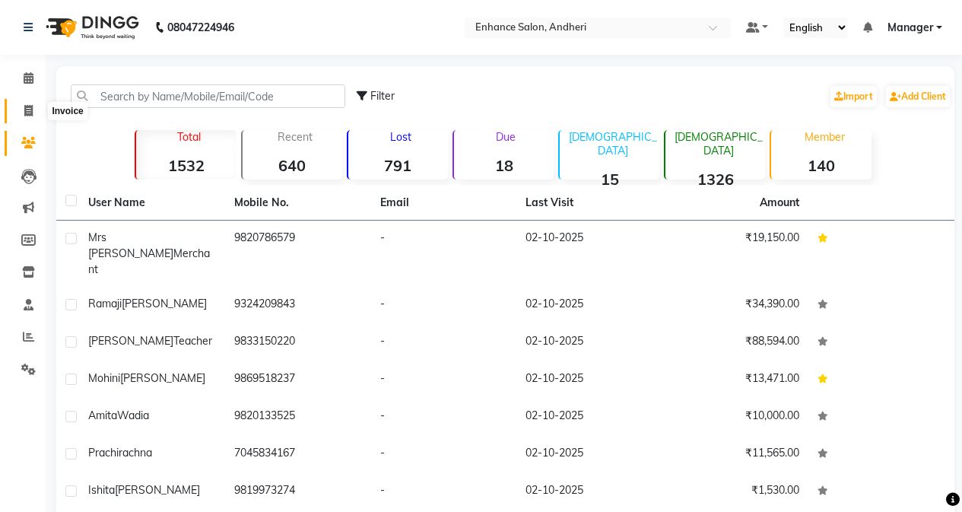
click at [27, 114] on icon at bounding box center [28, 110] width 8 height 11
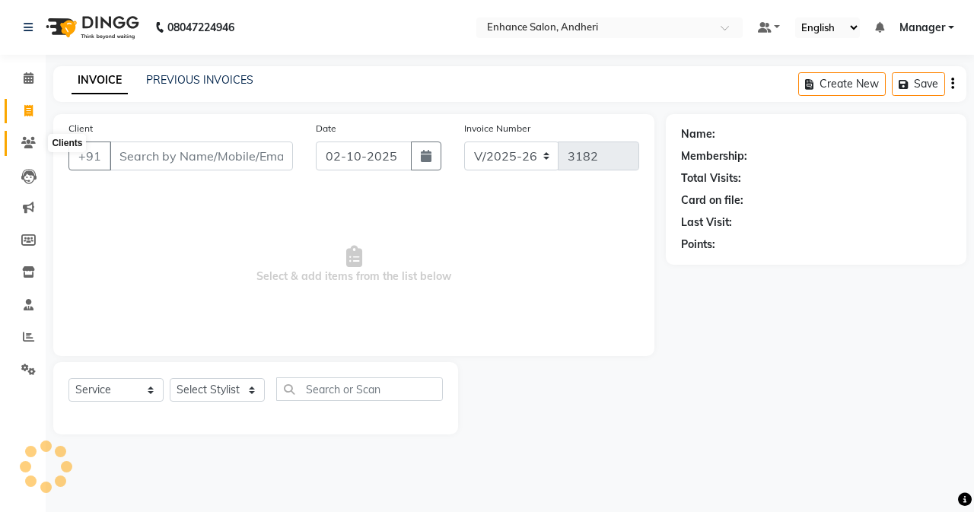
click at [22, 144] on icon at bounding box center [28, 142] width 14 height 11
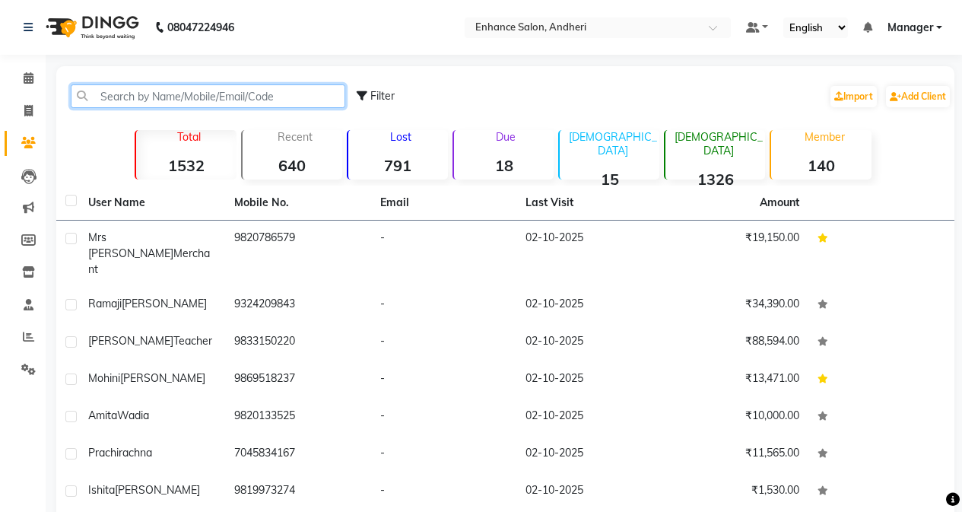
click at [106, 100] on input "text" at bounding box center [208, 96] width 275 height 24
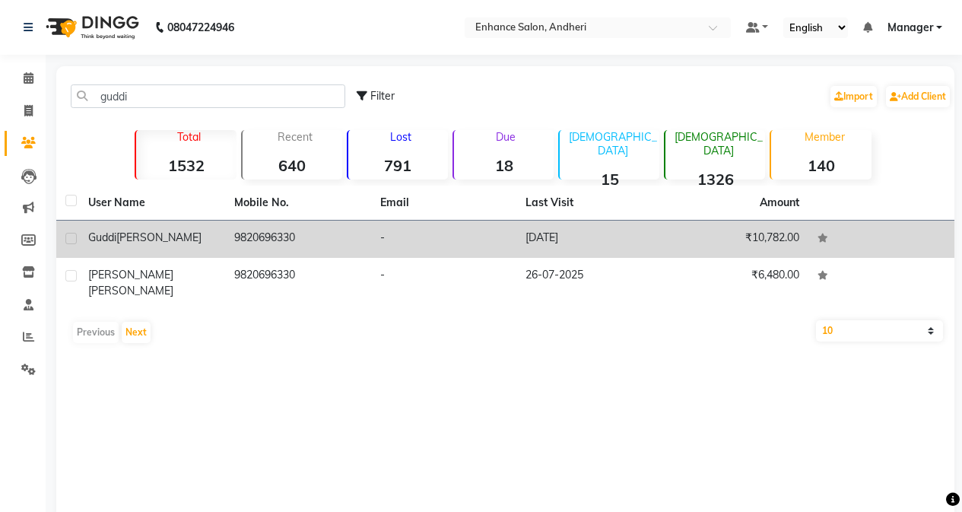
click at [149, 230] on div "[PERSON_NAME]" at bounding box center [152, 238] width 128 height 16
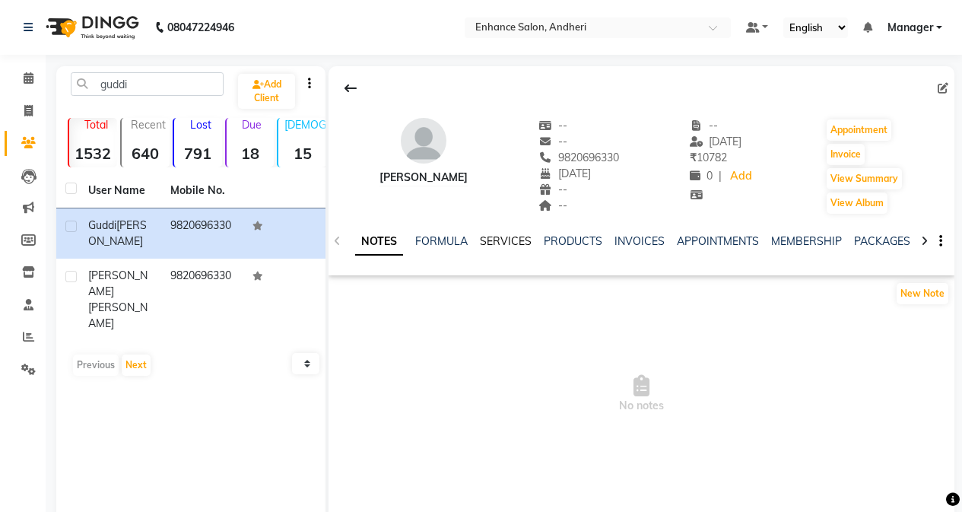
click at [505, 245] on link "SERVICES" at bounding box center [506, 241] width 52 height 14
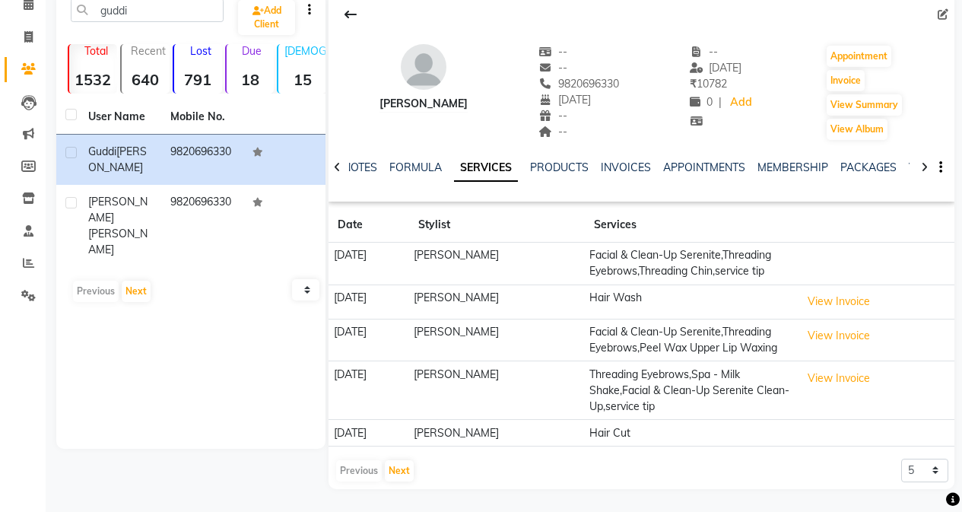
scroll to position [90, 0]
click at [393, 473] on button "Next" at bounding box center [399, 470] width 29 height 21
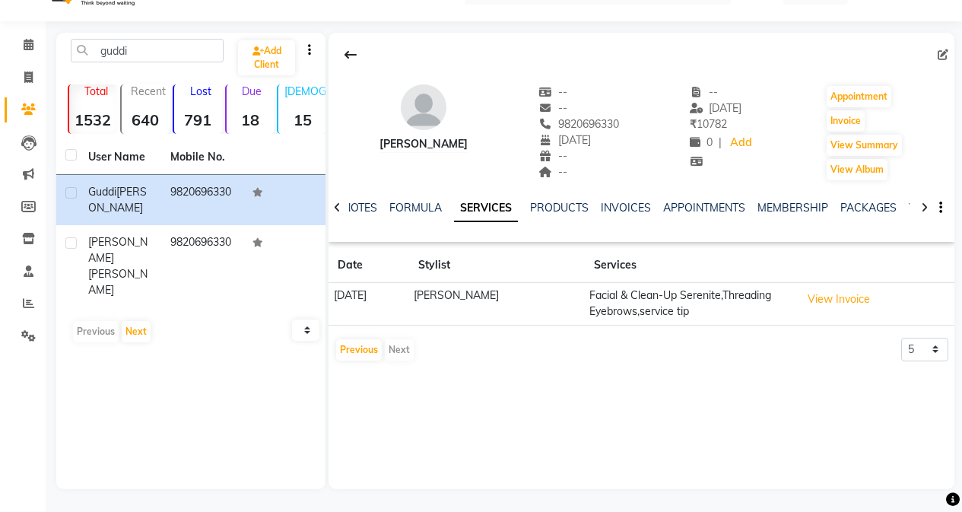
scroll to position [33, 0]
click at [362, 354] on button "Previous" at bounding box center [359, 349] width 46 height 21
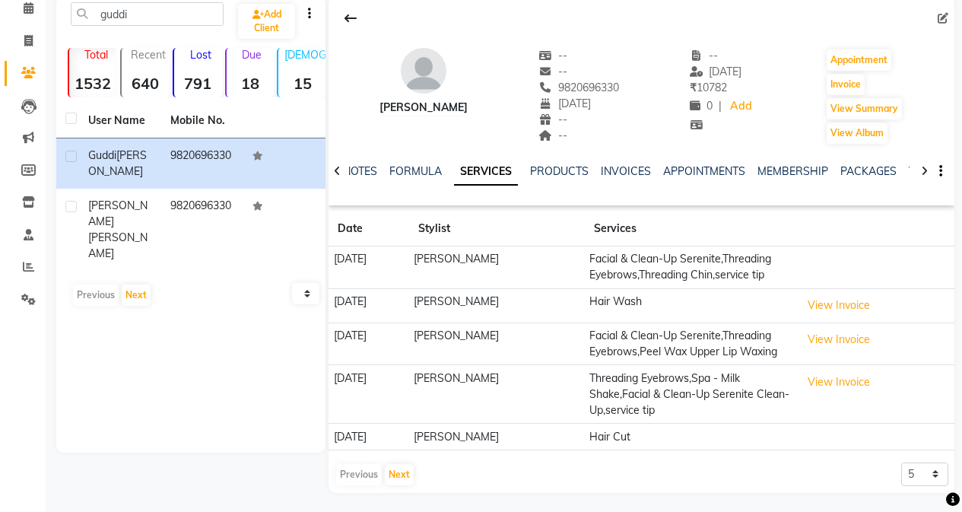
scroll to position [90, 0]
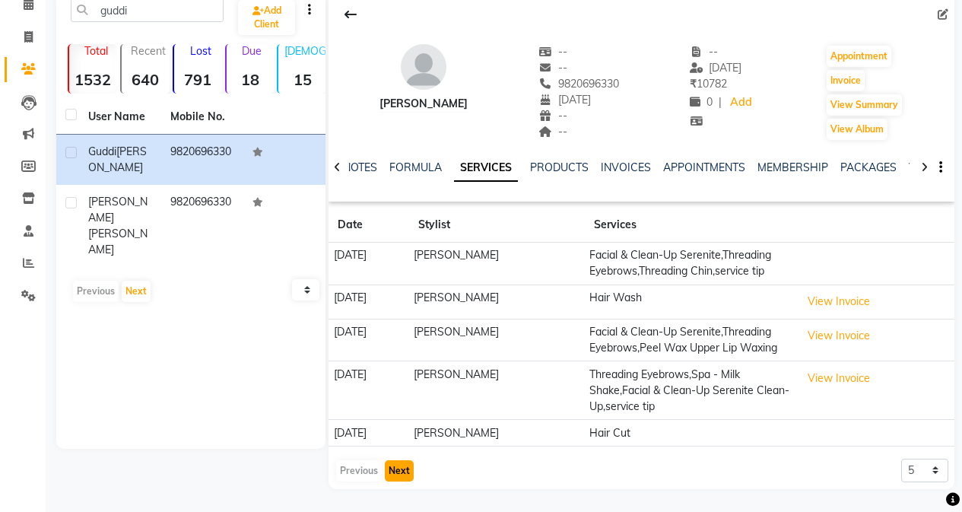
click at [392, 462] on button "Next" at bounding box center [399, 470] width 29 height 21
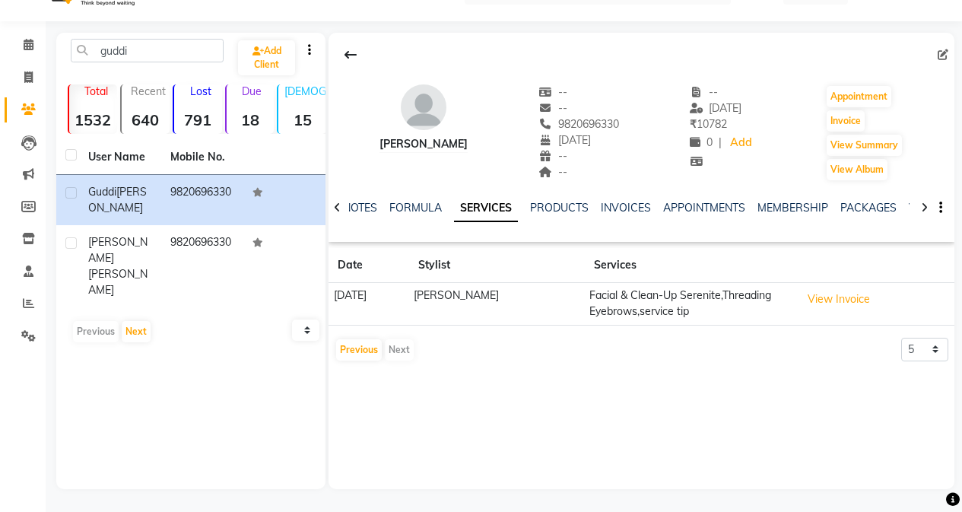
click at [408, 350] on div "Previous Next" at bounding box center [375, 350] width 81 height 24
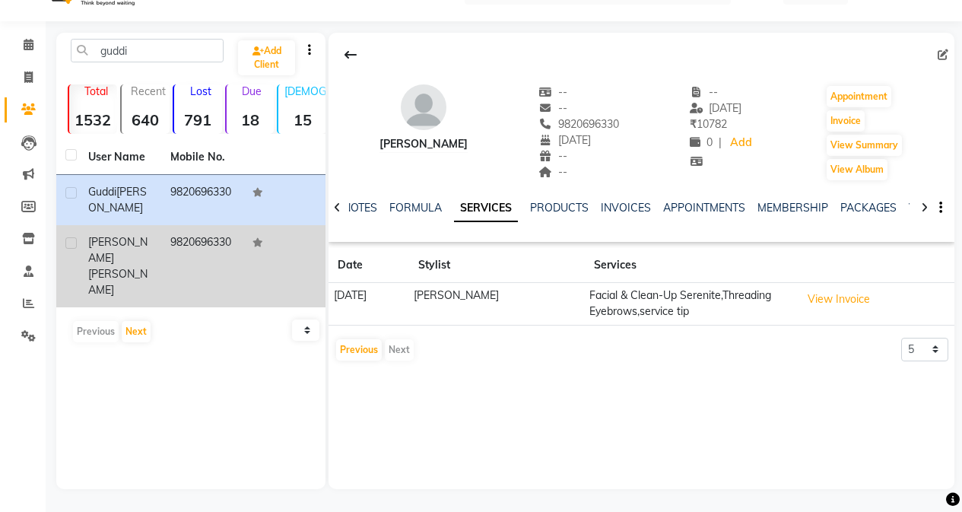
click at [151, 249] on div "[PERSON_NAME]" at bounding box center [120, 266] width 64 height 64
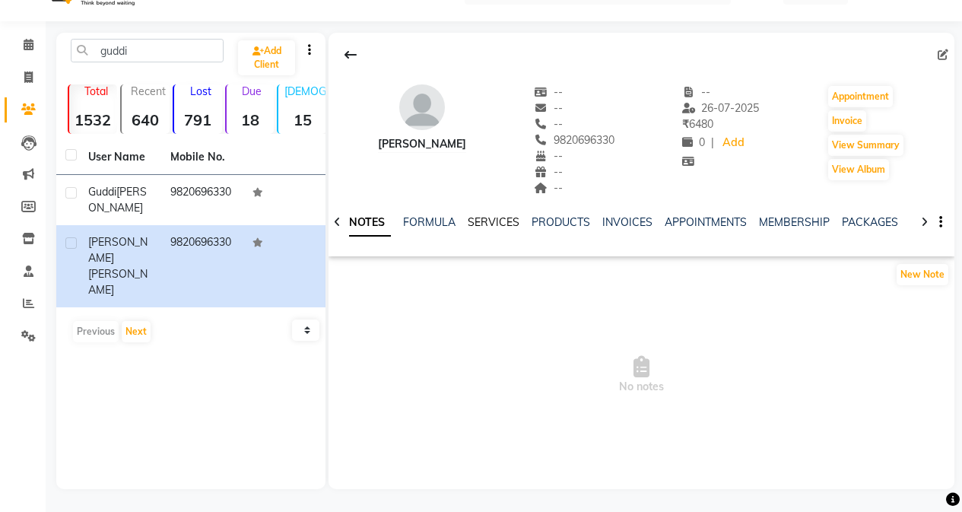
click at [515, 225] on link "SERVICES" at bounding box center [494, 222] width 52 height 14
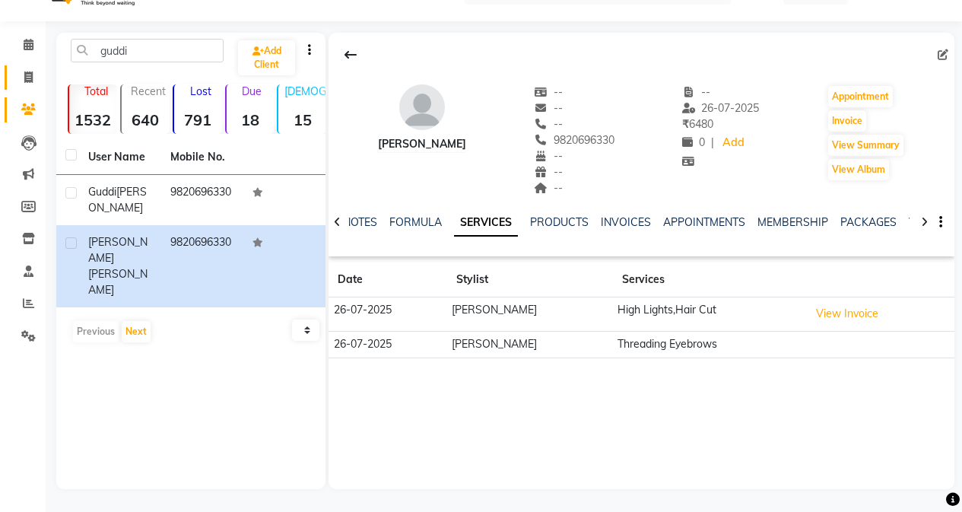
click at [27, 65] on link "Invoice" at bounding box center [23, 77] width 37 height 25
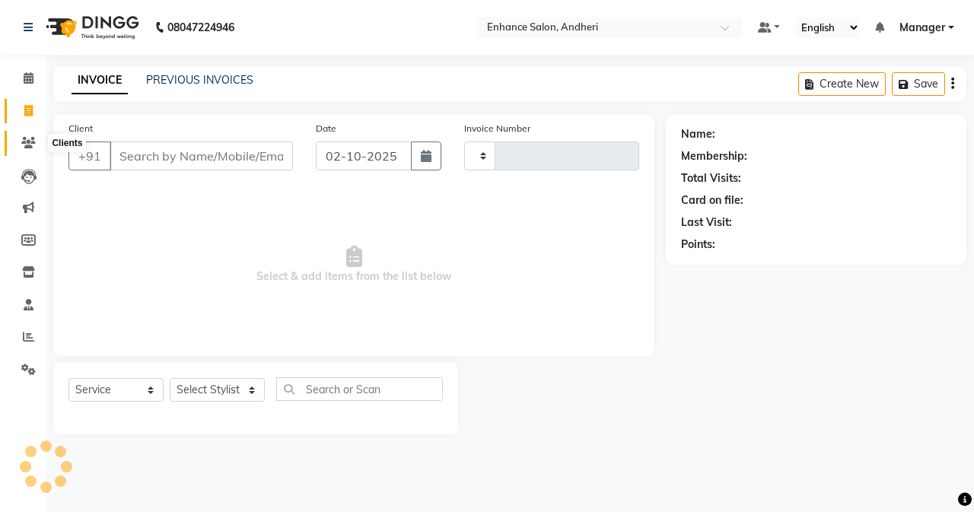
click at [29, 137] on icon at bounding box center [28, 142] width 14 height 11
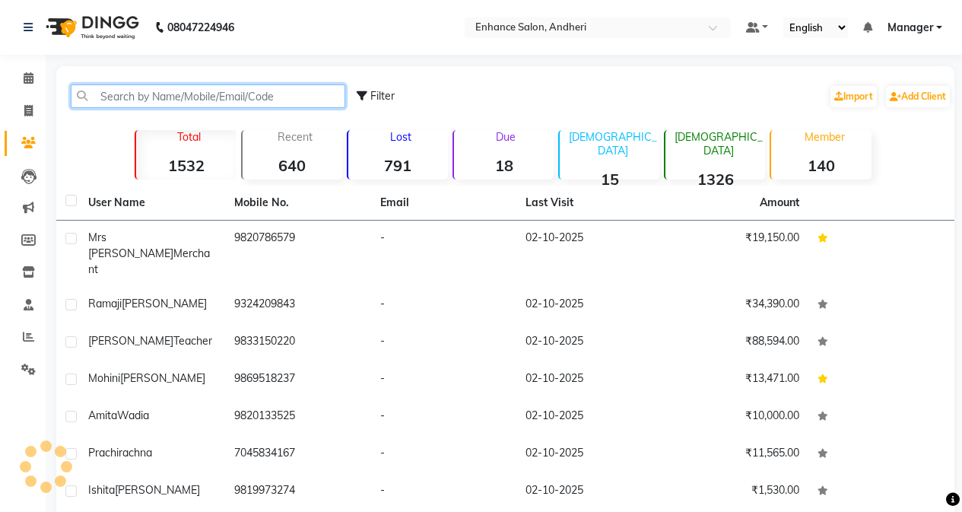
click at [221, 102] on input "text" at bounding box center [208, 96] width 275 height 24
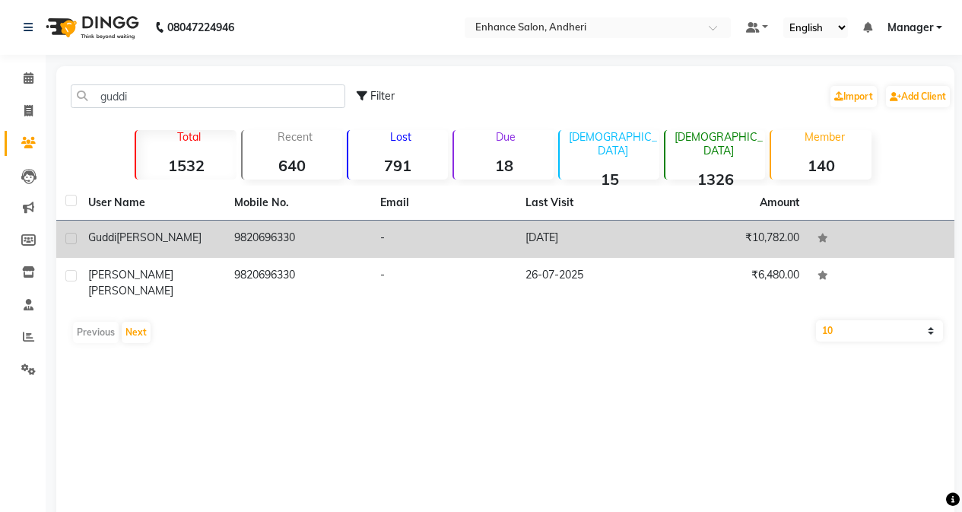
click at [462, 231] on td "-" at bounding box center [444, 239] width 146 height 37
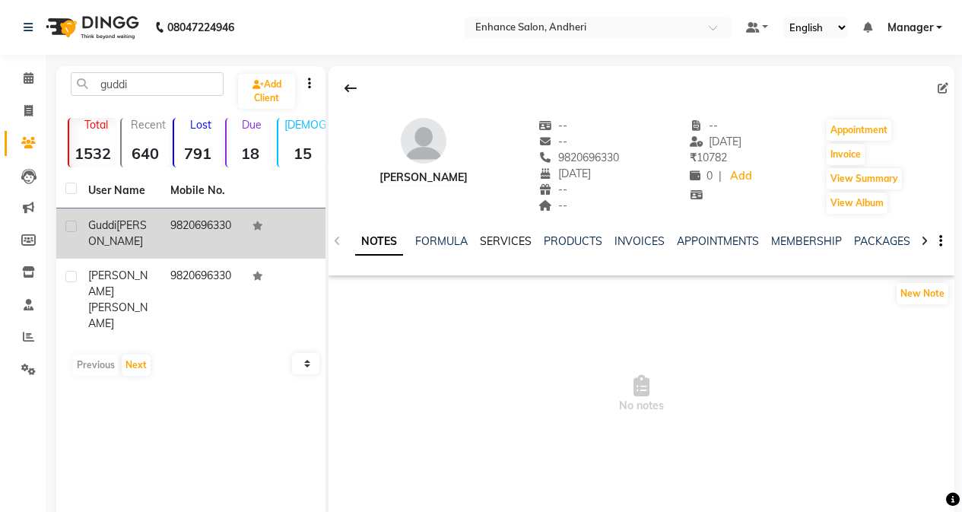
click at [513, 243] on link "SERVICES" at bounding box center [506, 241] width 52 height 14
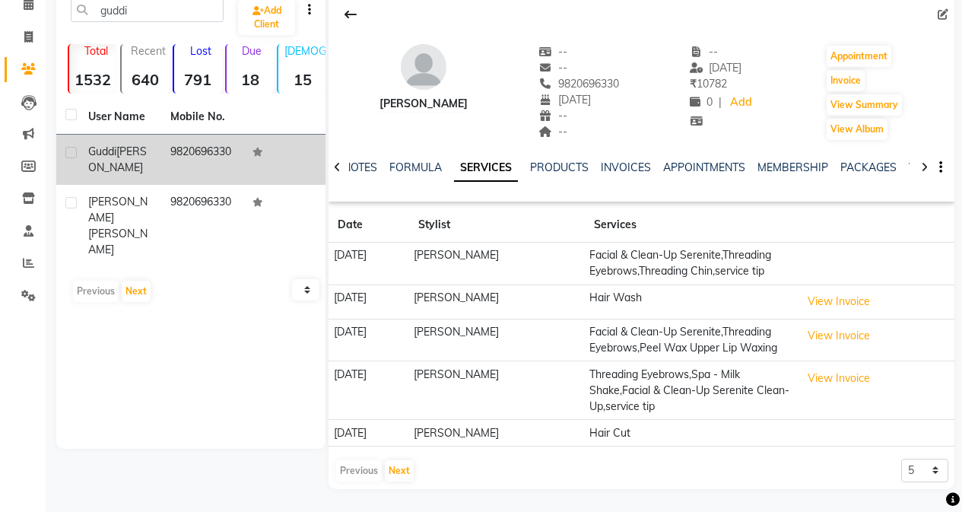
scroll to position [90, 0]
click at [407, 471] on button "Next" at bounding box center [399, 470] width 29 height 21
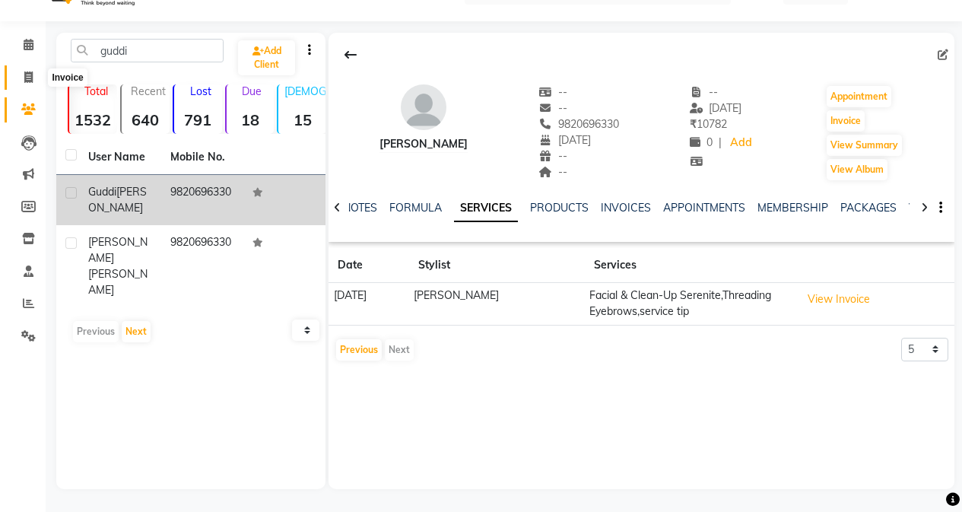
click at [30, 81] on icon at bounding box center [28, 76] width 8 height 11
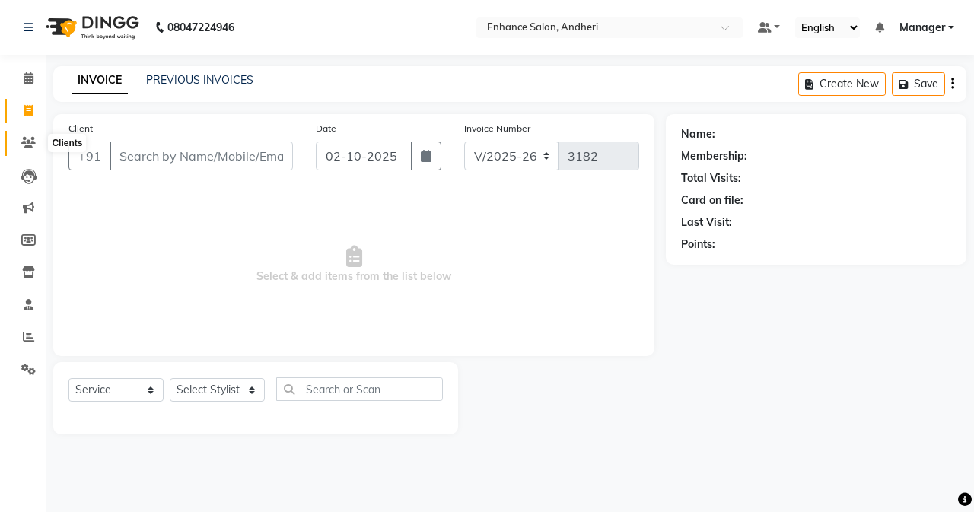
click at [36, 145] on span at bounding box center [28, 143] width 27 height 17
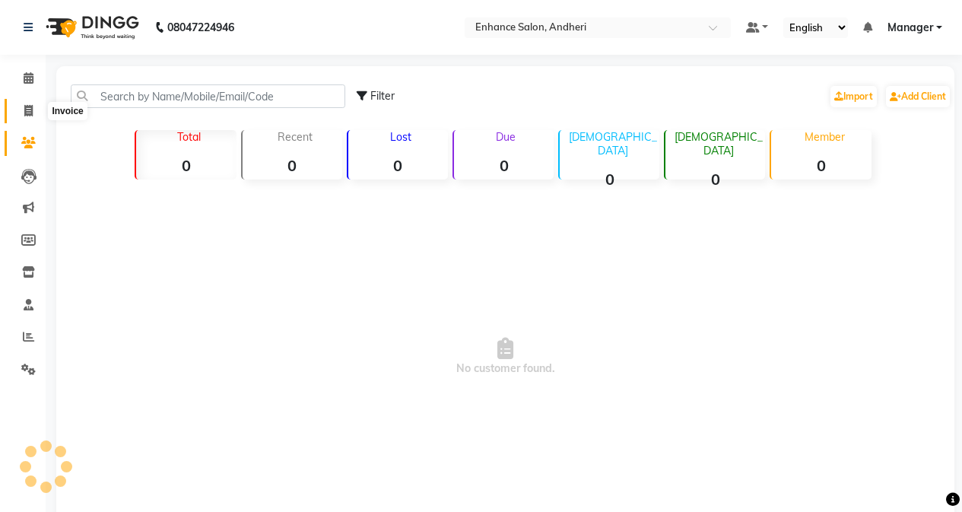
click at [31, 111] on icon at bounding box center [28, 110] width 8 height 11
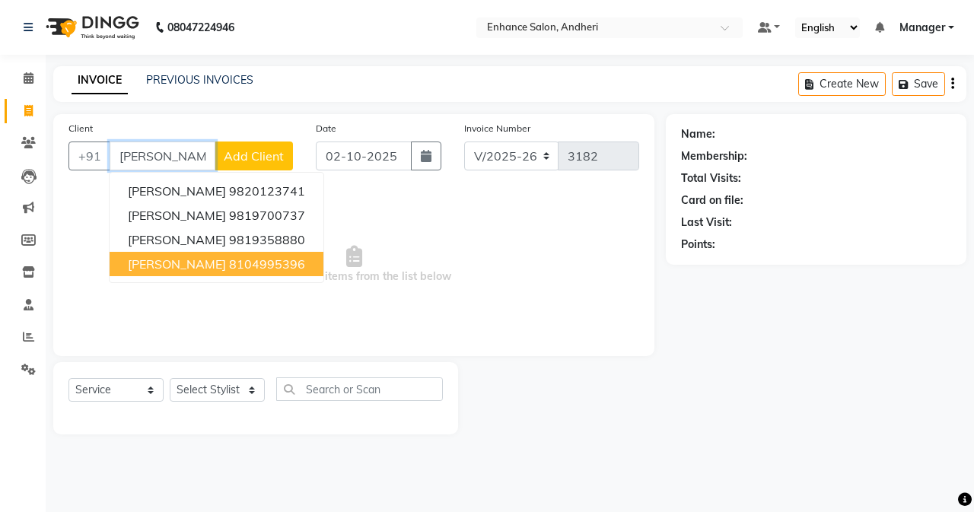
click at [197, 276] on ngb-typeahead-window "[PERSON_NAME] 9820123741 [PERSON_NAME] Captain 9819700737 [PERSON_NAME] 9819358…" at bounding box center [216, 227] width 215 height 111
click at [229, 265] on ngb-highlight "8104995396" at bounding box center [267, 263] width 76 height 15
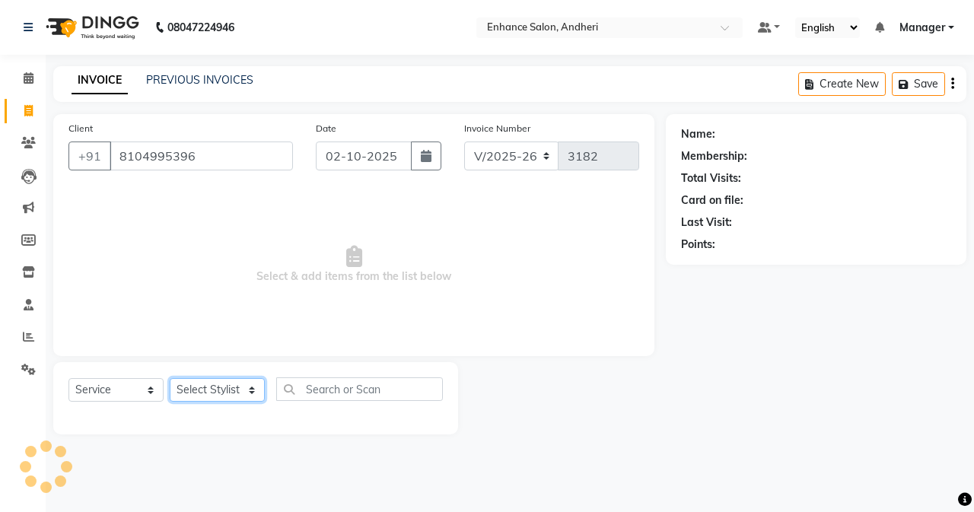
click at [239, 390] on select "Select Stylist Admin [PERSON_NAME] [PERSON_NAME] [PERSON_NAME] Manager [PERSON_…" at bounding box center [217, 390] width 95 height 24
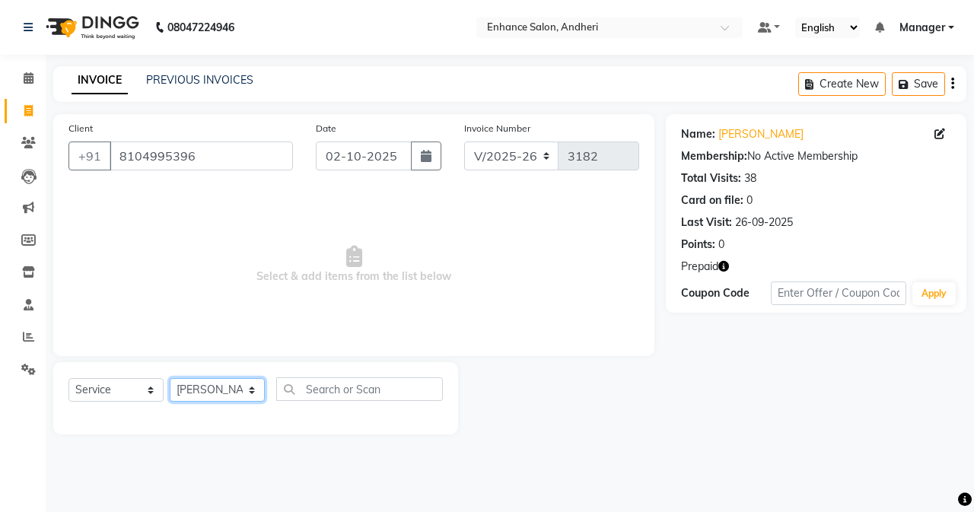
click at [170, 378] on select "Select Stylist Admin [PERSON_NAME] [PERSON_NAME] [PERSON_NAME] Manager [PERSON_…" at bounding box center [217, 390] width 95 height 24
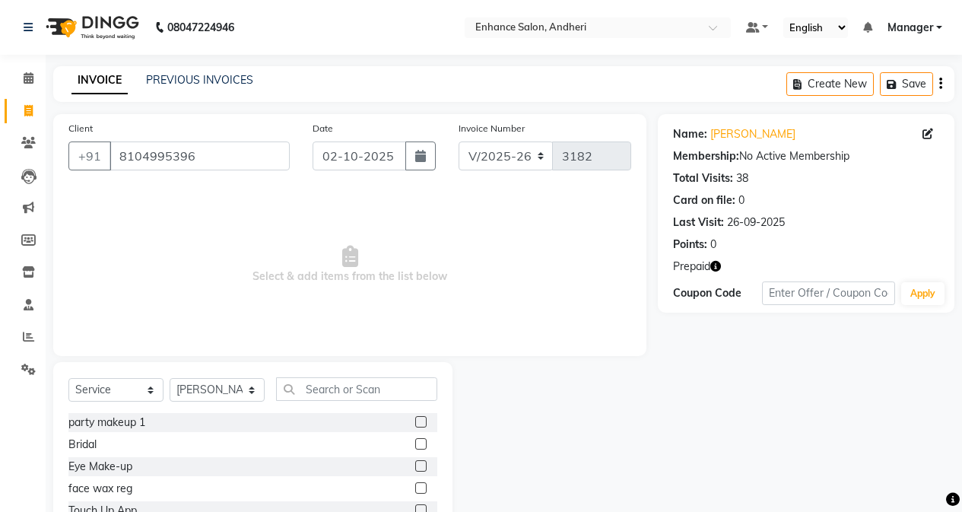
click at [315, 376] on div "Select Service Product Membership Package Voucher Prepaid Gift Card Select Styl…" at bounding box center [252, 474] width 399 height 224
click at [324, 389] on input "text" at bounding box center [356, 389] width 161 height 24
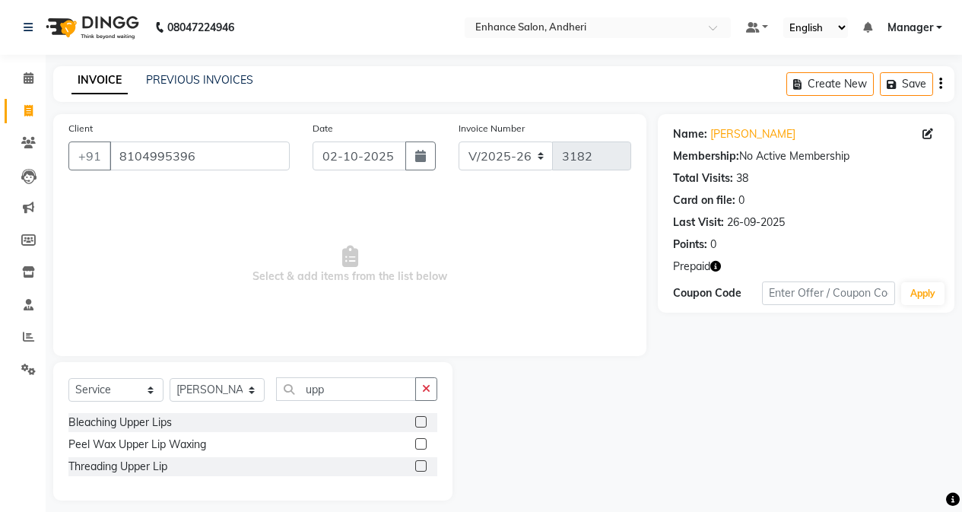
drag, startPoint x: 424, startPoint y: 464, endPoint x: 389, endPoint y: 432, distance: 47.4
click at [422, 462] on label at bounding box center [420, 465] width 11 height 11
click at [422, 462] on input "checkbox" at bounding box center [420, 467] width 10 height 10
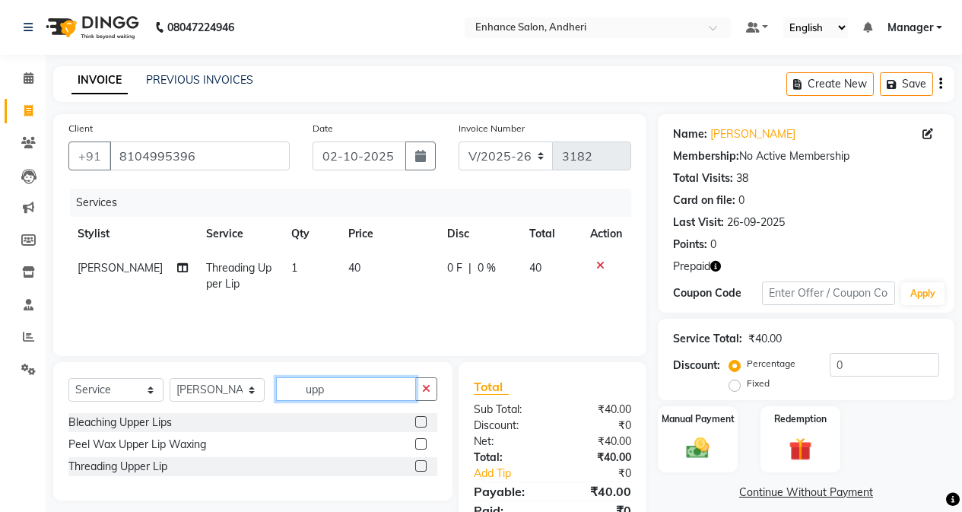
click at [366, 388] on input "upp" at bounding box center [346, 389] width 140 height 24
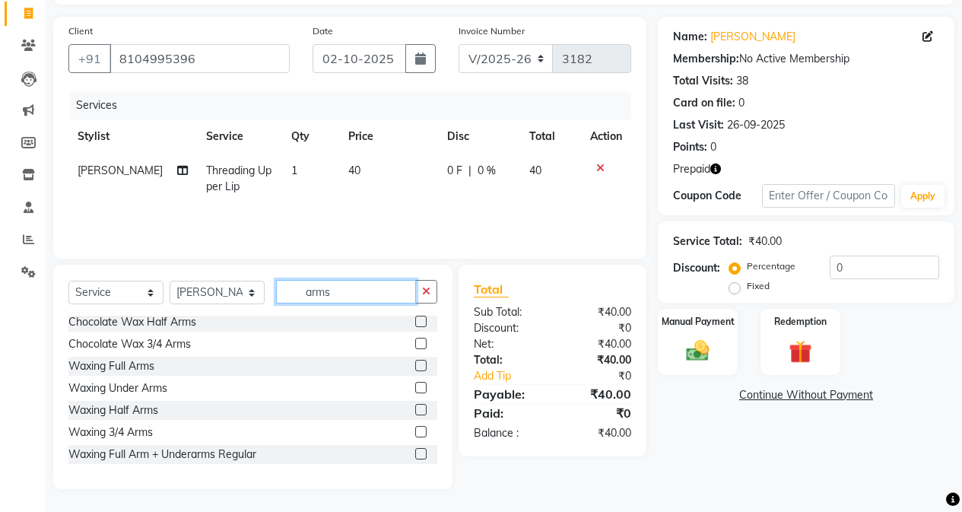
scroll to position [201, 0]
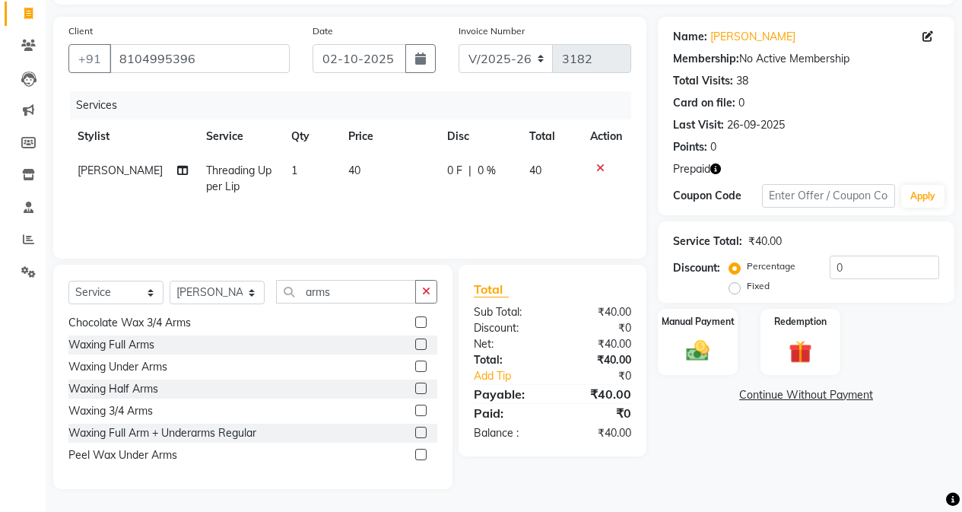
click at [415, 435] on label at bounding box center [420, 432] width 11 height 11
click at [415, 435] on input "checkbox" at bounding box center [420, 433] width 10 height 10
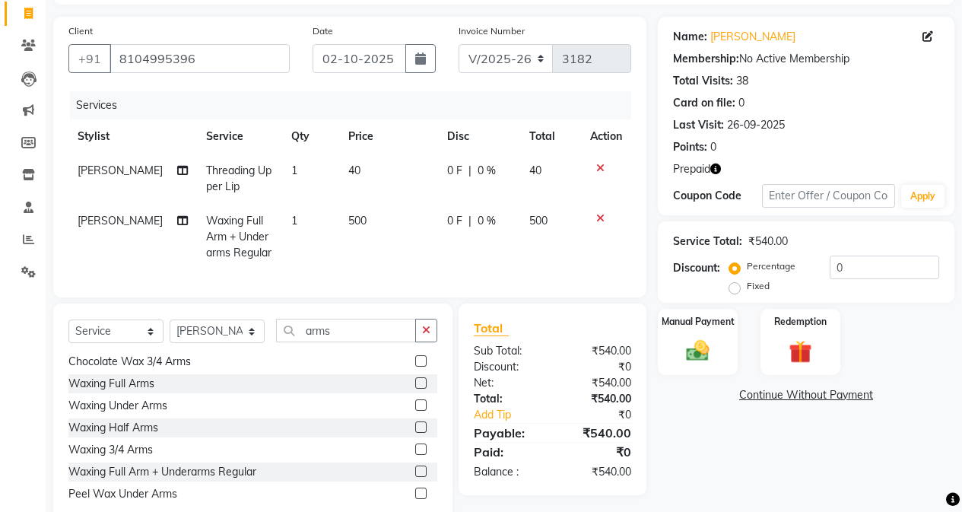
drag, startPoint x: 380, startPoint y: 211, endPoint x: 403, endPoint y: 227, distance: 28.3
click at [385, 214] on td "500" at bounding box center [388, 237] width 99 height 66
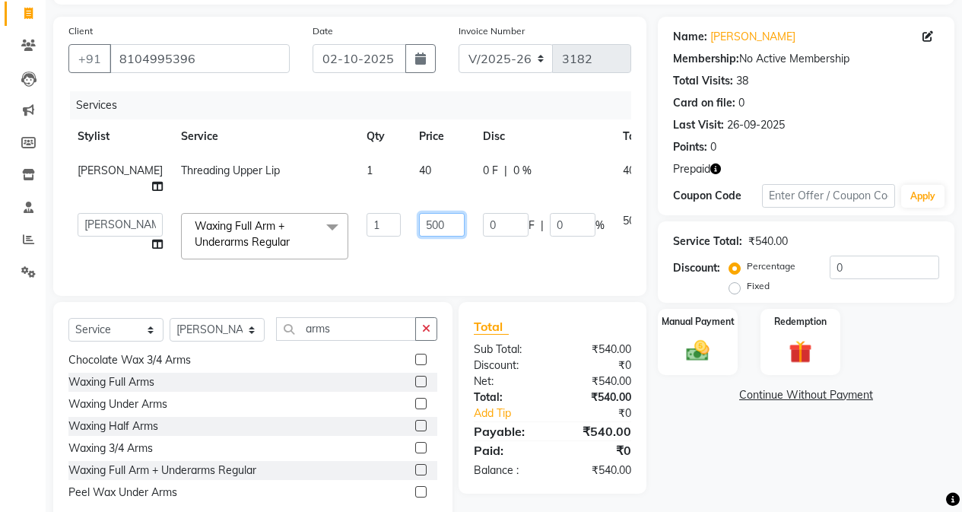
drag, startPoint x: 409, startPoint y: 245, endPoint x: 430, endPoint y: 276, distance: 37.8
click at [419, 237] on input "500" at bounding box center [442, 225] width 46 height 24
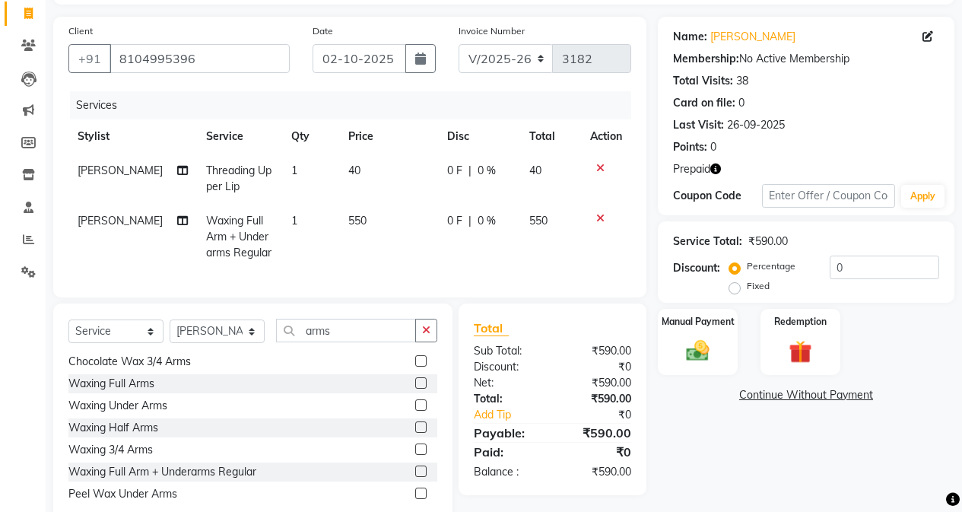
click at [749, 430] on div "Name: [PERSON_NAME] Membership: No Active Membership Total Visits: 38 Card on f…" at bounding box center [812, 272] width 308 height 511
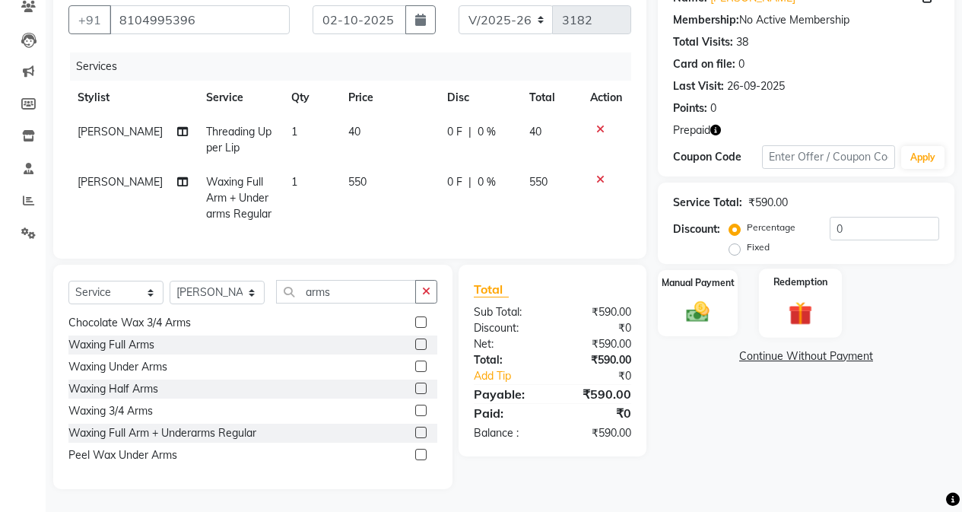
click at [781, 313] on img at bounding box center [800, 313] width 39 height 30
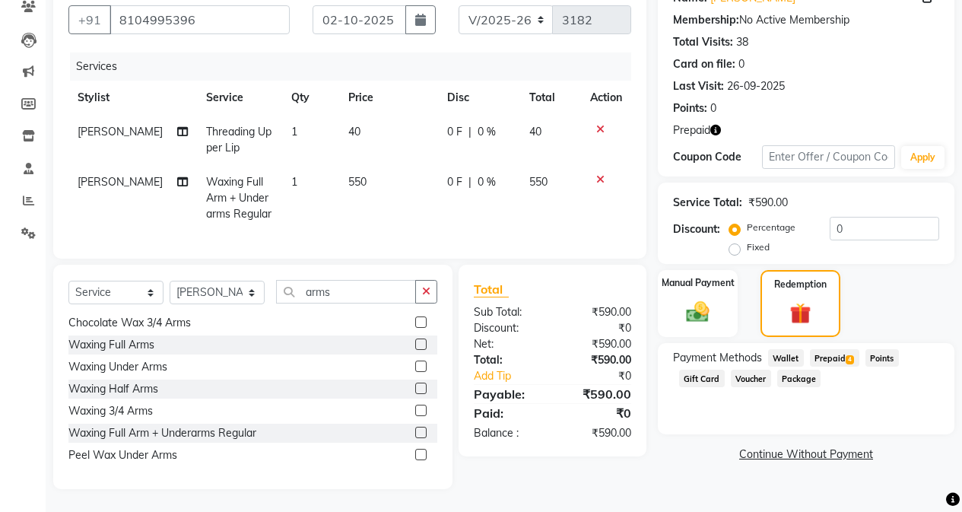
click at [830, 349] on span "Prepaid 4" at bounding box center [834, 357] width 49 height 17
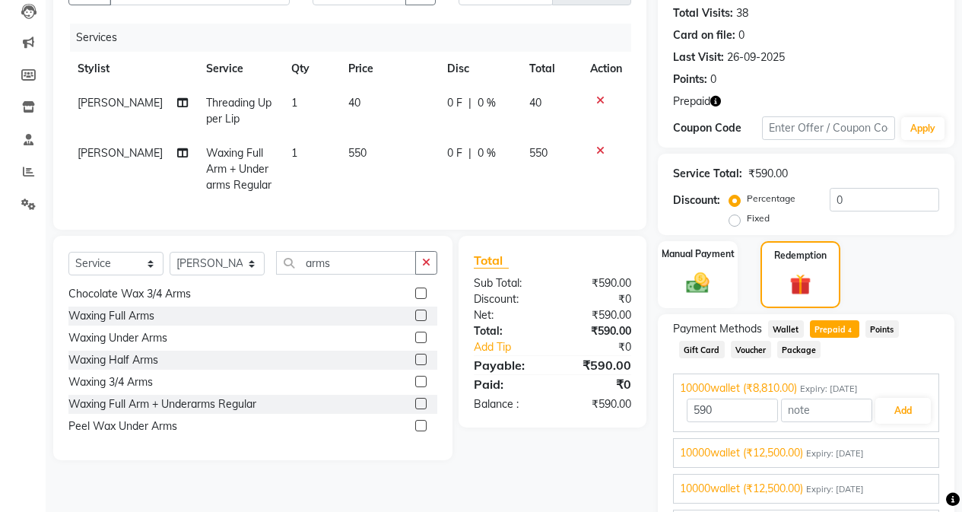
scroll to position [253, 0]
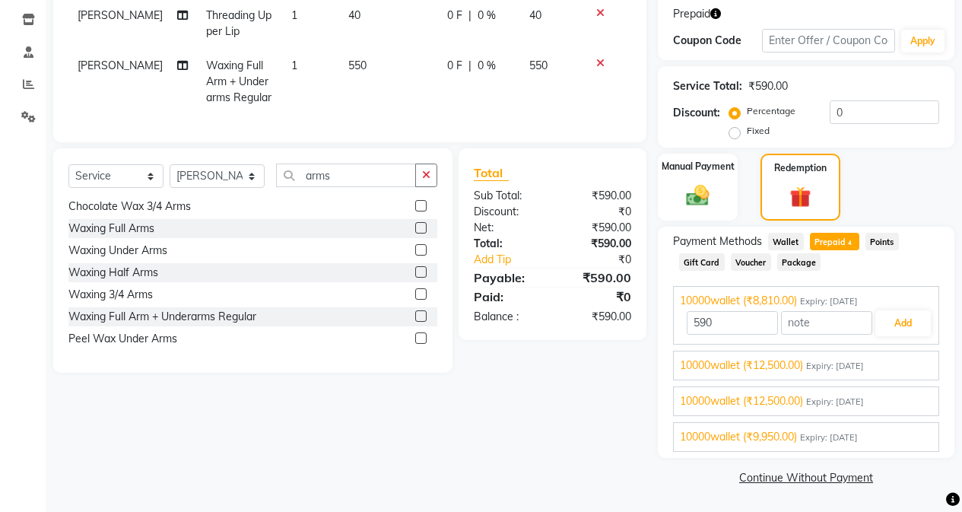
click at [820, 435] on span "Expiry: [DATE]" at bounding box center [829, 437] width 58 height 13
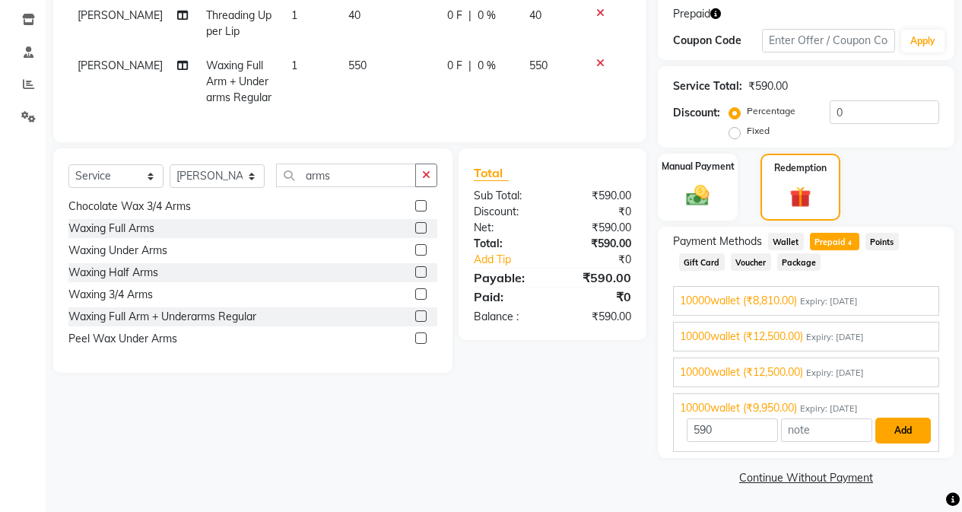
click at [910, 430] on button "Add" at bounding box center [903, 431] width 56 height 26
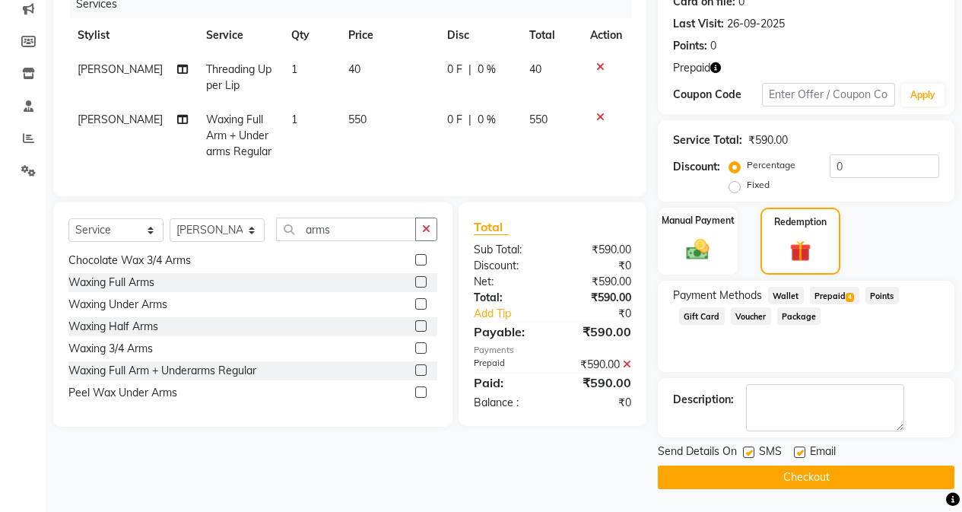
scroll to position [199, 0]
click at [796, 471] on button "Checkout" at bounding box center [806, 477] width 297 height 24
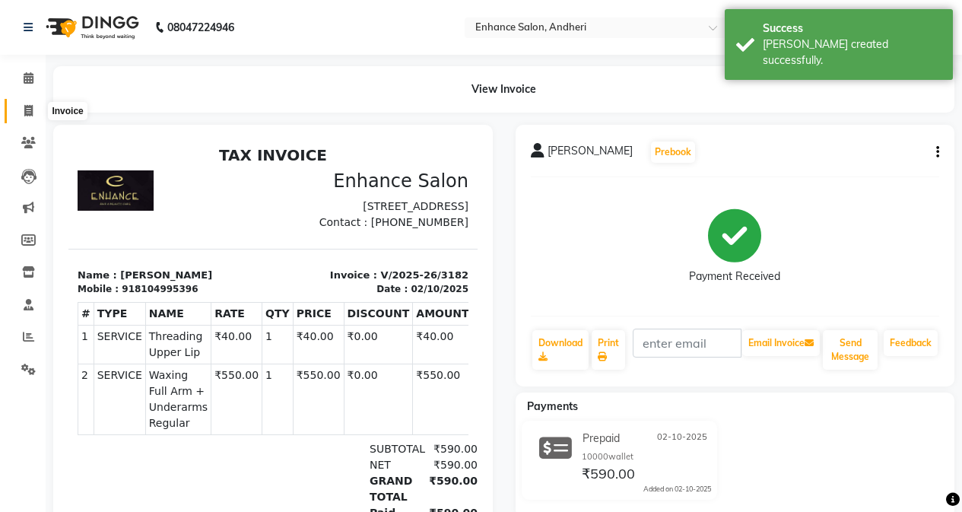
click at [30, 111] on icon at bounding box center [28, 110] width 8 height 11
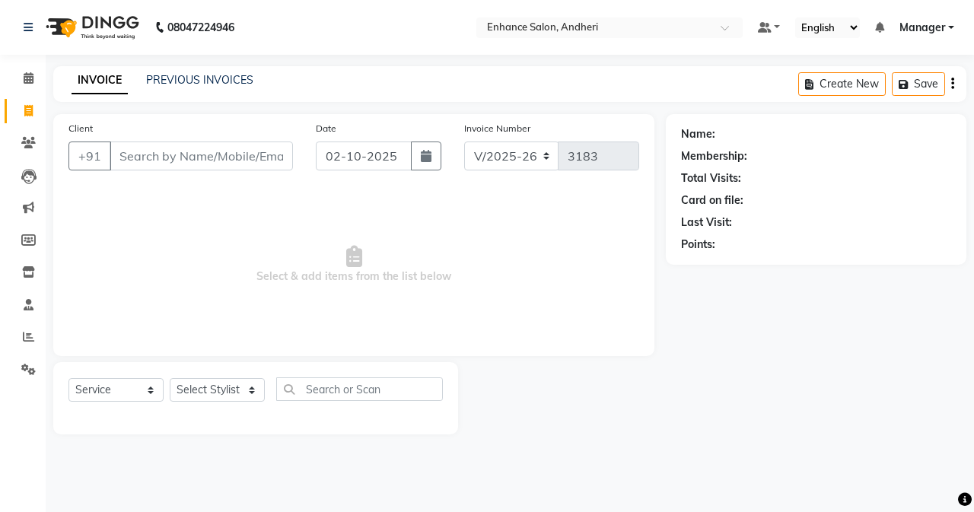
click at [924, 405] on div "Name: Membership: Total Visits: Card on file: Last Visit: Points:" at bounding box center [821, 274] width 312 height 320
click at [780, 411] on div "Name: Membership: Total Visits: Card on file: Last Visit: Points:" at bounding box center [821, 274] width 312 height 320
click at [265, 168] on input "Client" at bounding box center [201, 155] width 183 height 29
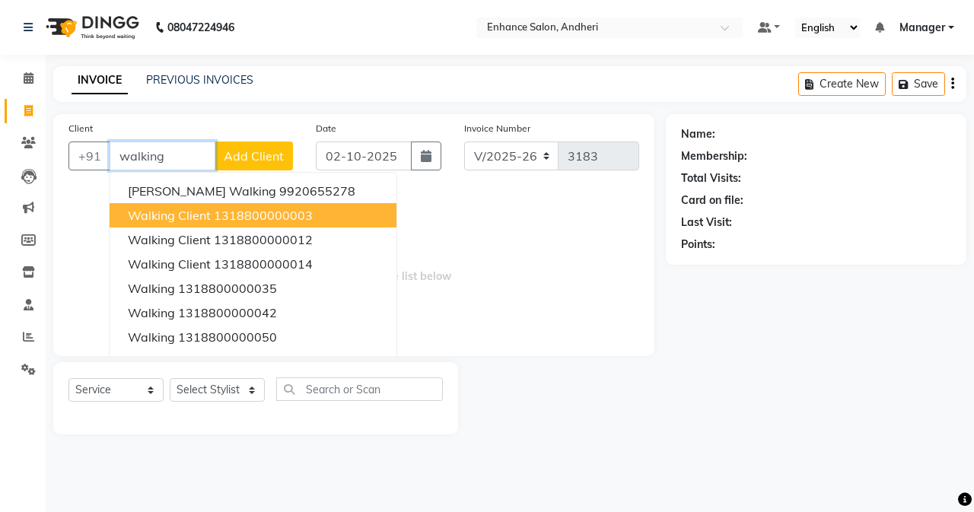
click at [203, 210] on span "Walking client" at bounding box center [169, 215] width 83 height 15
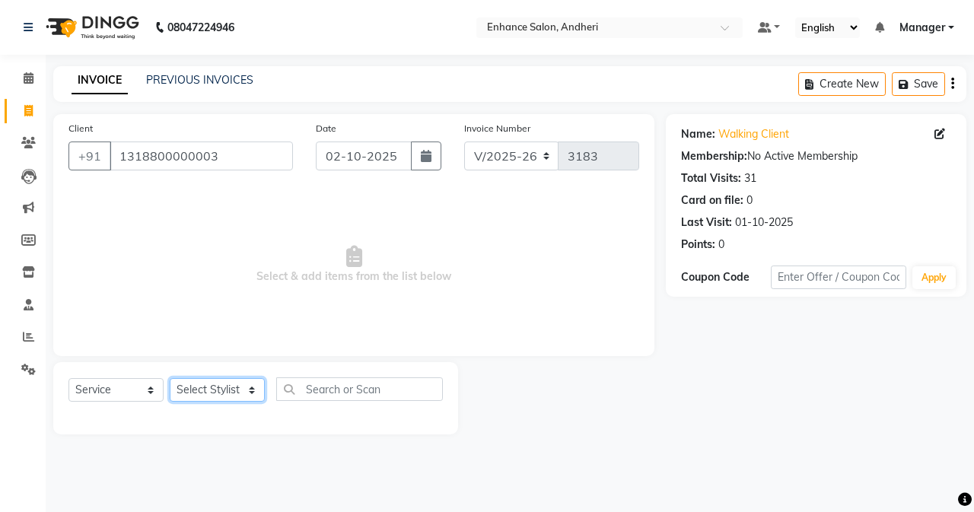
drag, startPoint x: 216, startPoint y: 387, endPoint x: 211, endPoint y: 379, distance: 9.5
click at [212, 381] on select "Select Stylist Admin [PERSON_NAME] [PERSON_NAME] [PERSON_NAME] Manager [PERSON_…" at bounding box center [217, 390] width 95 height 24
click at [170, 378] on select "Select Stylist Admin [PERSON_NAME] [PERSON_NAME] [PERSON_NAME] Manager [PERSON_…" at bounding box center [217, 390] width 95 height 24
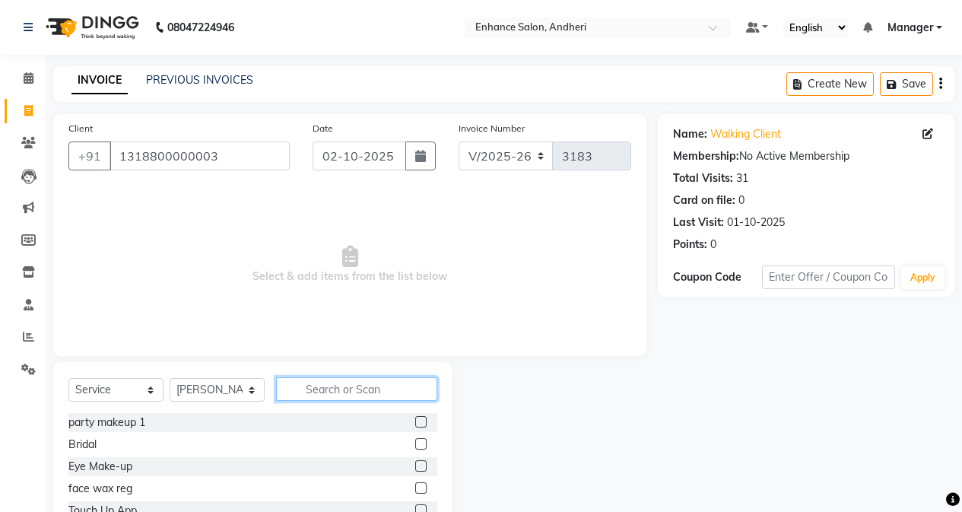
click at [300, 396] on input "text" at bounding box center [356, 389] width 161 height 24
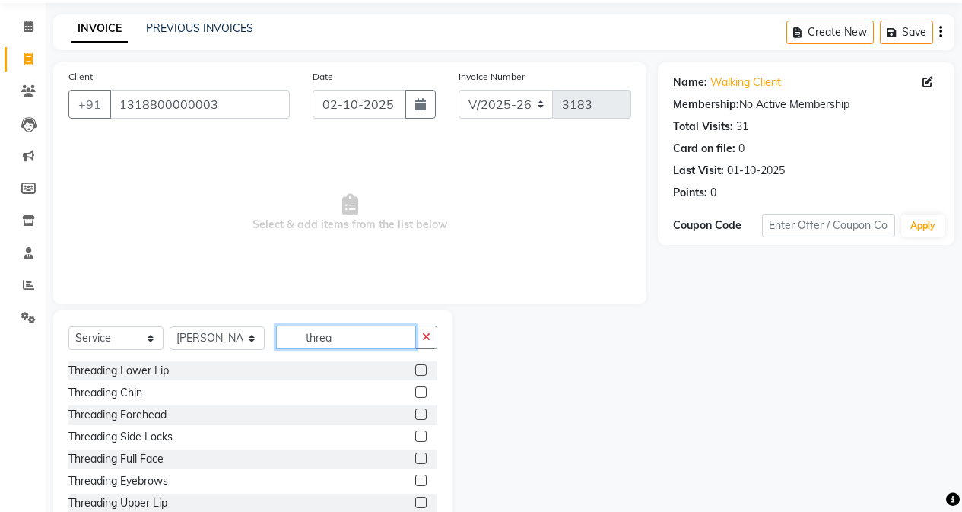
scroll to position [97, 0]
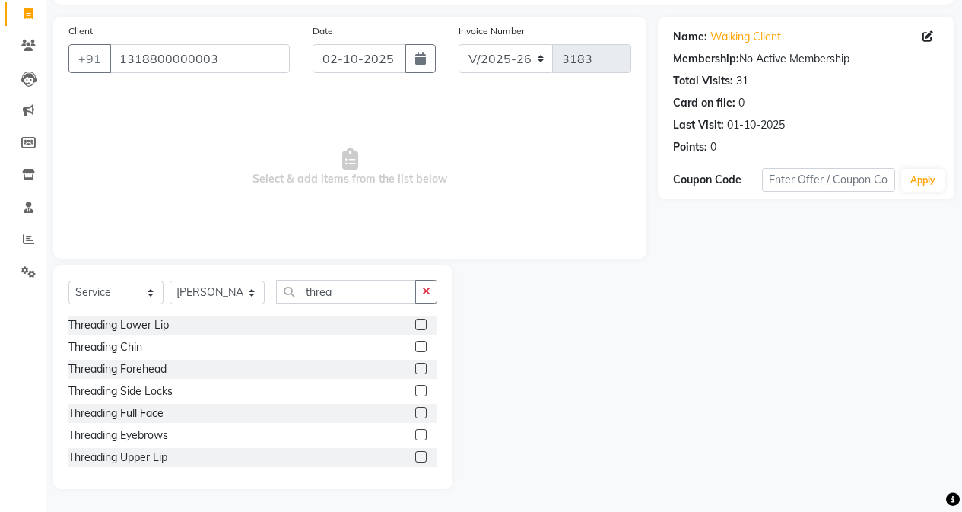
click at [415, 440] on div at bounding box center [420, 437] width 10 height 16
click at [415, 428] on div at bounding box center [426, 435] width 22 height 19
click at [415, 434] on label at bounding box center [420, 434] width 11 height 11
click at [415, 434] on input "checkbox" at bounding box center [420, 435] width 10 height 10
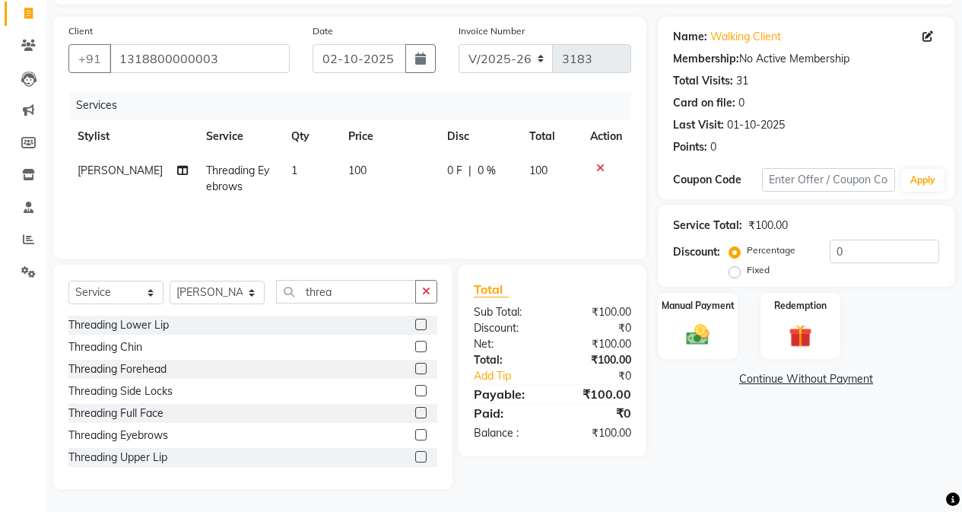
click at [415, 460] on label at bounding box center [420, 456] width 11 height 11
click at [415, 460] on input "checkbox" at bounding box center [420, 458] width 10 height 10
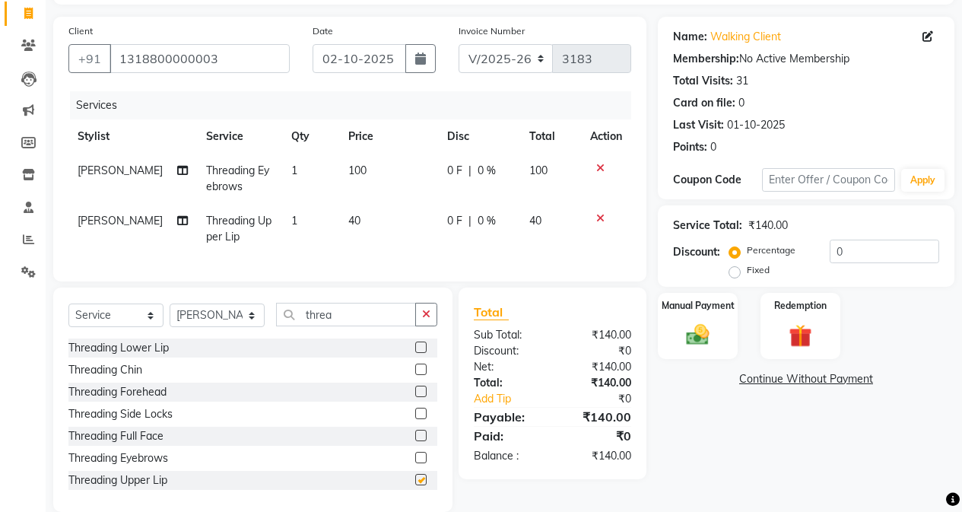
scroll to position [2, 0]
click at [694, 339] on img at bounding box center [697, 334] width 39 height 27
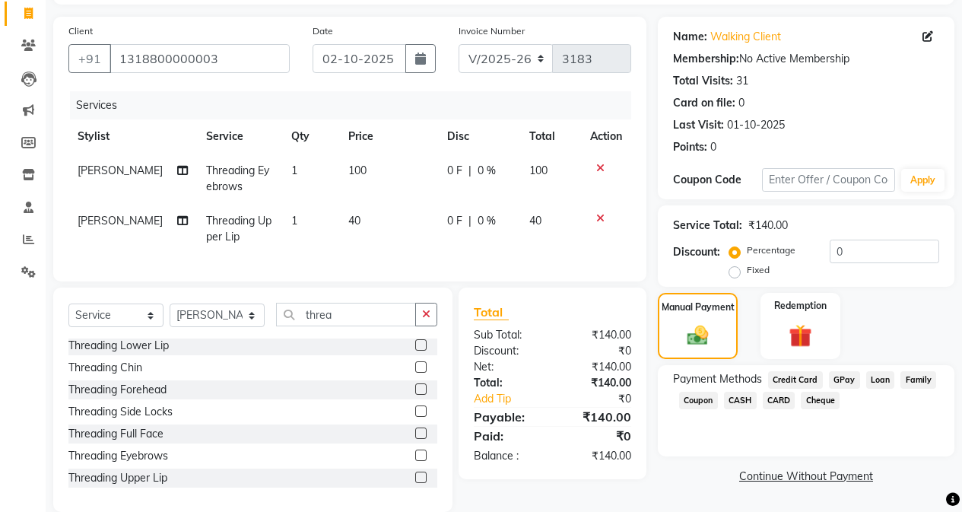
click at [752, 393] on span "CASH" at bounding box center [740, 400] width 33 height 17
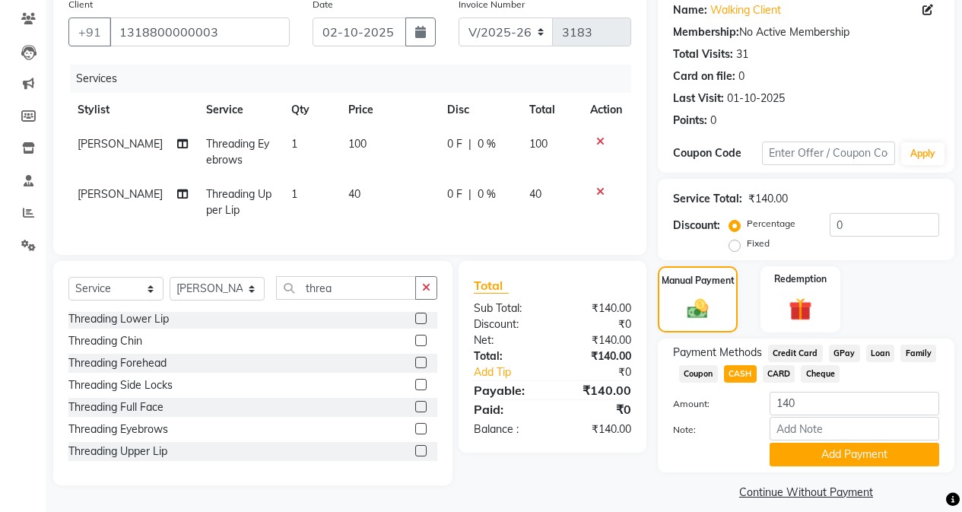
scroll to position [138, 0]
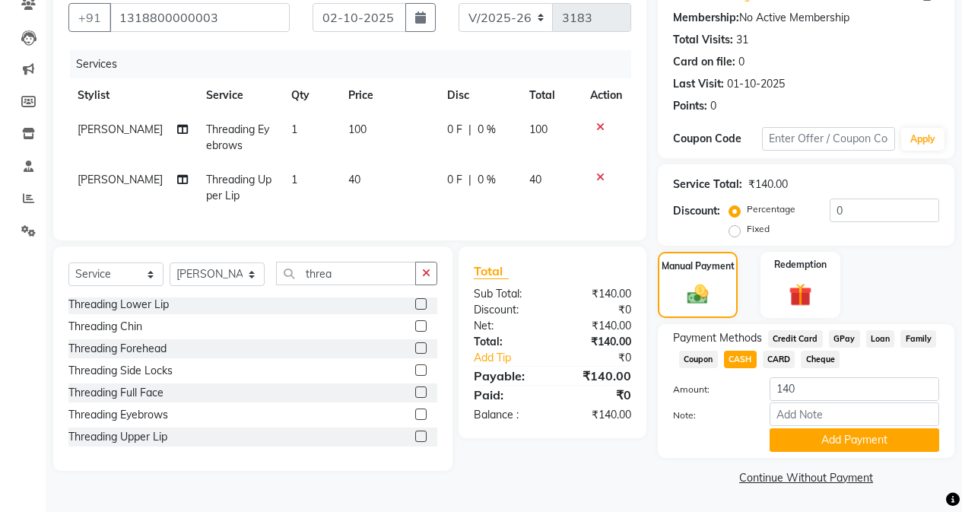
click at [773, 452] on div "Payment Methods Credit Card GPay Loan Family Coupon CASH CARD Cheque Amount: 14…" at bounding box center [806, 391] width 297 height 134
click at [781, 447] on button "Add Payment" at bounding box center [855, 440] width 170 height 24
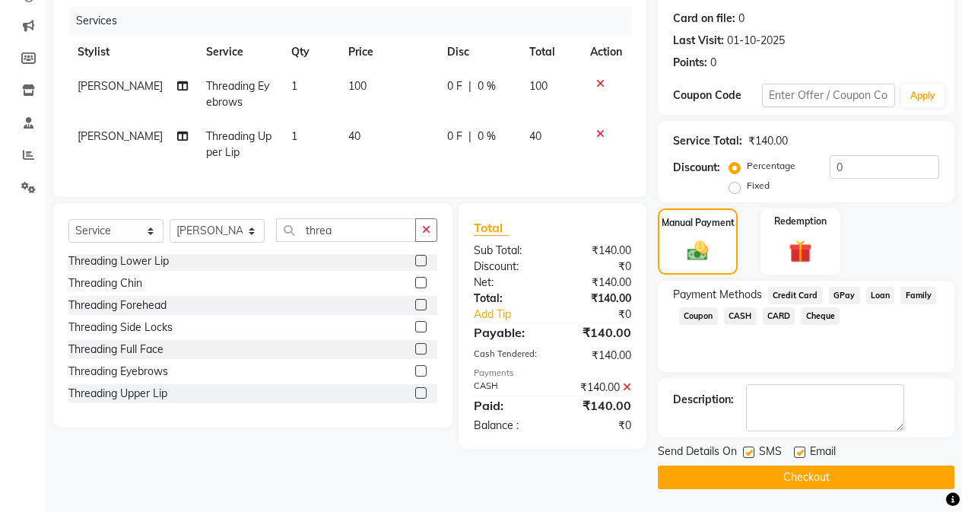
click at [765, 475] on button "Checkout" at bounding box center [806, 477] width 297 height 24
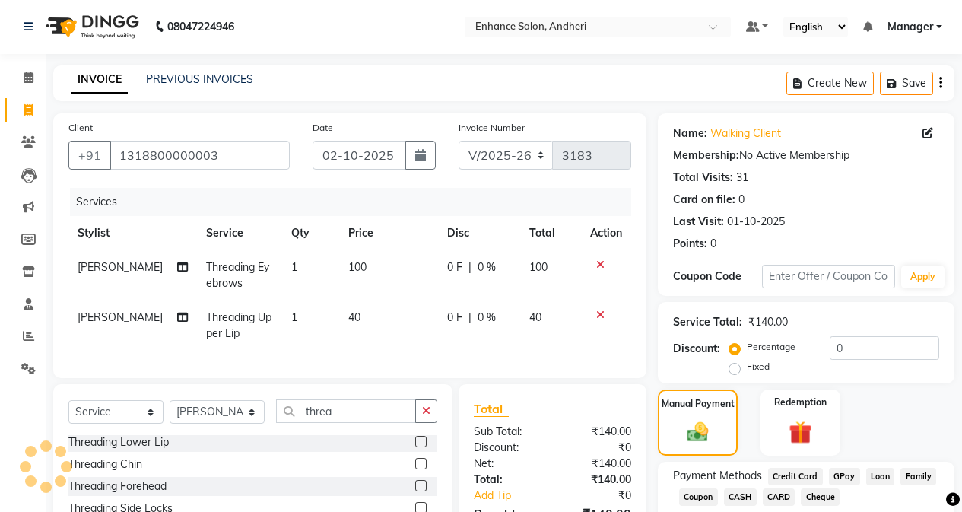
scroll to position [0, 0]
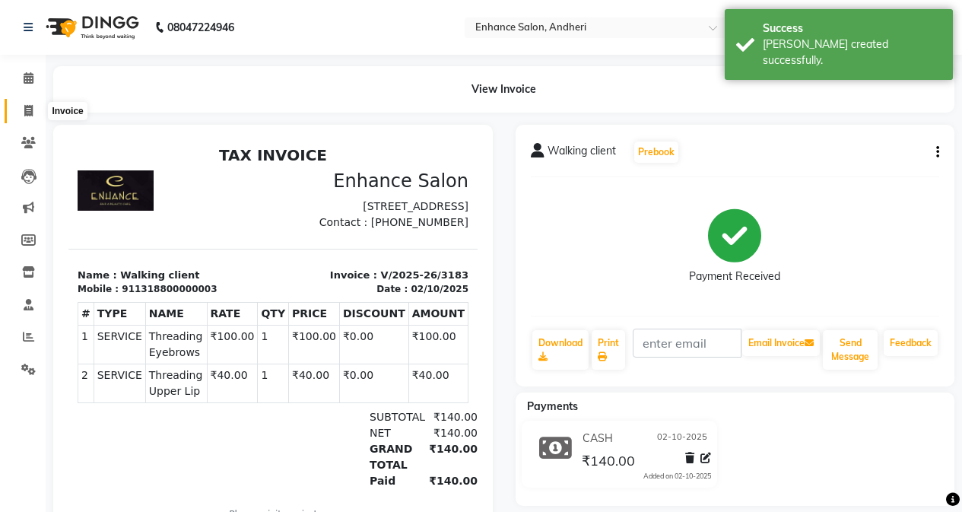
click at [23, 109] on span at bounding box center [28, 111] width 27 height 17
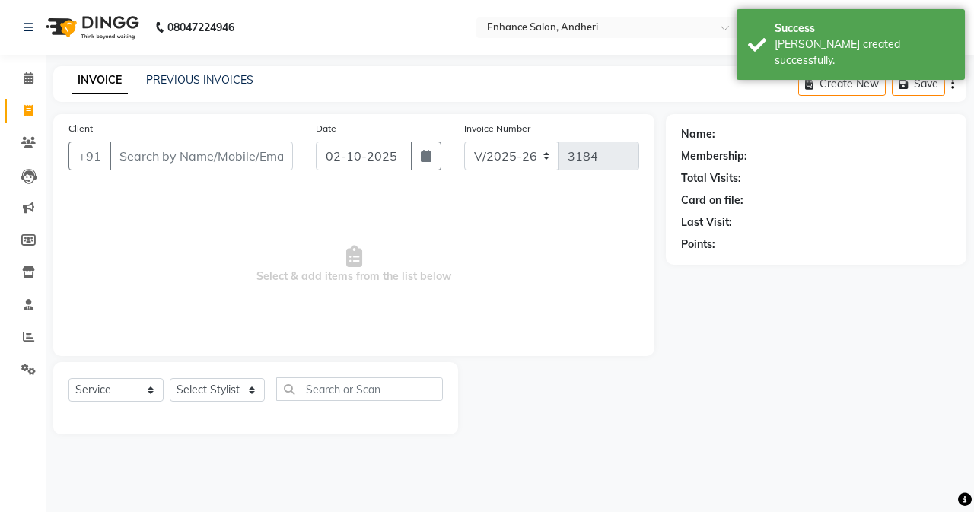
click at [23, 109] on span at bounding box center [28, 111] width 27 height 17
click at [239, 73] on link "PREVIOUS INVOICES" at bounding box center [199, 80] width 107 height 14
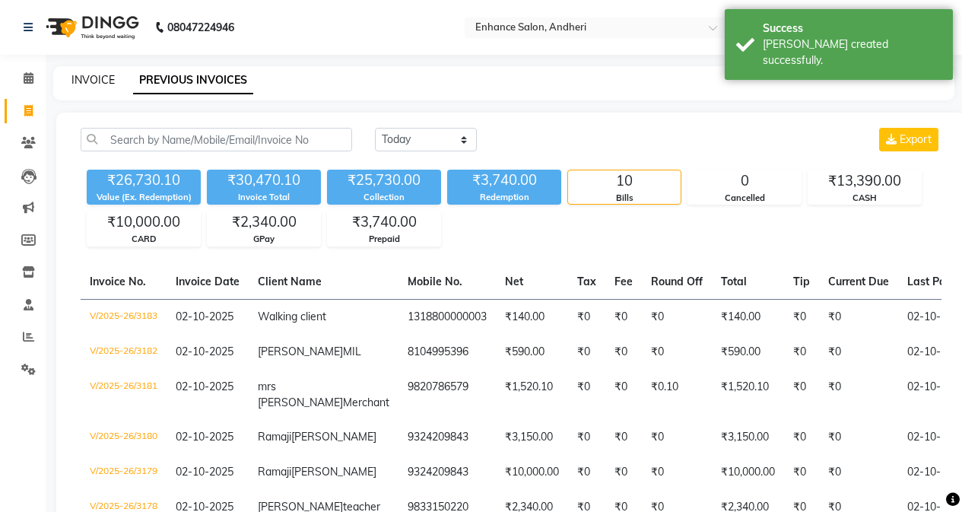
click at [101, 82] on link "INVOICE" at bounding box center [92, 80] width 43 height 14
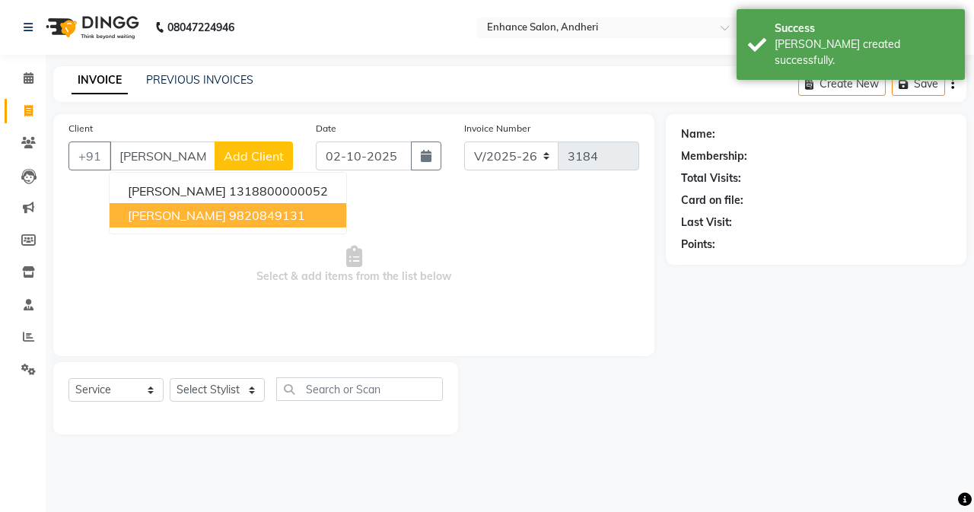
click at [203, 205] on button "[PERSON_NAME] 9820849131" at bounding box center [228, 215] width 237 height 24
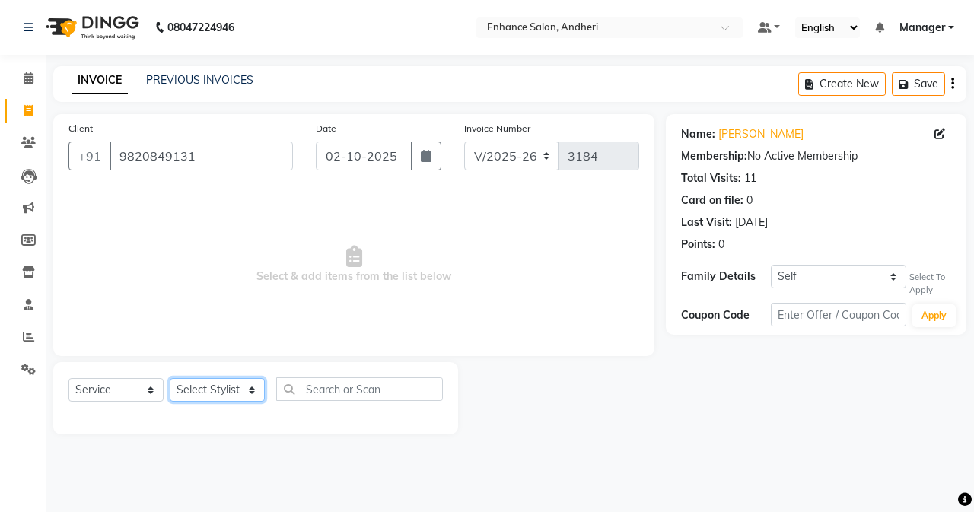
click at [227, 390] on select "Select Stylist Admin [PERSON_NAME] [PERSON_NAME] [PERSON_NAME] Manager [PERSON_…" at bounding box center [217, 390] width 95 height 24
click at [170, 378] on select "Select Stylist Admin [PERSON_NAME] [PERSON_NAME] [PERSON_NAME] Manager [PERSON_…" at bounding box center [217, 390] width 95 height 24
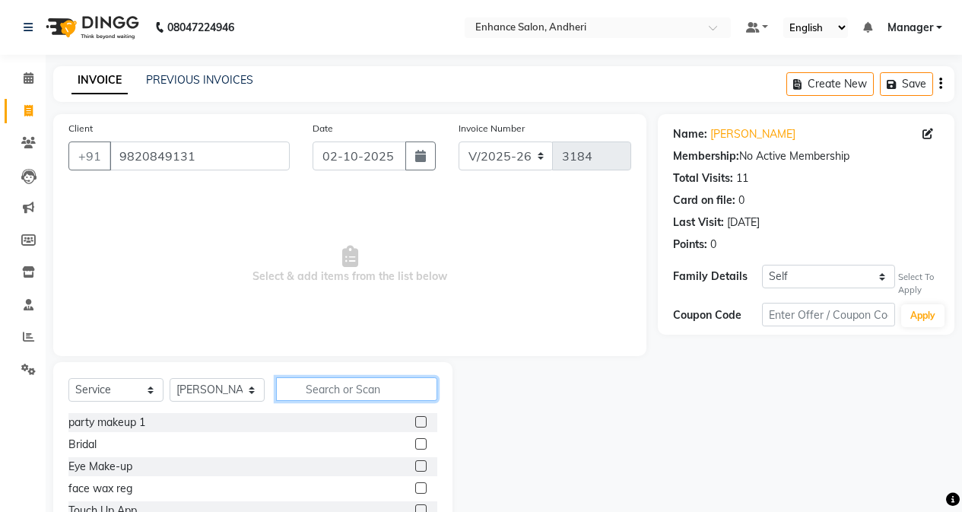
click at [328, 387] on input "text" at bounding box center [356, 389] width 161 height 24
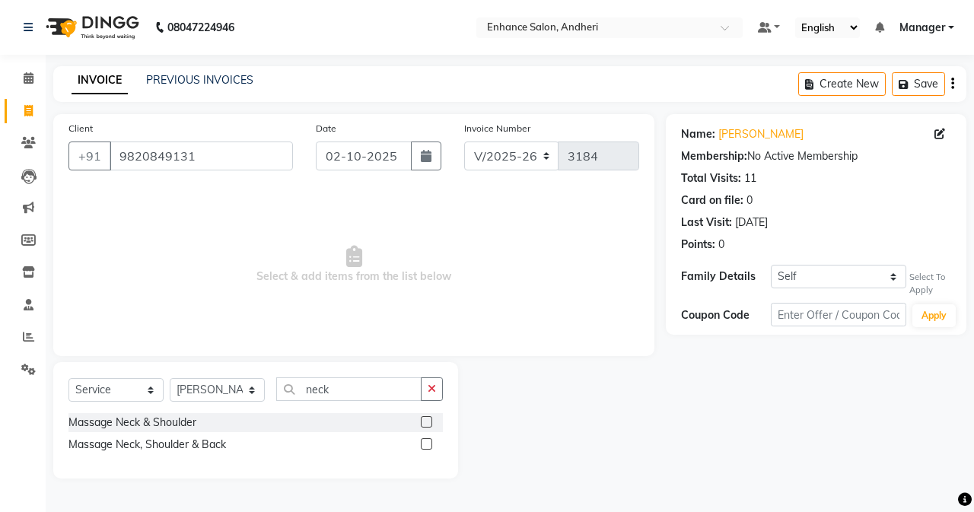
click at [424, 418] on label at bounding box center [426, 421] width 11 height 11
click at [424, 418] on input "checkbox" at bounding box center [426, 423] width 10 height 10
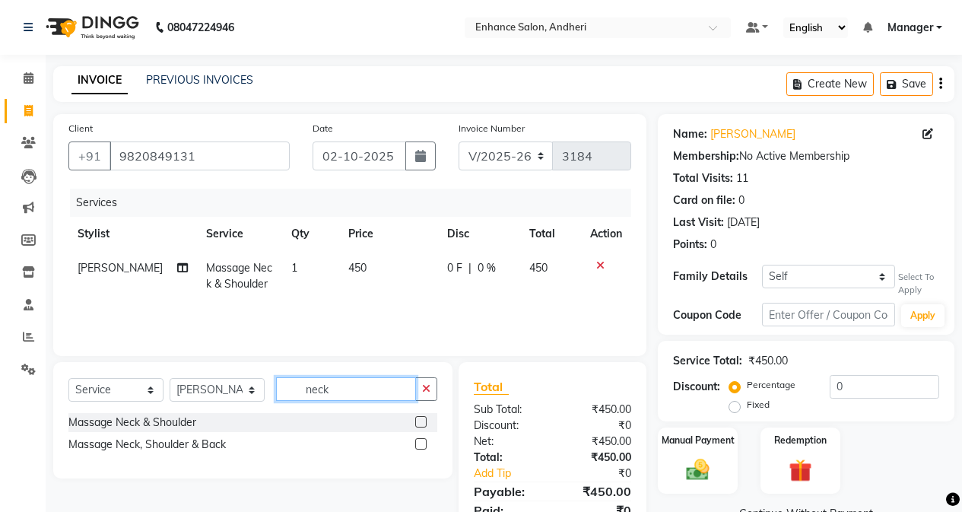
click at [352, 383] on input "neck" at bounding box center [346, 389] width 140 height 24
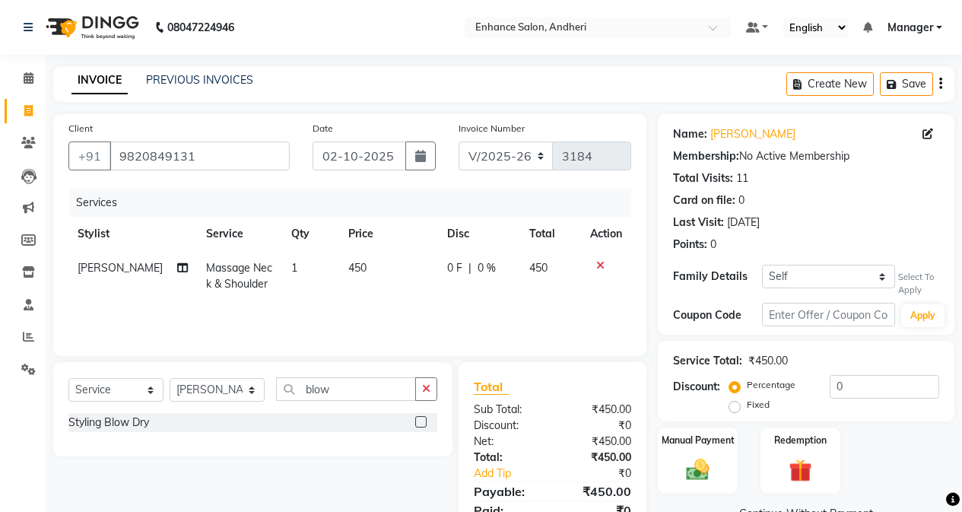
drag, startPoint x: 426, startPoint y: 423, endPoint x: 380, endPoint y: 360, distance: 77.7
click at [425, 423] on label at bounding box center [420, 421] width 11 height 11
click at [425, 423] on input "checkbox" at bounding box center [420, 423] width 10 height 10
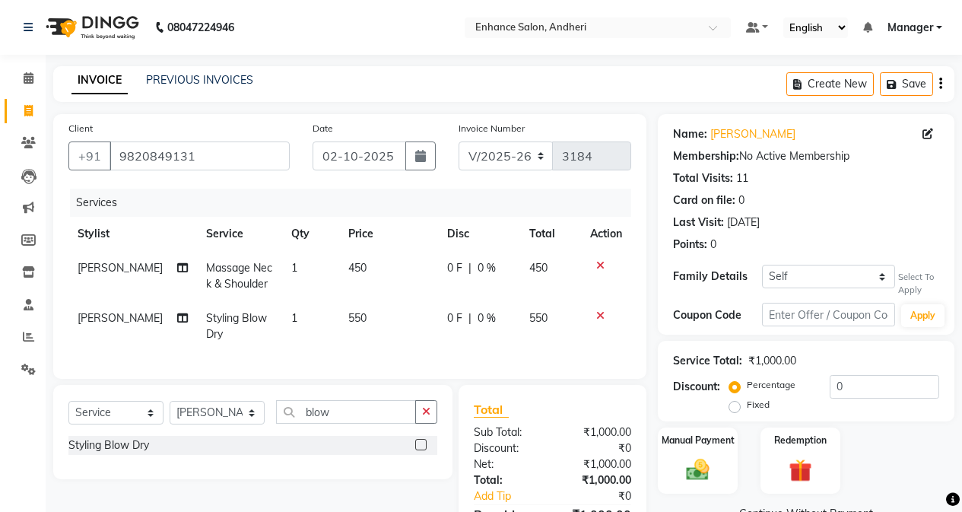
click at [380, 329] on td "550" at bounding box center [388, 326] width 99 height 50
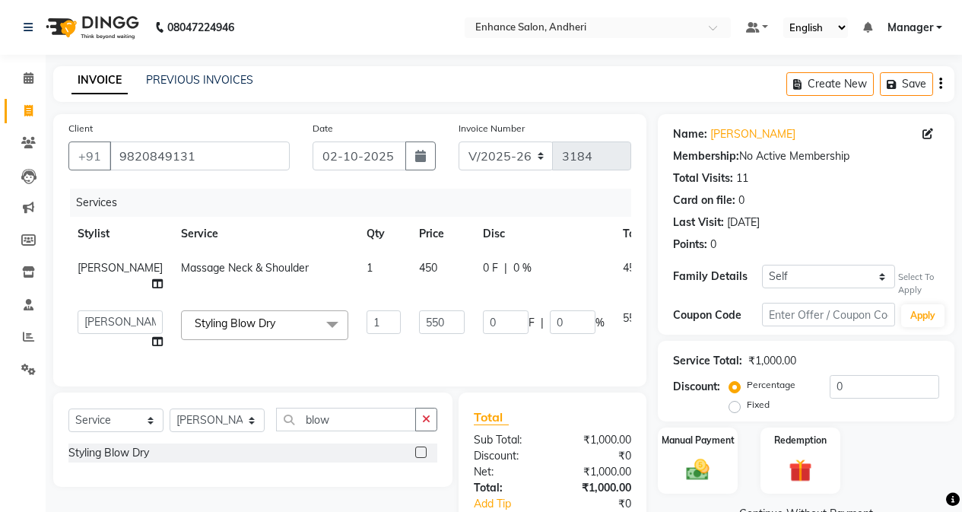
click at [414, 318] on td "550" at bounding box center [442, 330] width 64 height 58
drag, startPoint x: 411, startPoint y: 317, endPoint x: 357, endPoint y: 338, distance: 57.3
click at [419, 322] on input "550" at bounding box center [442, 322] width 46 height 24
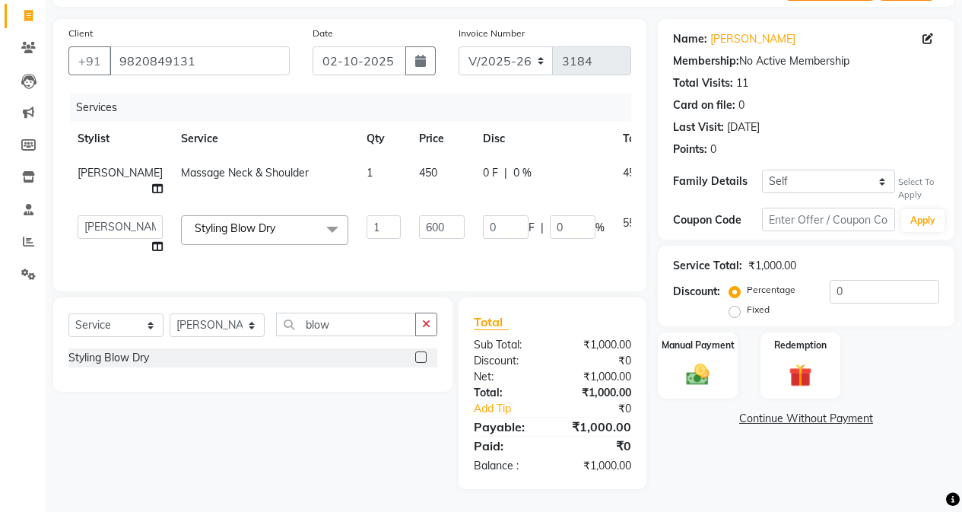
scroll to position [99, 0]
click at [428, 427] on div "Select Service Product Membership Package Voucher Prepaid Gift Card Select Styl…" at bounding box center [247, 393] width 411 height 192
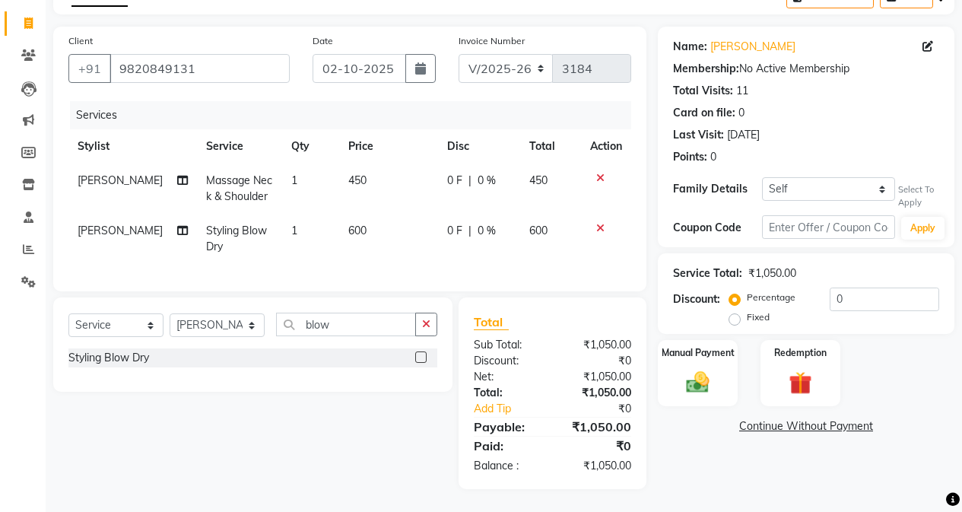
click at [360, 337] on div "Select Service Product Membership Package Voucher Prepaid Gift Card Select Styl…" at bounding box center [252, 331] width 369 height 36
click at [360, 332] on input "blow" at bounding box center [346, 325] width 140 height 24
drag, startPoint x: 421, startPoint y: 379, endPoint x: 410, endPoint y: 357, distance: 24.2
click at [421, 374] on label at bounding box center [420, 378] width 11 height 11
click at [421, 375] on input "checkbox" at bounding box center [420, 380] width 10 height 10
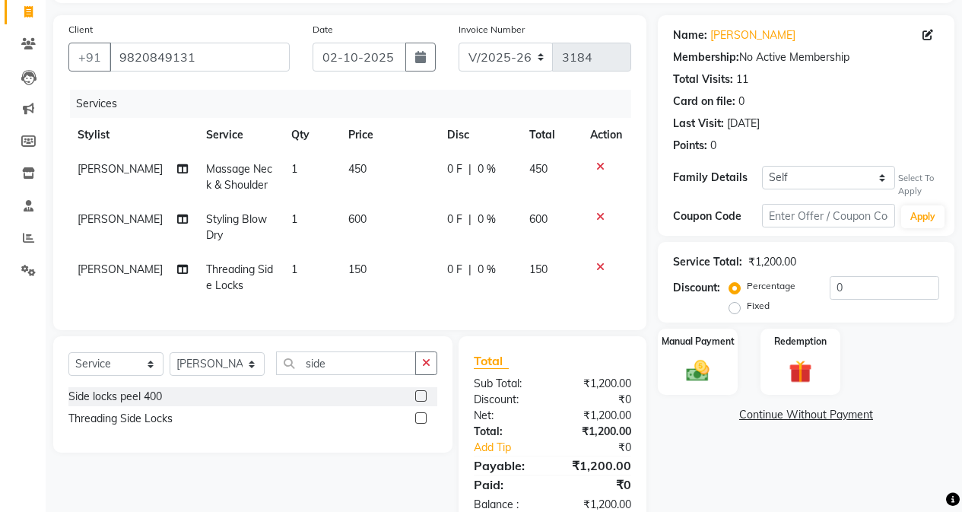
click at [362, 261] on td "150" at bounding box center [388, 278] width 99 height 50
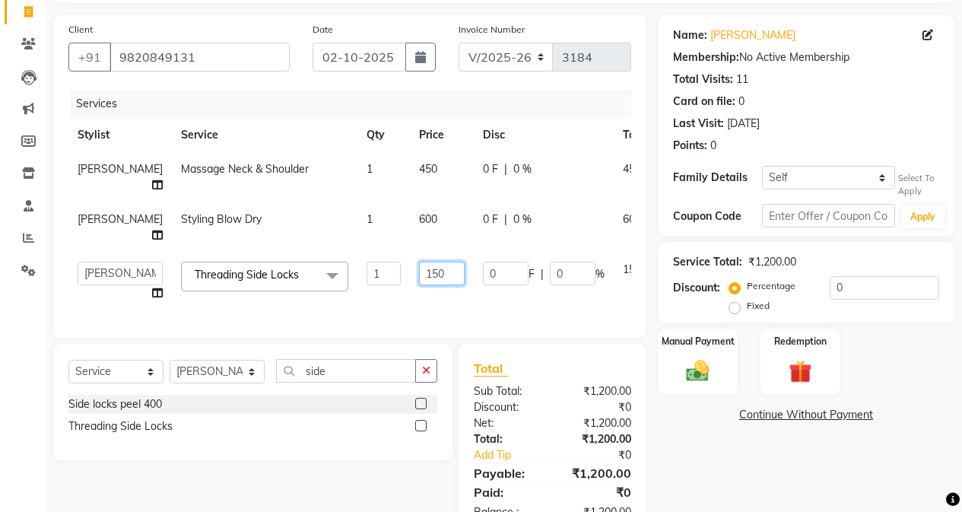
click at [419, 273] on input "150" at bounding box center [442, 274] width 46 height 24
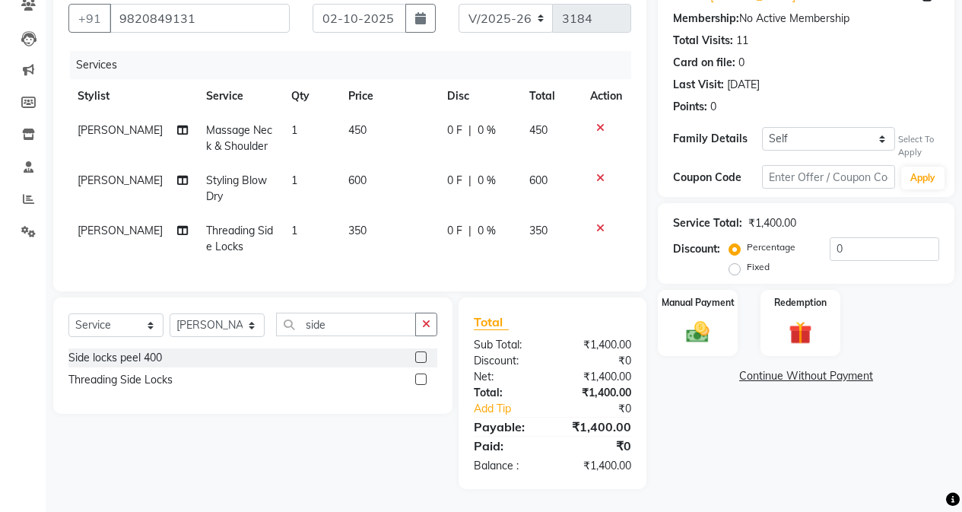
scroll to position [149, 0]
drag, startPoint x: 650, startPoint y: 372, endPoint x: 580, endPoint y: 337, distance: 78.2
click at [650, 370] on div "Total Sub Total: ₹1,400.00 Discount: ₹0 Net: ₹1,400.00 Total: ₹1,400.00 Add Tip…" at bounding box center [555, 393] width 205 height 192
click at [361, 323] on input "side" at bounding box center [346, 325] width 140 height 24
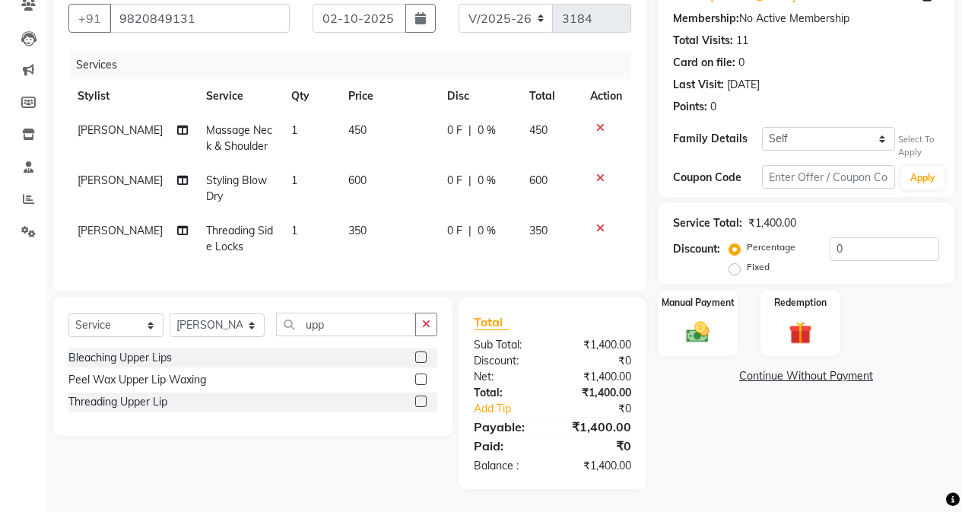
click at [422, 400] on label at bounding box center [420, 400] width 11 height 11
click at [422, 400] on input "checkbox" at bounding box center [420, 402] width 10 height 10
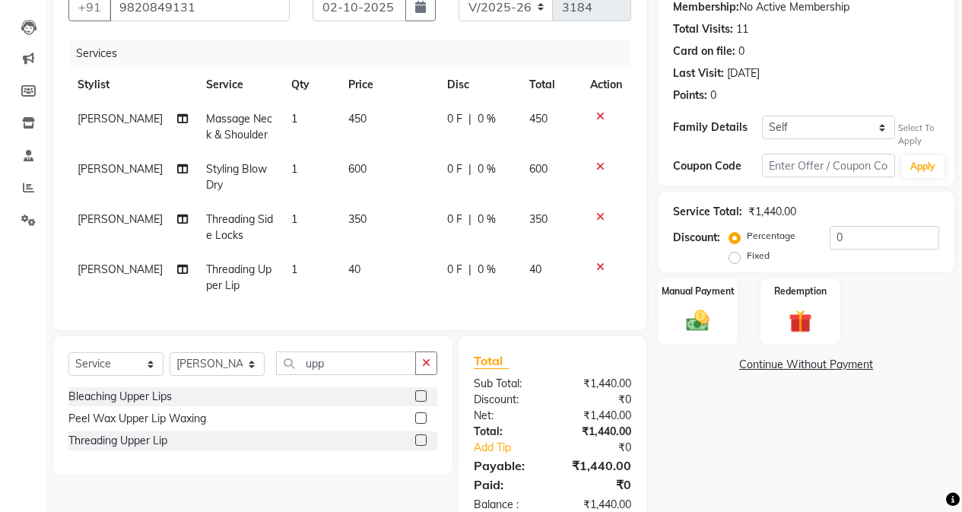
click at [370, 266] on td "40" at bounding box center [388, 278] width 99 height 50
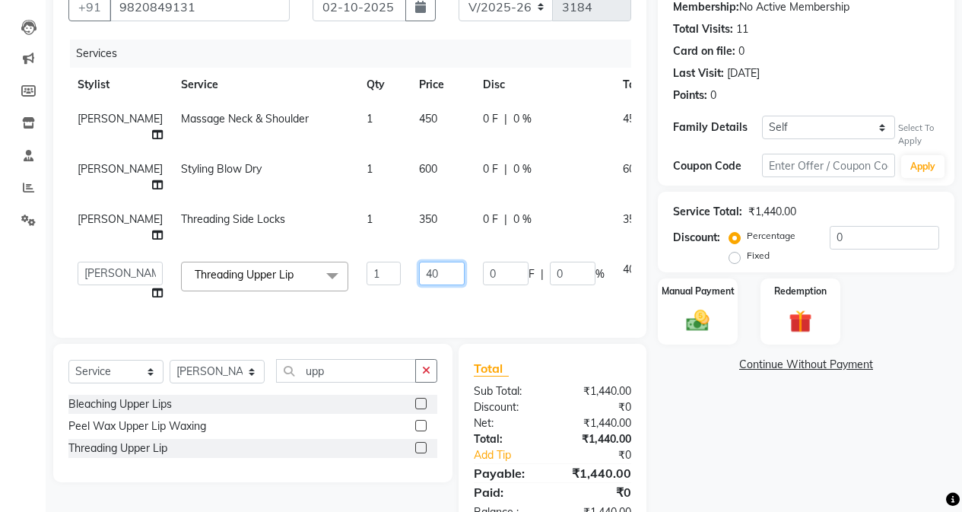
click at [419, 271] on input "40" at bounding box center [442, 274] width 46 height 24
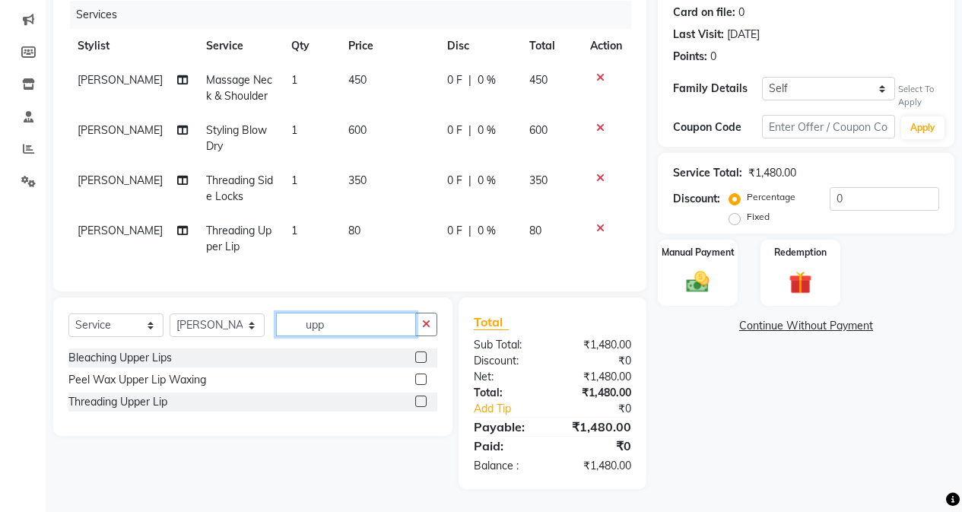
scroll to position [199, 0]
click at [373, 316] on input "upp" at bounding box center [346, 325] width 140 height 24
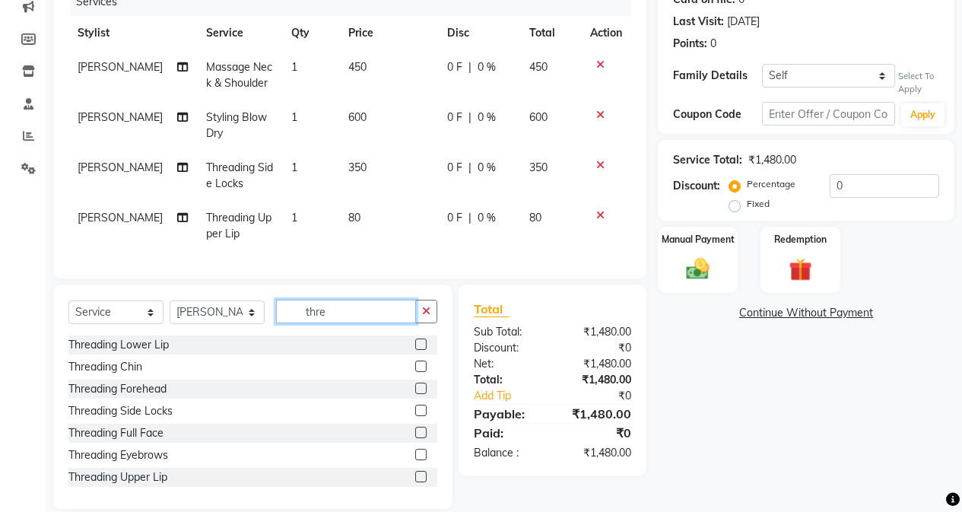
scroll to position [232, 0]
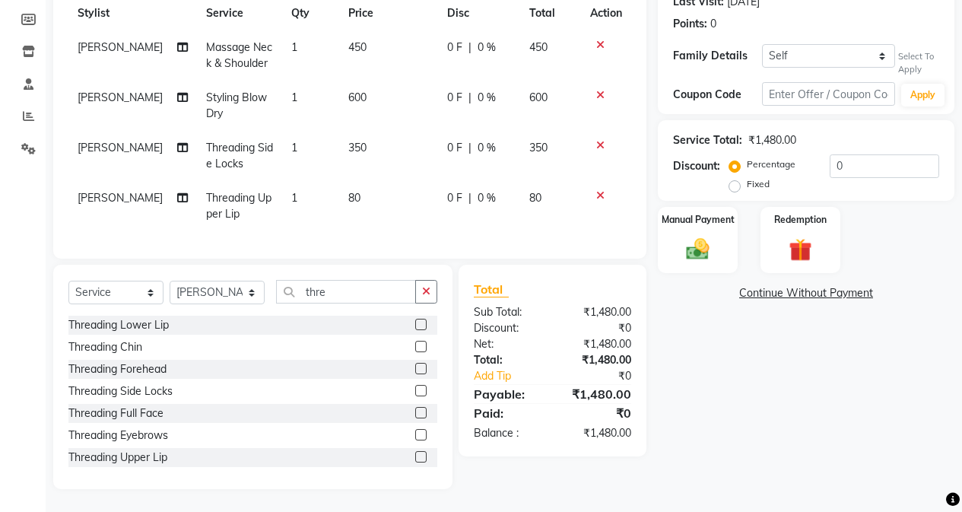
click at [415, 456] on label at bounding box center [420, 456] width 11 height 11
click at [415, 456] on input "checkbox" at bounding box center [420, 458] width 10 height 10
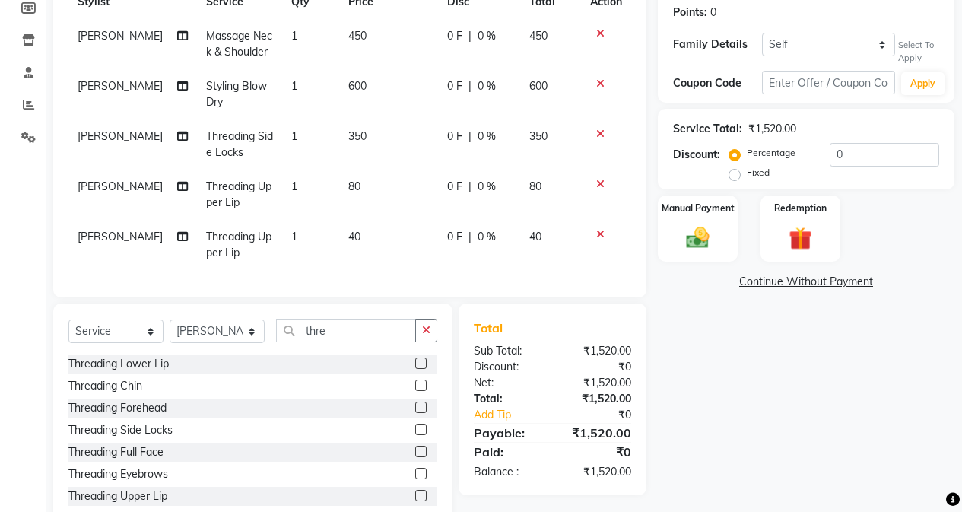
click at [415, 391] on label at bounding box center [420, 385] width 11 height 11
click at [415, 391] on input "checkbox" at bounding box center [420, 386] width 10 height 10
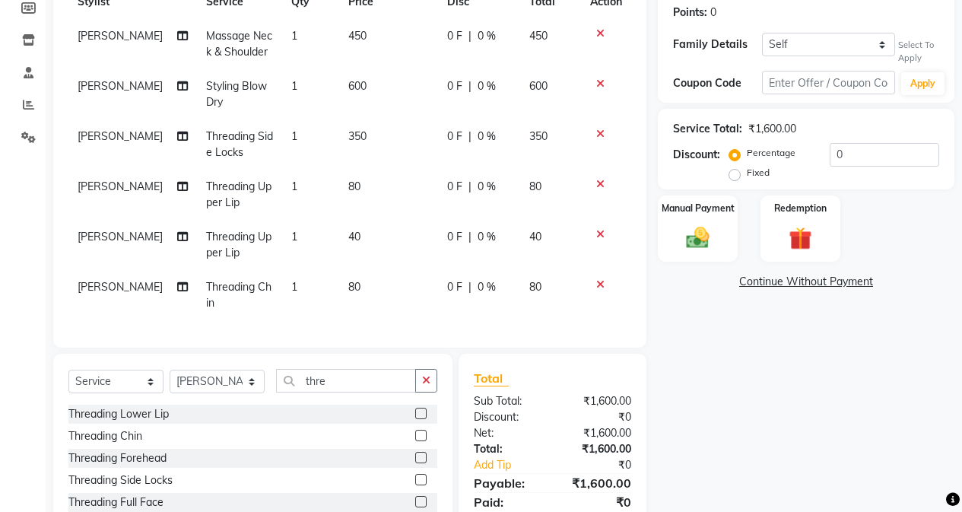
drag, startPoint x: 364, startPoint y: 273, endPoint x: 367, endPoint y: 265, distance: 8.2
click at [364, 271] on td "80" at bounding box center [388, 295] width 99 height 50
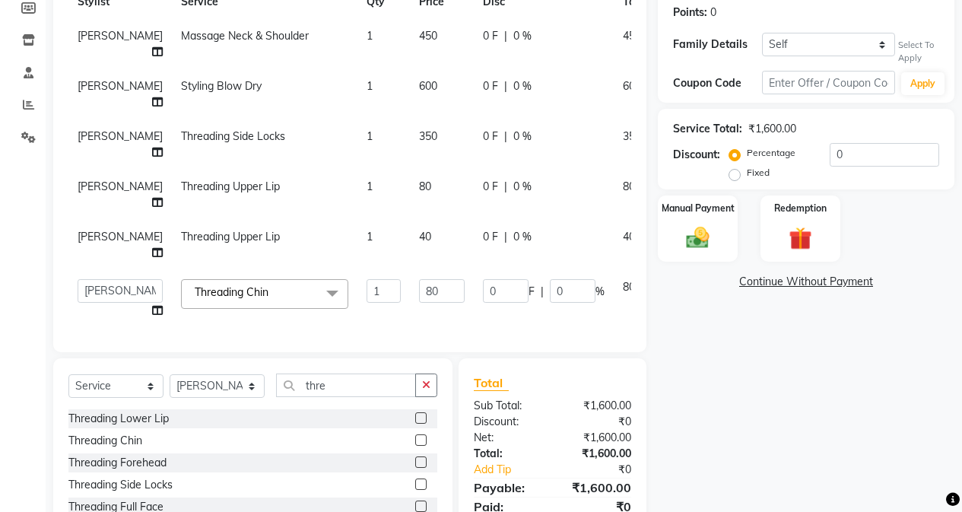
click at [410, 237] on td "40" at bounding box center [442, 245] width 64 height 50
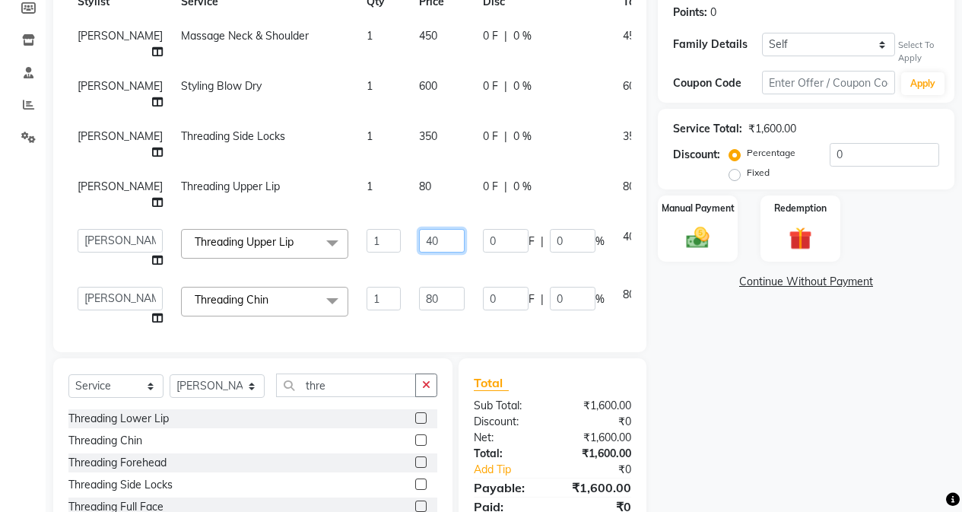
click at [419, 237] on input "40" at bounding box center [442, 241] width 46 height 24
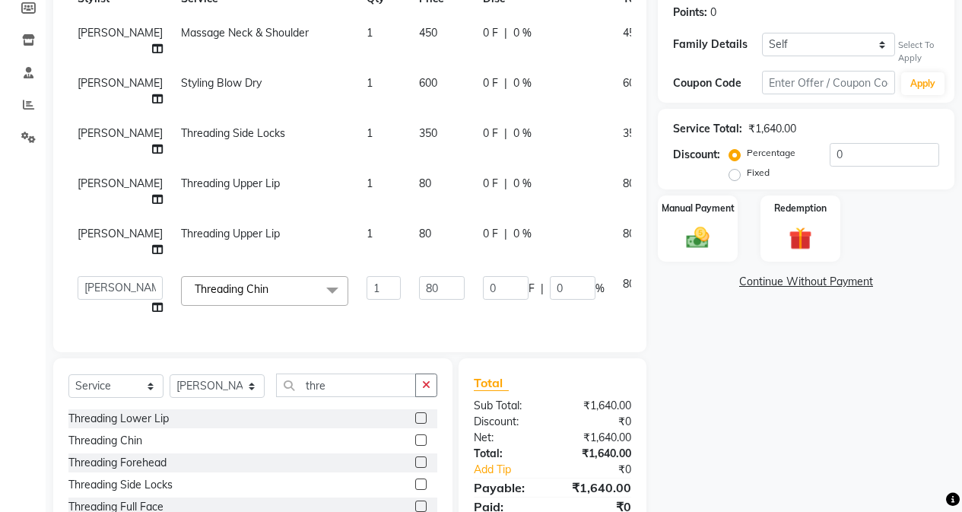
scroll to position [14, 0]
click at [735, 350] on div "Name: [PERSON_NAME] Membership: No Active Membership Total Visits: 11 Card on f…" at bounding box center [812, 232] width 308 height 700
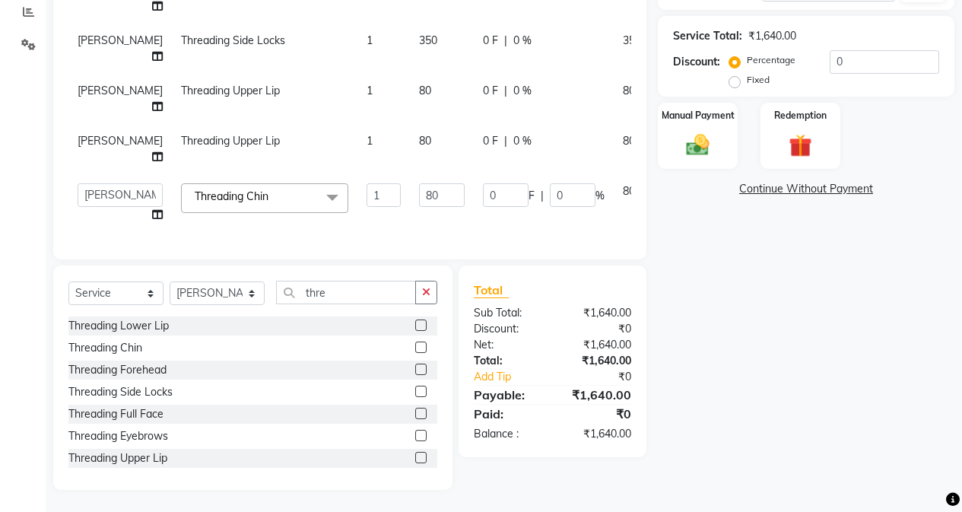
scroll to position [326, 0]
click at [708, 124] on div "Manual Payment" at bounding box center [697, 134] width 83 height 69
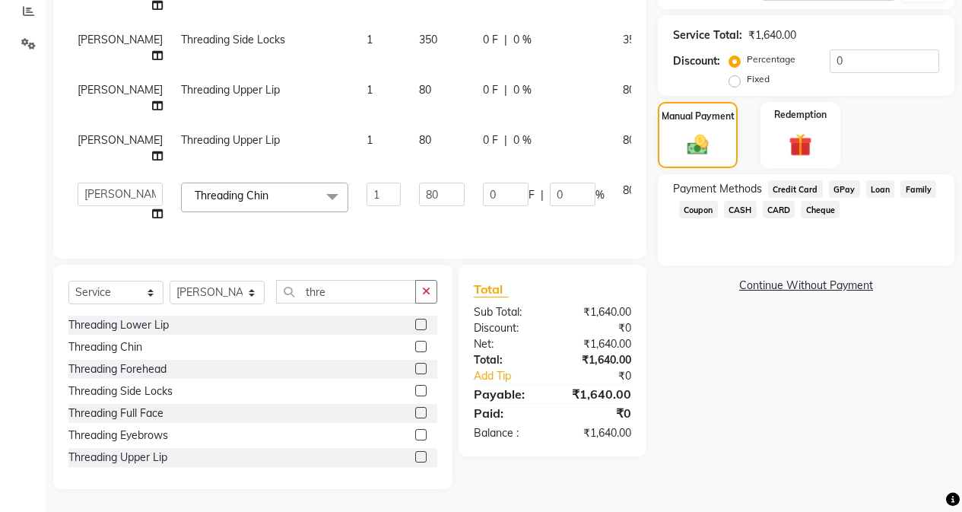
click at [926, 192] on span "Family" at bounding box center [918, 188] width 36 height 17
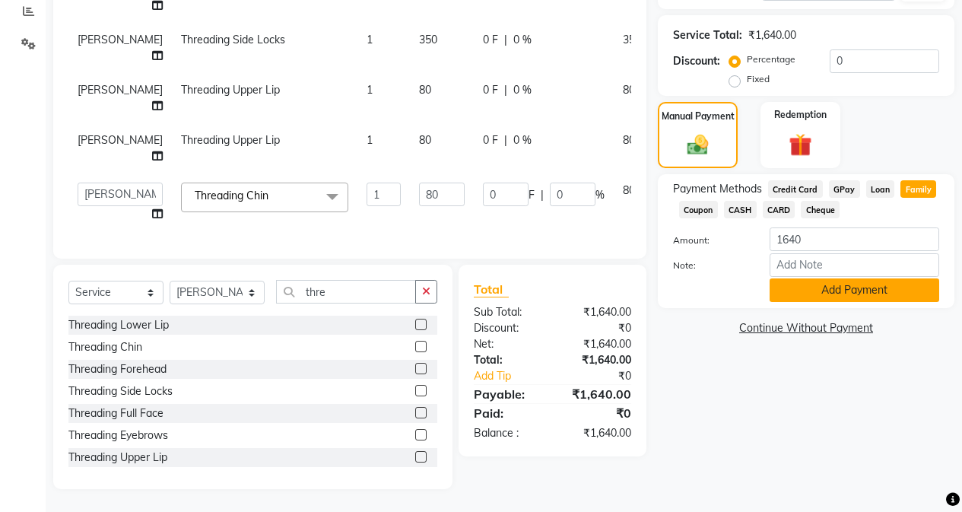
click at [853, 285] on button "Add Payment" at bounding box center [855, 290] width 170 height 24
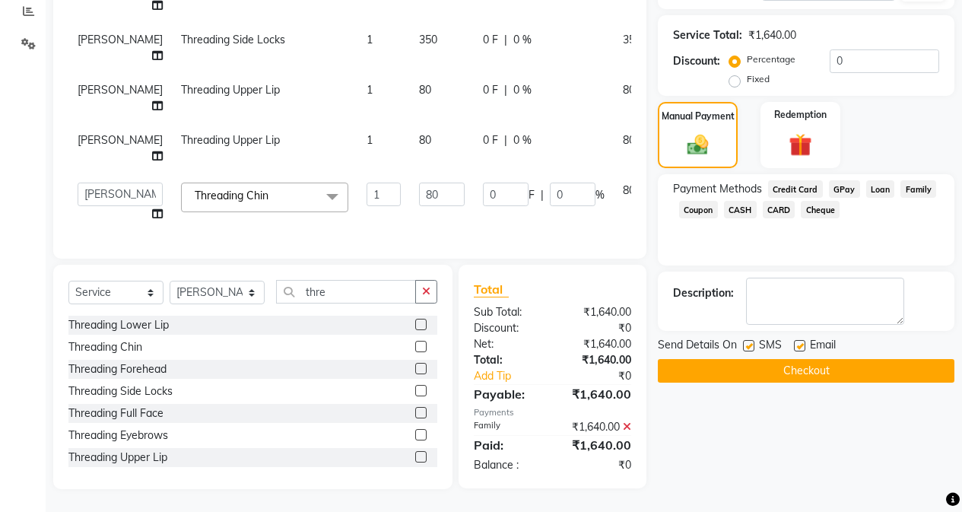
click at [837, 364] on button "Checkout" at bounding box center [806, 371] width 297 height 24
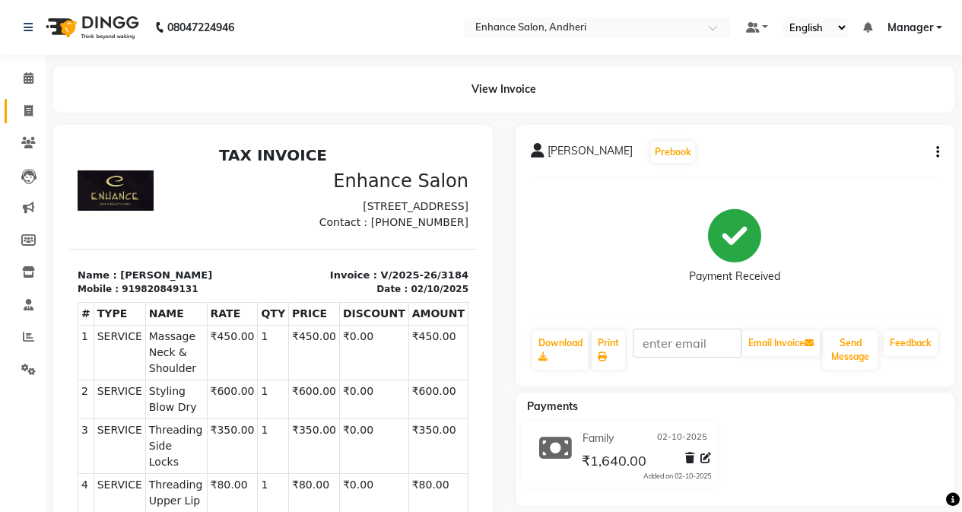
click at [32, 119] on link "Invoice" at bounding box center [23, 111] width 37 height 25
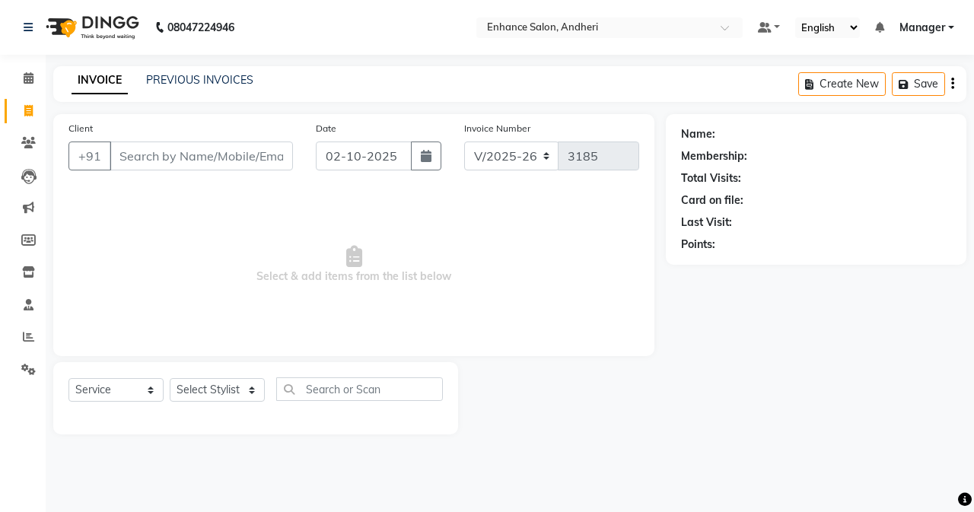
click at [837, 412] on div "Name: Membership: Total Visits: Card on file: Last Visit: Points:" at bounding box center [821, 274] width 312 height 320
click at [174, 160] on input "Client" at bounding box center [201, 155] width 183 height 29
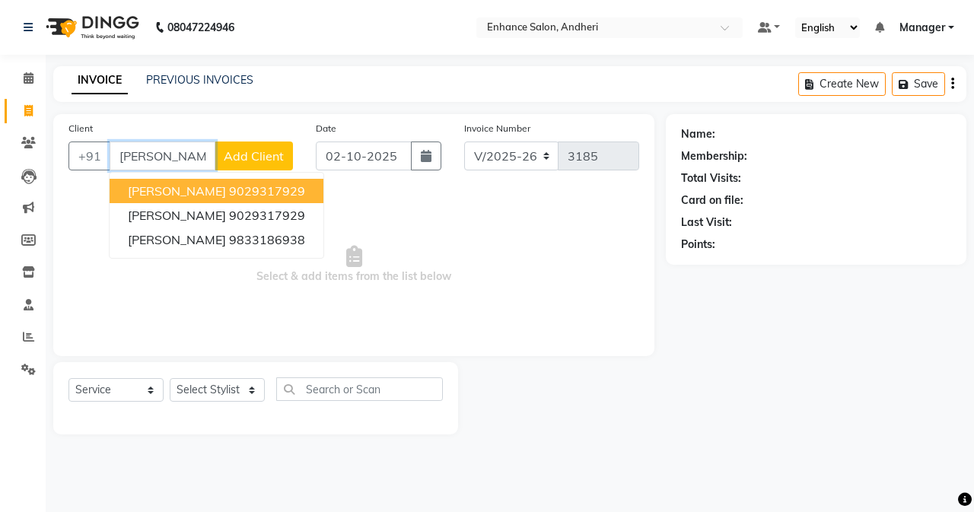
drag, startPoint x: 180, startPoint y: 190, endPoint x: 183, endPoint y: 408, distance: 217.5
click at [180, 191] on span "[PERSON_NAME]" at bounding box center [177, 190] width 98 height 15
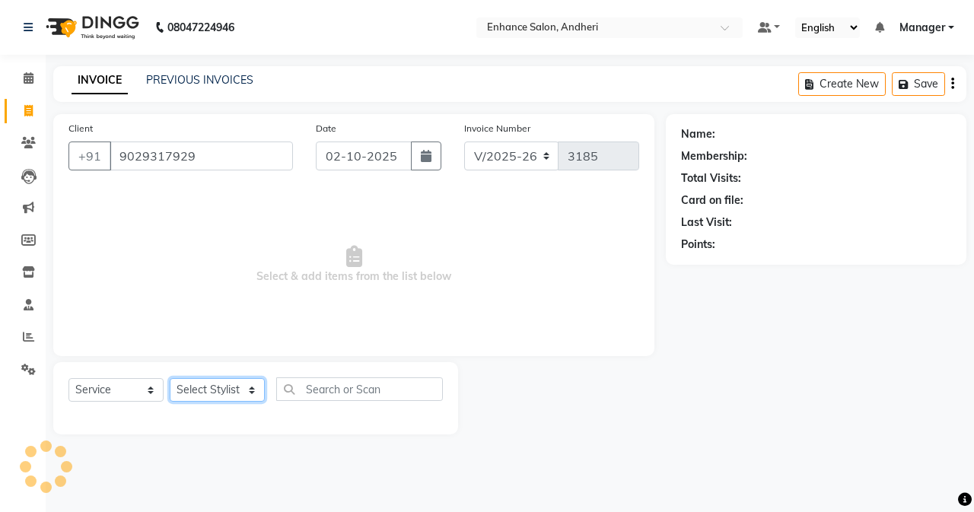
click at [207, 393] on select "Select Stylist Admin [PERSON_NAME] [PERSON_NAME] [PERSON_NAME] Manager [PERSON_…" at bounding box center [217, 390] width 95 height 24
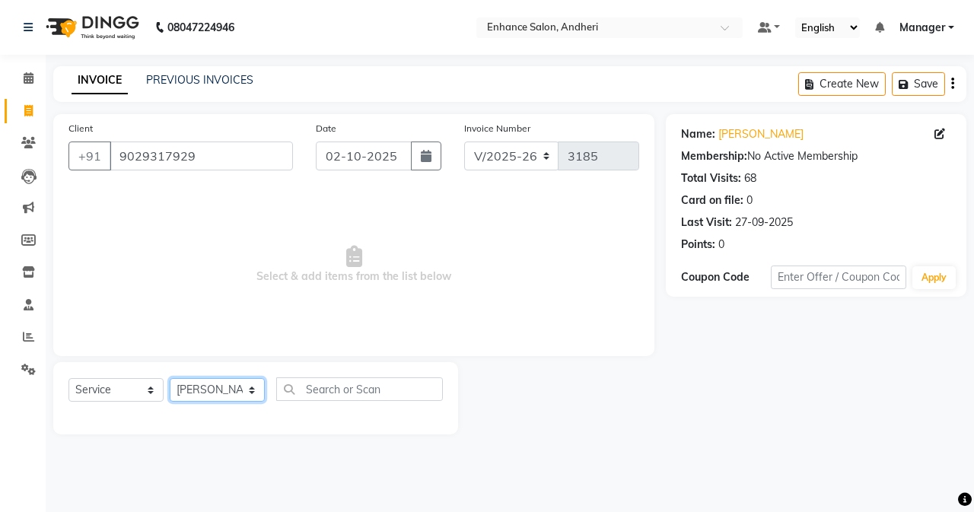
click at [170, 378] on select "Select Stylist Admin [PERSON_NAME] [PERSON_NAME] [PERSON_NAME] Manager [PERSON_…" at bounding box center [217, 390] width 95 height 24
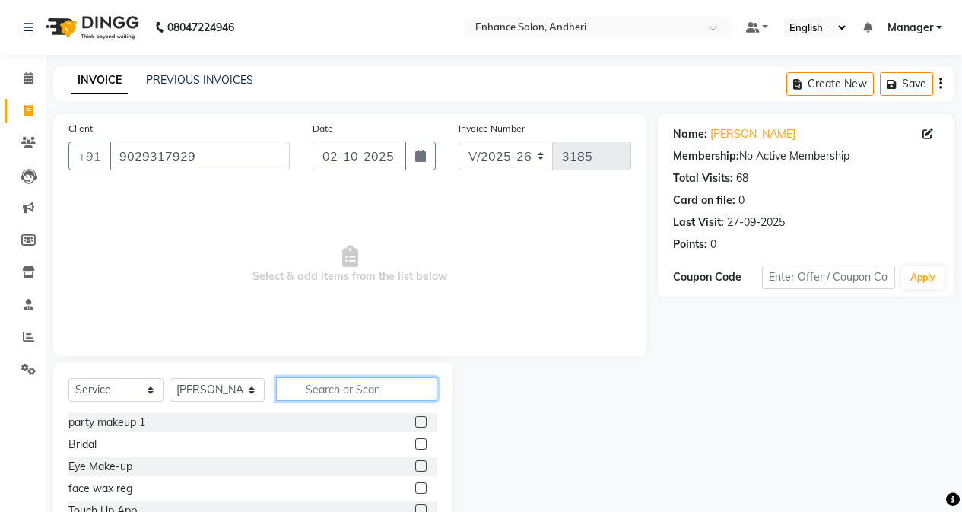
click at [379, 392] on input "text" at bounding box center [356, 389] width 161 height 24
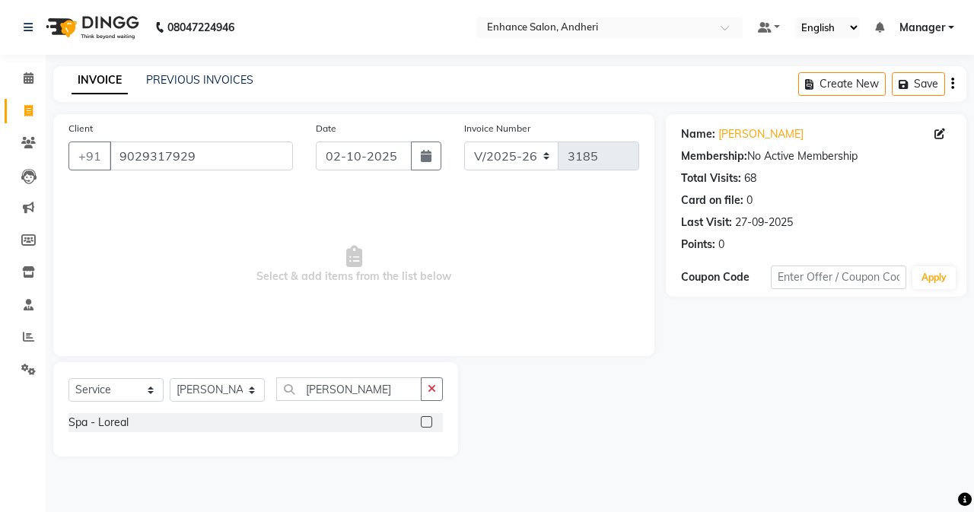
click at [424, 418] on label at bounding box center [426, 421] width 11 height 11
click at [424, 418] on input "checkbox" at bounding box center [426, 423] width 10 height 10
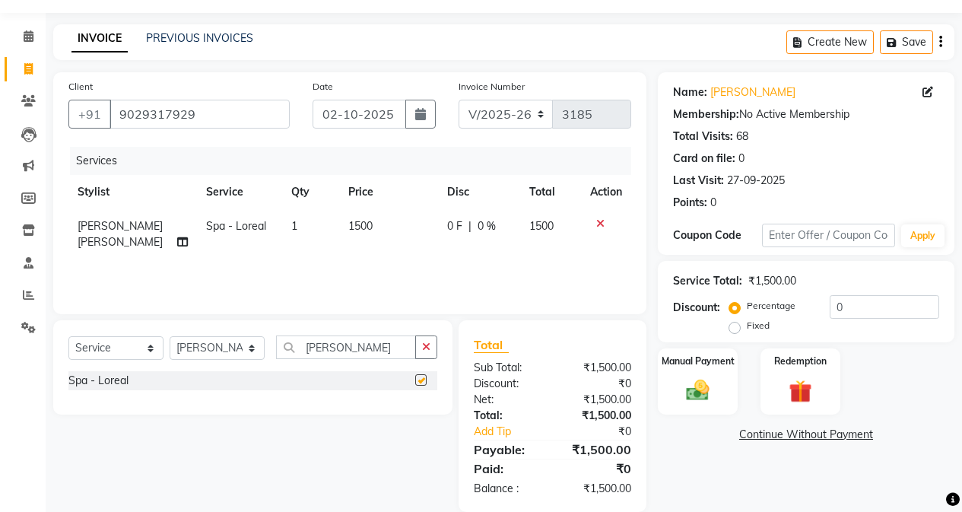
scroll to position [65, 0]
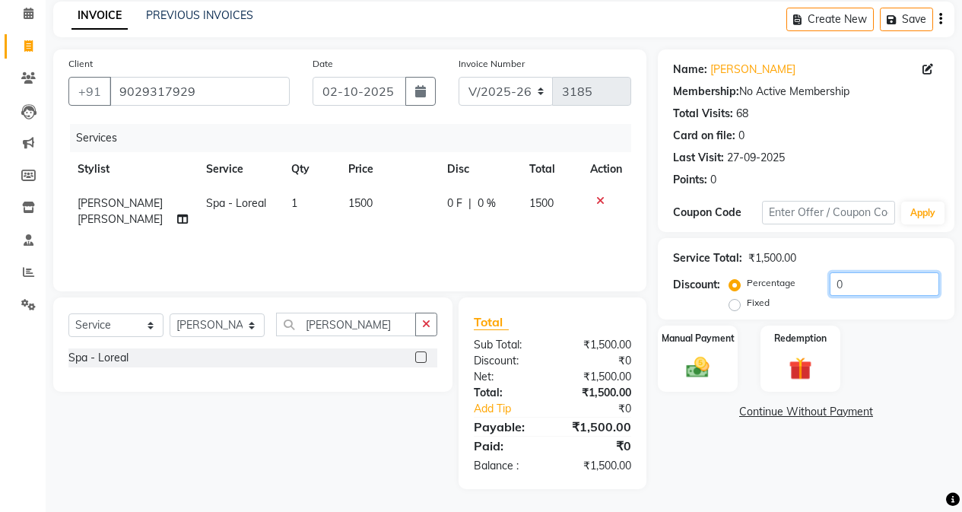
click at [832, 283] on input "0" at bounding box center [885, 284] width 110 height 24
click at [726, 451] on div "Name: [PERSON_NAME] Membership: No Active Membership Total Visits: 68 Card on f…" at bounding box center [812, 269] width 308 height 440
click at [726, 360] on div "Manual Payment" at bounding box center [697, 358] width 83 height 69
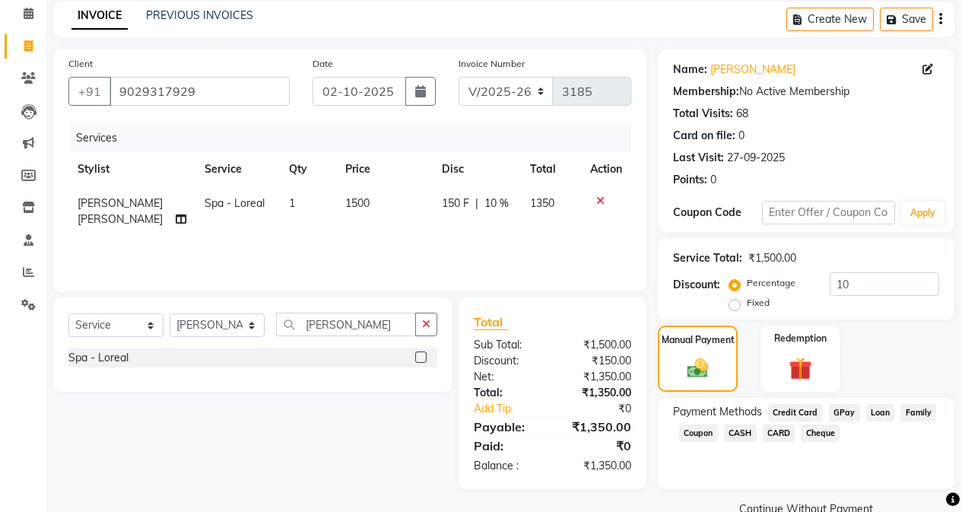
click at [743, 432] on span "CASH" at bounding box center [740, 432] width 33 height 17
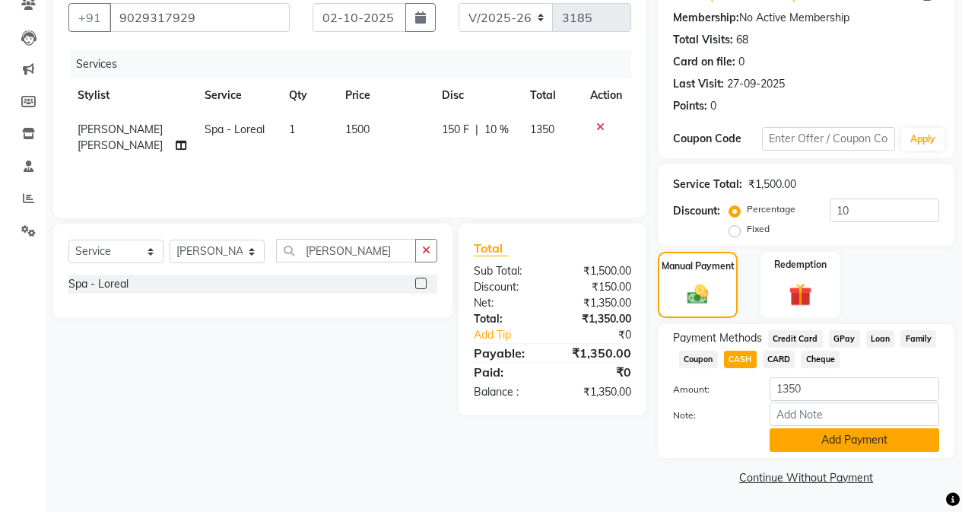
click at [805, 443] on button "Add Payment" at bounding box center [855, 440] width 170 height 24
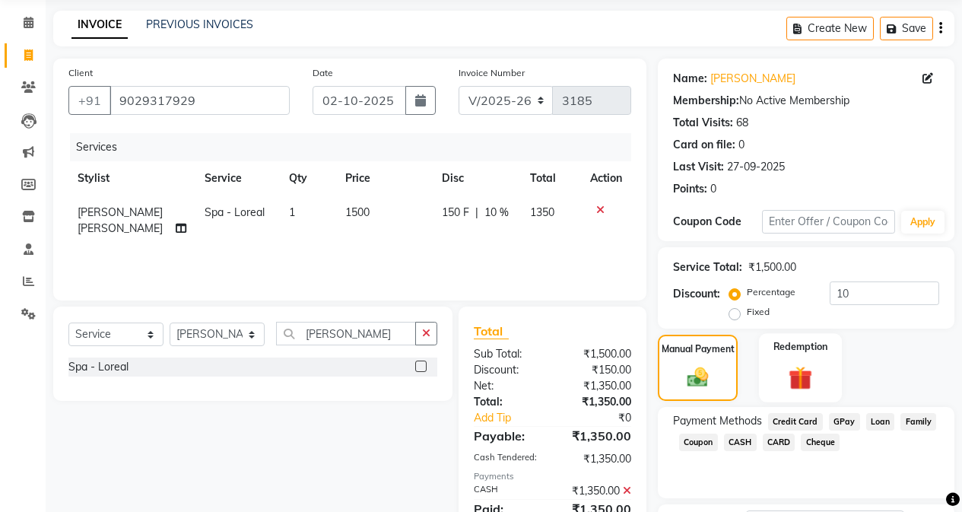
scroll to position [0, 0]
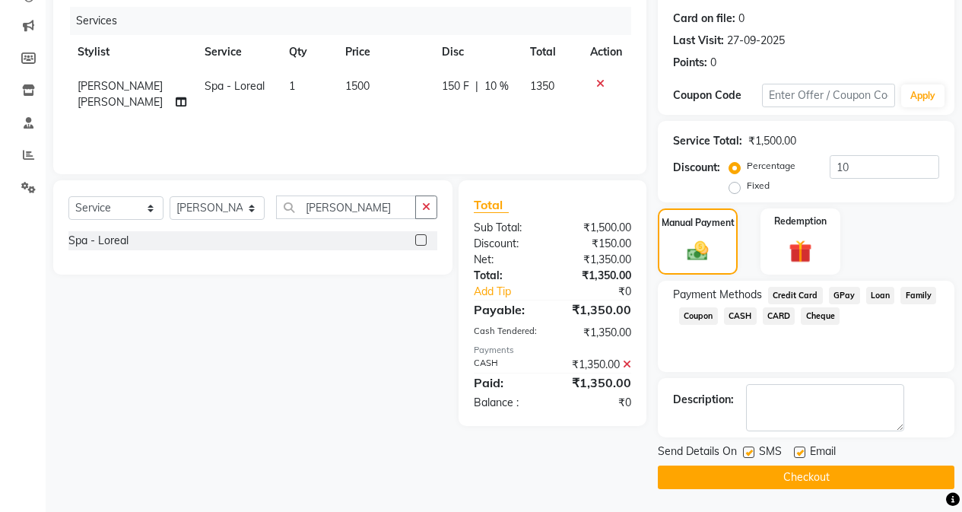
click at [783, 471] on button "Checkout" at bounding box center [806, 477] width 297 height 24
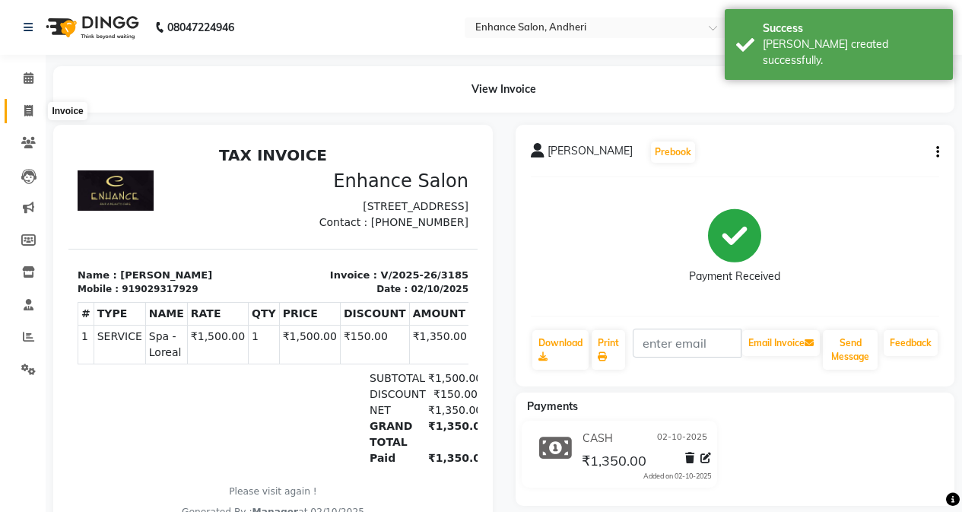
click at [27, 110] on icon at bounding box center [28, 110] width 8 height 11
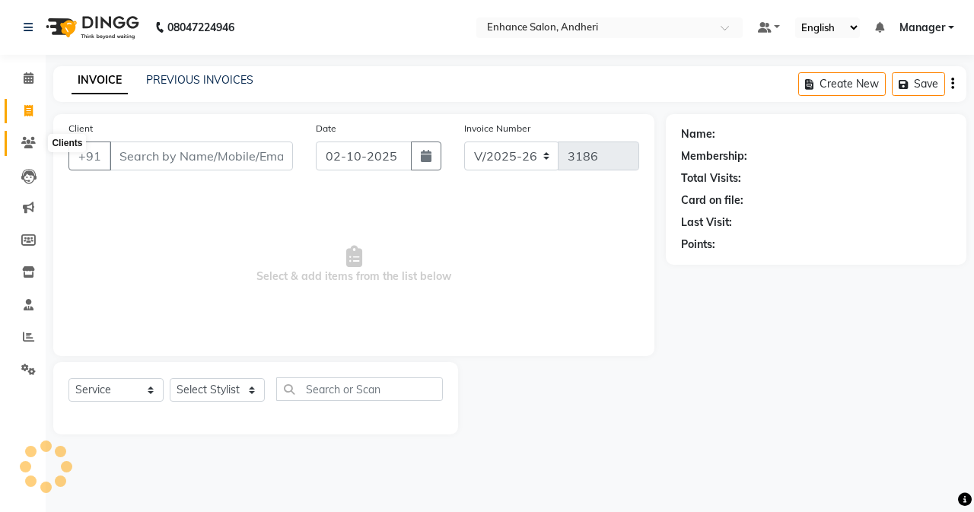
click at [30, 137] on icon at bounding box center [28, 142] width 14 height 11
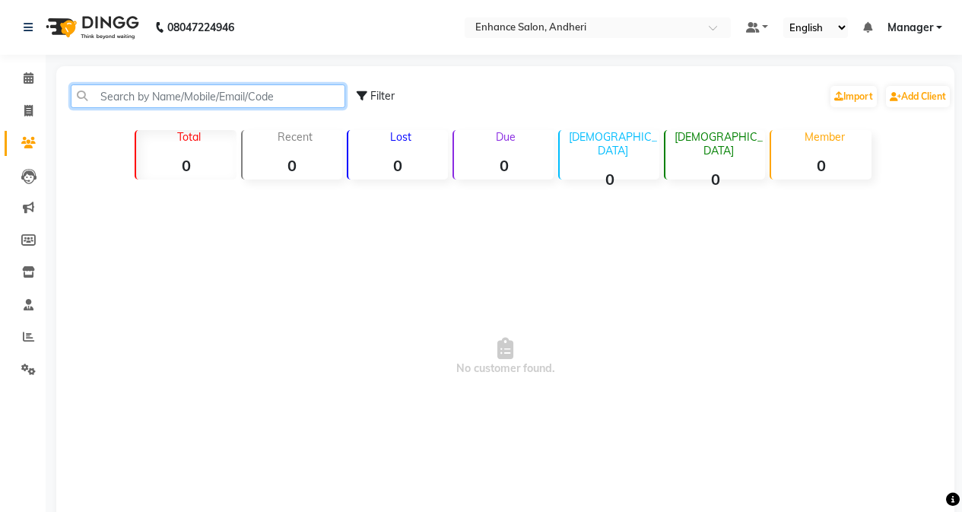
click at [237, 100] on input "text" at bounding box center [208, 96] width 275 height 24
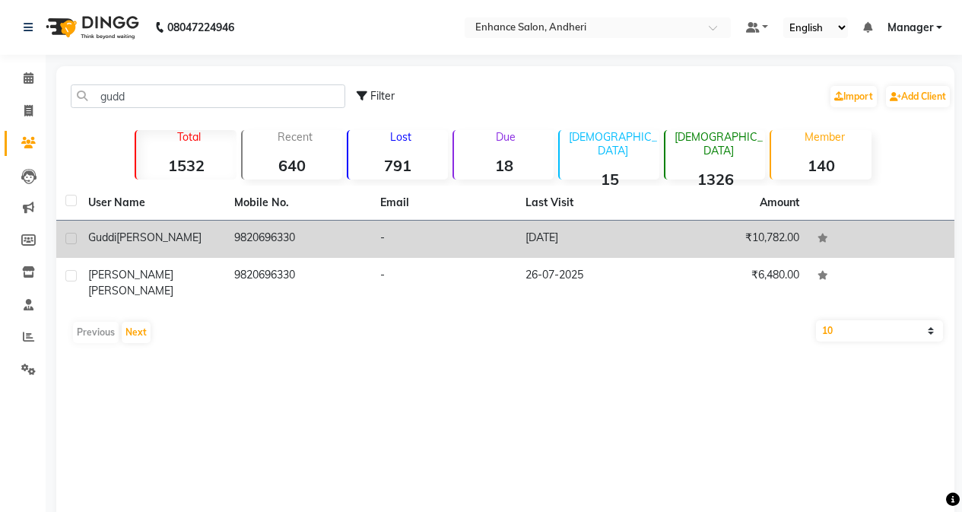
click at [297, 241] on td "9820696330" at bounding box center [298, 239] width 146 height 37
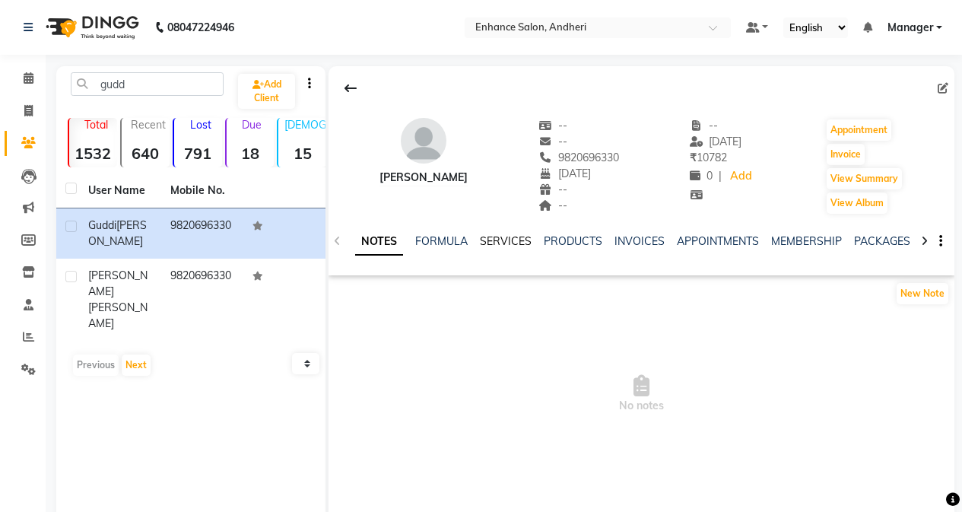
click at [521, 234] on link "SERVICES" at bounding box center [506, 241] width 52 height 14
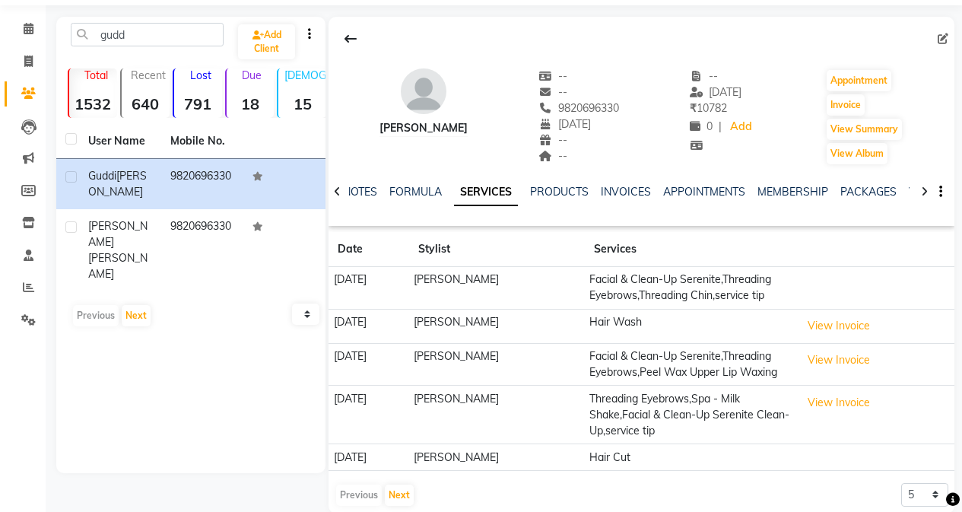
scroll to position [76, 0]
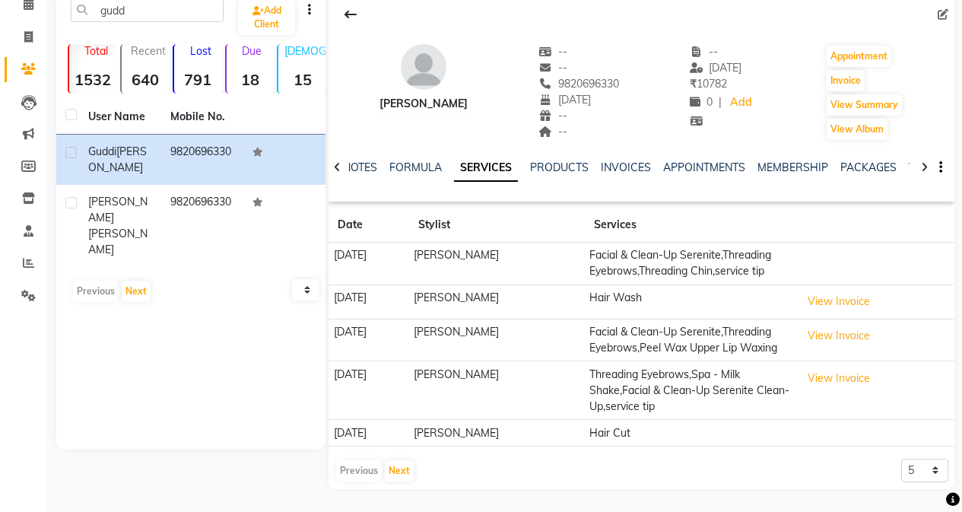
click at [739, 269] on td "Facial & Clean-Up Serenite,Threading Eyebrows,Threading Chin,service tip" at bounding box center [690, 264] width 211 height 43
click at [742, 258] on td "Facial & Clean-Up Serenite,Threading Eyebrows,Threading Chin,service tip" at bounding box center [690, 264] width 211 height 43
drag, startPoint x: 742, startPoint y: 258, endPoint x: 785, endPoint y: 259, distance: 42.6
click at [785, 259] on td "Facial & Clean-Up Serenite,Threading Eyebrows,Threading Chin,service tip" at bounding box center [690, 264] width 211 height 43
click at [787, 259] on td "Facial & Clean-Up Serenite,Threading Eyebrows,Threading Chin,service tip" at bounding box center [690, 264] width 211 height 43
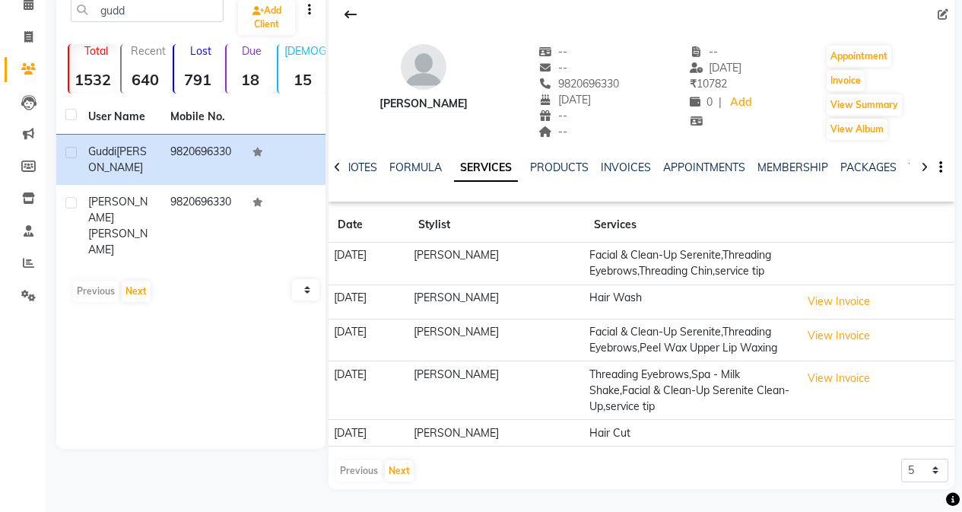
click at [494, 245] on td "[PERSON_NAME]" at bounding box center [497, 264] width 176 height 43
click at [494, 253] on td "[PERSON_NAME]" at bounding box center [497, 264] width 176 height 43
click at [850, 81] on button "Invoice" at bounding box center [846, 80] width 38 height 21
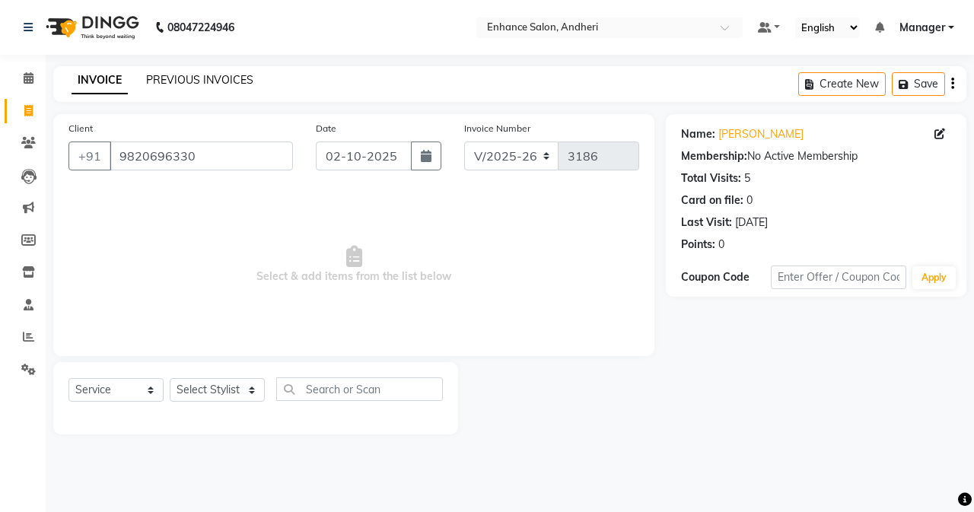
click at [199, 82] on link "PREVIOUS INVOICES" at bounding box center [199, 80] width 107 height 14
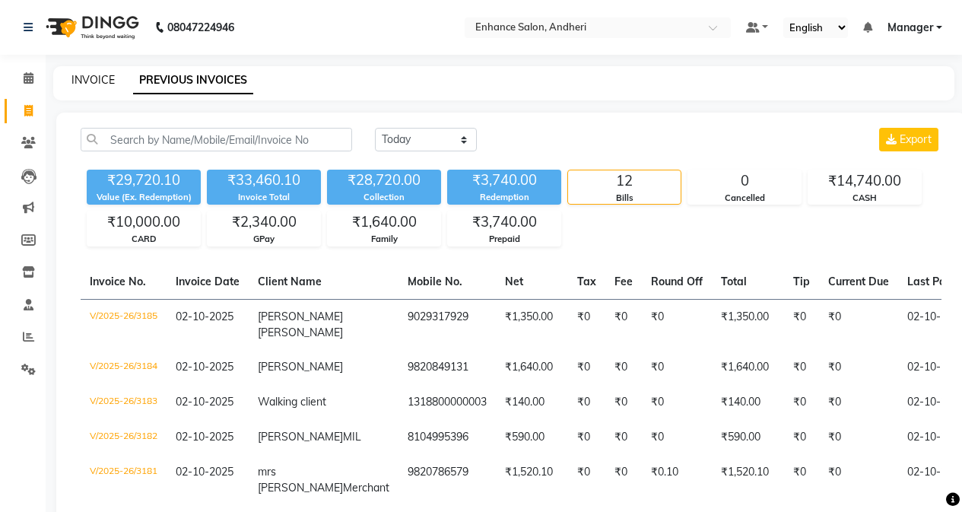
click at [103, 80] on link "INVOICE" at bounding box center [92, 80] width 43 height 14
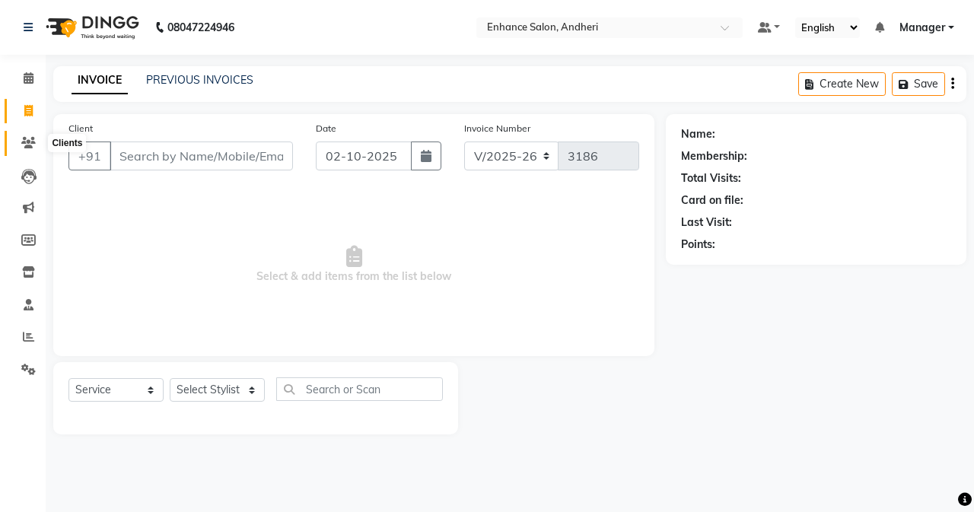
click at [28, 140] on icon at bounding box center [28, 142] width 14 height 11
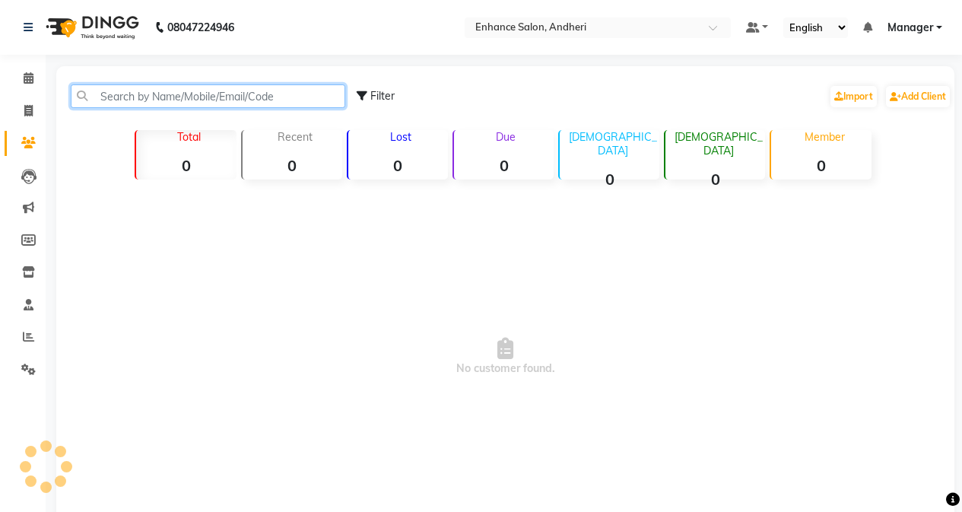
click at [183, 103] on input "text" at bounding box center [208, 96] width 275 height 24
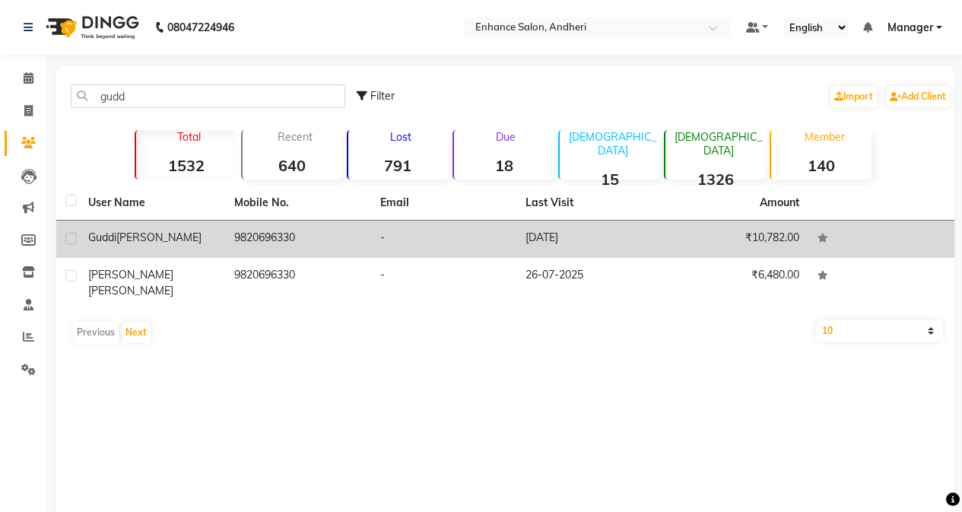
click at [156, 237] on div "[PERSON_NAME]" at bounding box center [152, 238] width 128 height 16
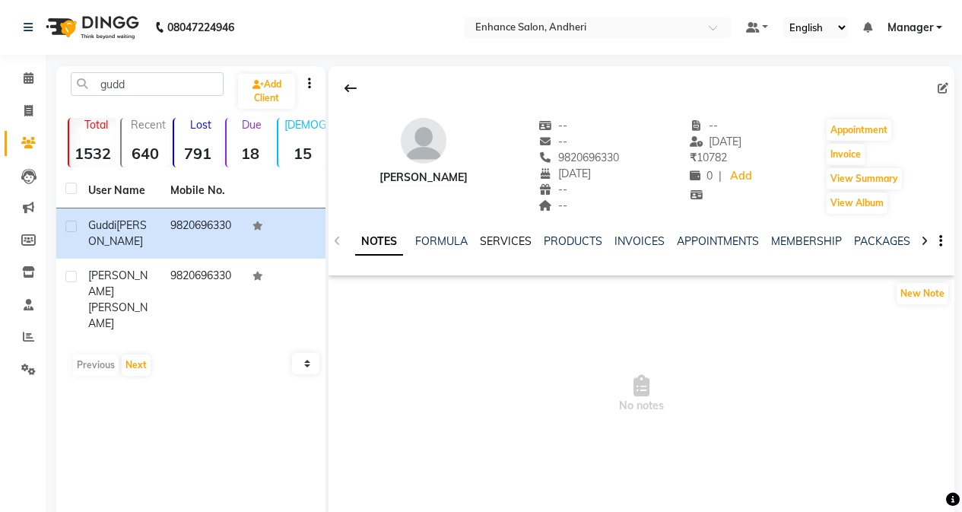
click at [498, 237] on link "SERVICES" at bounding box center [506, 241] width 52 height 14
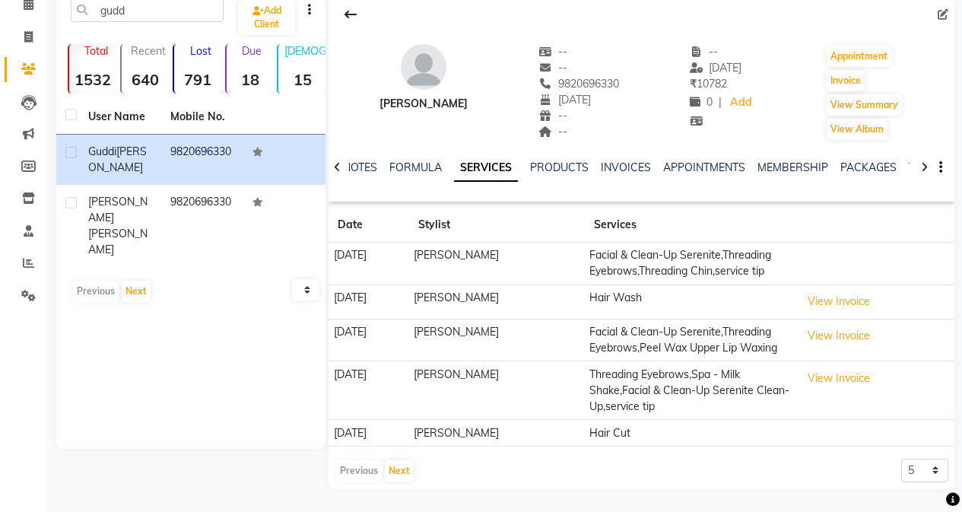
scroll to position [90, 0]
click at [402, 478] on button "Next" at bounding box center [399, 470] width 29 height 21
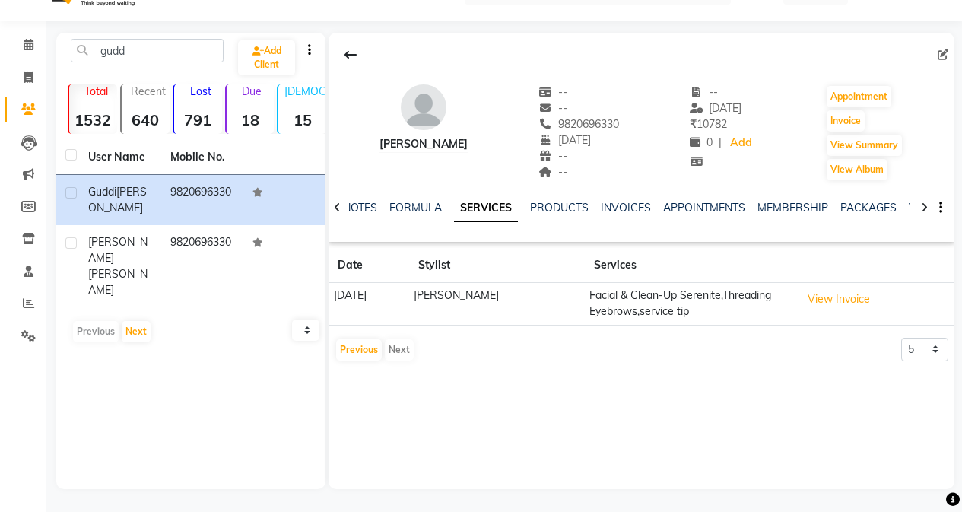
scroll to position [33, 0]
click at [355, 349] on button "Previous" at bounding box center [359, 349] width 46 height 21
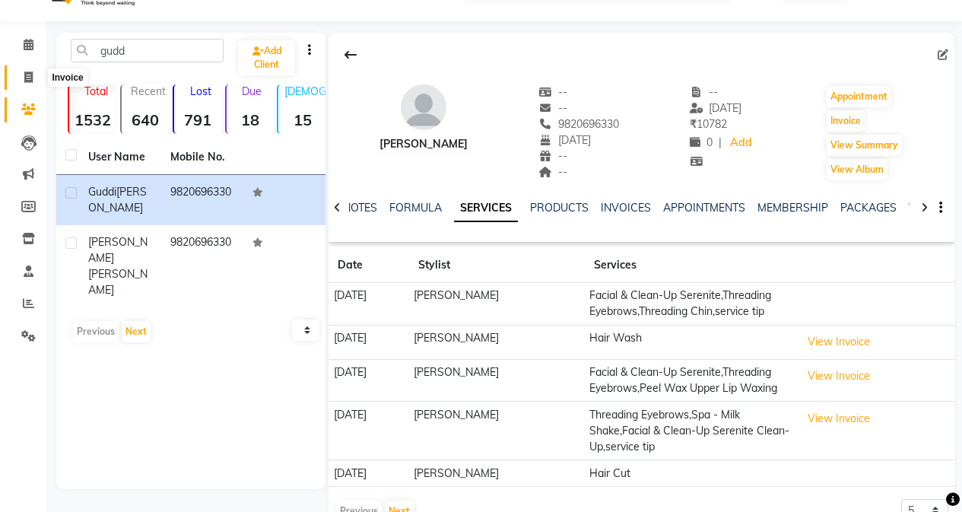
click at [32, 77] on icon at bounding box center [28, 76] width 8 height 11
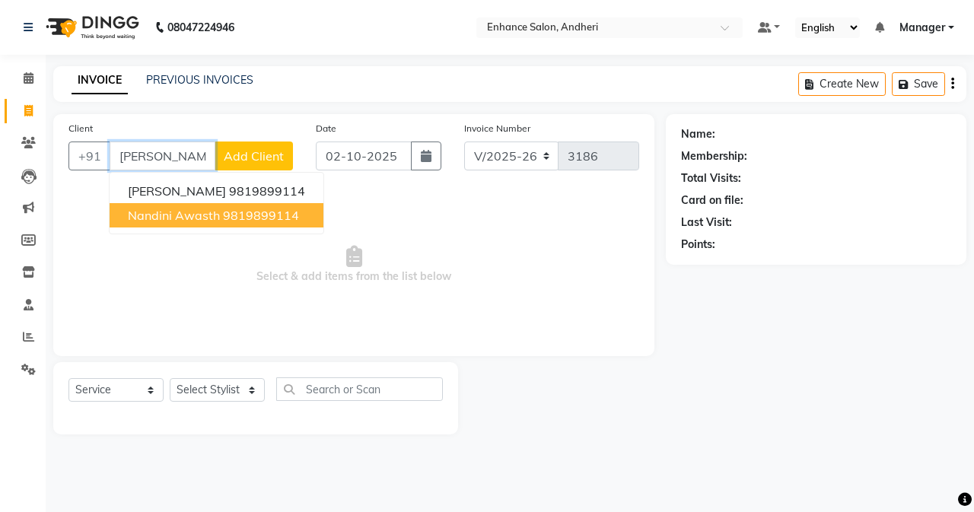
click at [248, 205] on button "Nandini Awasth 9819899114" at bounding box center [217, 215] width 214 height 24
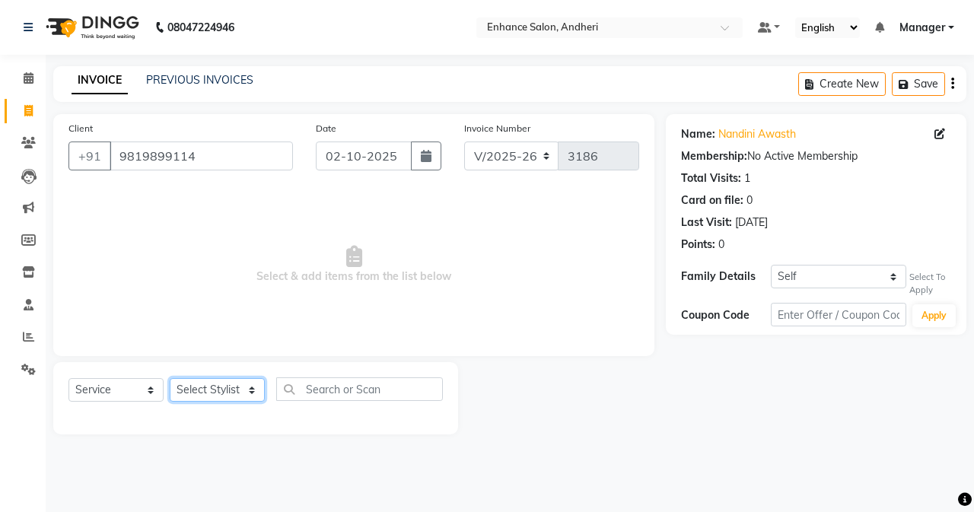
drag, startPoint x: 204, startPoint y: 388, endPoint x: 199, endPoint y: 378, distance: 10.9
click at [204, 387] on select "Select Stylist Admin [PERSON_NAME] [PERSON_NAME] [PERSON_NAME] Manager [PERSON_…" at bounding box center [217, 390] width 95 height 24
click at [170, 378] on select "Select Stylist Admin [PERSON_NAME] [PERSON_NAME] [PERSON_NAME] Manager [PERSON_…" at bounding box center [217, 390] width 95 height 24
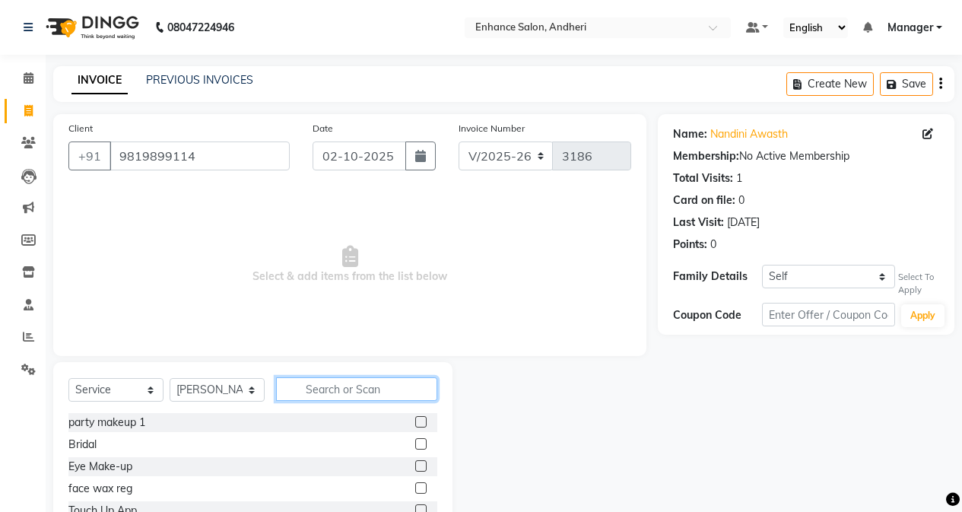
click at [319, 389] on input "text" at bounding box center [356, 389] width 161 height 24
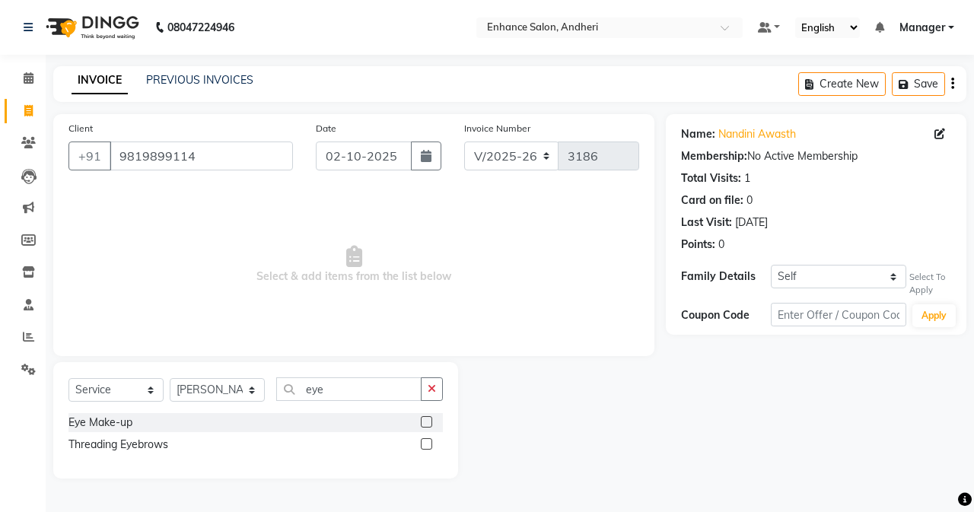
click at [421, 442] on label at bounding box center [426, 443] width 11 height 11
click at [421, 442] on input "checkbox" at bounding box center [426, 445] width 10 height 10
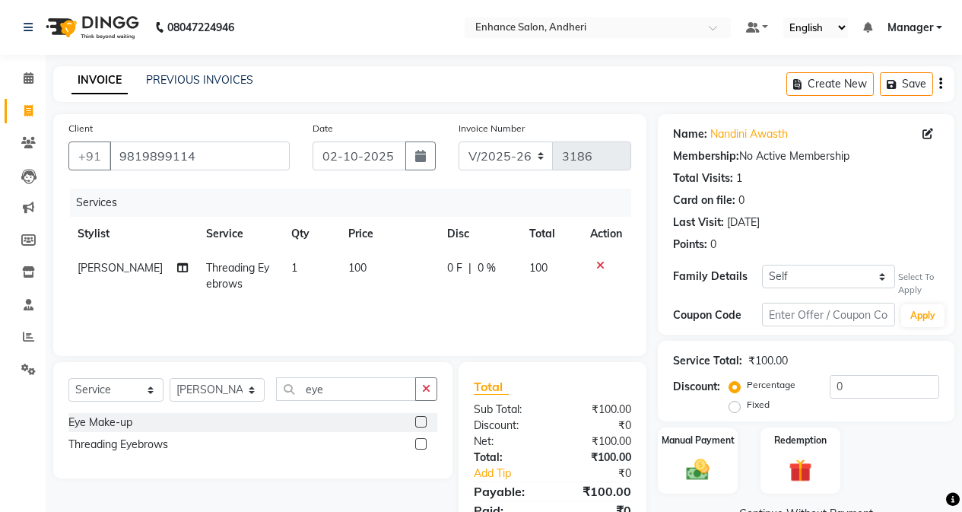
click at [422, 445] on label at bounding box center [420, 443] width 11 height 11
click at [422, 445] on input "checkbox" at bounding box center [420, 445] width 10 height 10
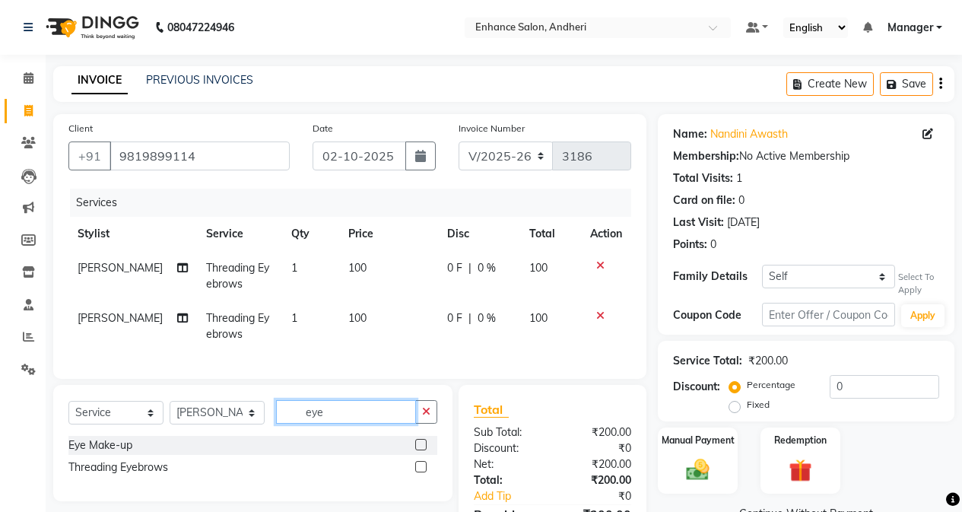
click at [381, 423] on input "eye" at bounding box center [346, 412] width 140 height 24
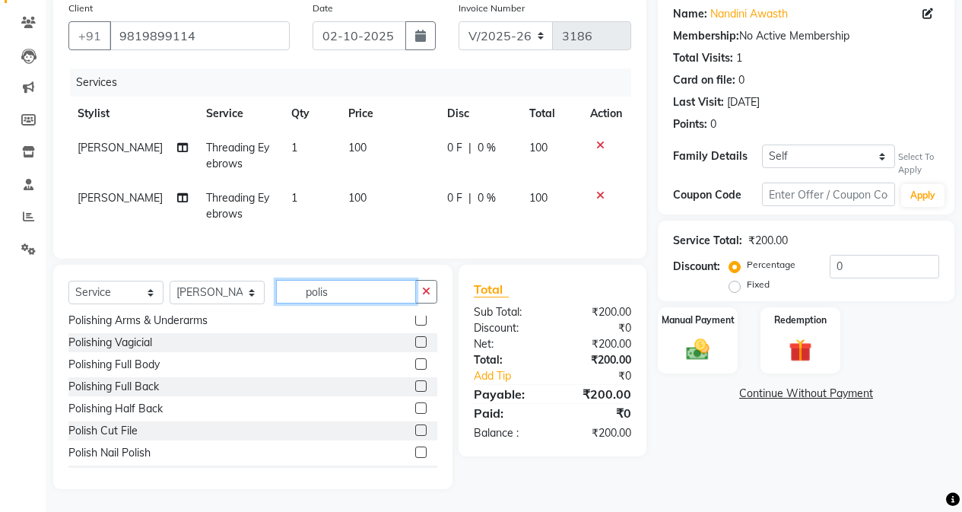
scroll to position [157, 0]
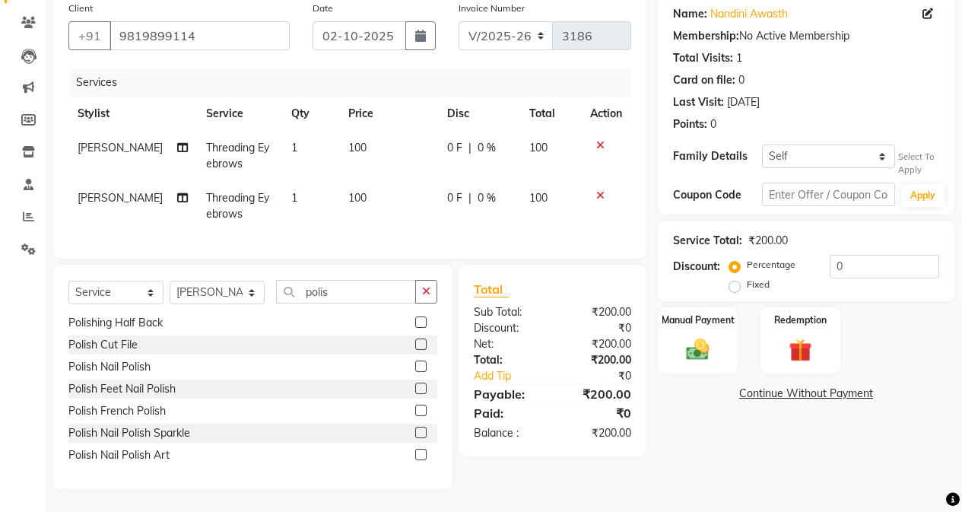
click at [415, 362] on label at bounding box center [420, 365] width 11 height 11
click at [415, 362] on input "checkbox" at bounding box center [420, 367] width 10 height 10
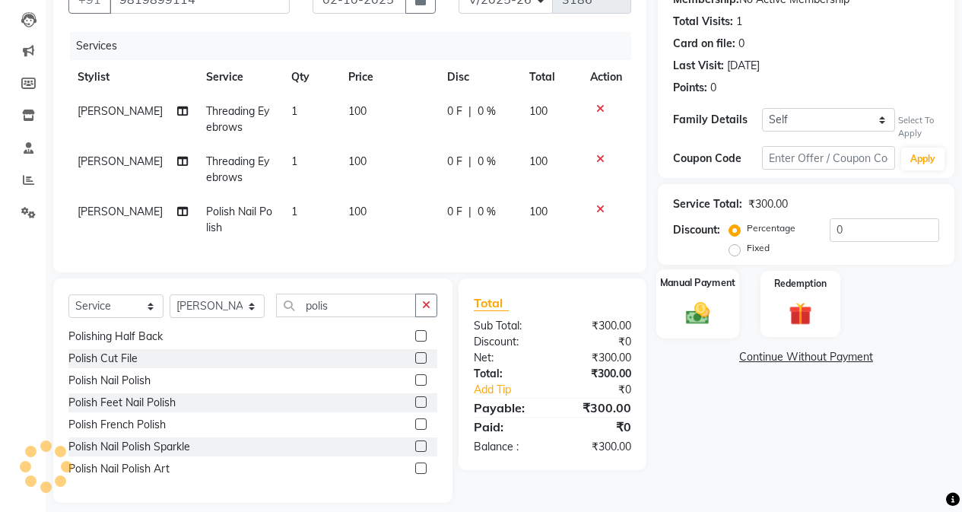
scroll to position [182, 0]
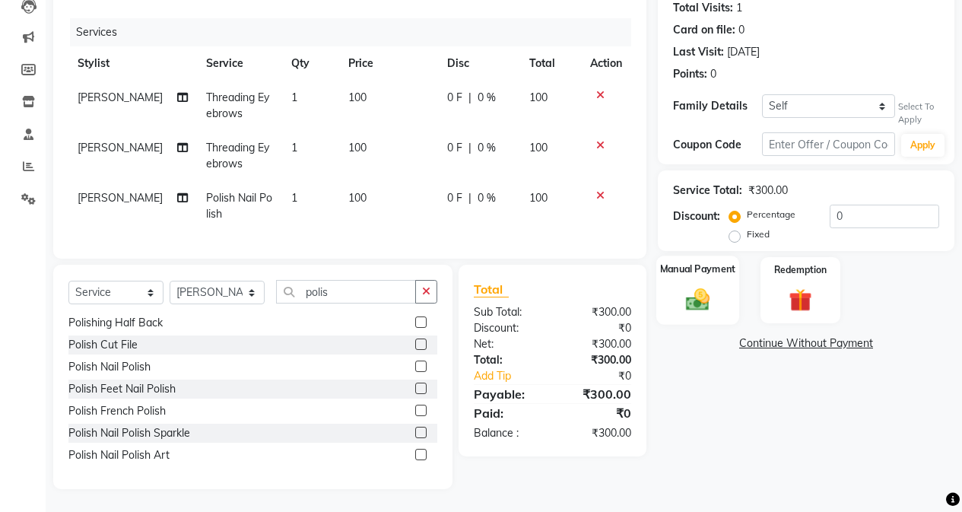
click at [688, 272] on div "Manual Payment" at bounding box center [697, 290] width 83 height 69
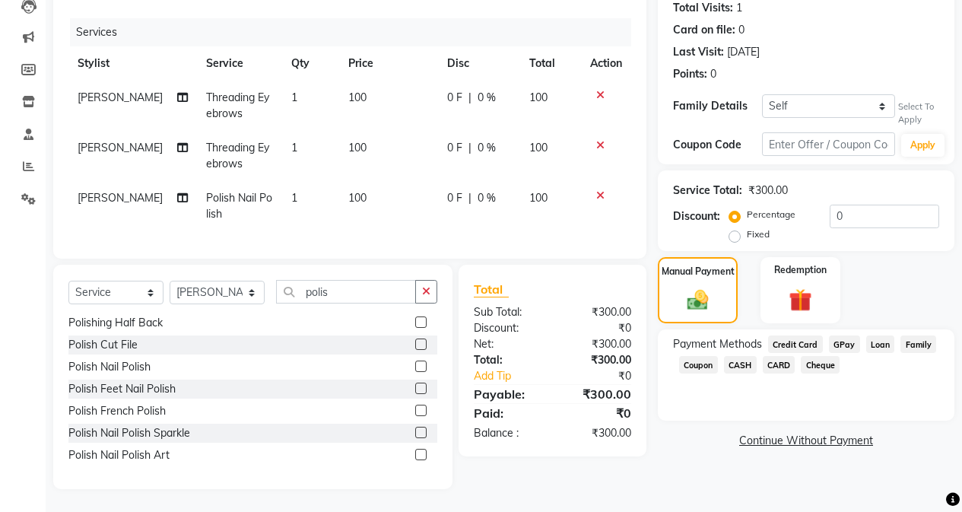
click at [732, 356] on span "CASH" at bounding box center [740, 364] width 33 height 17
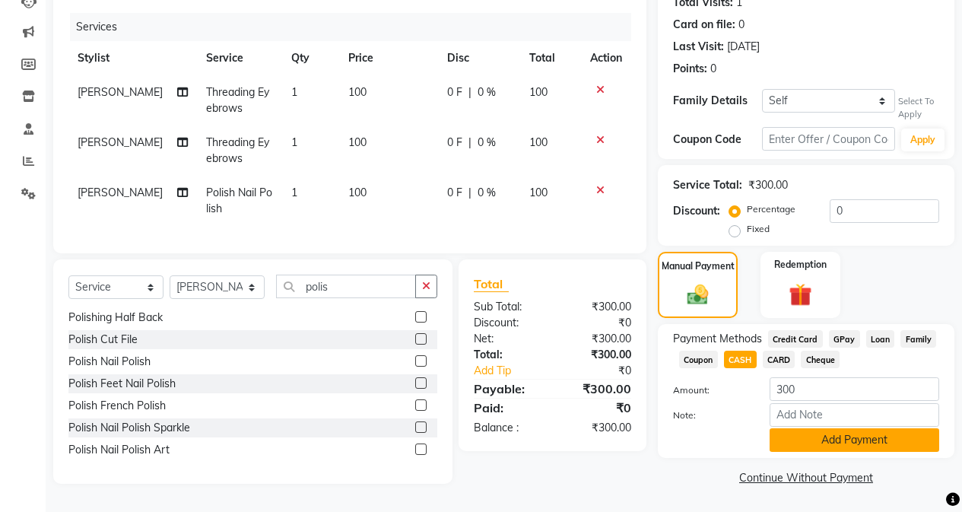
click at [785, 433] on button "Add Payment" at bounding box center [855, 440] width 170 height 24
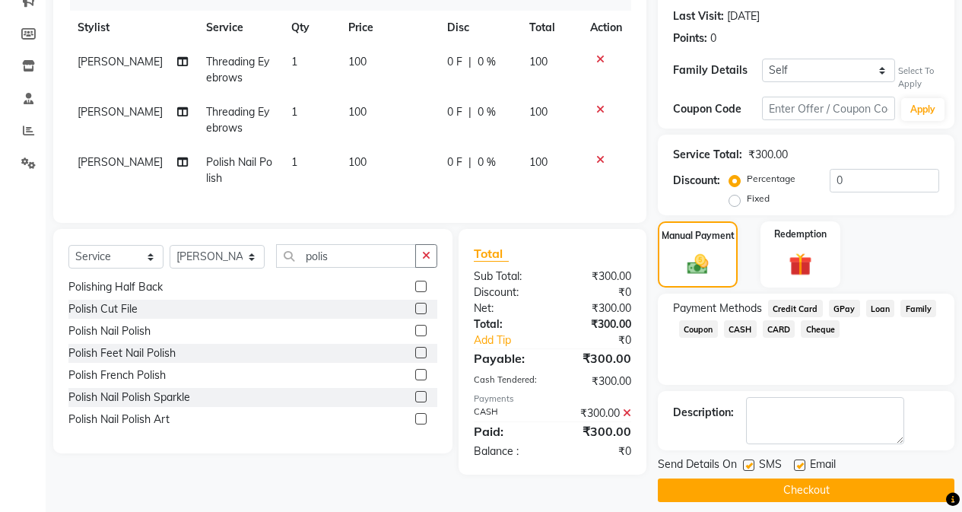
scroll to position [219, 0]
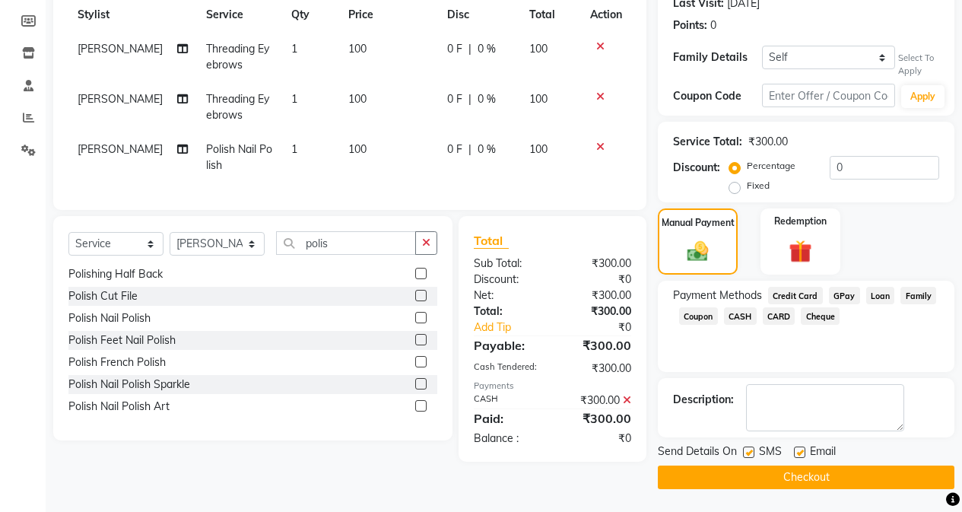
click at [754, 472] on button "Checkout" at bounding box center [806, 477] width 297 height 24
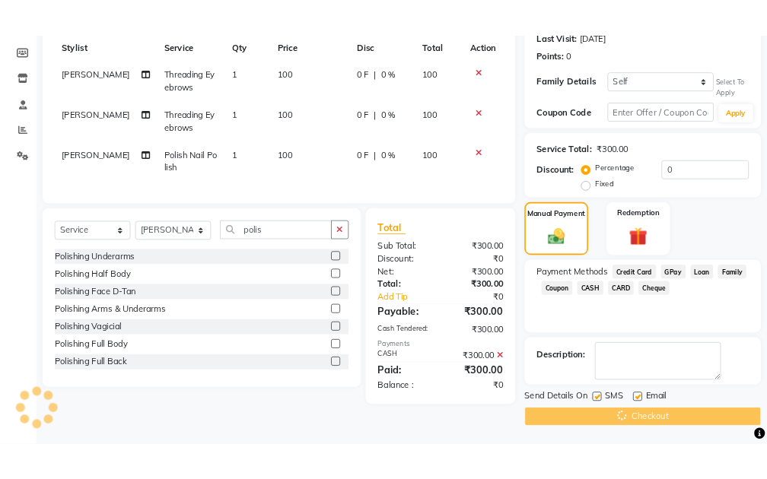
scroll to position [0, 0]
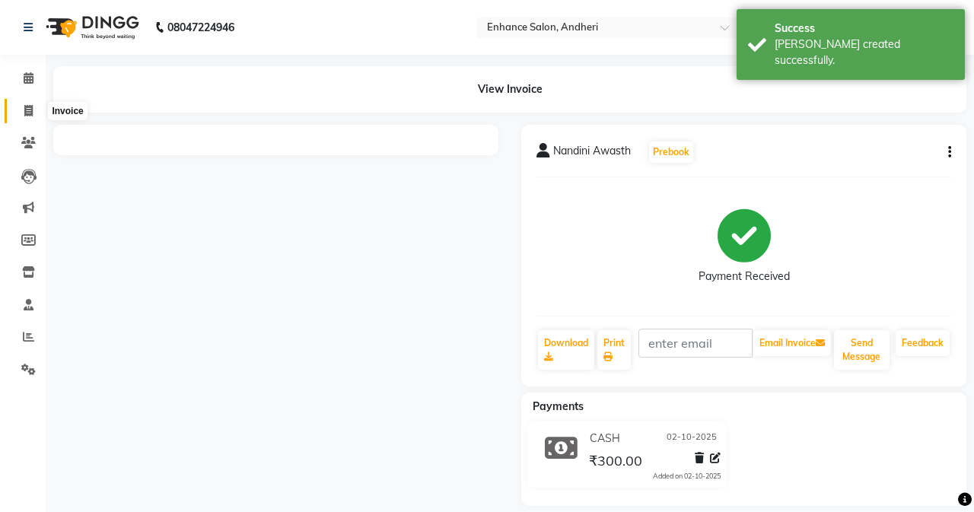
click at [31, 111] on icon at bounding box center [28, 110] width 8 height 11
